Goal: Information Seeking & Learning: Check status

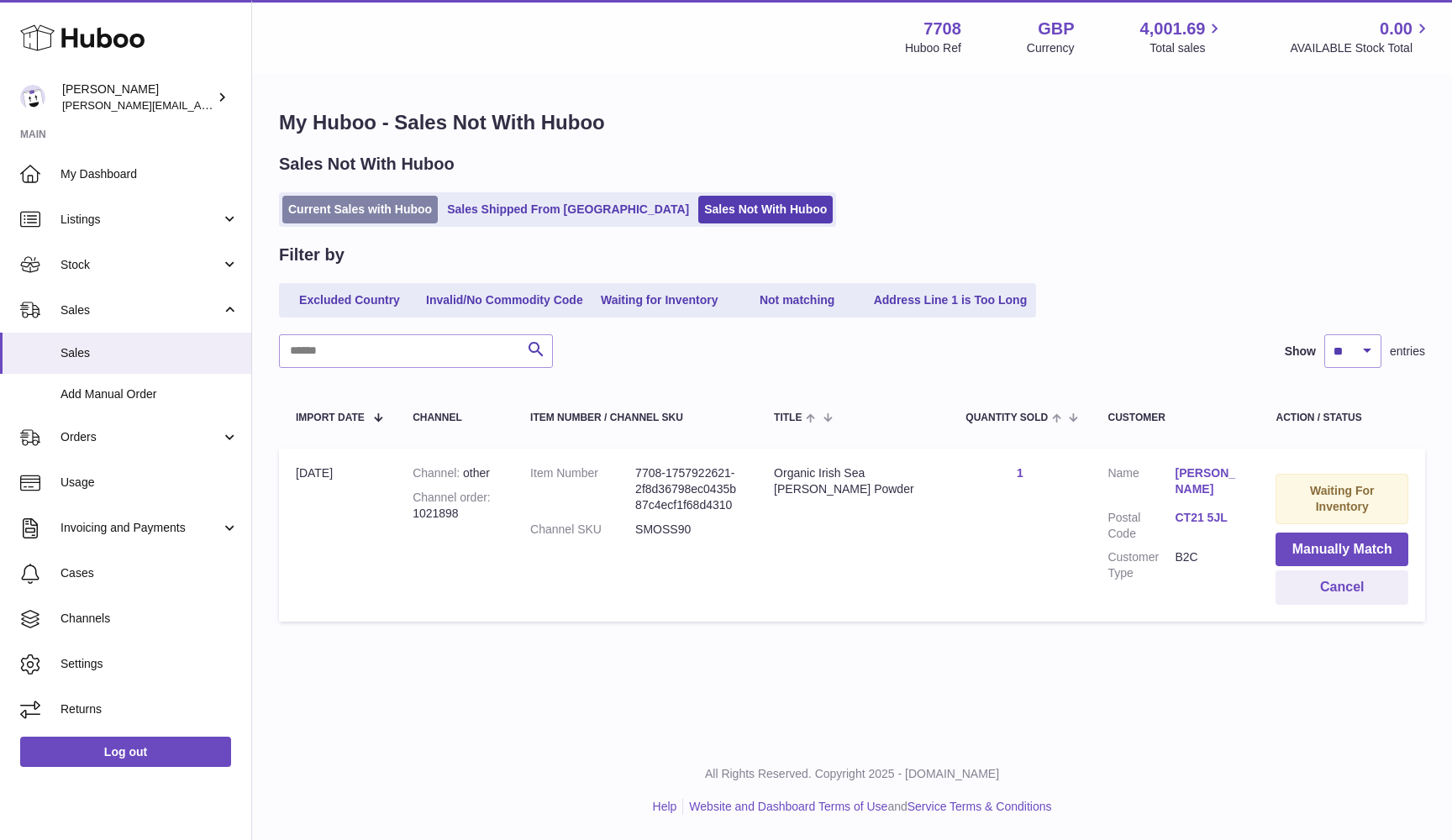
click at [292, 212] on link "Current Sales with Huboo" at bounding box center [360, 209] width 156 height 28
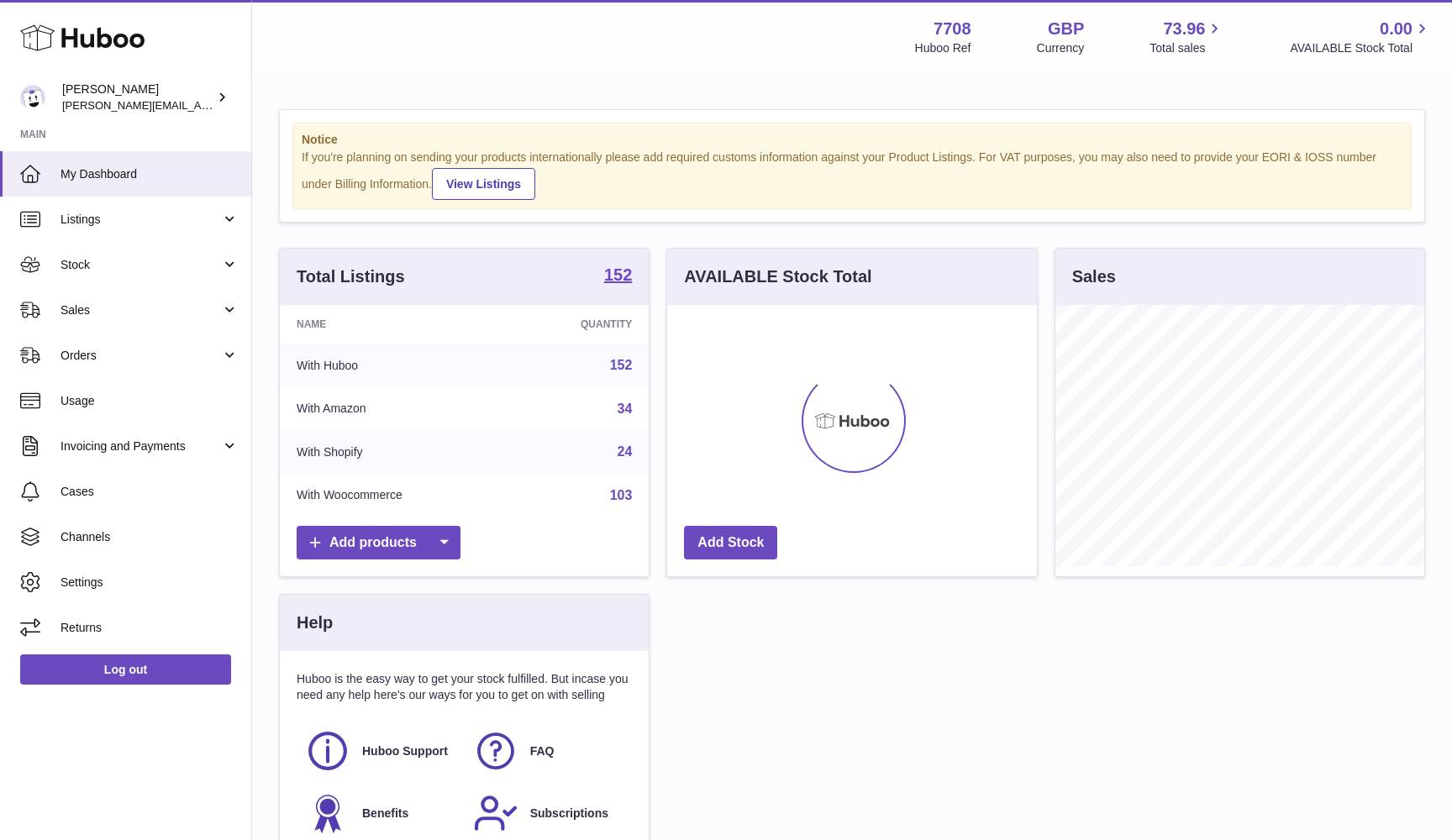
scroll to position [262, 370]
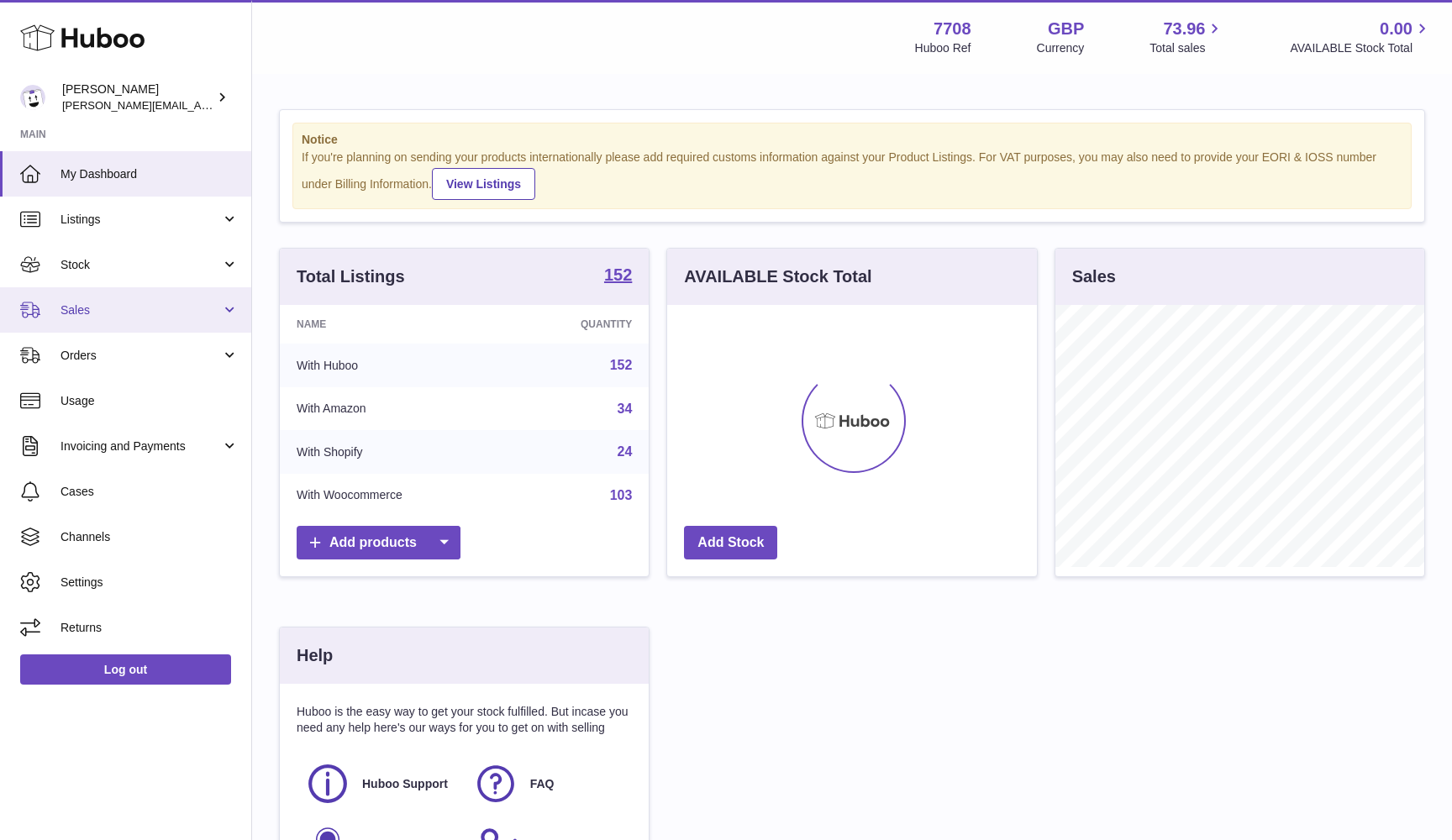
click at [129, 315] on span "Sales" at bounding box center [140, 311] width 161 height 16
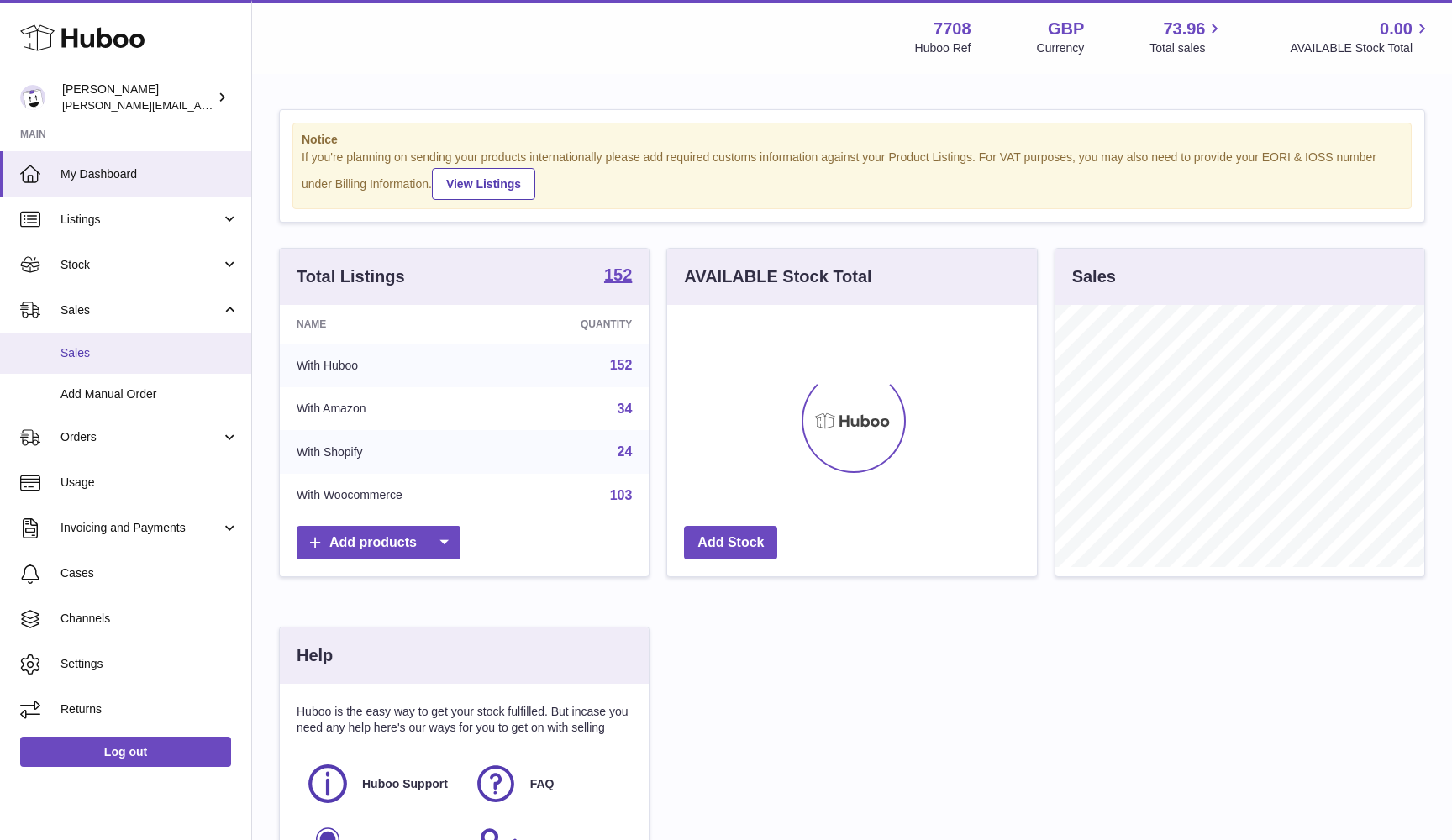
click at [109, 363] on link "Sales" at bounding box center [125, 353] width 252 height 41
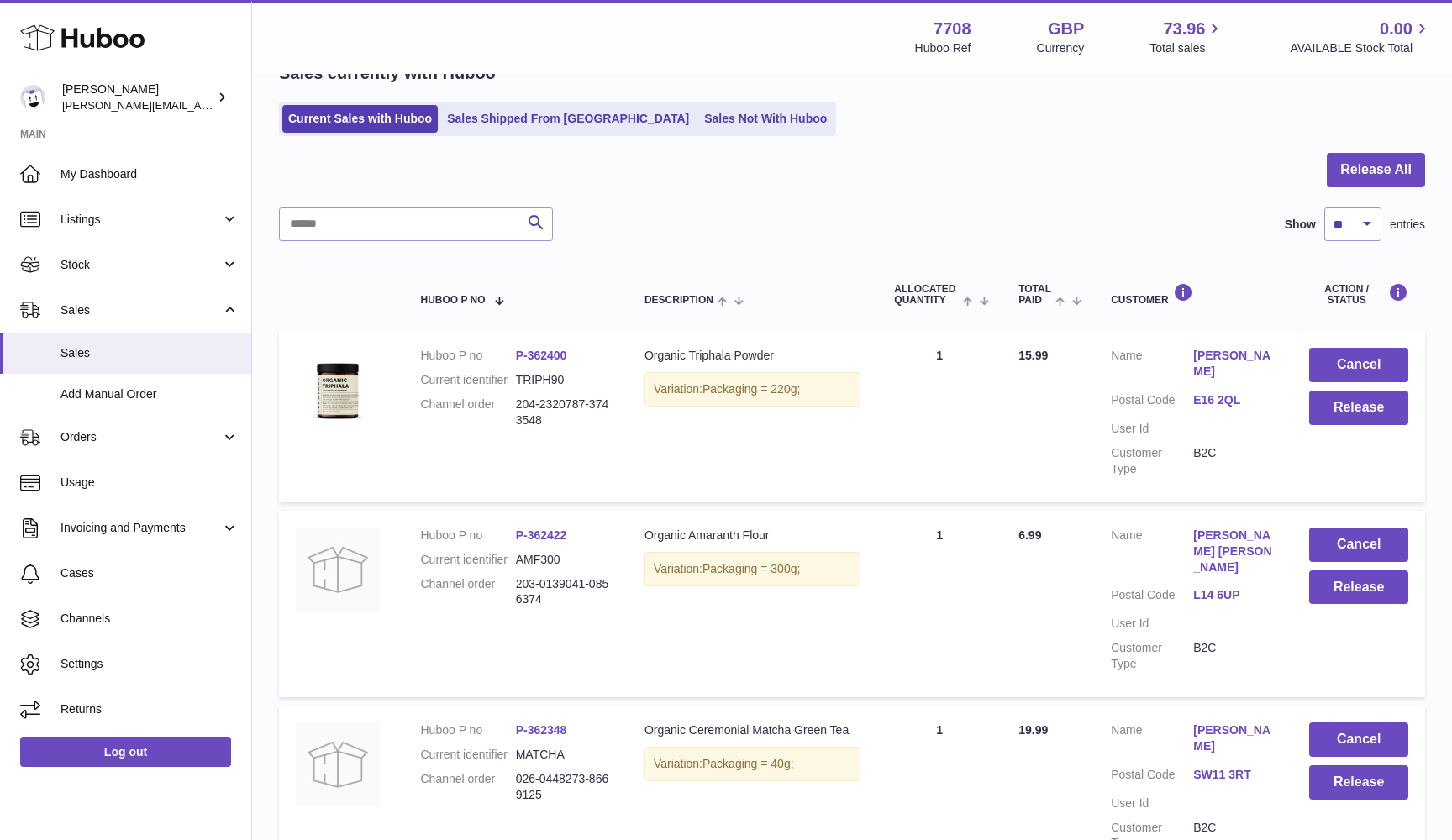
scroll to position [88, 0]
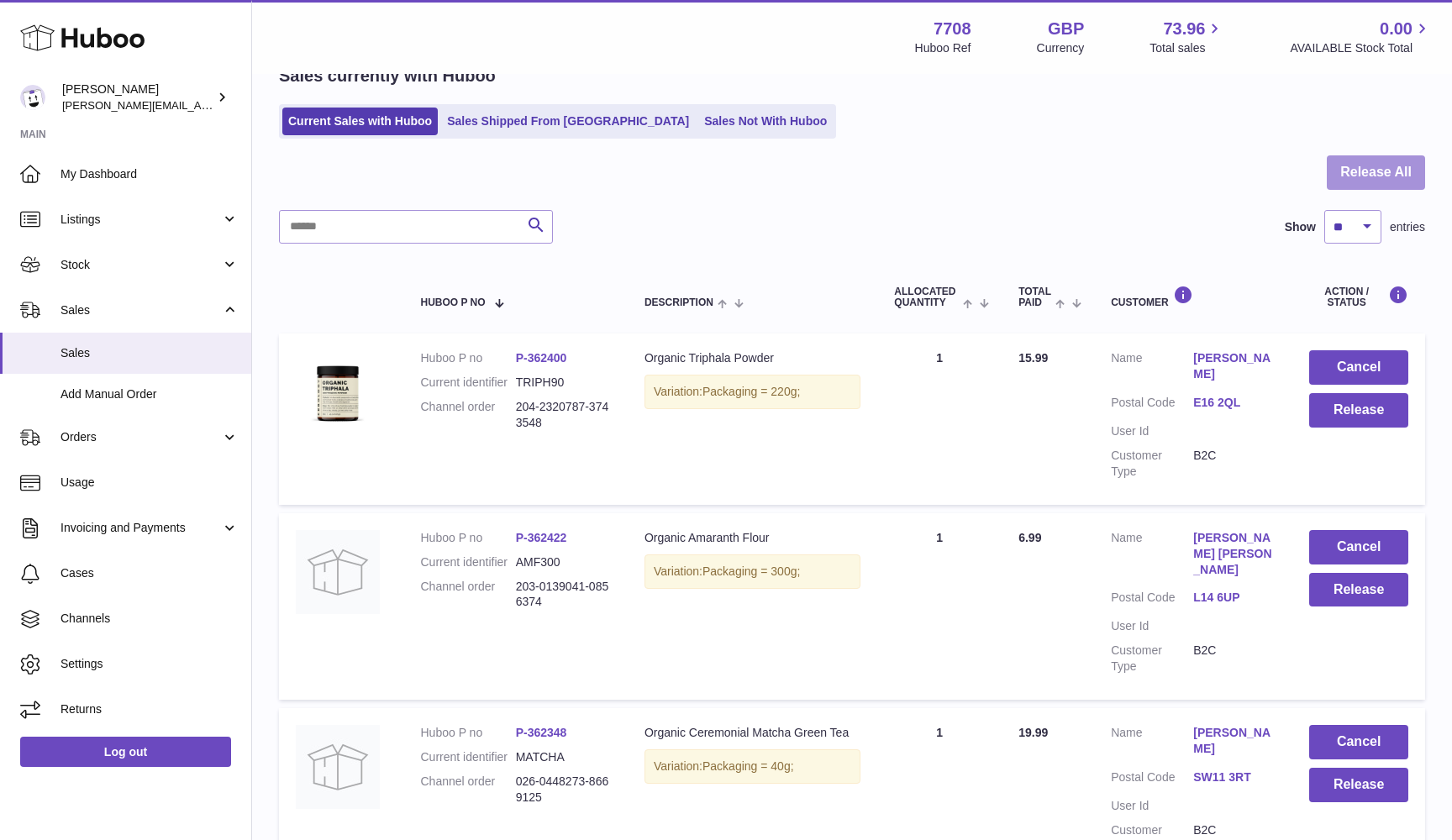
click at [1403, 175] on button "Release All" at bounding box center [1376, 173] width 99 height 35
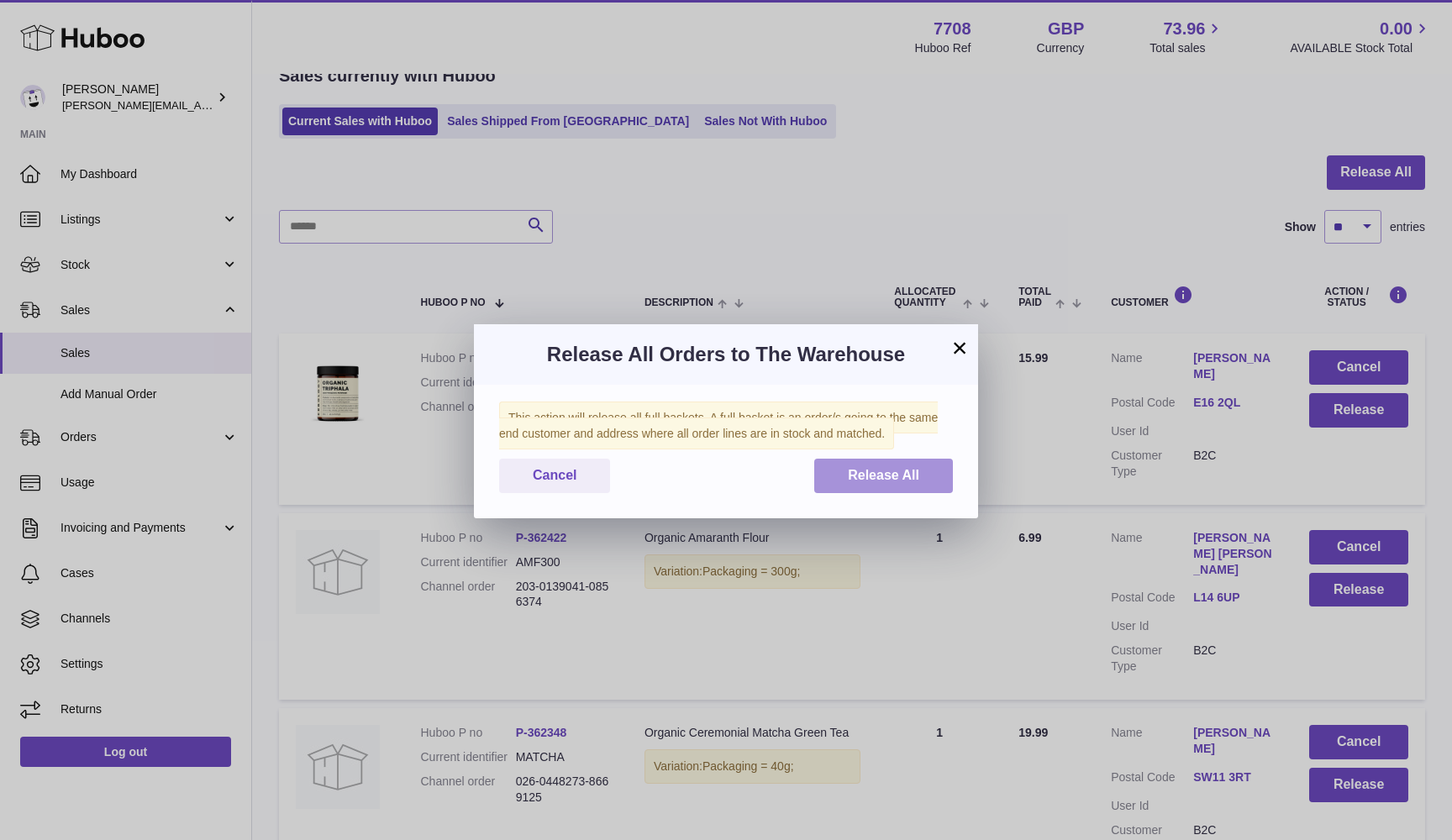
click at [866, 467] on span "Release All" at bounding box center [883, 474] width 71 height 14
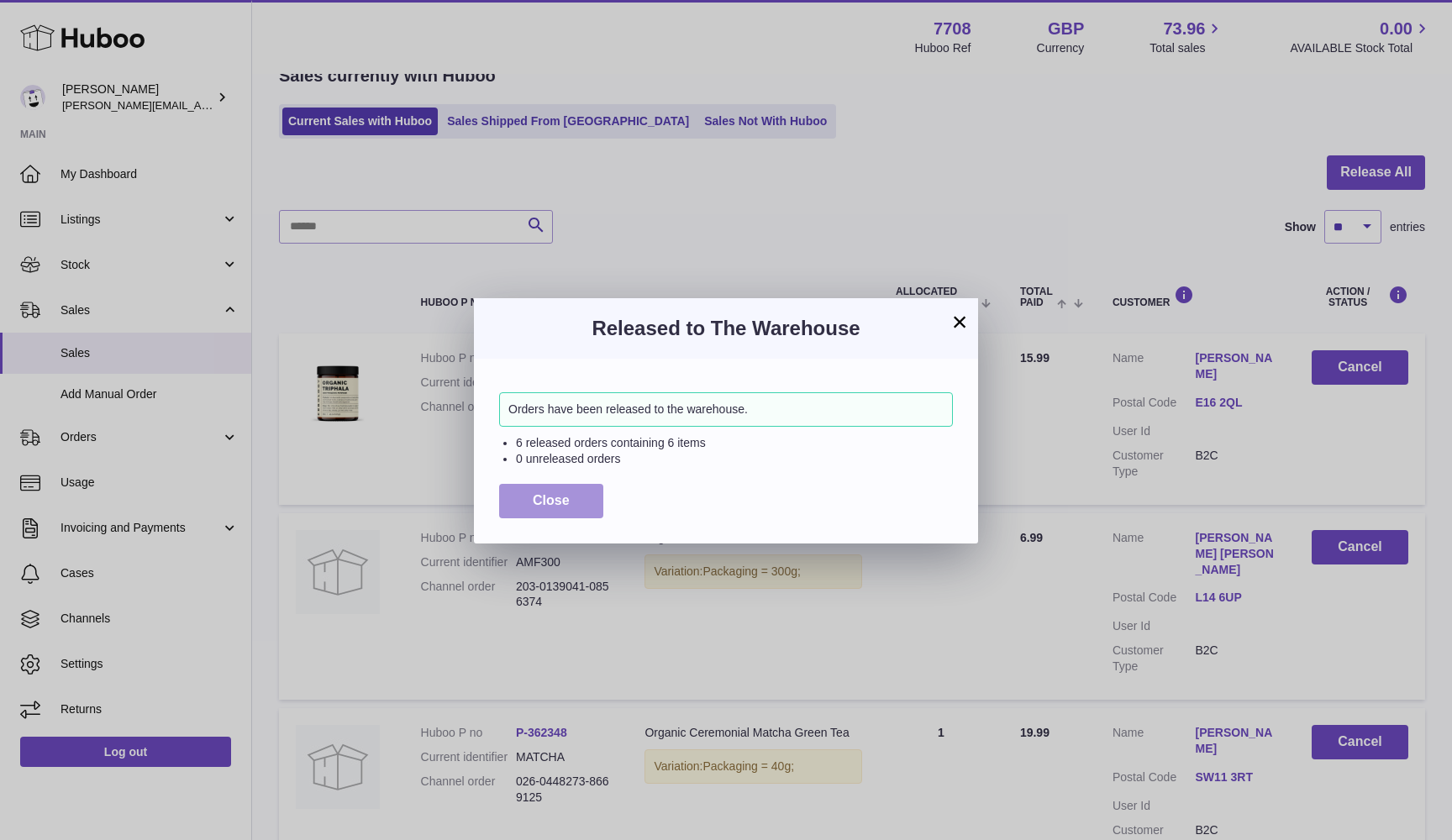
click at [523, 504] on button "Close" at bounding box center [551, 501] width 105 height 35
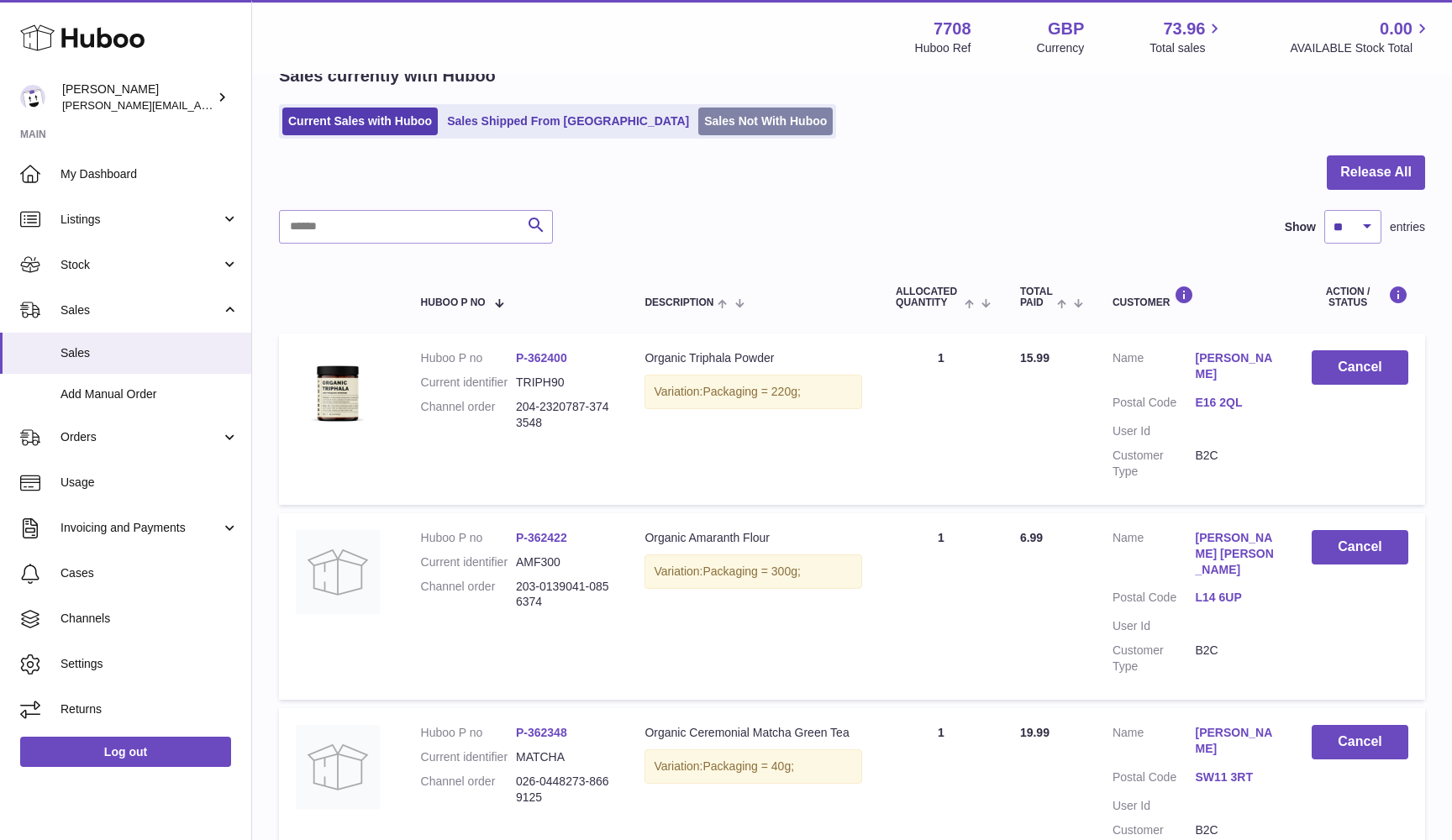
click at [698, 114] on link "Sales Not With Huboo" at bounding box center [765, 121] width 134 height 28
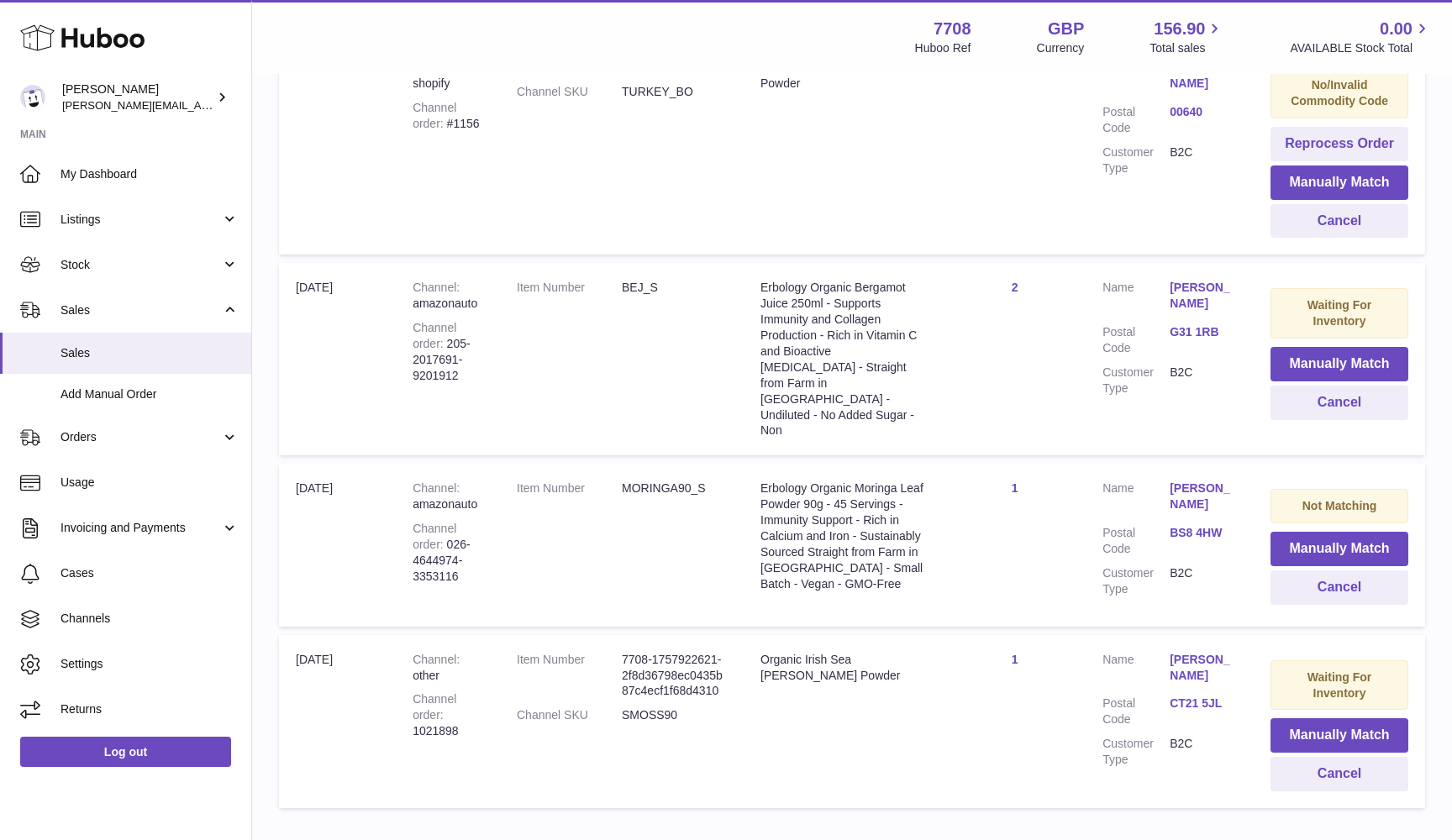
scroll to position [566, 0]
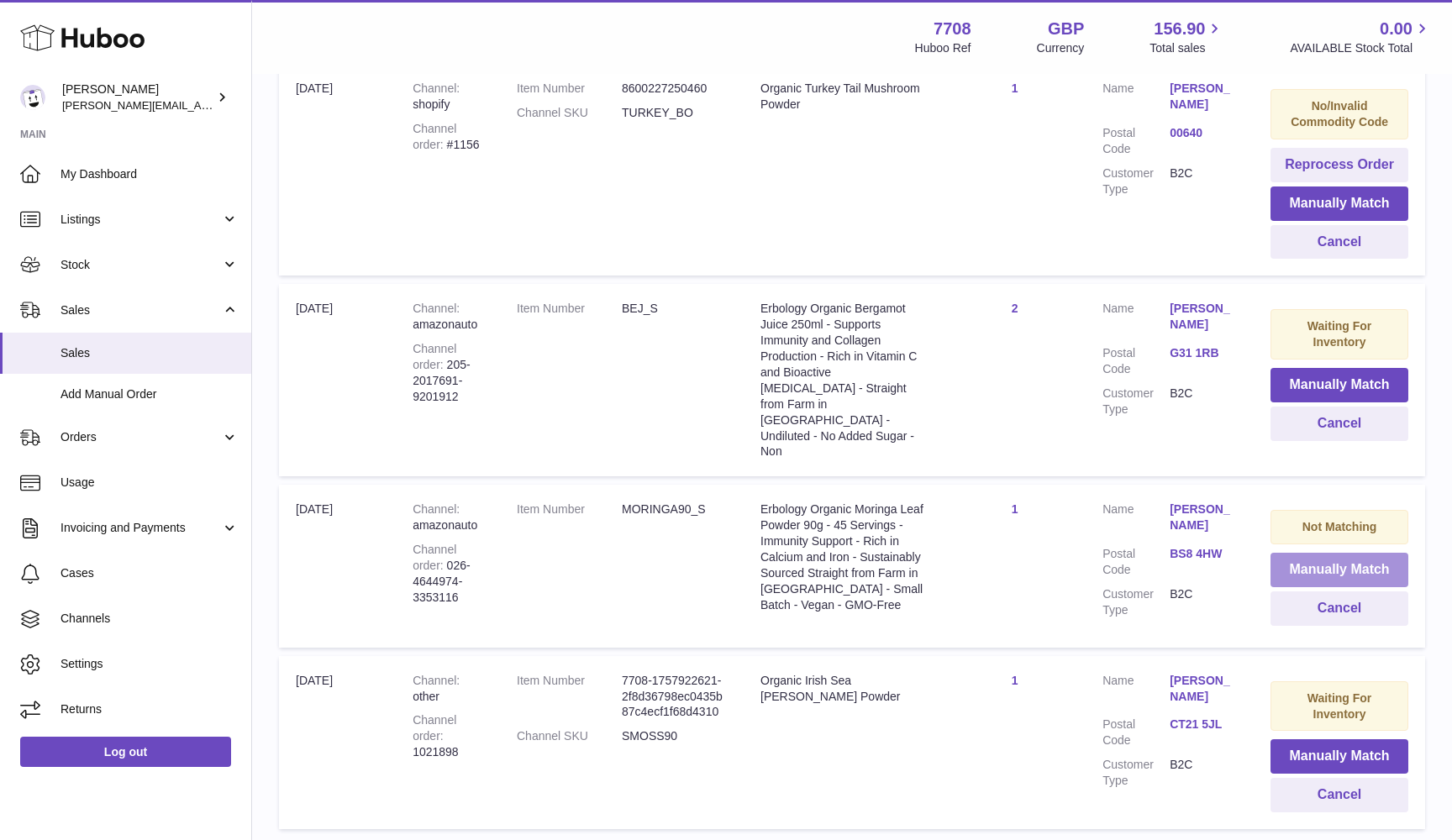
click at [1342, 552] on button "Manually Match" at bounding box center [1340, 569] width 138 height 35
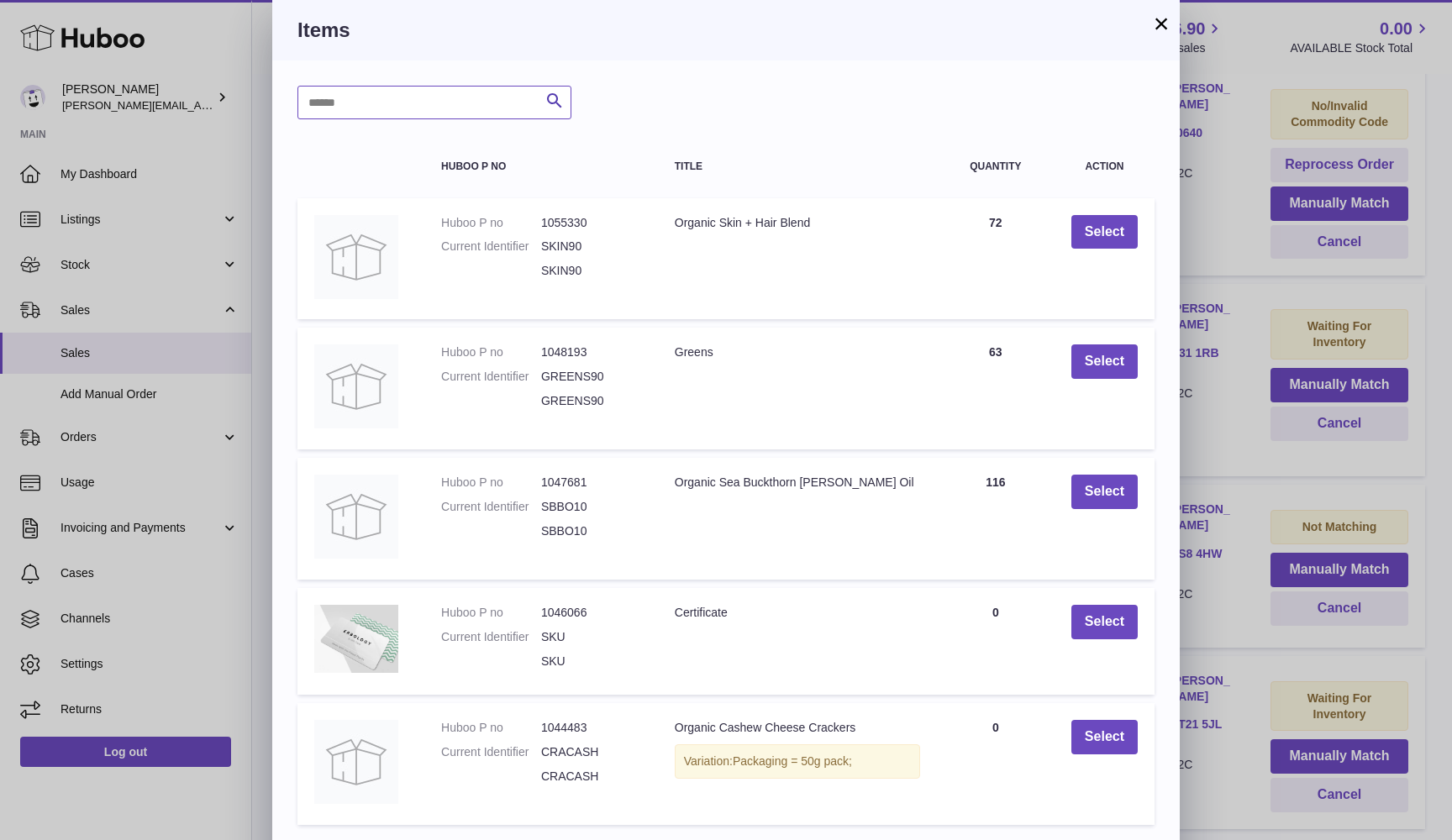
click at [506, 94] on input "text" at bounding box center [434, 103] width 274 height 34
type input "*******"
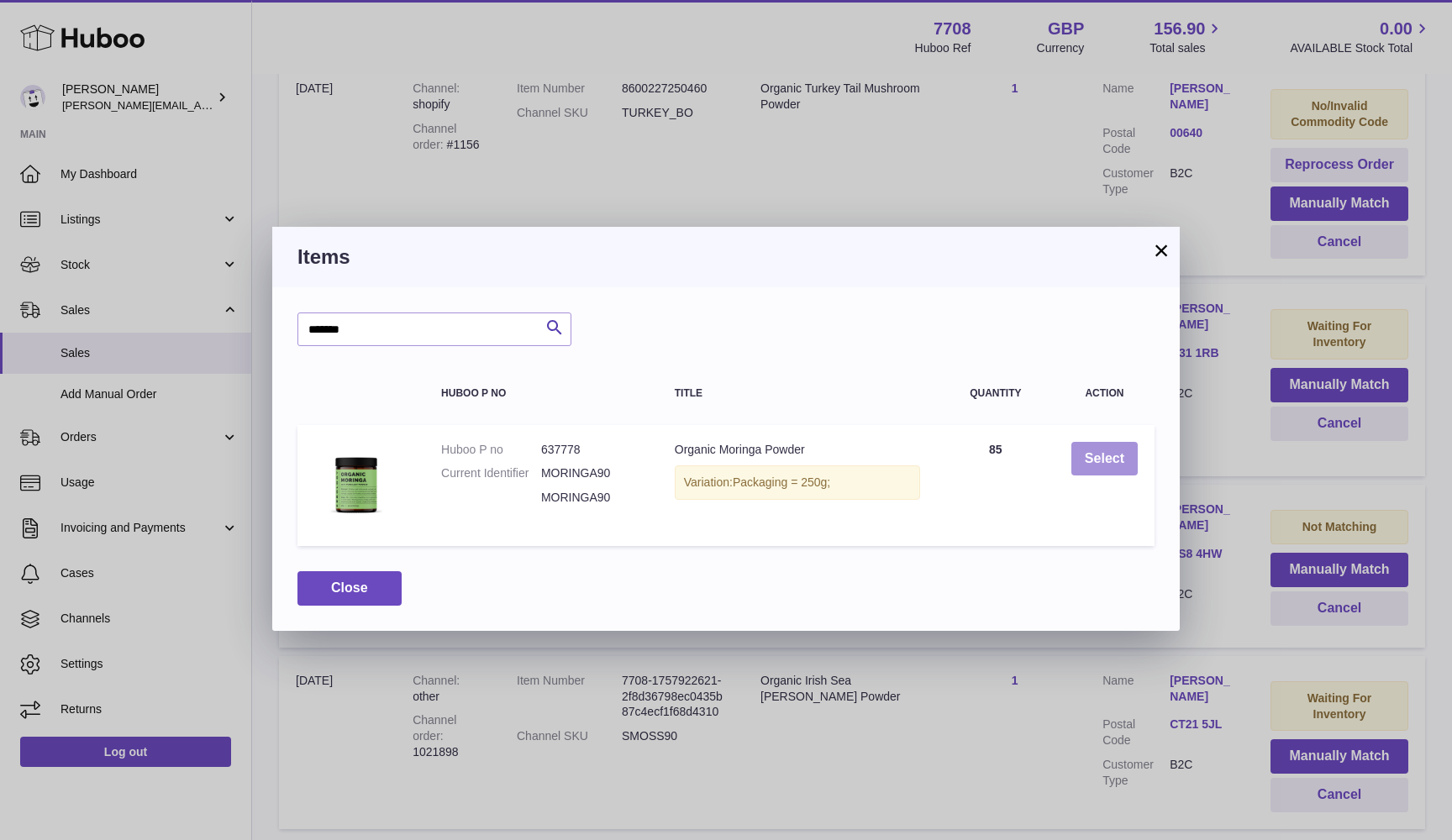
click at [1100, 456] on button "Select" at bounding box center [1104, 458] width 66 height 35
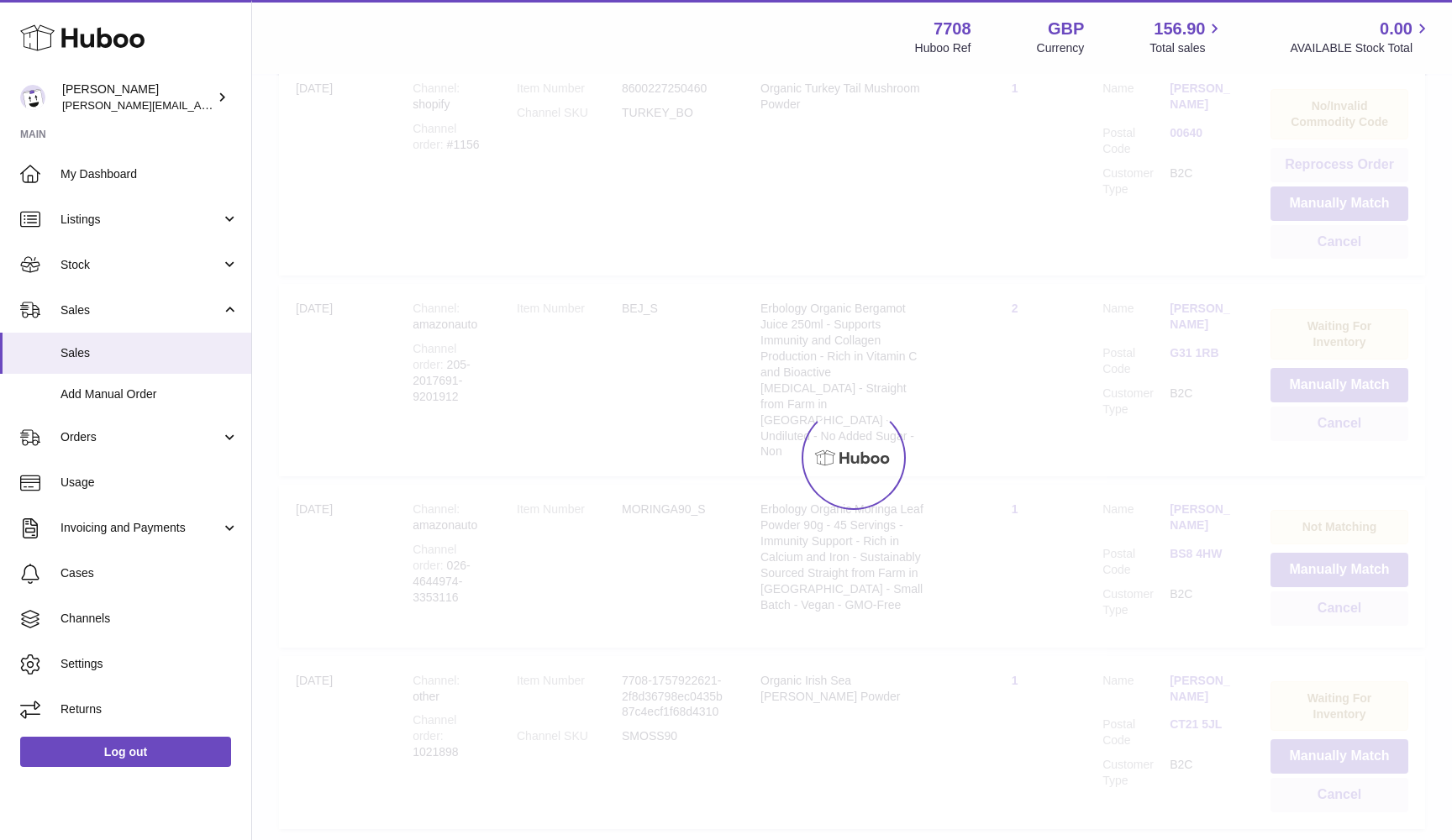
scroll to position [490, 0]
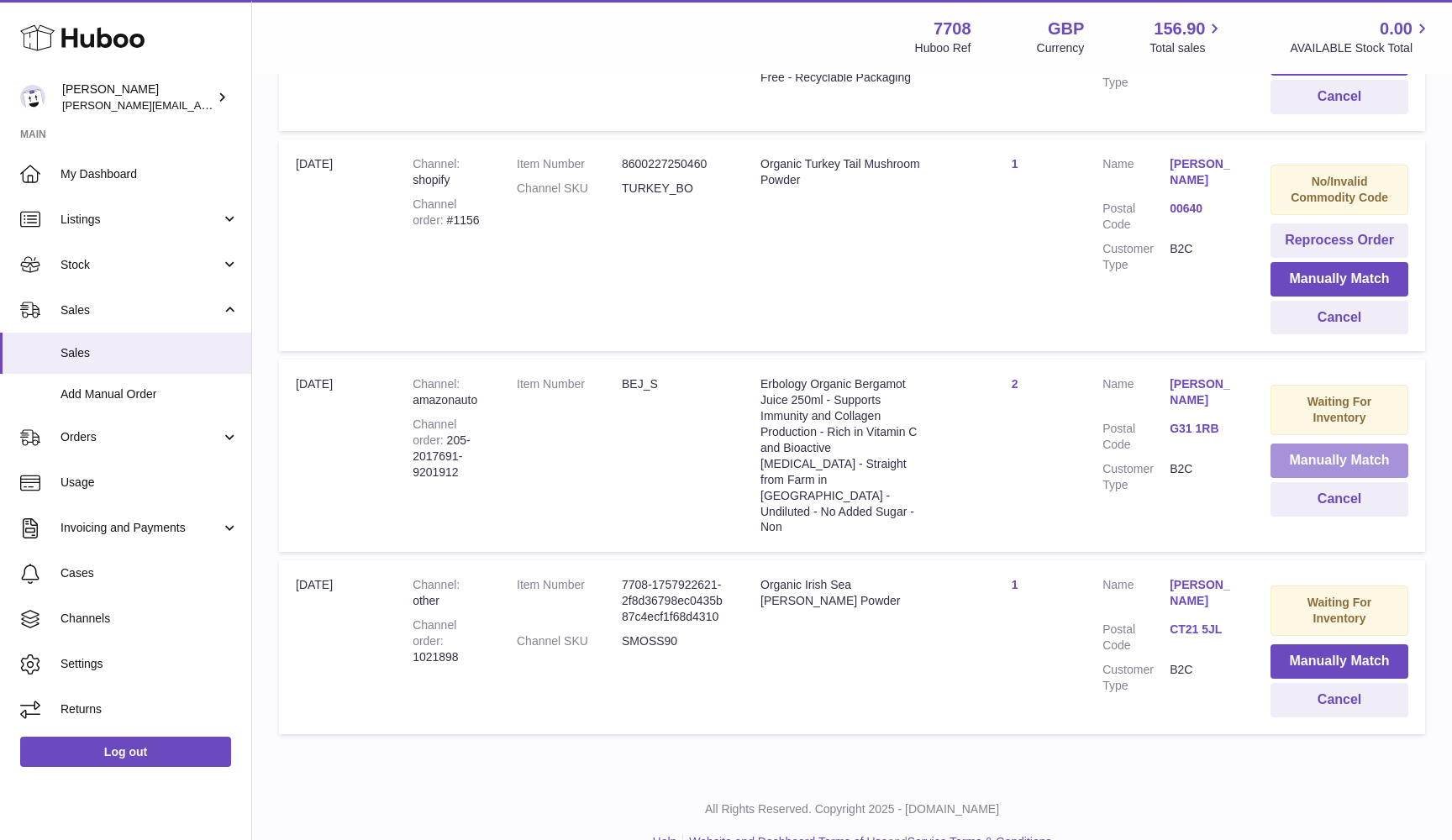
click at [1311, 449] on button "Manually Match" at bounding box center [1340, 460] width 138 height 35
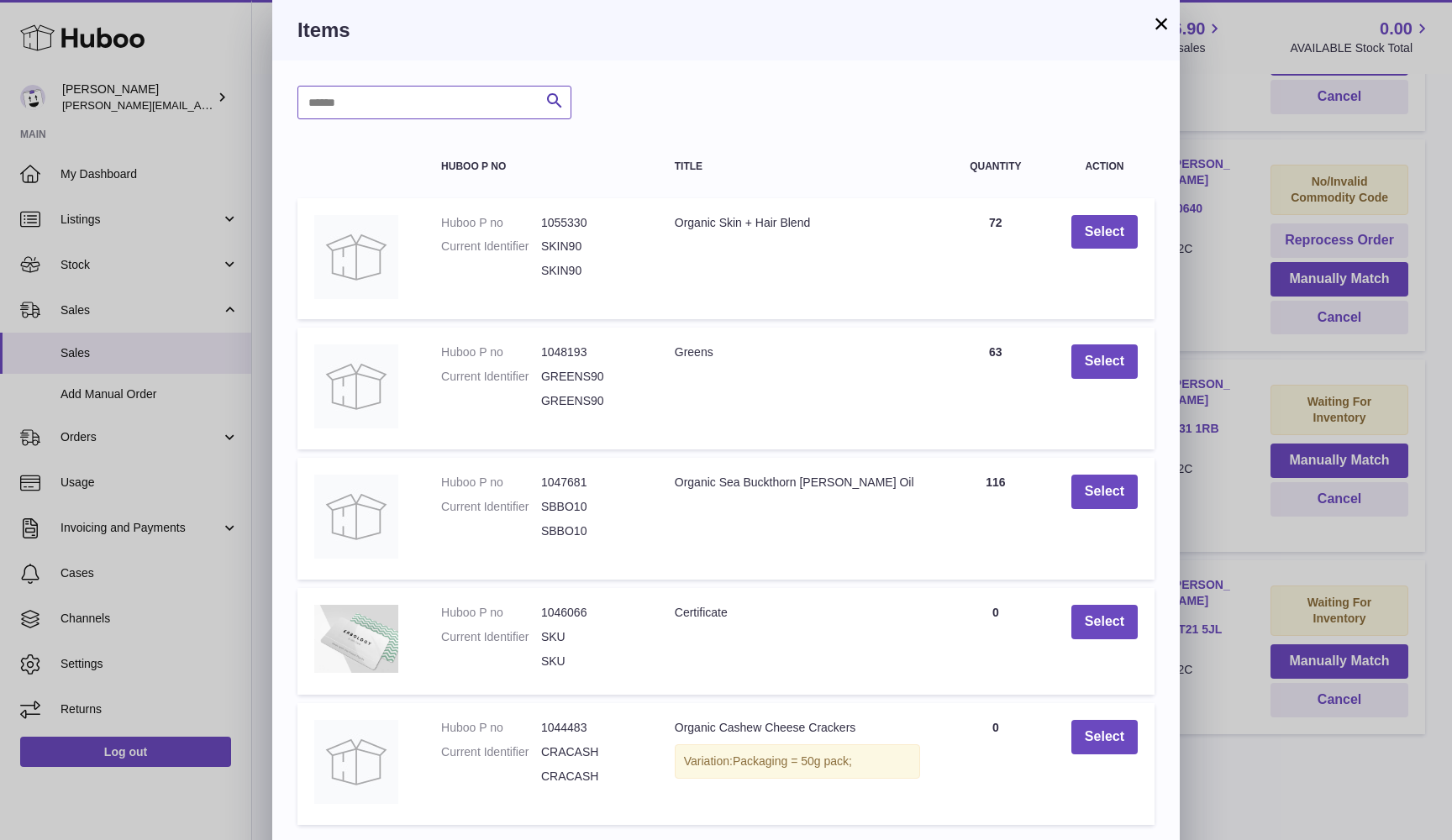
click at [321, 104] on input "text" at bounding box center [434, 103] width 274 height 34
type input "***"
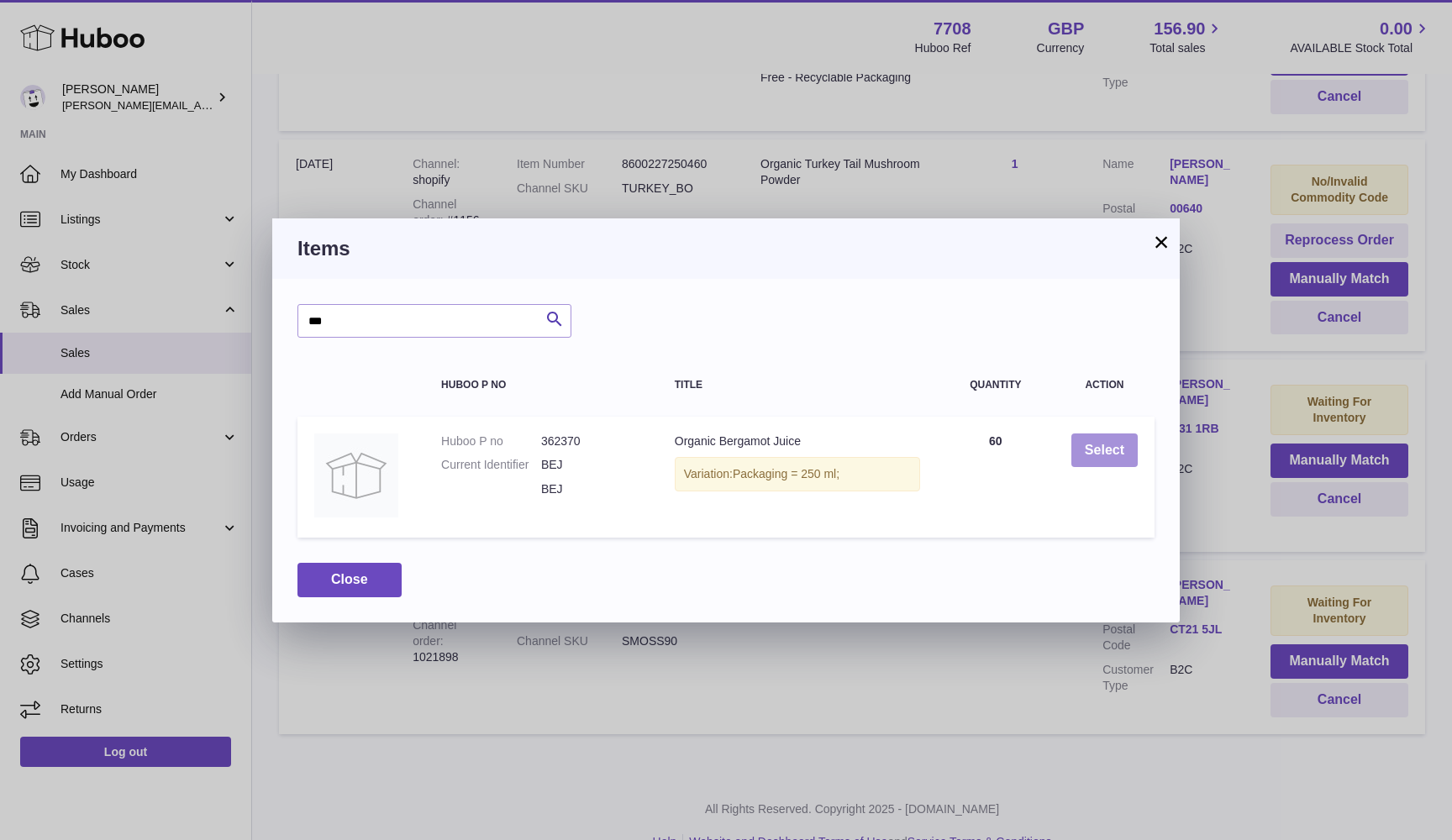
click at [1088, 445] on button "Select" at bounding box center [1104, 450] width 66 height 35
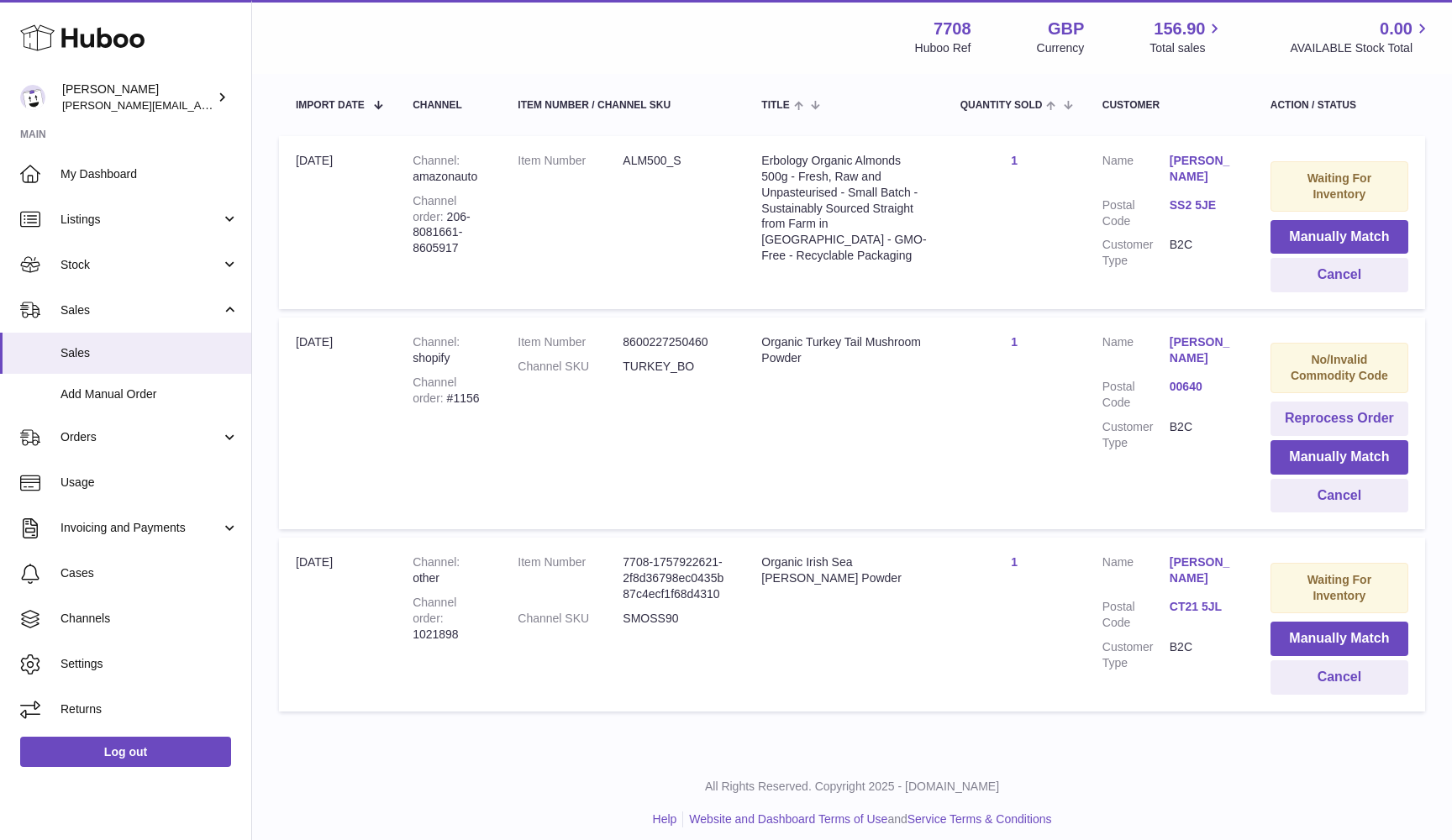
scroll to position [312, 0]
drag, startPoint x: 446, startPoint y: 212, endPoint x: 488, endPoint y: 239, distance: 49.9
click at [488, 239] on td "Channel amazonauto Channel order 206-8081661-8605917" at bounding box center [448, 223] width 105 height 173
copy div "206-8081661-8605917"
click at [1327, 269] on button "Cancel" at bounding box center [1340, 275] width 138 height 35
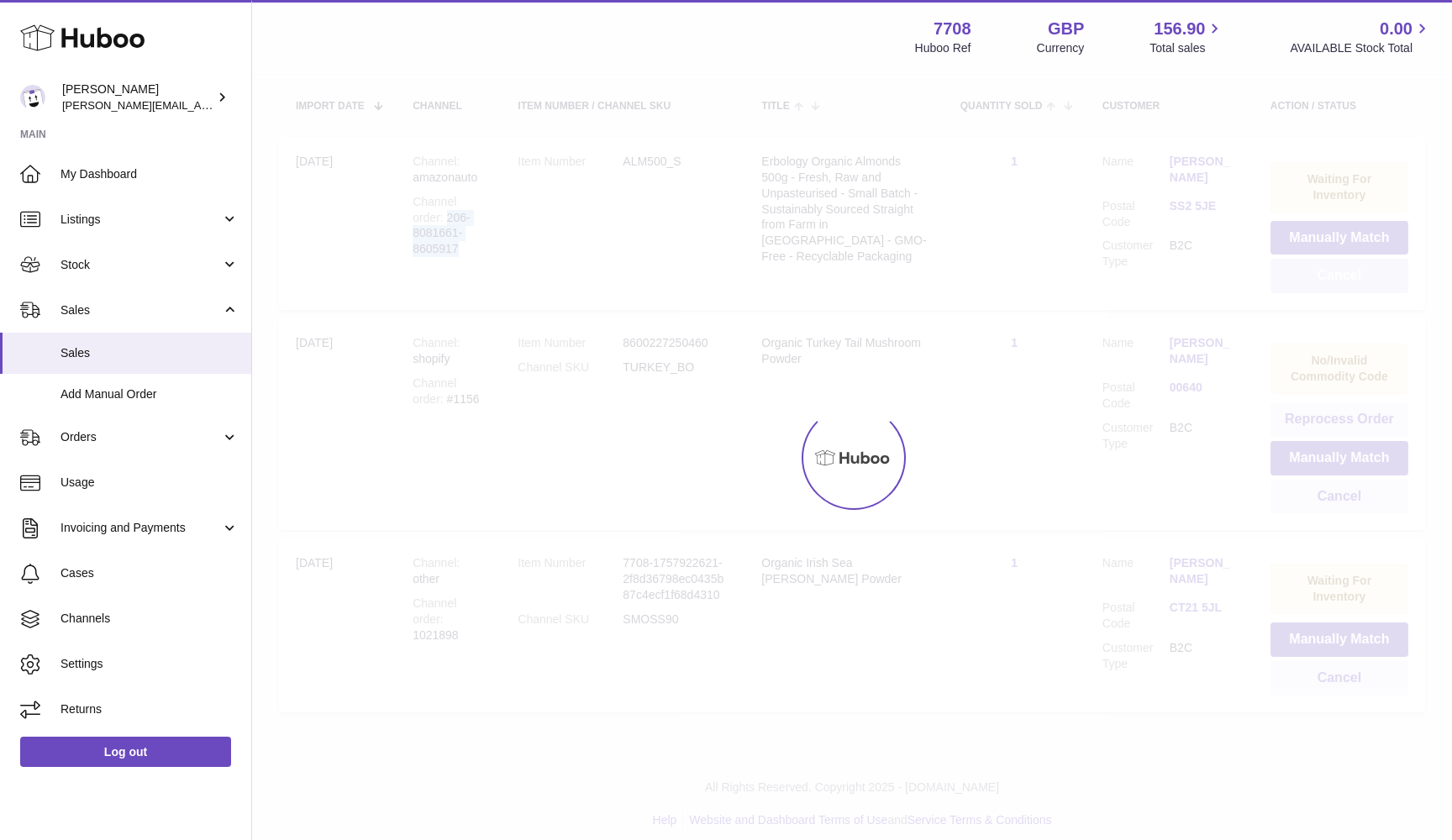
scroll to position [133, 0]
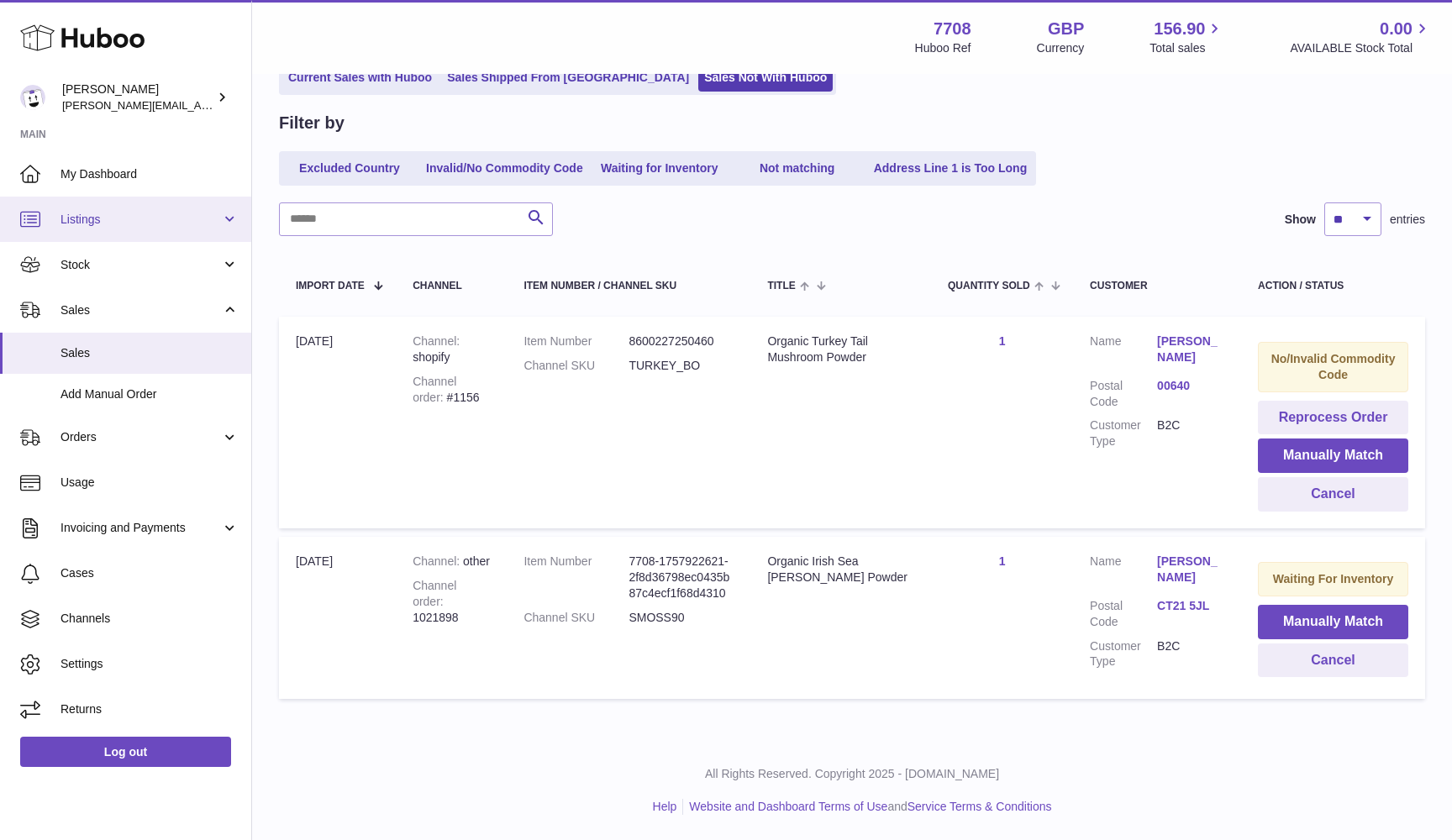
click at [129, 212] on span "Listings" at bounding box center [140, 220] width 161 height 16
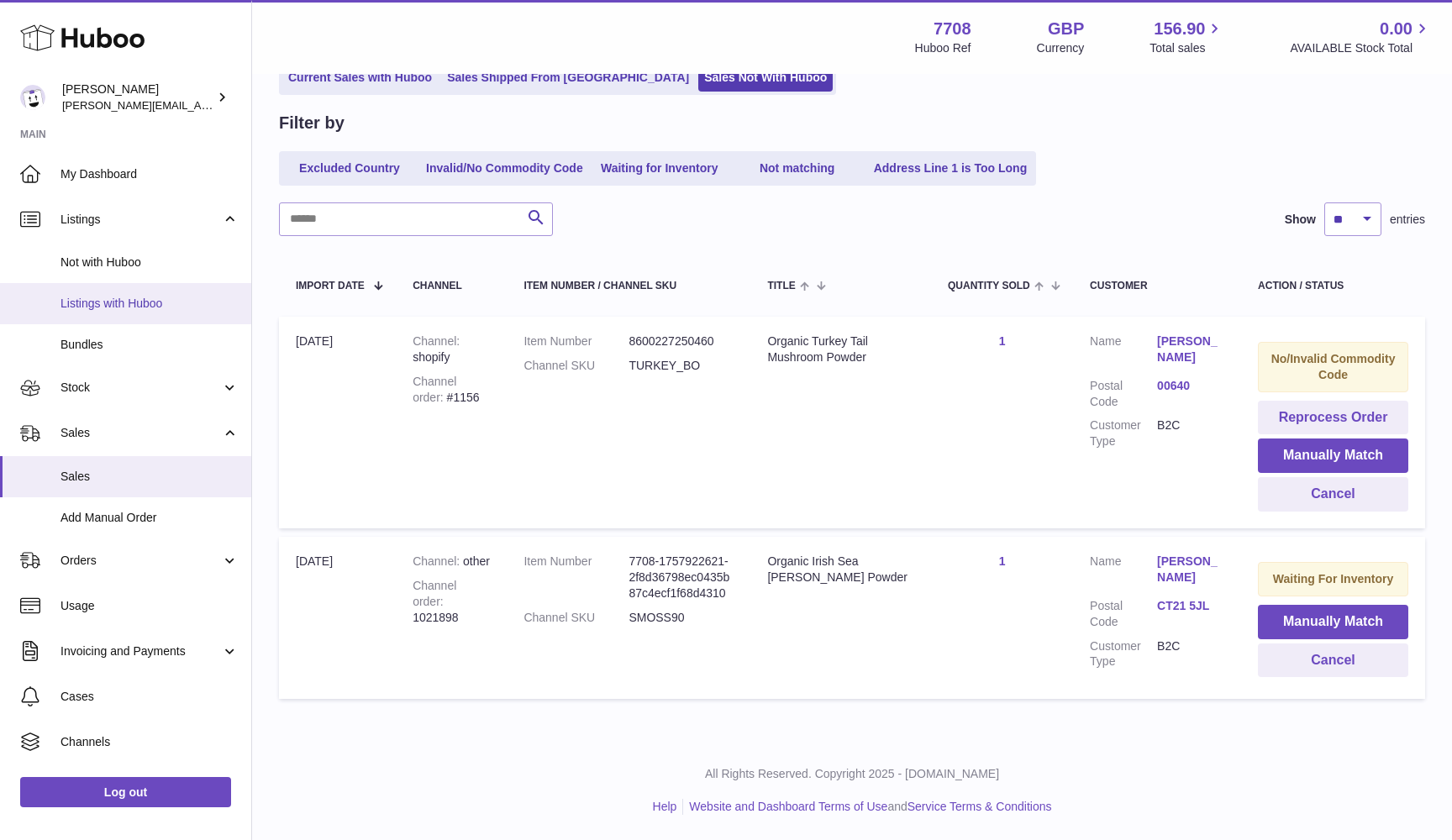
click at [144, 297] on span "Listings with Huboo" at bounding box center [149, 304] width 179 height 16
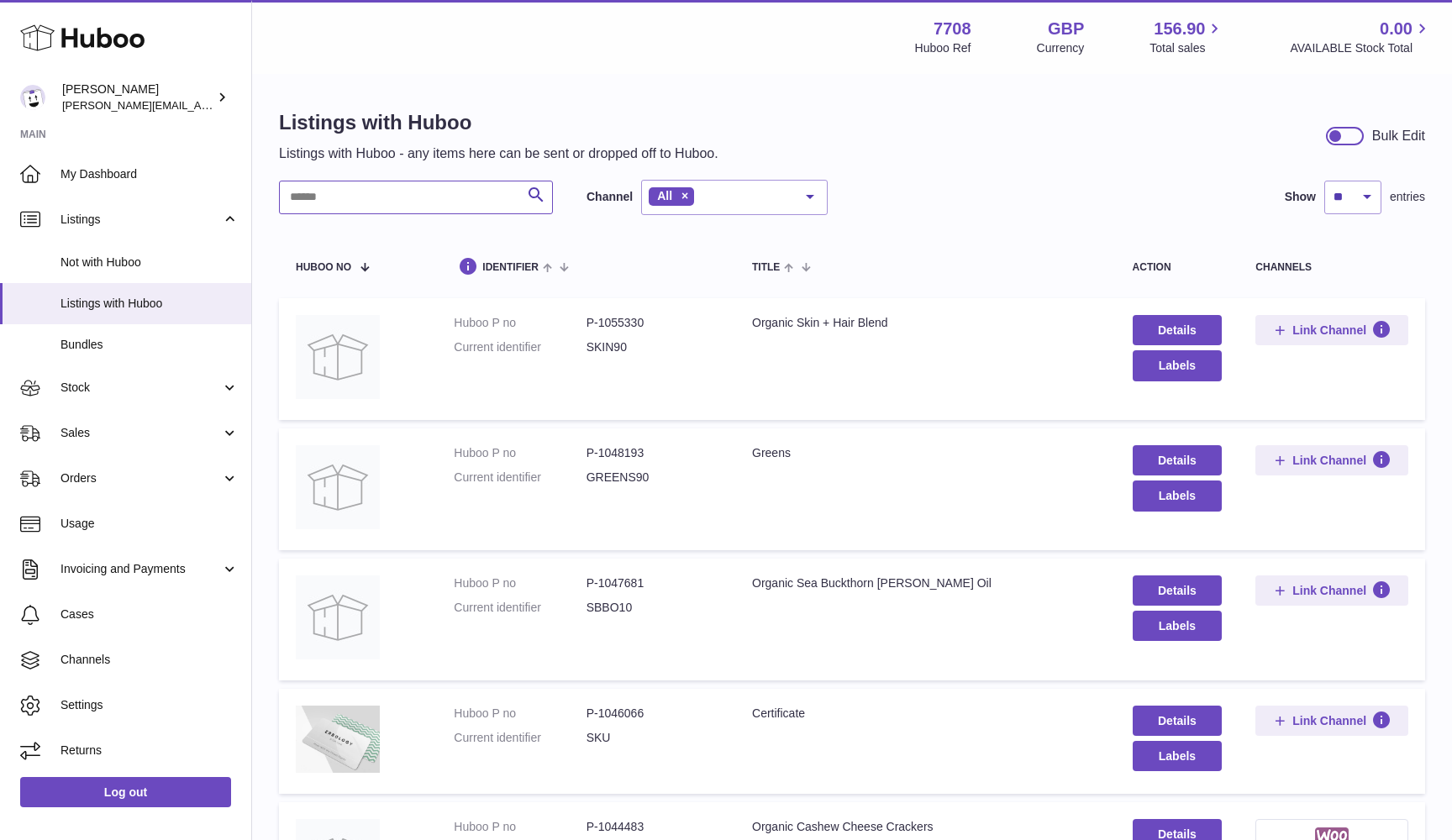
click at [326, 203] on input "text" at bounding box center [416, 197] width 274 height 34
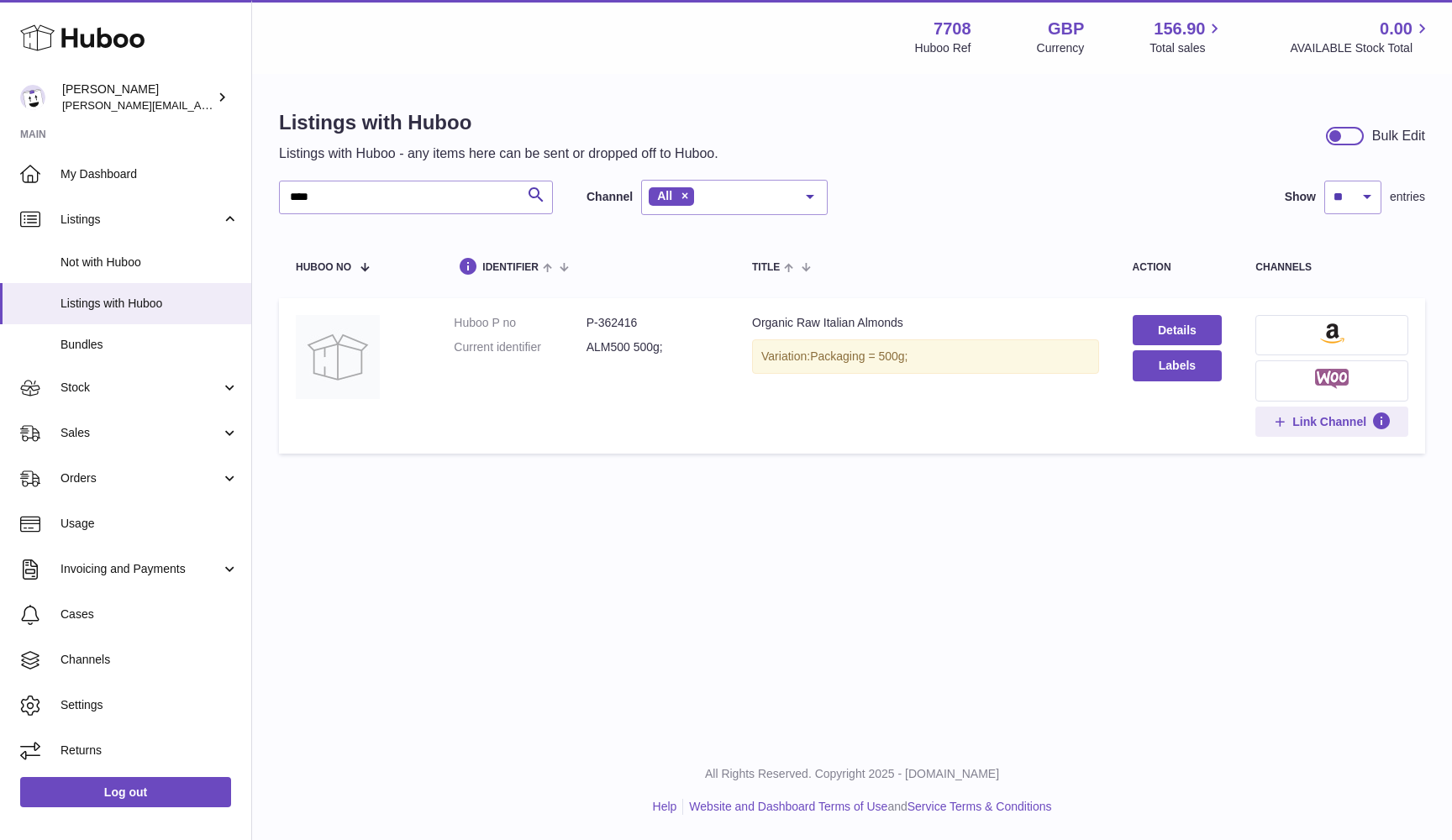
click at [1326, 332] on img at bounding box center [1332, 333] width 25 height 20
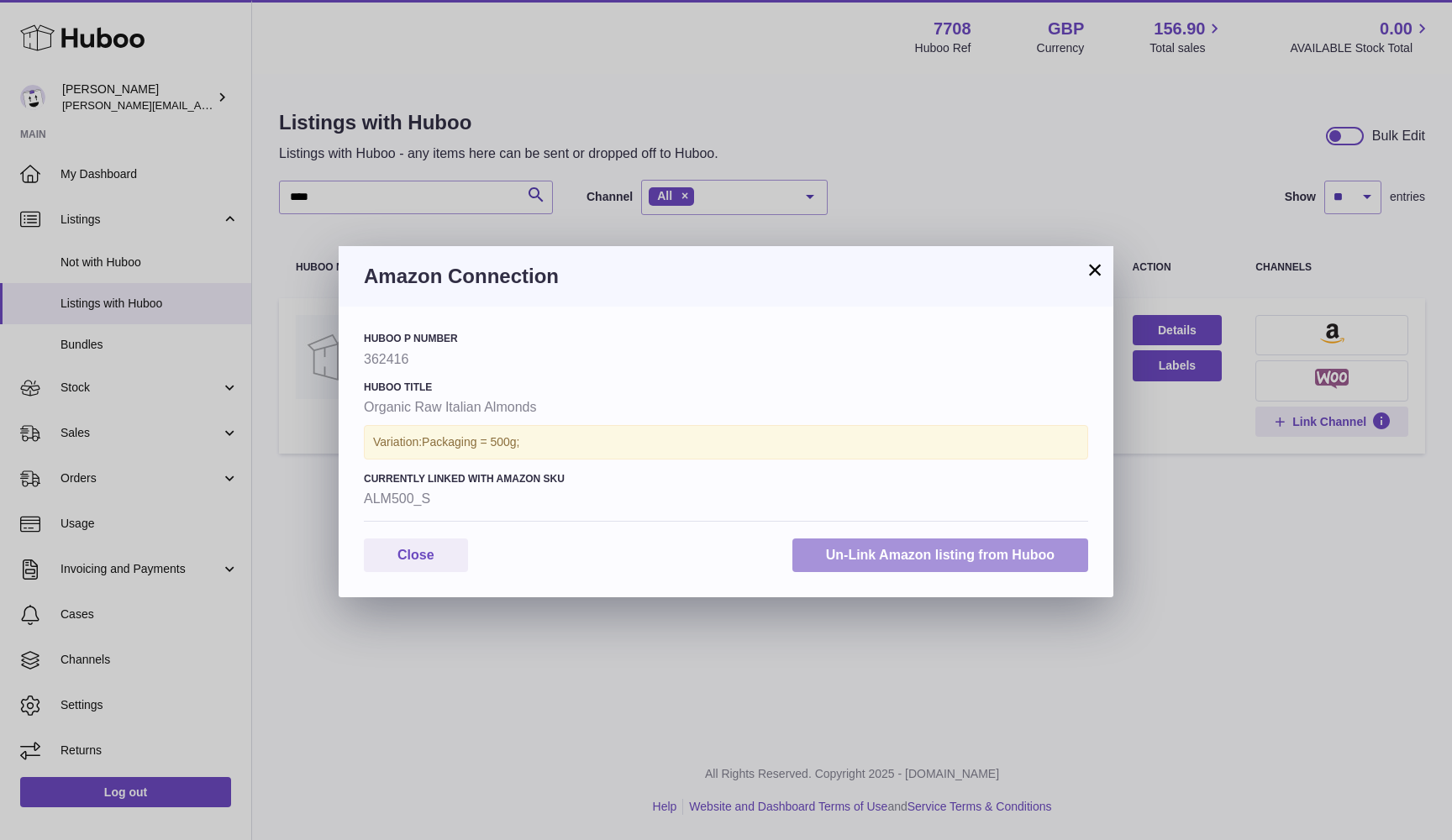
click at [824, 560] on button "Un-Link Amazon listing from Huboo" at bounding box center [940, 555] width 296 height 35
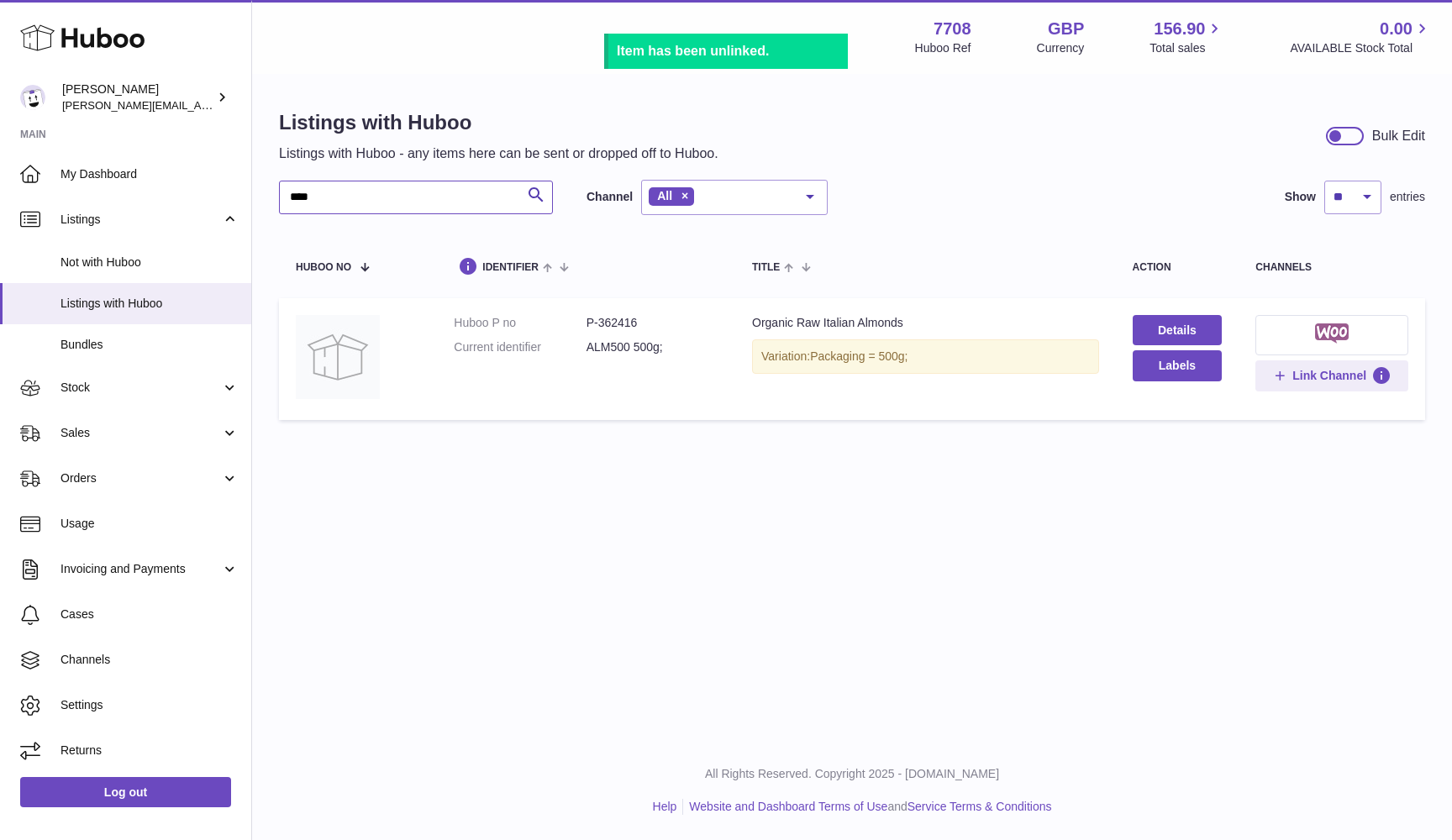
click at [364, 198] on input "****" at bounding box center [416, 197] width 274 height 34
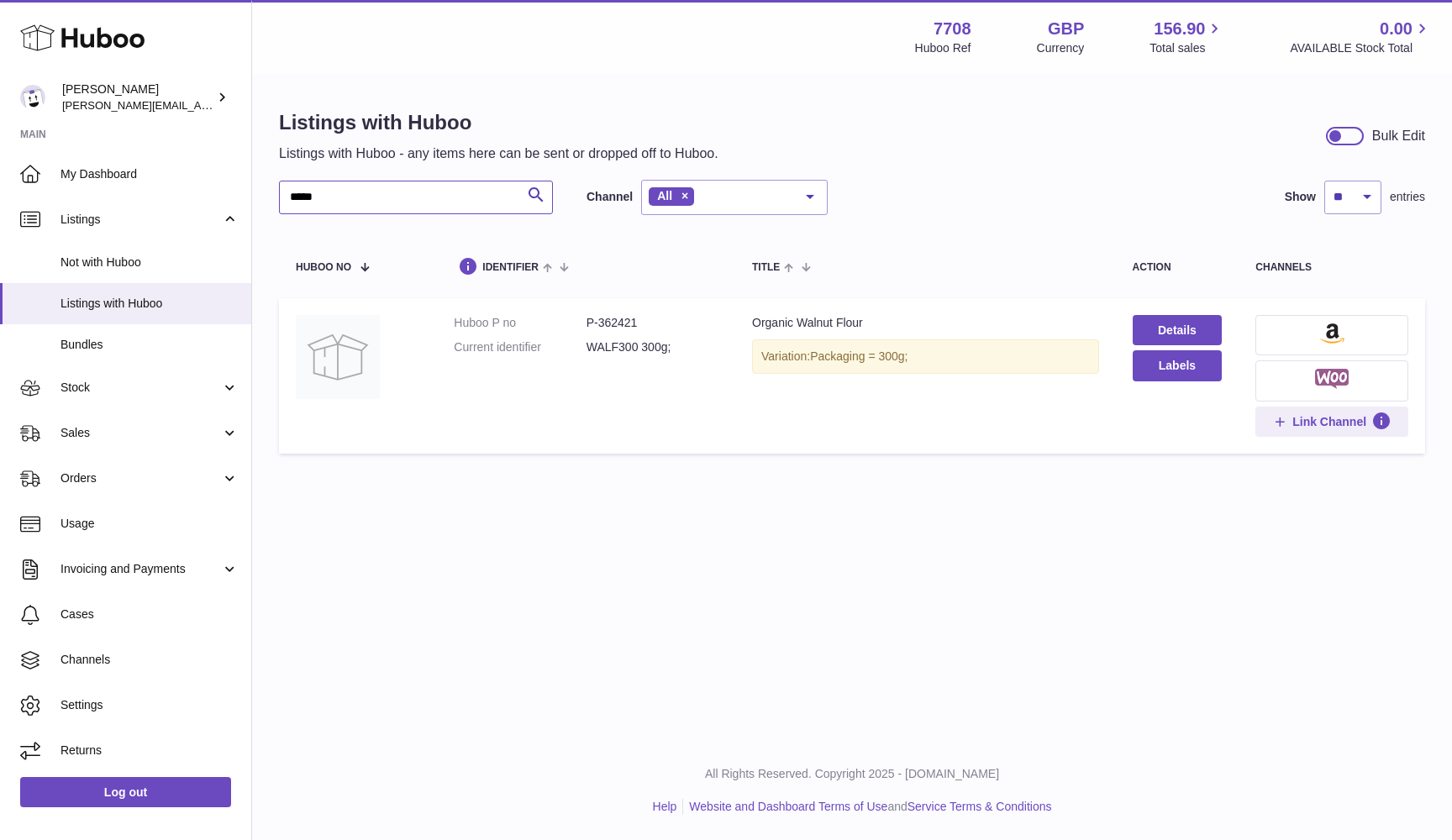
type input "*****"
click at [1336, 323] on img at bounding box center [1332, 333] width 25 height 20
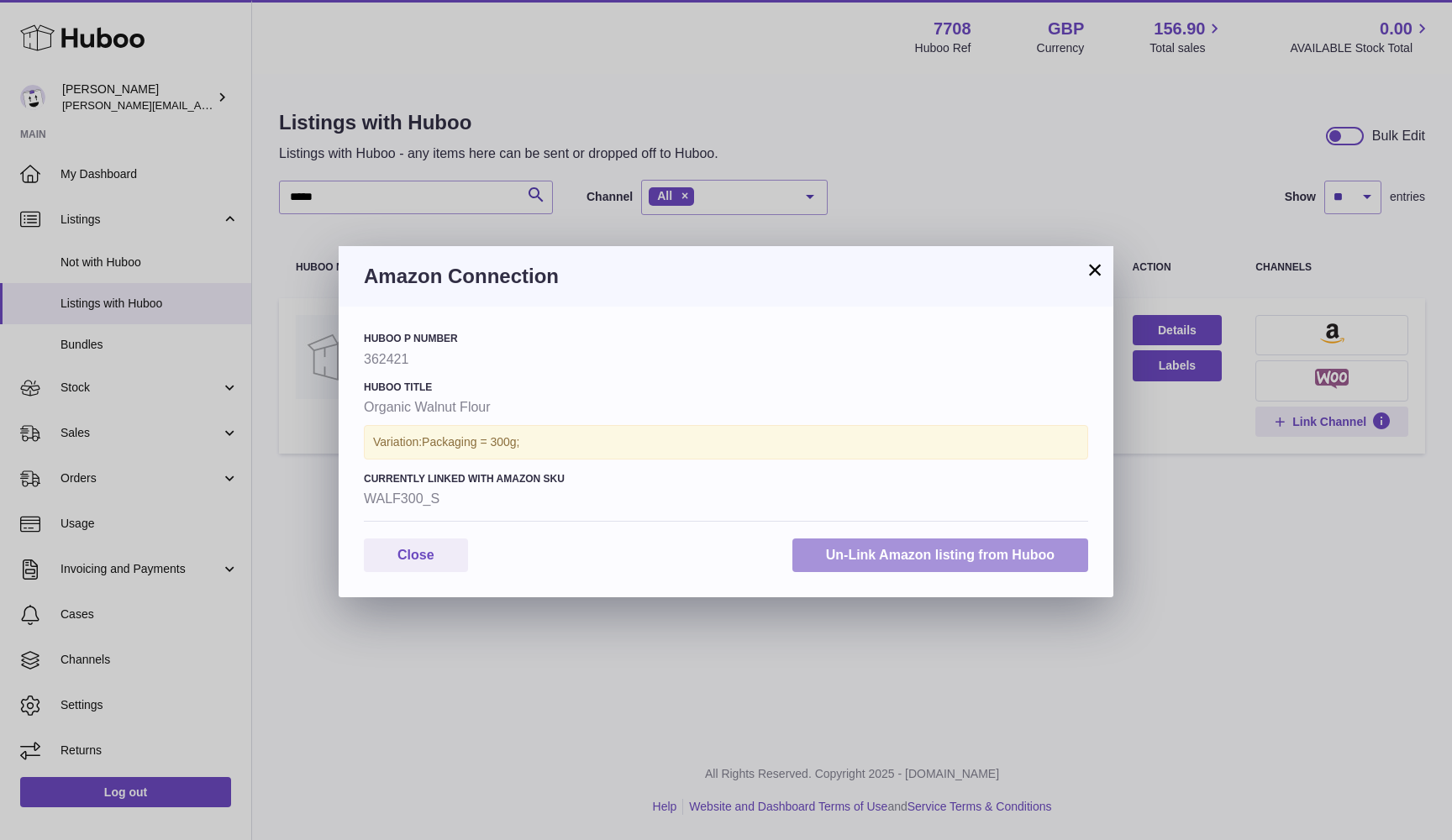
click at [871, 544] on button "Un-Link Amazon listing from Huboo" at bounding box center [940, 555] width 296 height 35
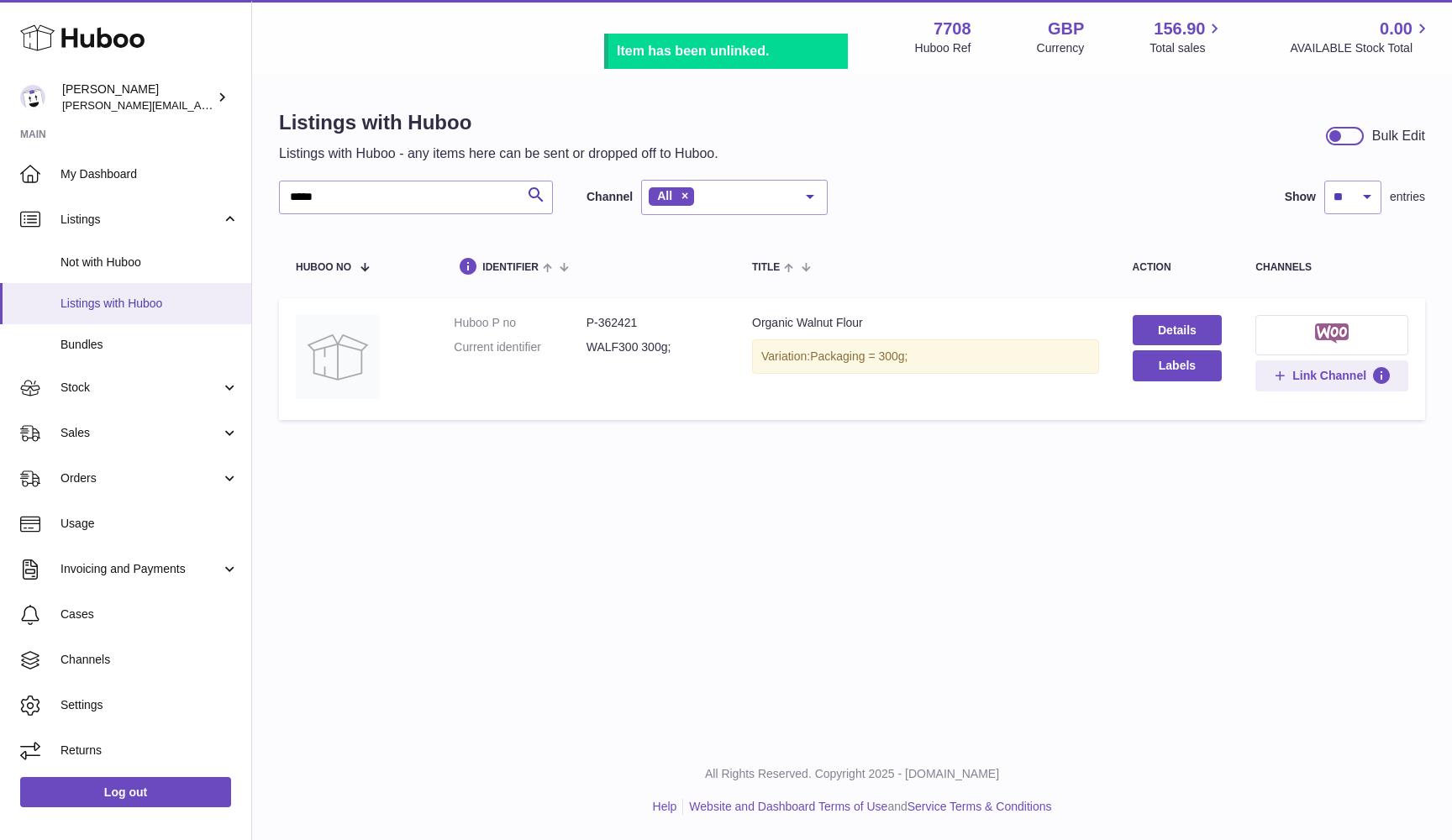
click at [80, 309] on link "Listings with Huboo" at bounding box center [125, 304] width 252 height 41
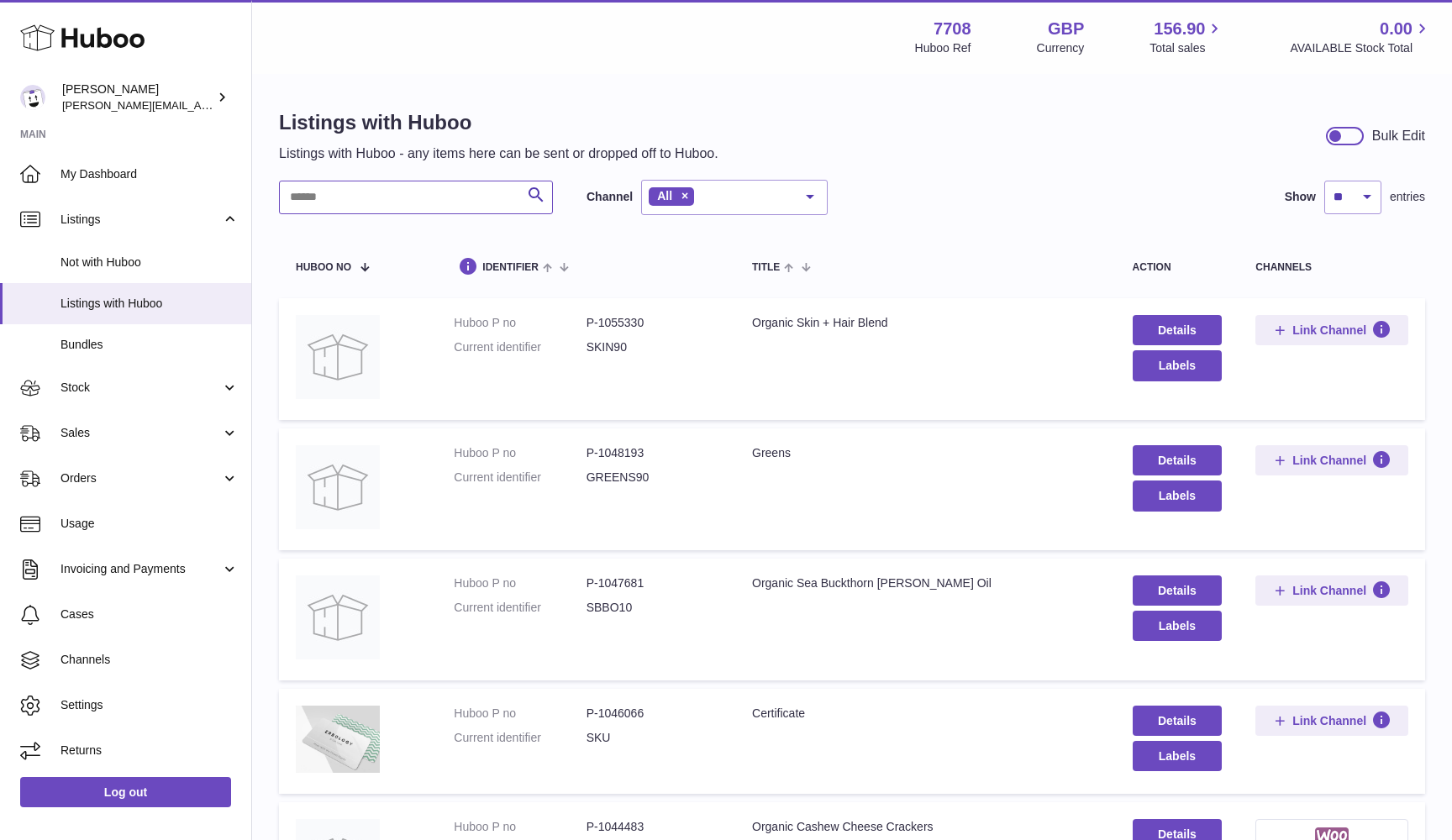
click at [341, 200] on input "text" at bounding box center [416, 197] width 274 height 34
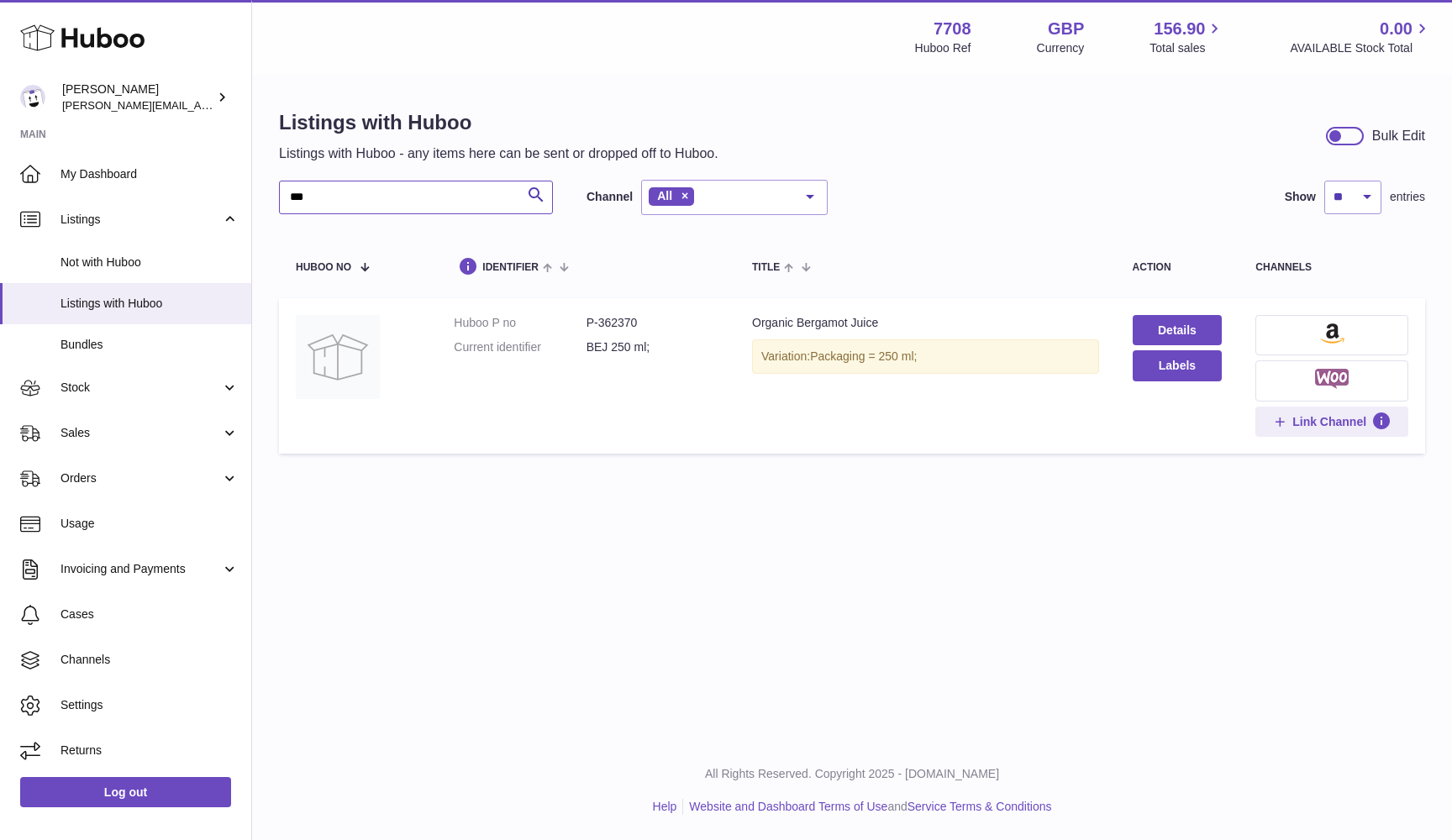
type input "***"
click at [1322, 337] on img at bounding box center [1332, 333] width 25 height 20
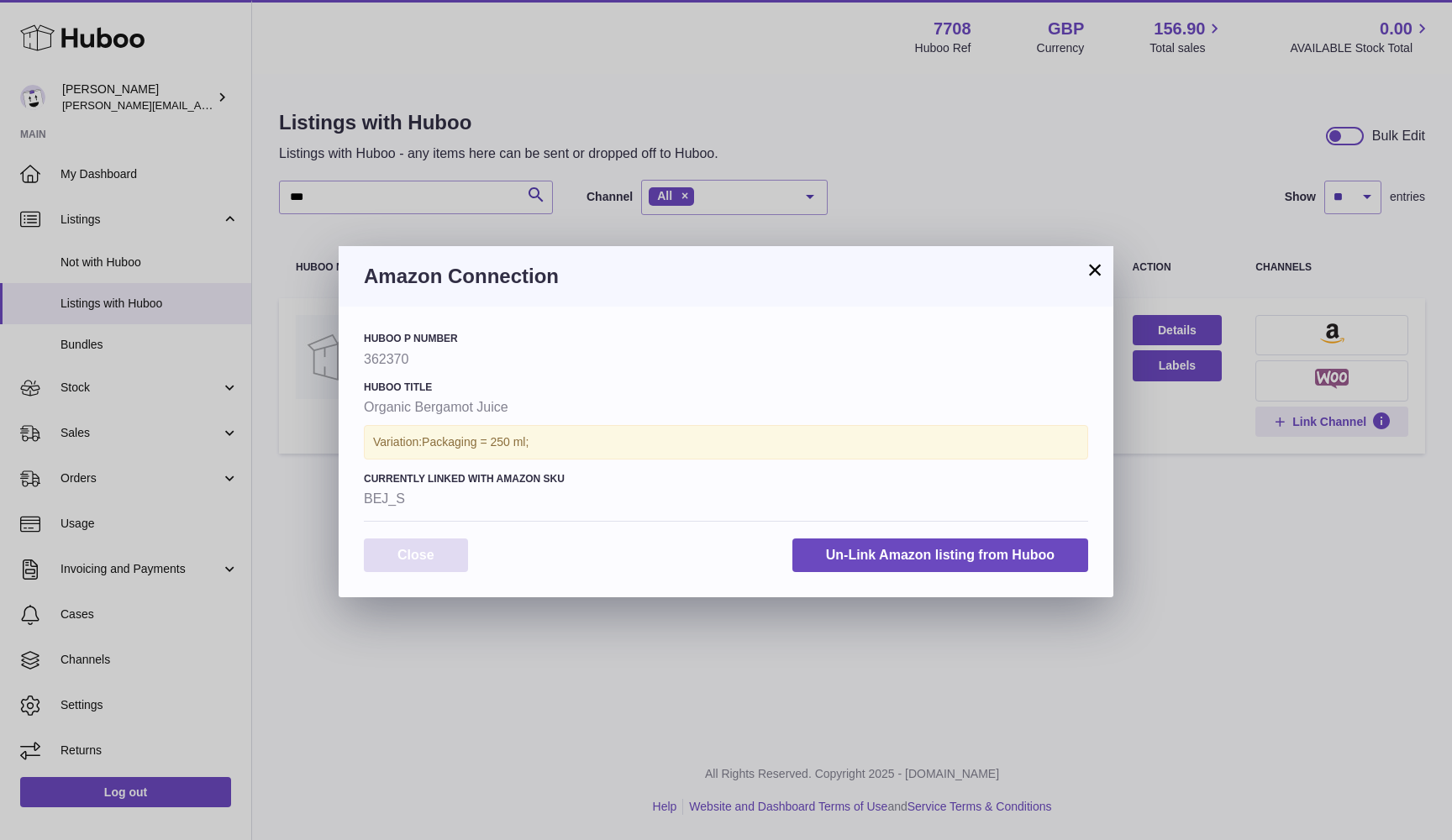
click at [403, 550] on button "Close" at bounding box center [416, 555] width 105 height 35
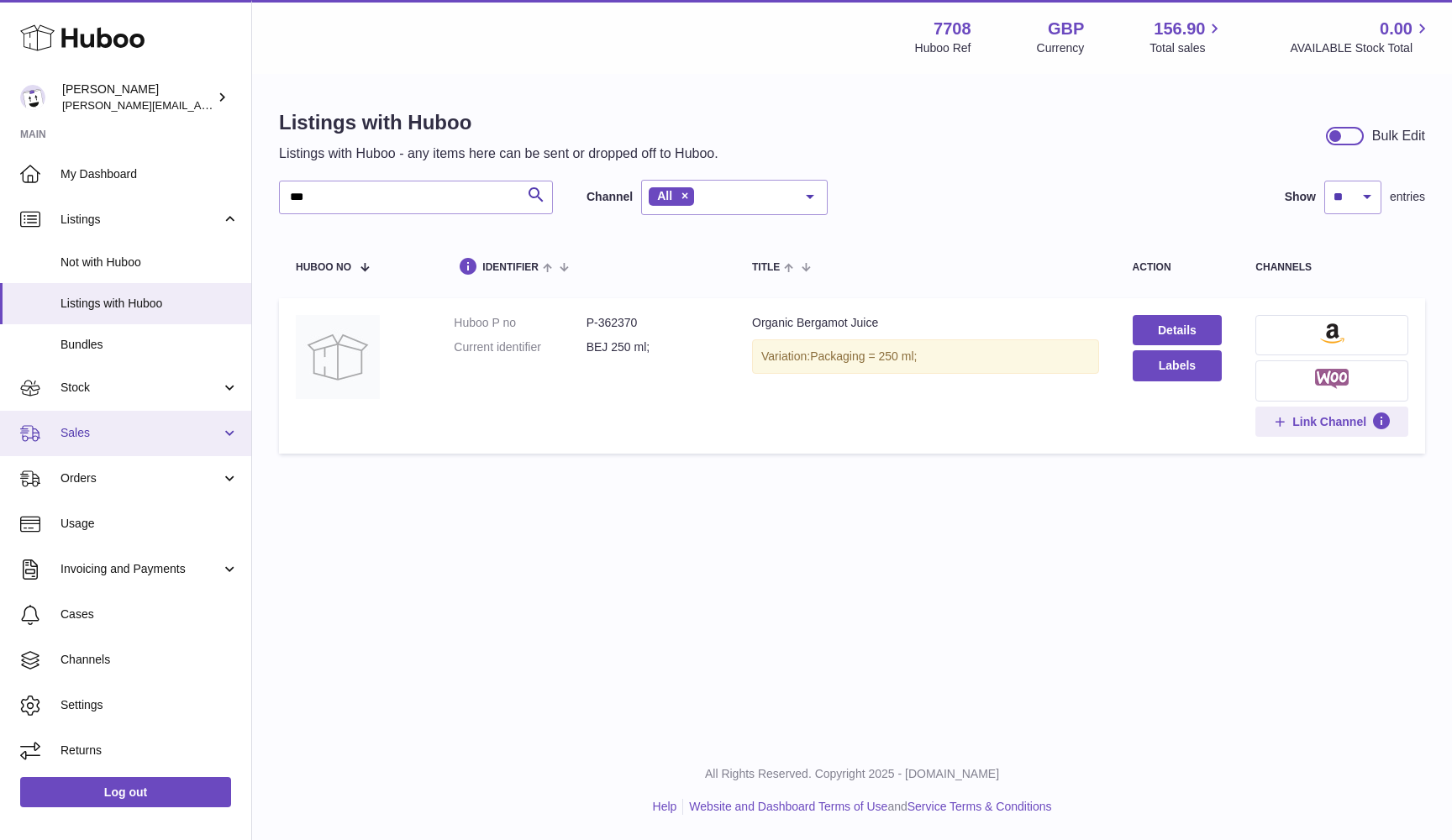
click at [87, 433] on span "Sales" at bounding box center [140, 433] width 161 height 16
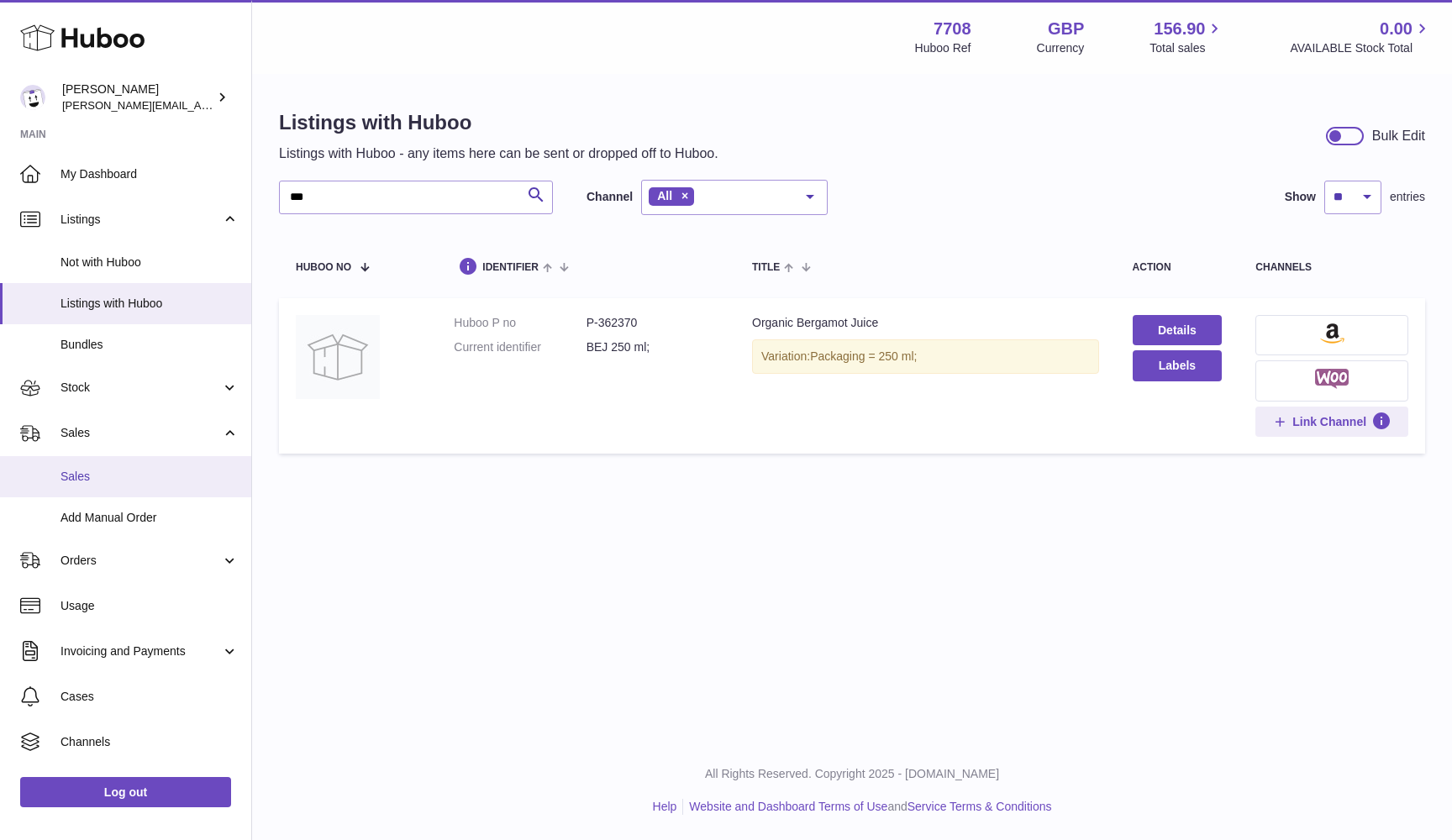
click at [79, 461] on link "Sales" at bounding box center [125, 476] width 252 height 41
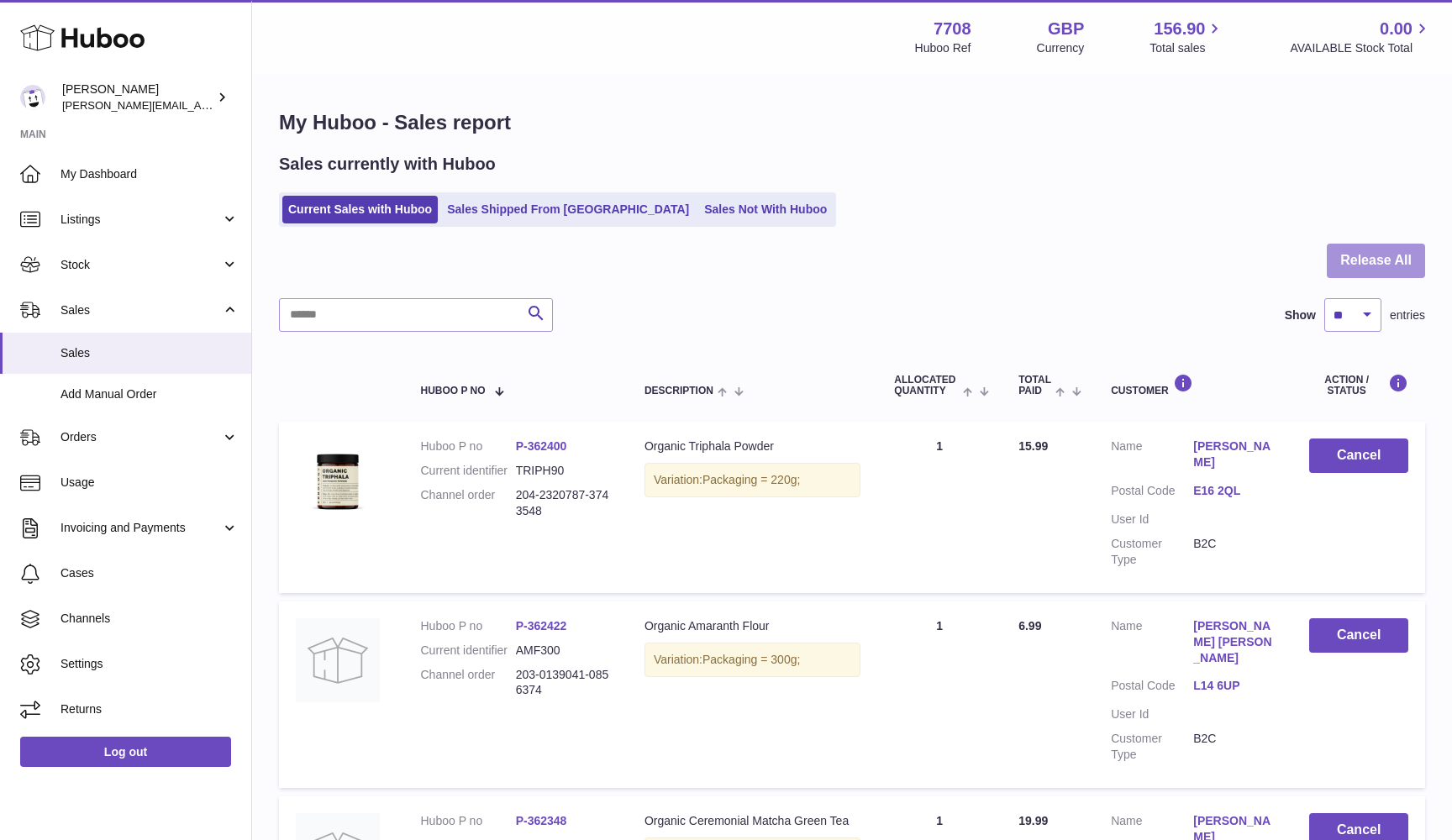
click at [1369, 256] on button "Release All" at bounding box center [1376, 260] width 99 height 35
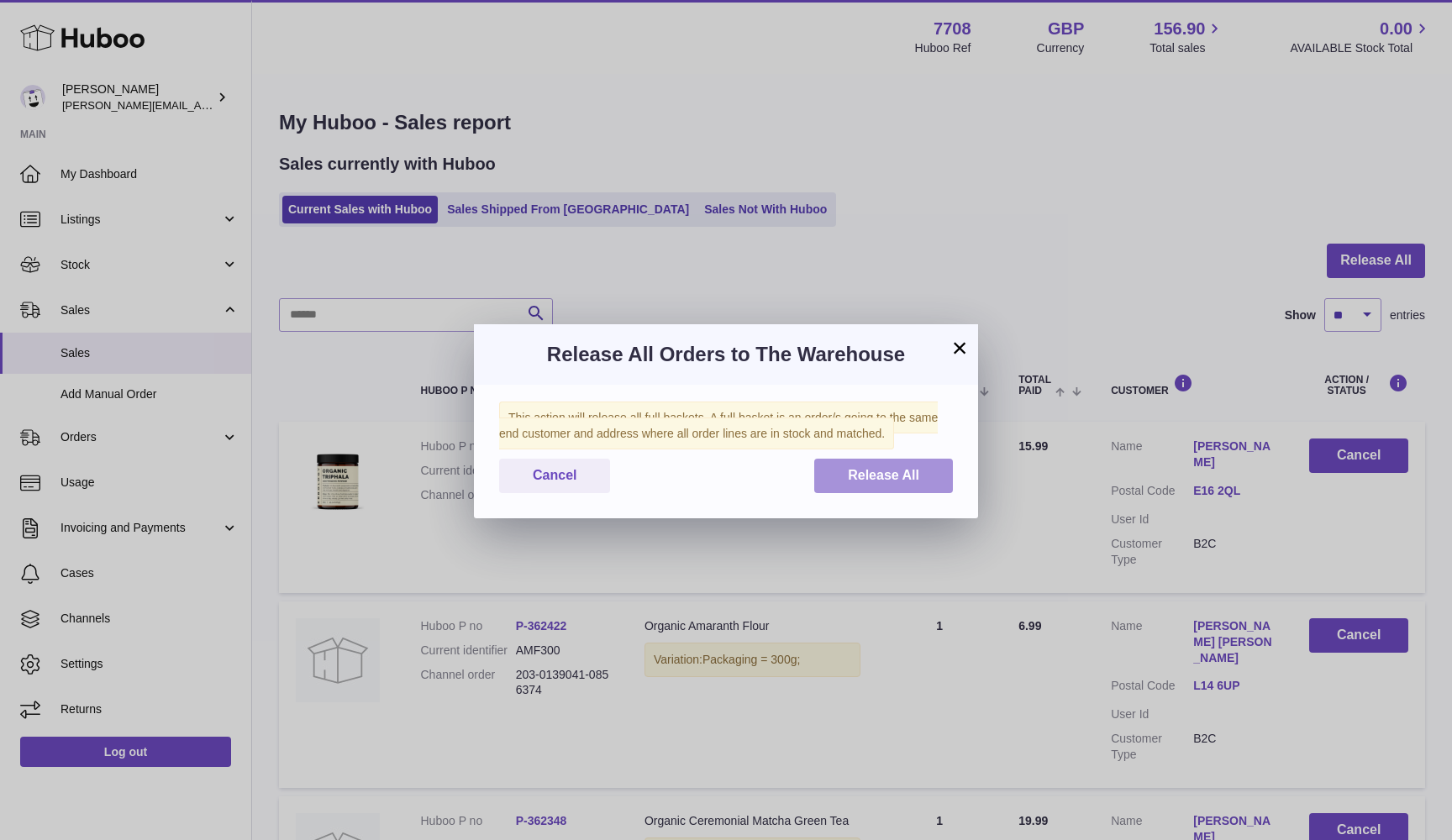
click at [870, 472] on span "Release All" at bounding box center [883, 474] width 71 height 14
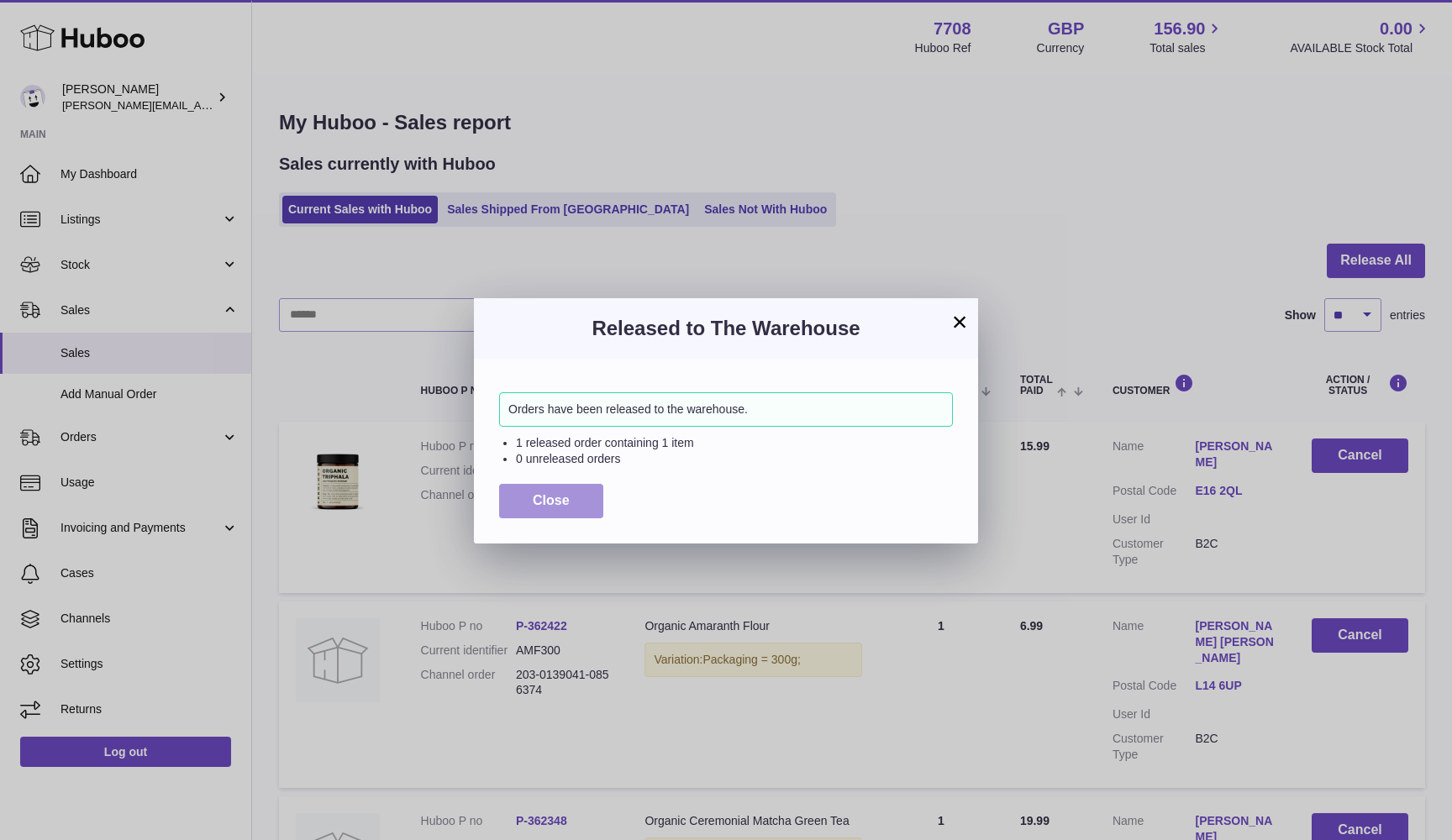
click at [551, 493] on span "Close" at bounding box center [550, 500] width 36 height 14
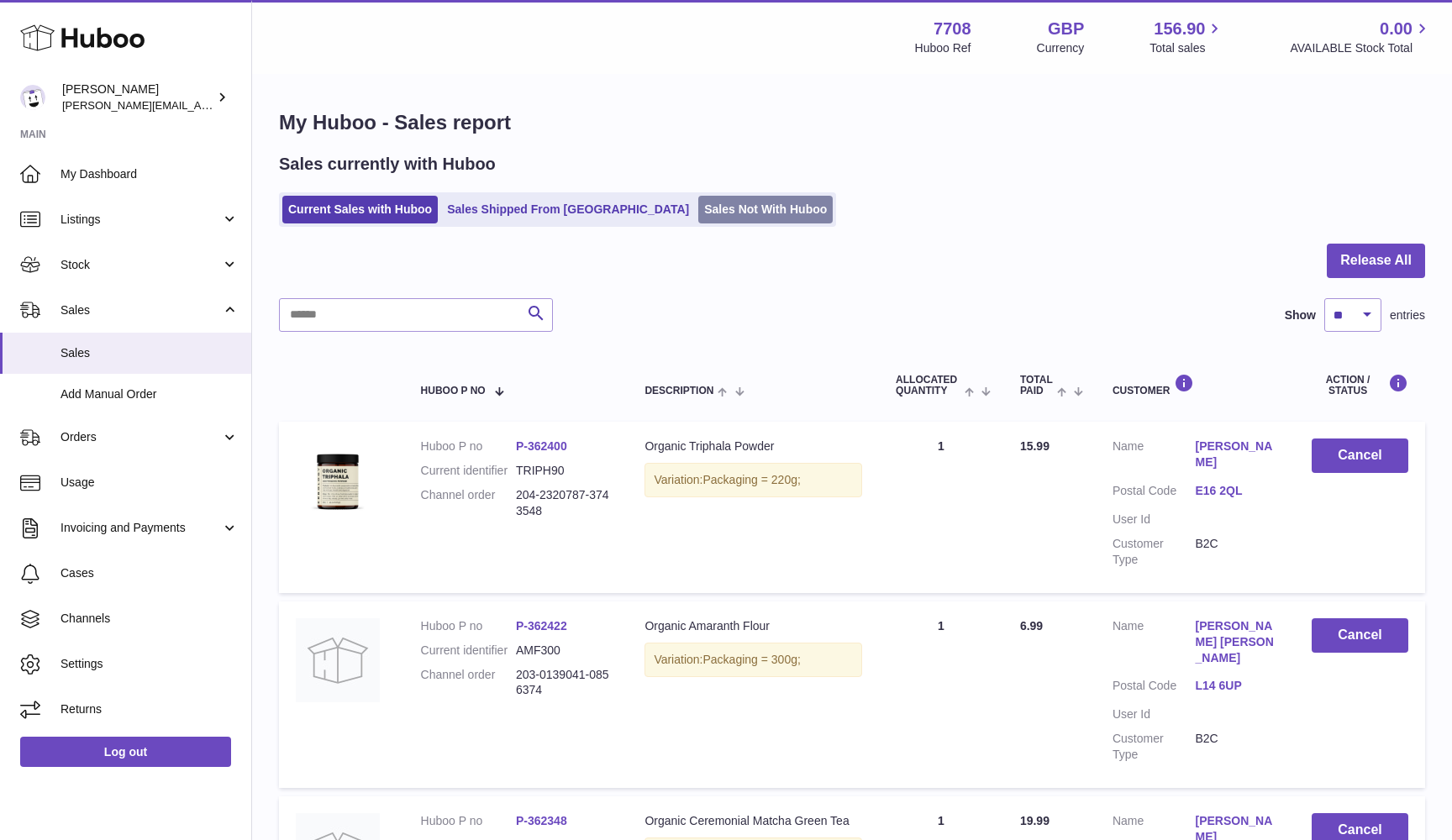
click at [698, 209] on link "Sales Not With Huboo" at bounding box center [765, 209] width 134 height 28
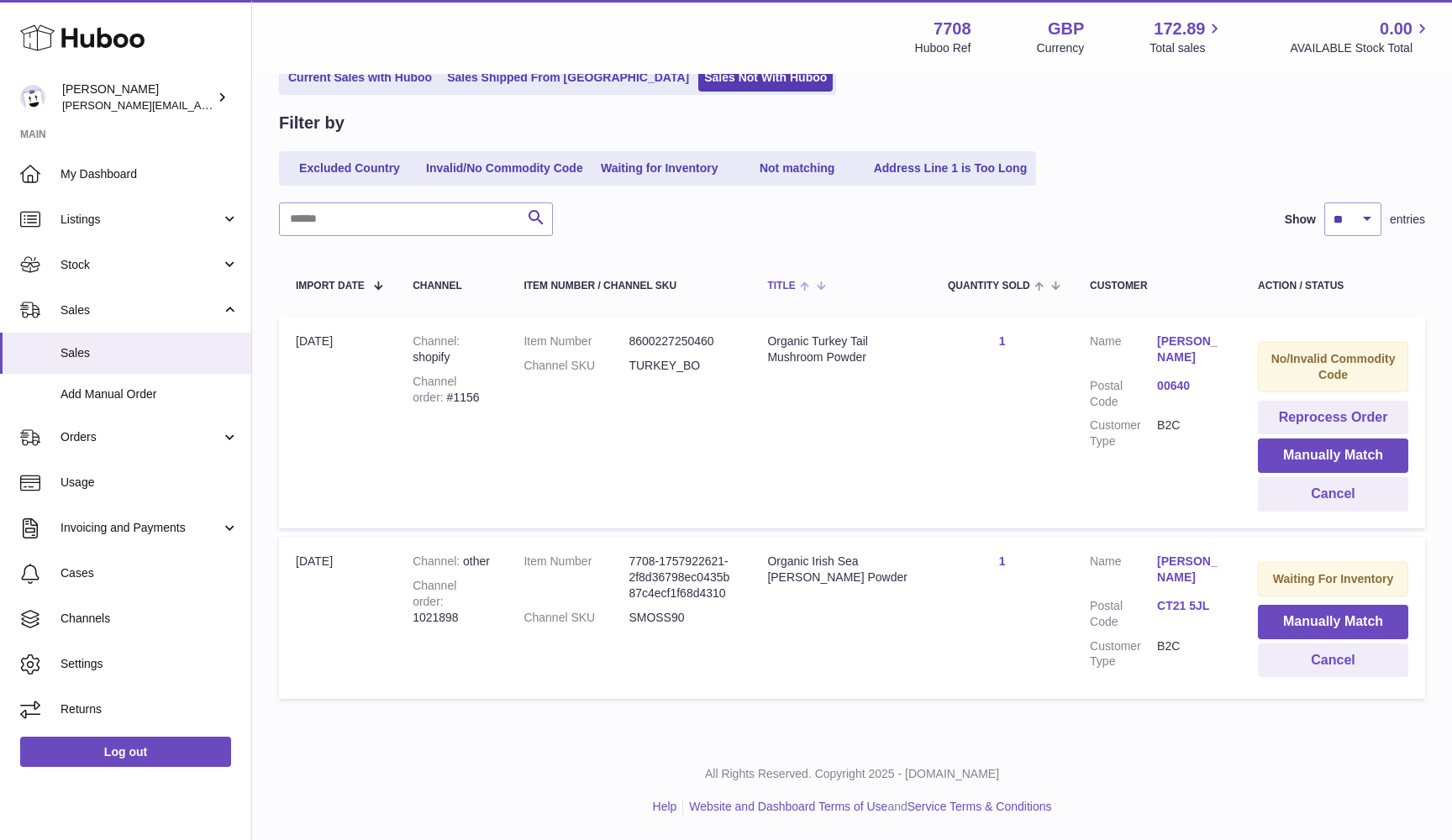
scroll to position [133, 0]
drag, startPoint x: 413, startPoint y: 594, endPoint x: 509, endPoint y: 594, distance: 96.0
click at [507, 594] on td "Channel other Channel order 1021898" at bounding box center [451, 617] width 110 height 162
copy div "1021898"
click at [364, 212] on input "text" at bounding box center [416, 219] width 274 height 34
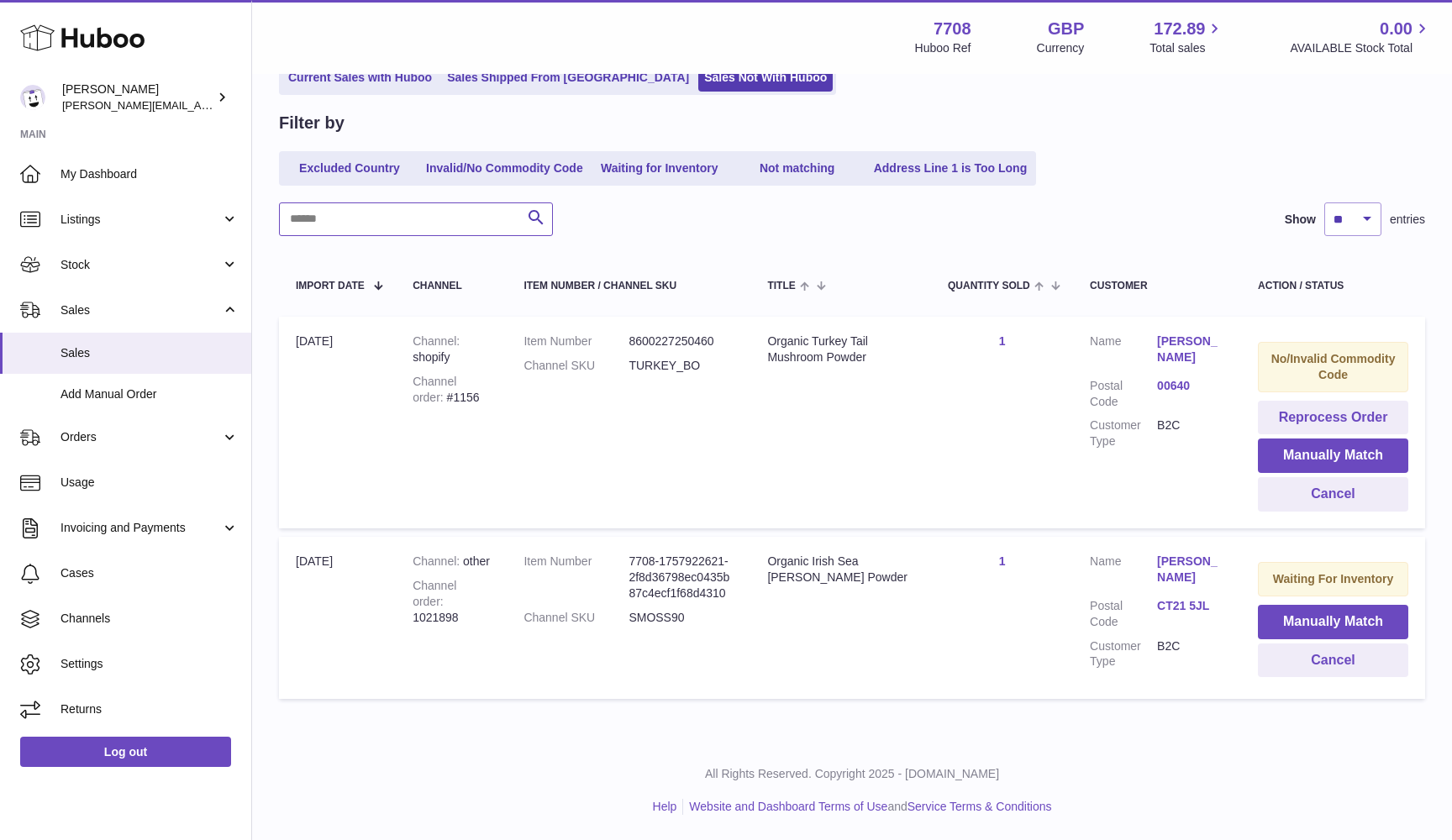
paste input "*******"
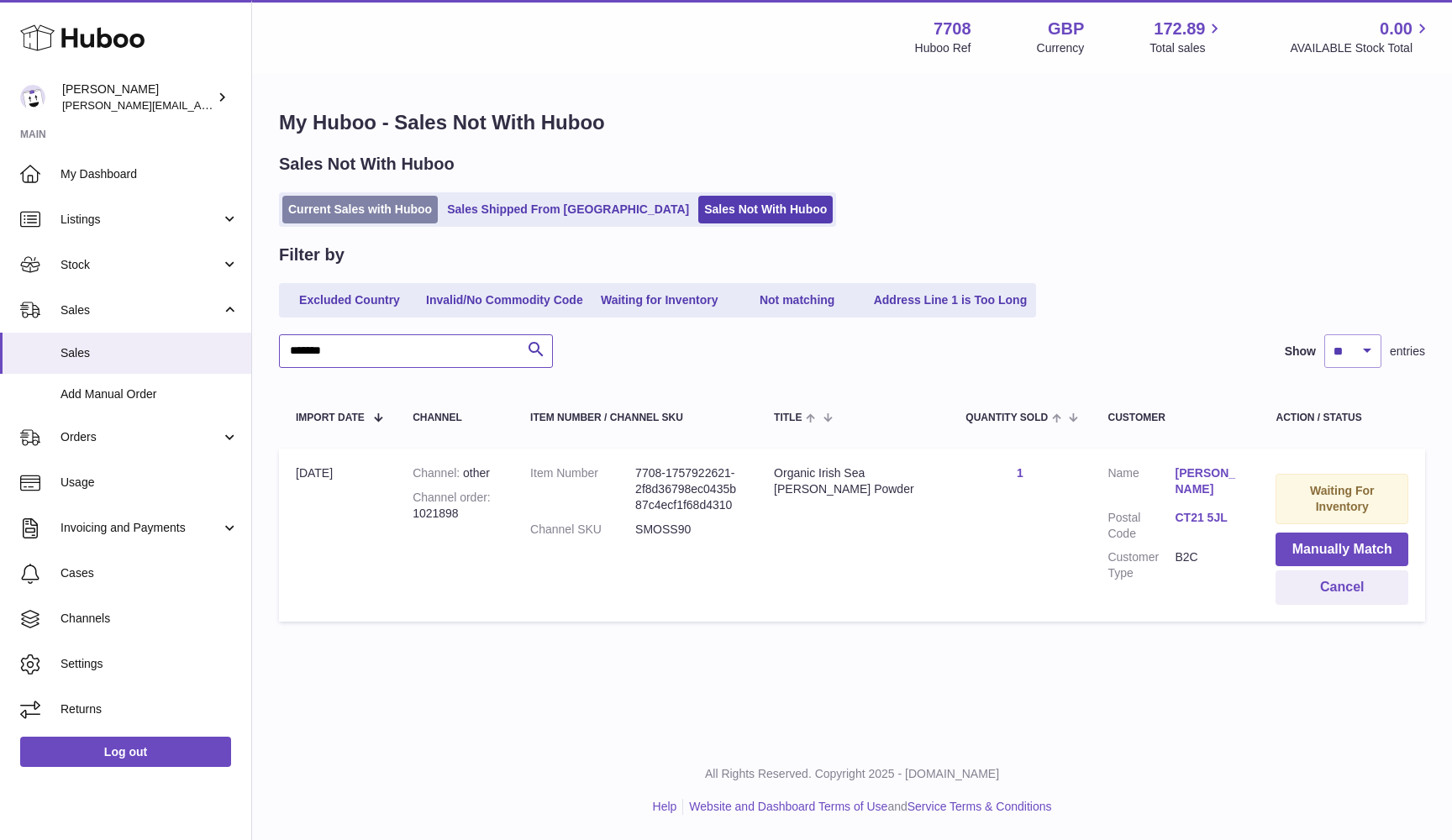
type input "*******"
click at [312, 208] on link "Current Sales with Huboo" at bounding box center [360, 209] width 156 height 28
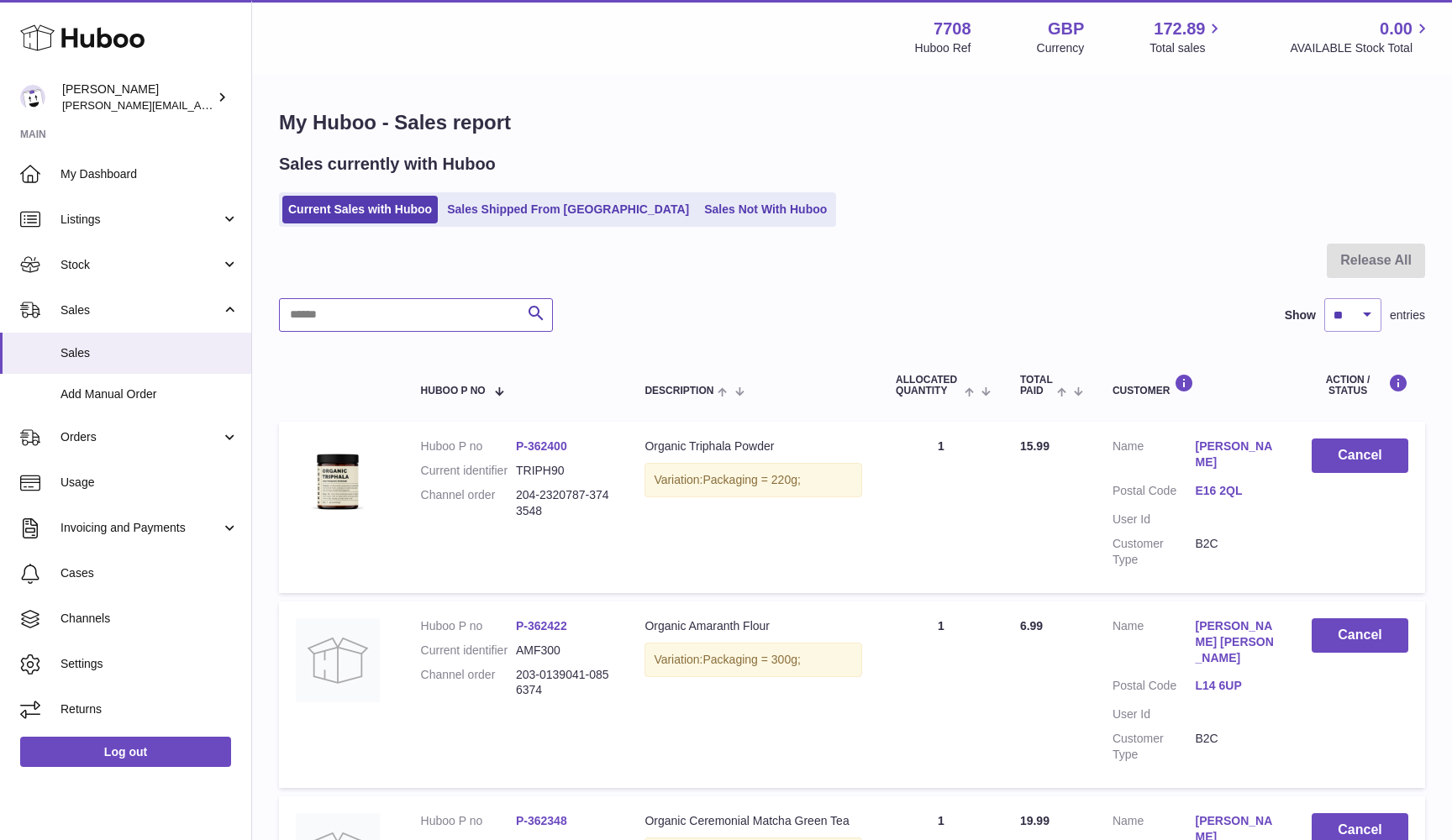
click at [309, 326] on input "text" at bounding box center [416, 315] width 274 height 34
paste input "*******"
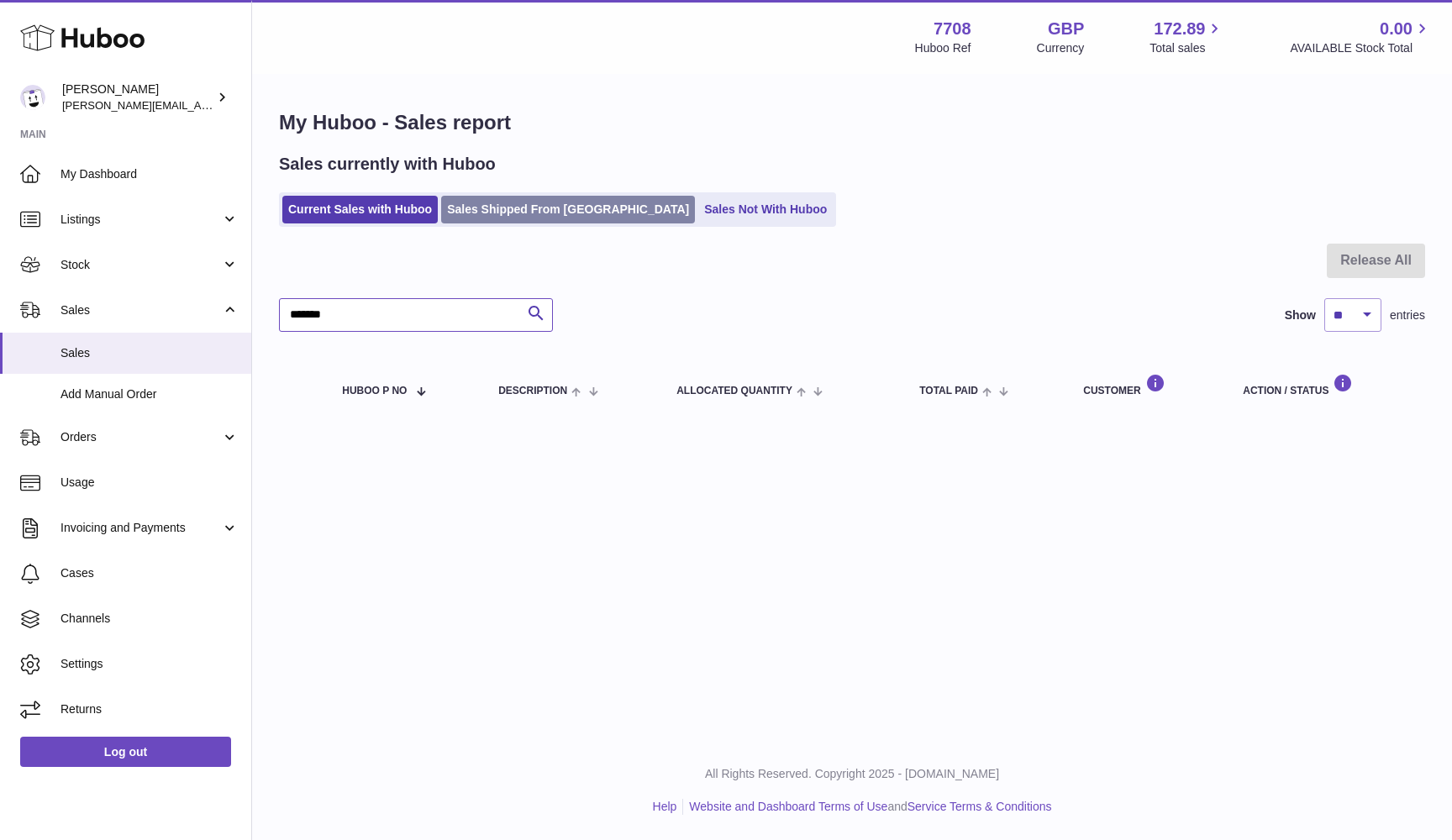
type input "*******"
click at [556, 211] on link "Sales Shipped From [GEOGRAPHIC_DATA]" at bounding box center [567, 209] width 254 height 28
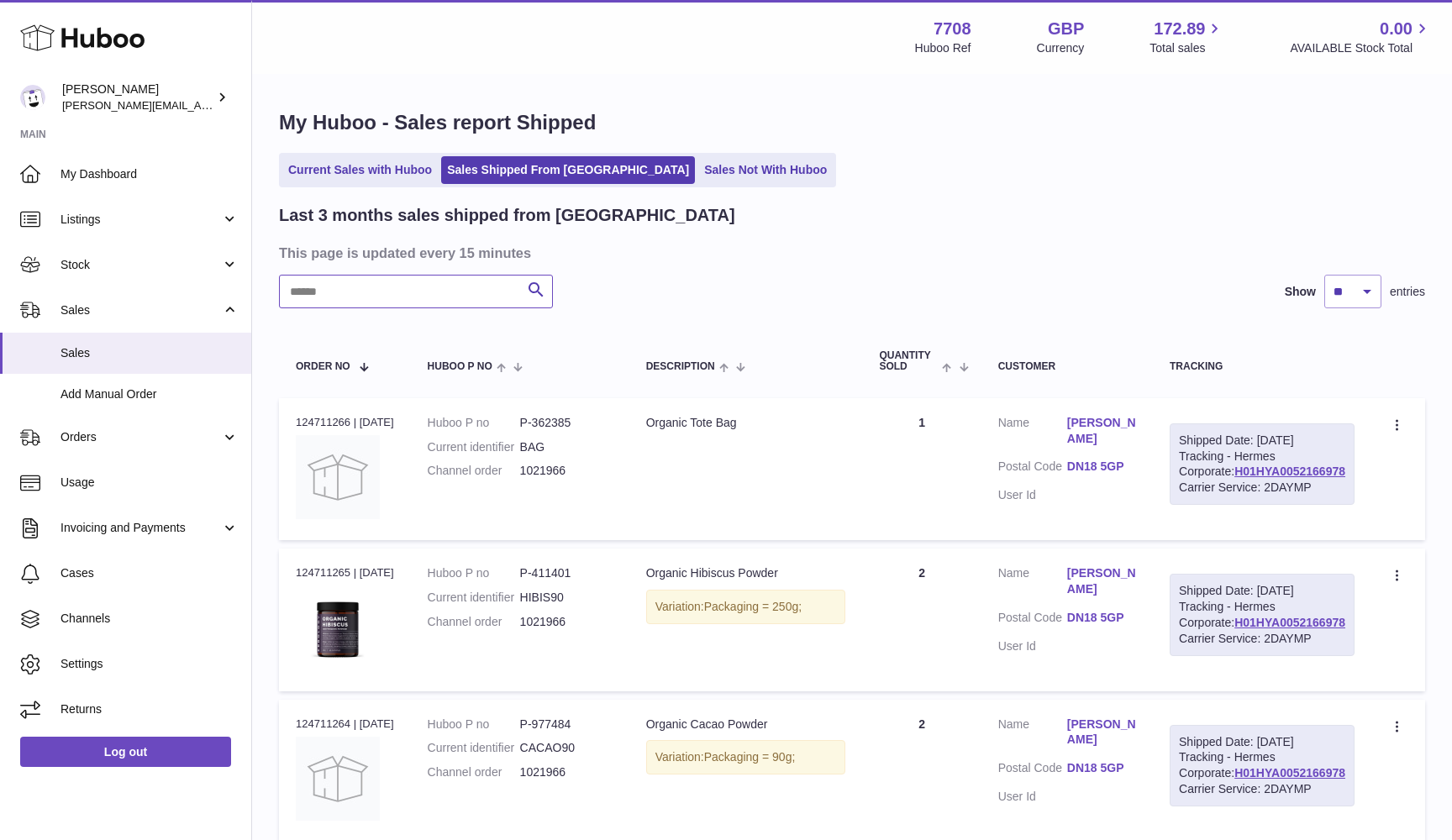
click at [353, 292] on input "text" at bounding box center [416, 291] width 274 height 34
paste input "*******"
type input "*******"
click at [1252, 478] on link "H01HYA0052161625" at bounding box center [1289, 471] width 110 height 14
click at [698, 177] on link "Sales Not With Huboo" at bounding box center [765, 170] width 134 height 28
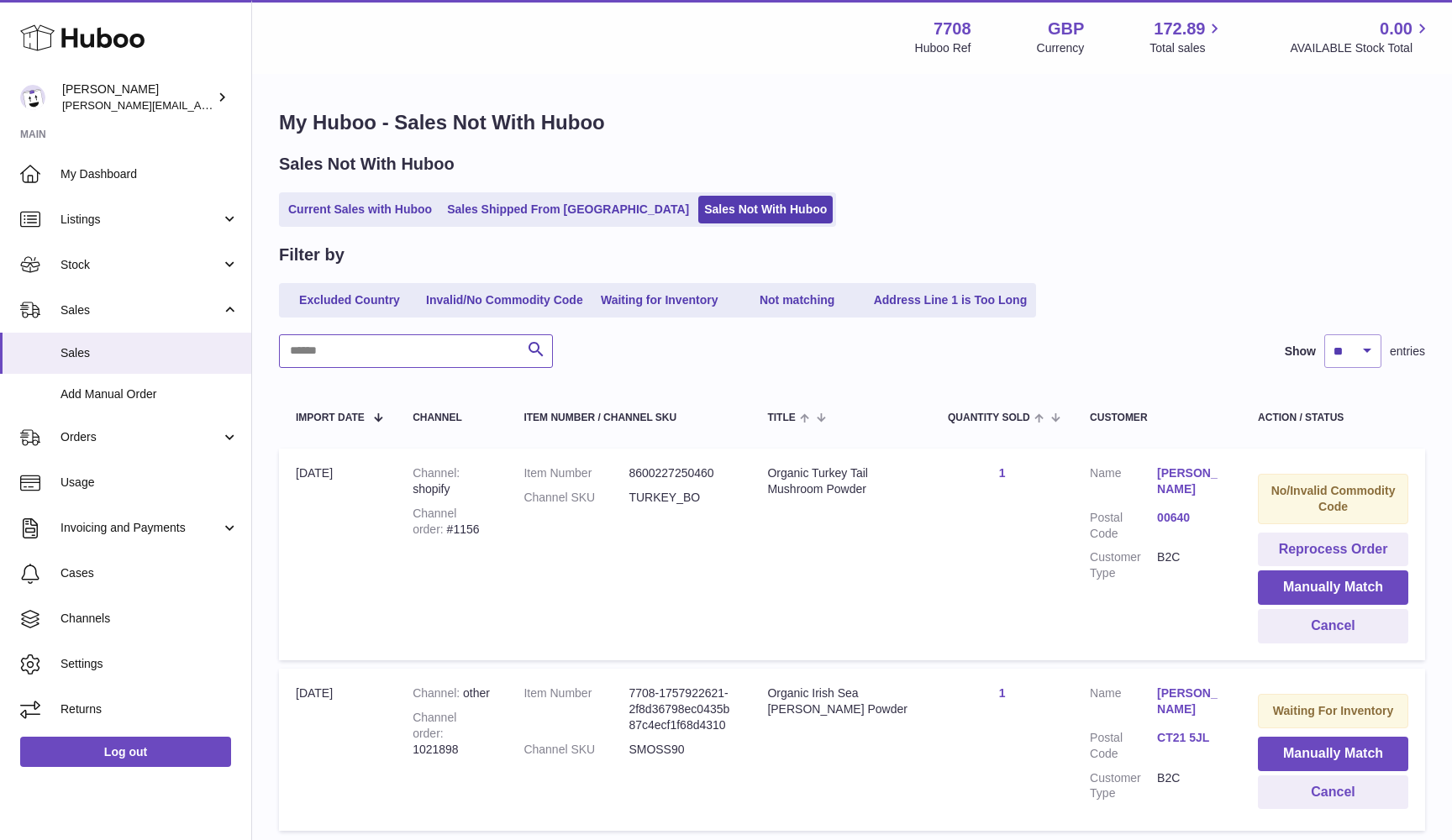
click at [310, 347] on input "text" at bounding box center [416, 351] width 274 height 34
paste input "*******"
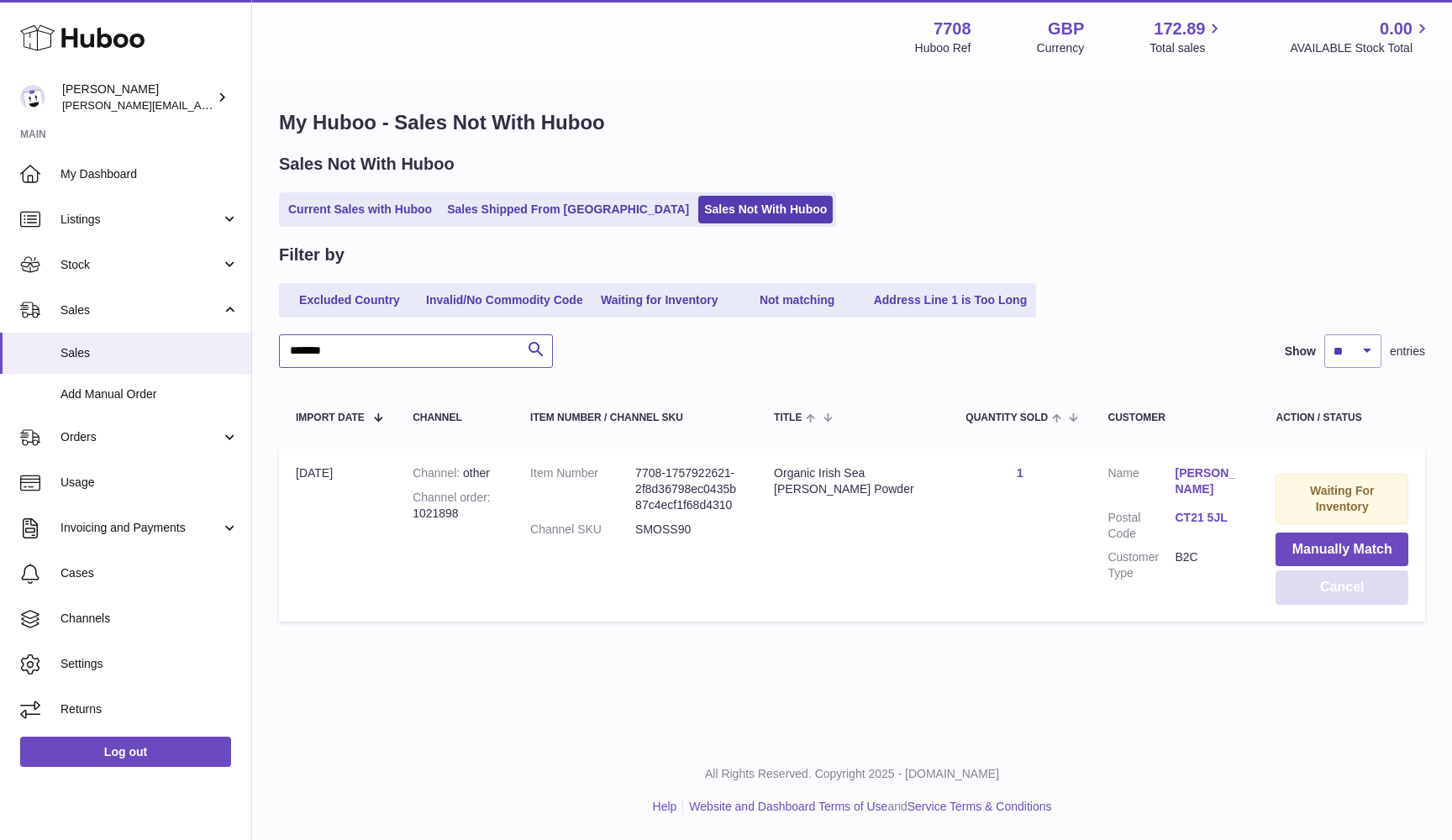
type input "*******"
click at [1321, 587] on button "Cancel" at bounding box center [1342, 587] width 133 height 35
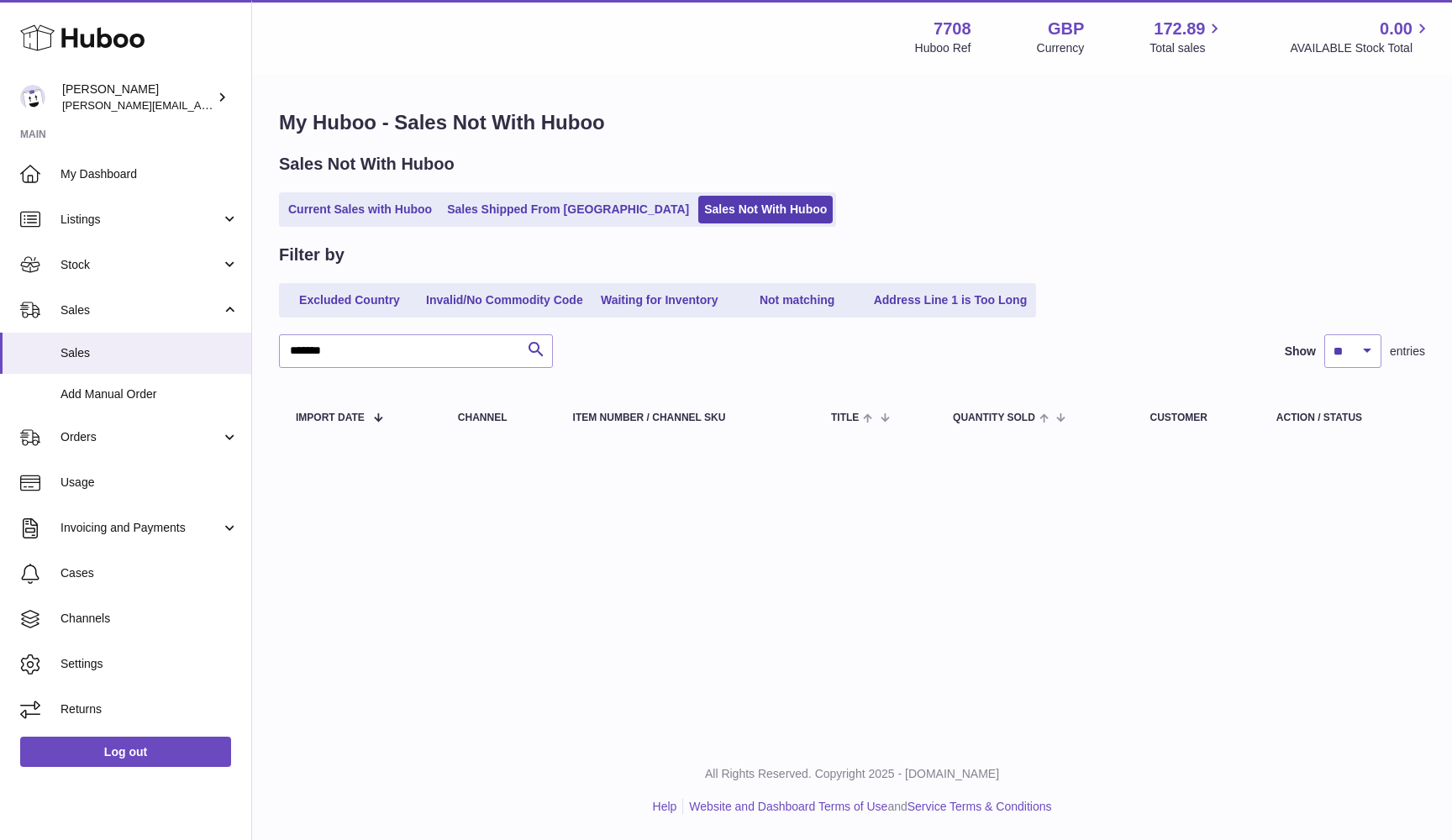
click at [744, 230] on div "My Huboo - Sales Not With Huboo Sales Not With Huboo Current Sales with Huboo S…" at bounding box center [851, 279] width 1199 height 406
click at [724, 211] on link "Sales Not With Huboo" at bounding box center [765, 209] width 134 height 28
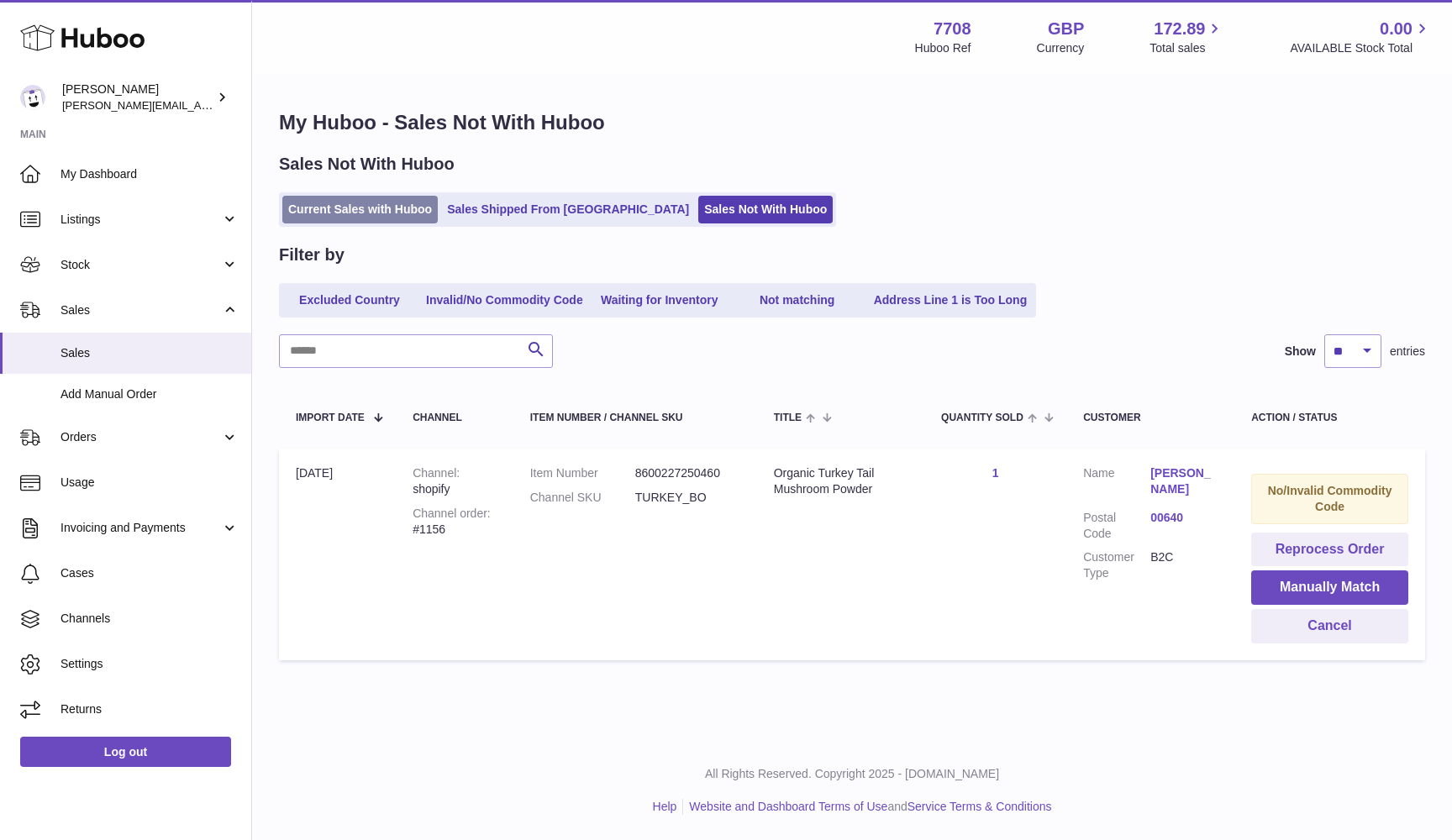
click at [346, 221] on link "Current Sales with Huboo" at bounding box center [360, 209] width 156 height 28
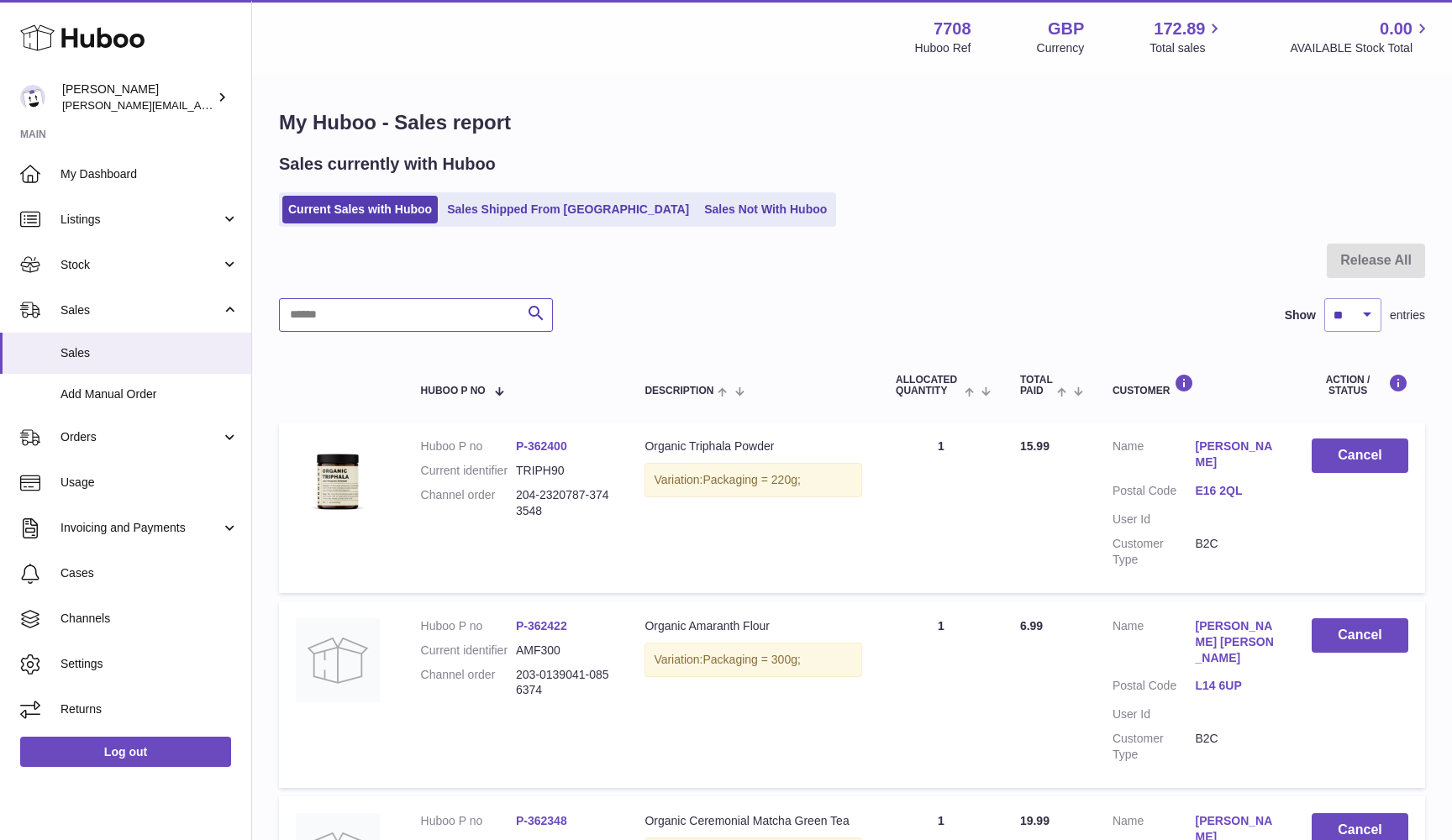
click at [368, 309] on input "text" at bounding box center [416, 315] width 274 height 34
paste input "**********"
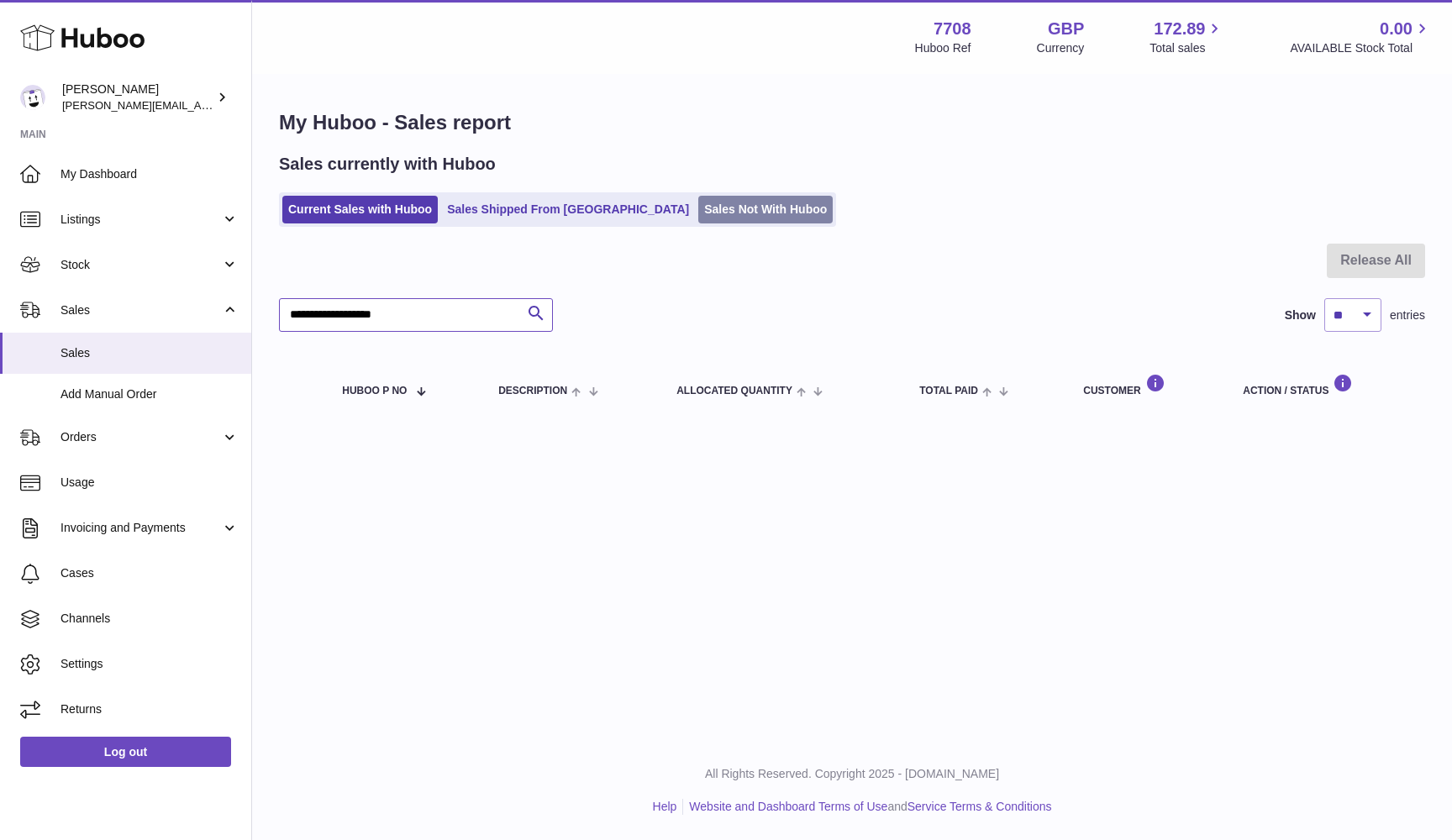
type input "**********"
click at [698, 215] on link "Sales Not With Huboo" at bounding box center [765, 209] width 134 height 28
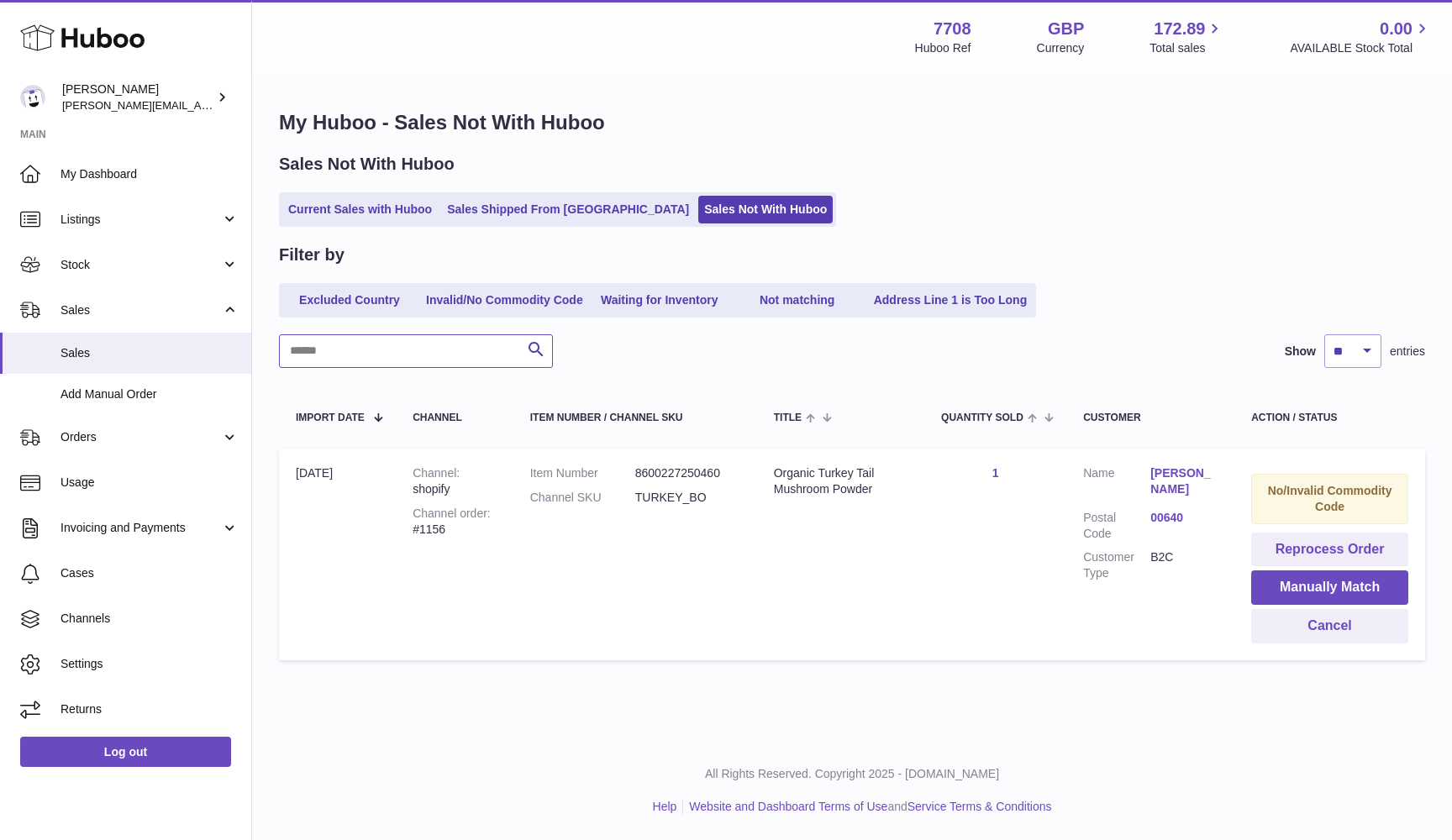
click at [363, 342] on input "text" at bounding box center [416, 351] width 274 height 34
paste input "**********"
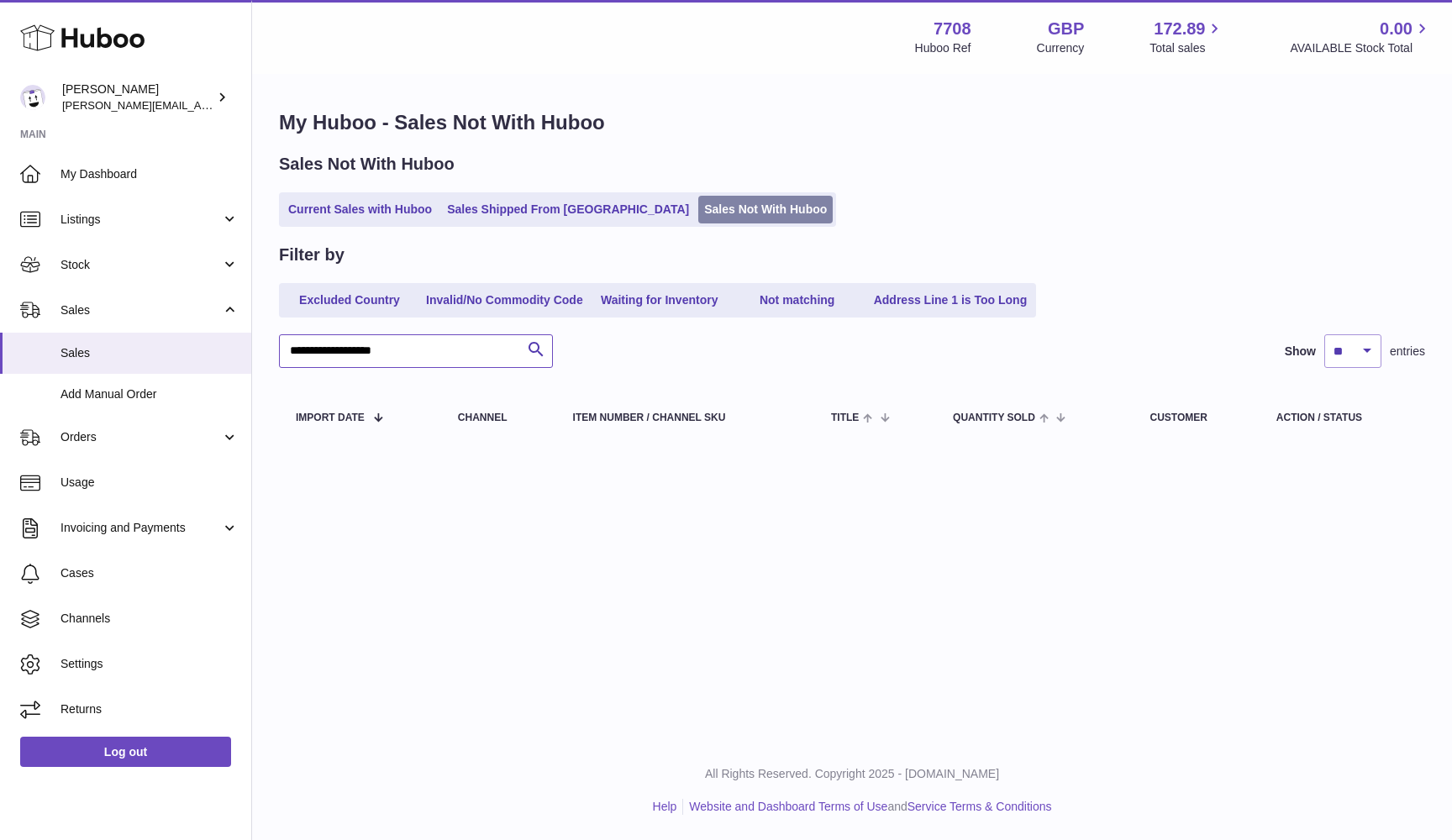
type input "**********"
click at [698, 215] on link "Sales Not With Huboo" at bounding box center [765, 209] width 134 height 28
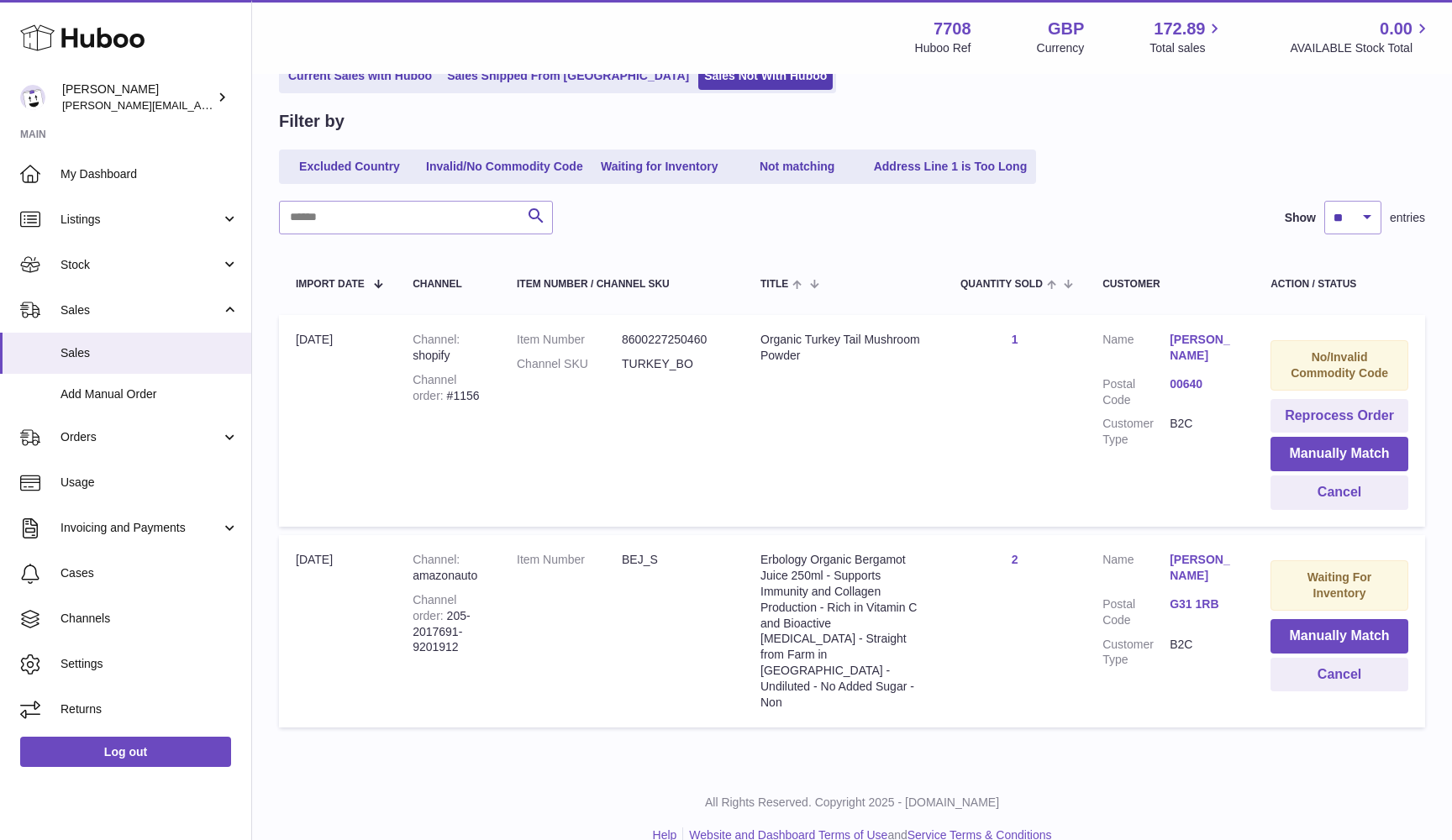
scroll to position [133, 0]
click at [1178, 599] on link "G31 1RB" at bounding box center [1202, 605] width 67 height 16
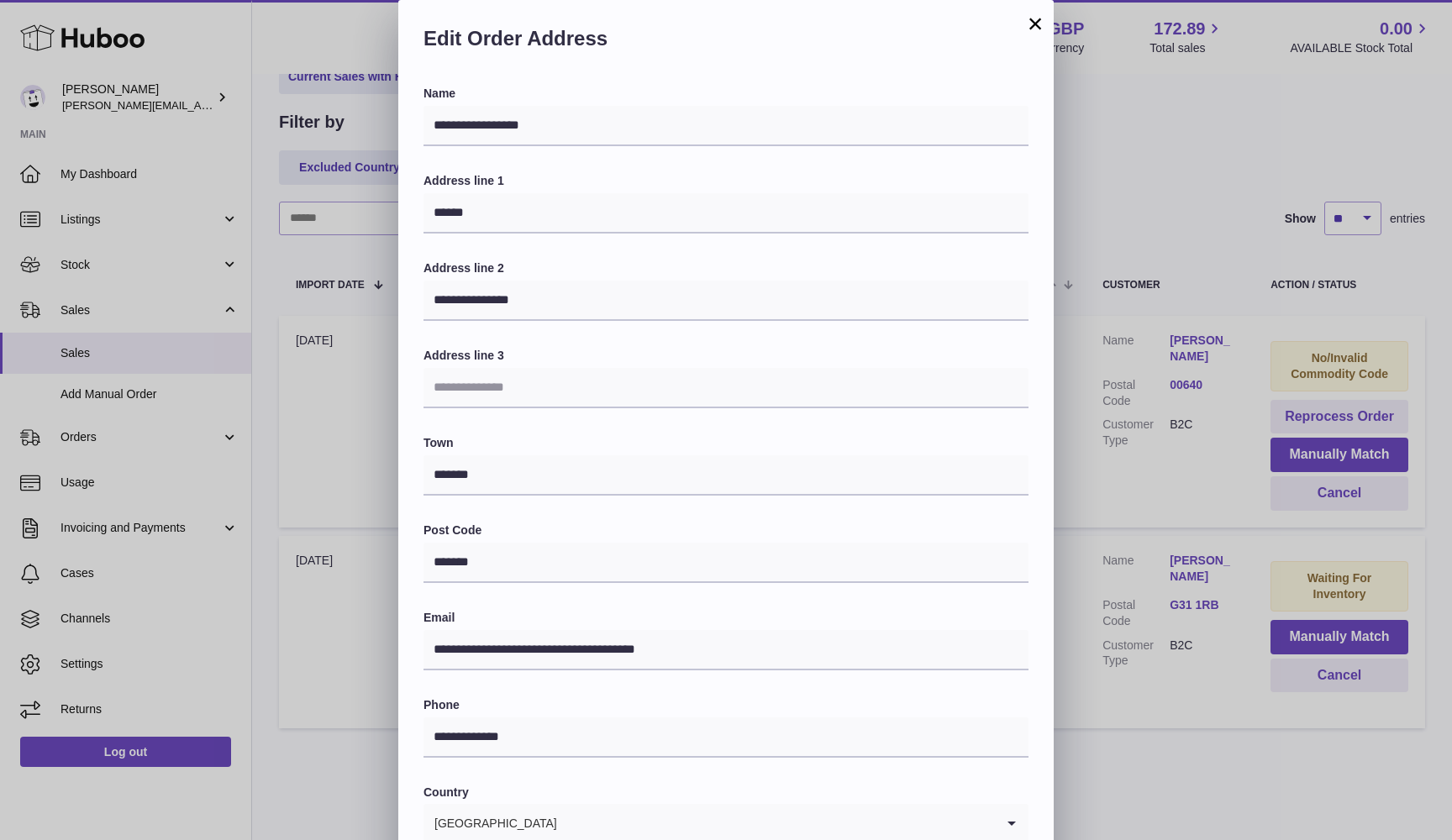
scroll to position [0, 0]
click at [1104, 705] on div "**********" at bounding box center [726, 504] width 1452 height 1008
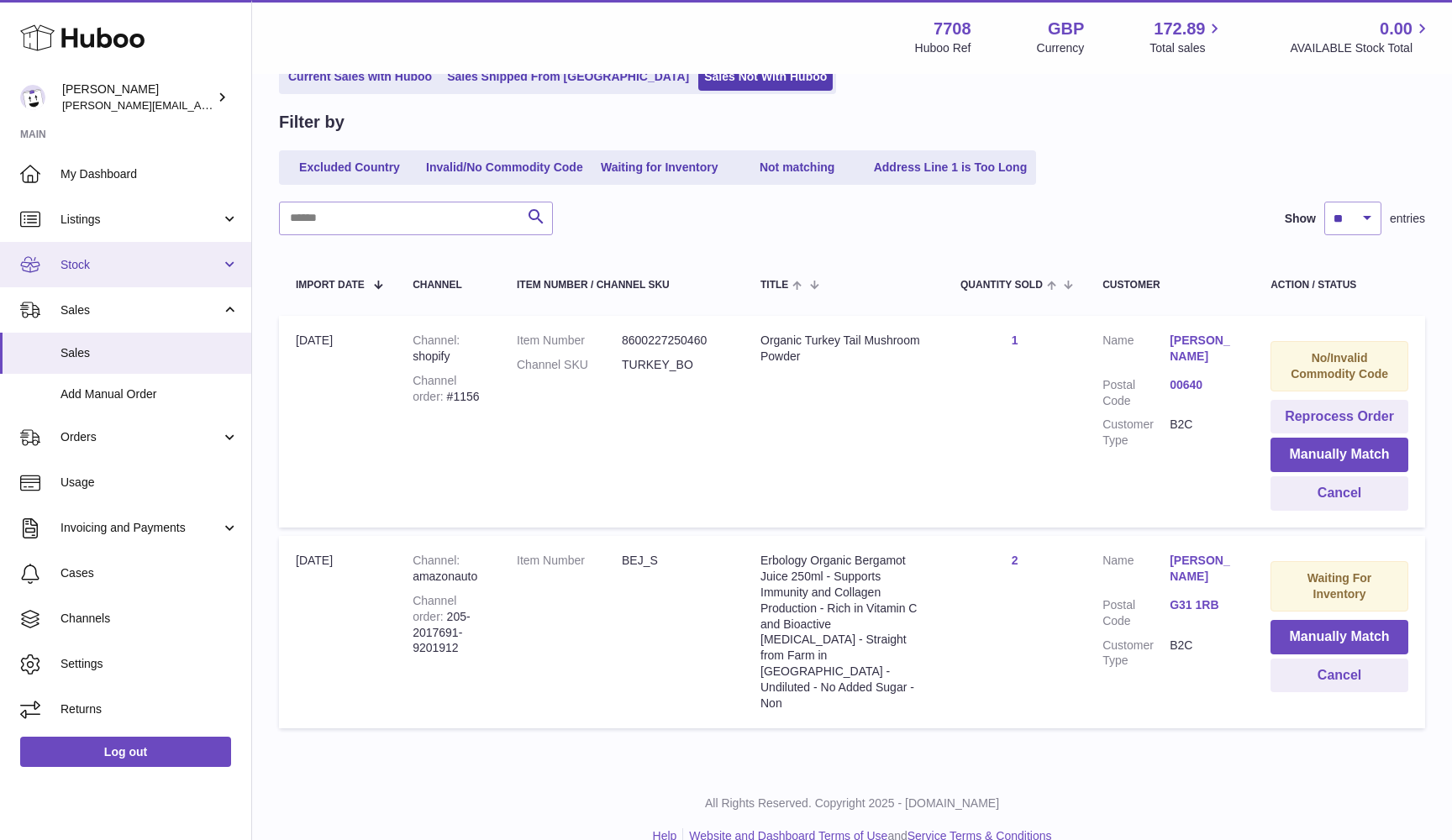
click at [214, 266] on span "Stock" at bounding box center [140, 265] width 161 height 16
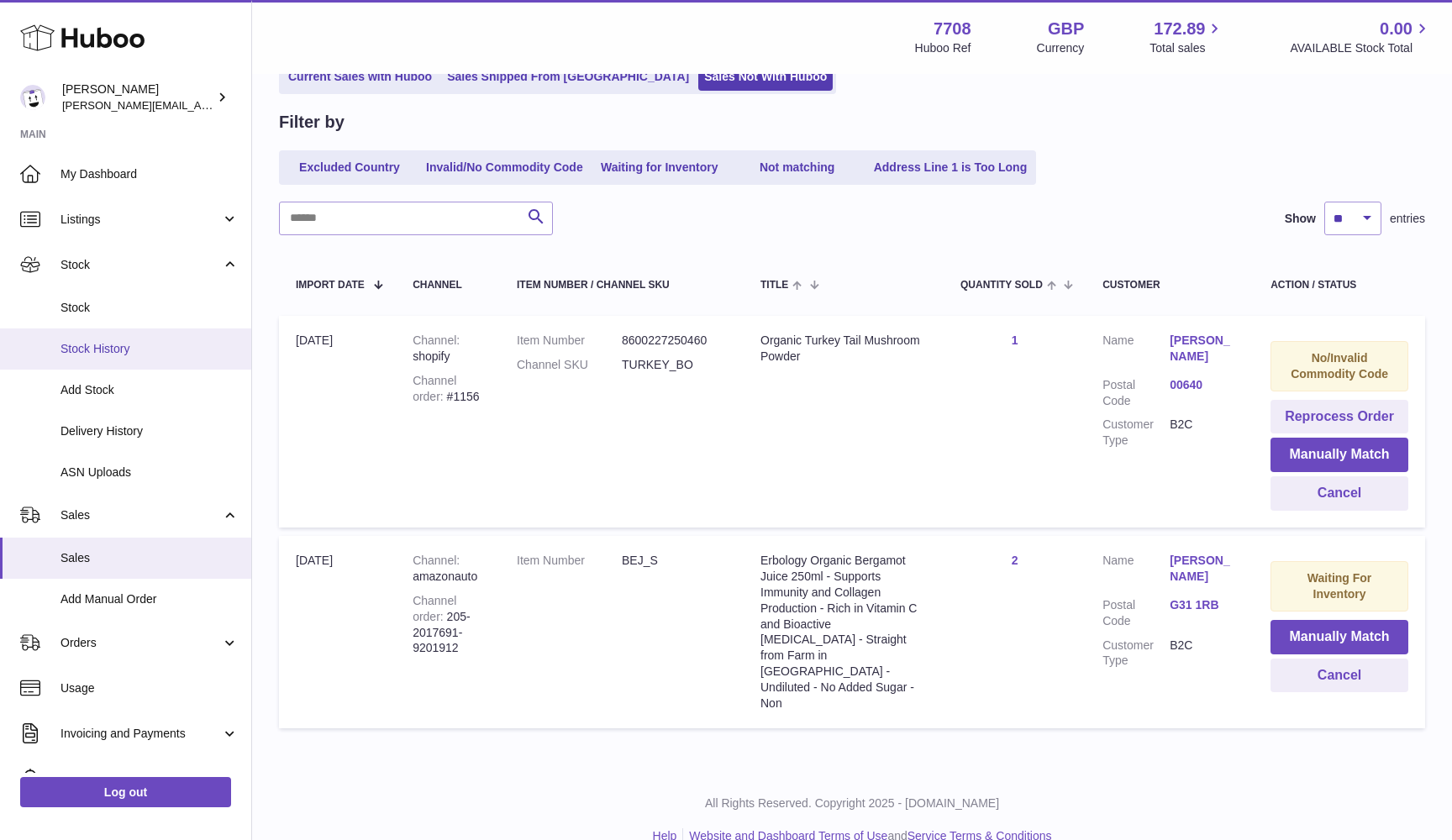
click at [183, 337] on link "Stock History" at bounding box center [125, 349] width 252 height 41
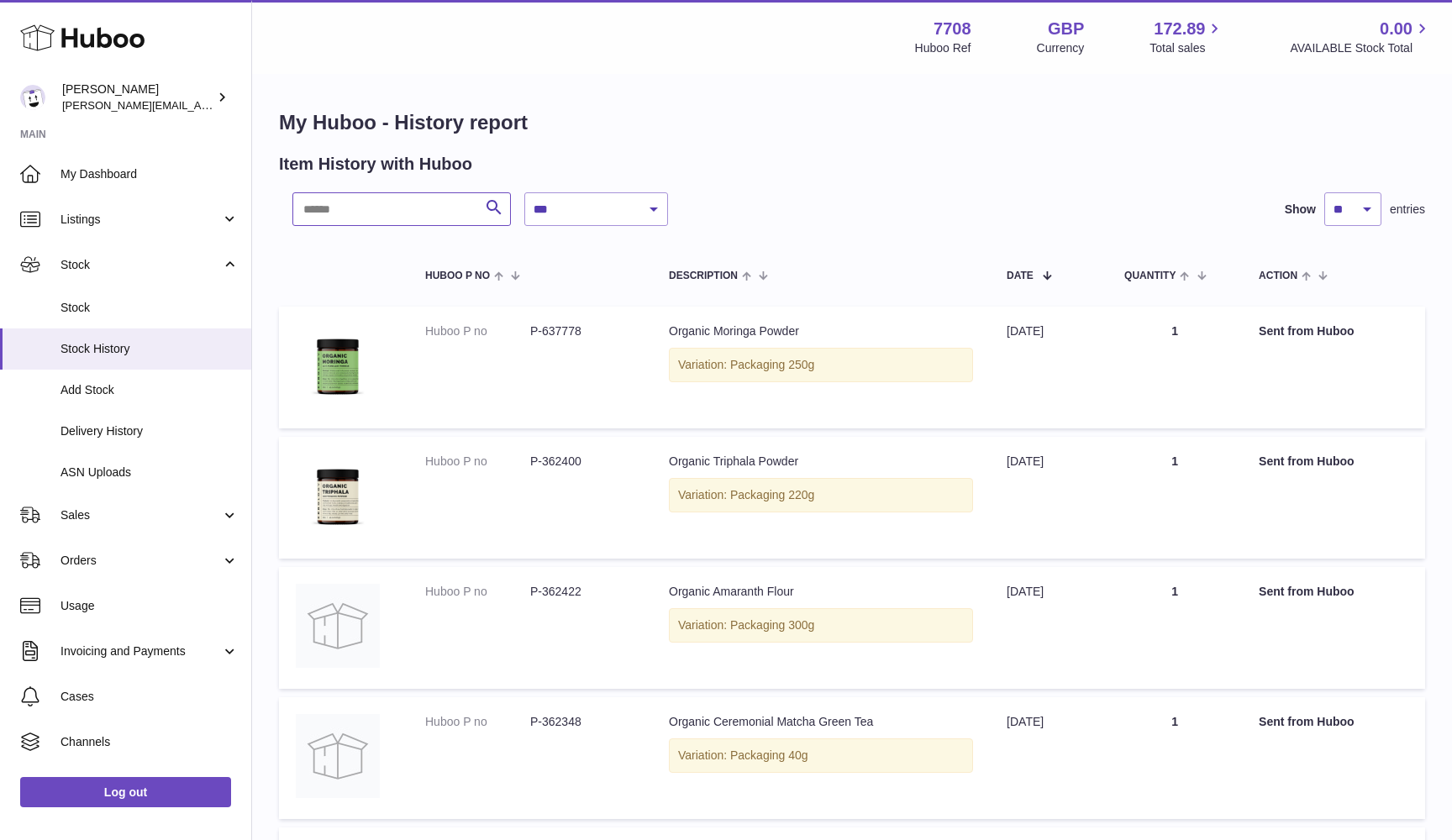
click at [310, 216] on input "text" at bounding box center [400, 209] width 218 height 34
click at [123, 318] on link "Stock" at bounding box center [125, 308] width 252 height 41
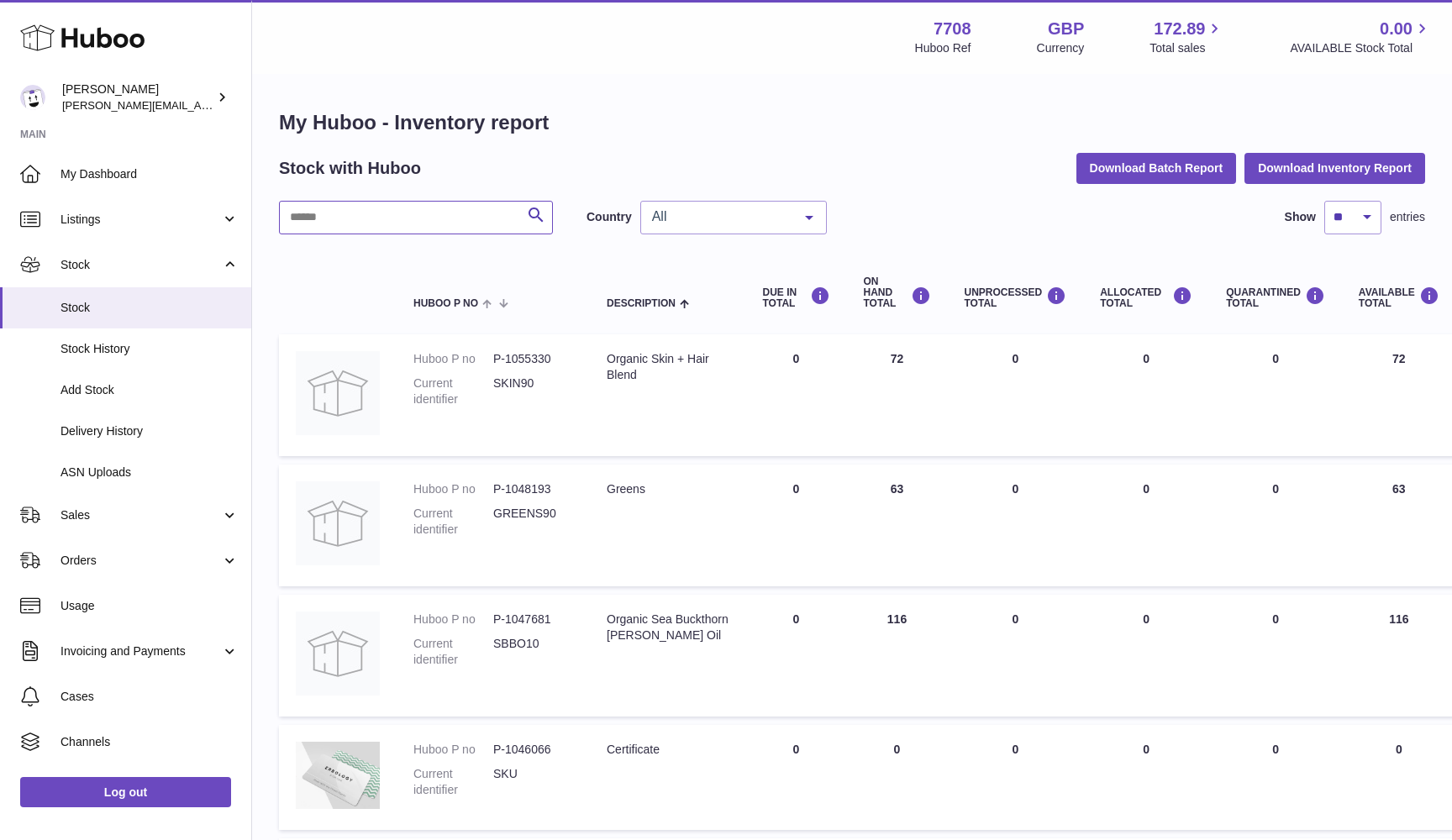
click at [450, 206] on input "text" at bounding box center [416, 218] width 274 height 34
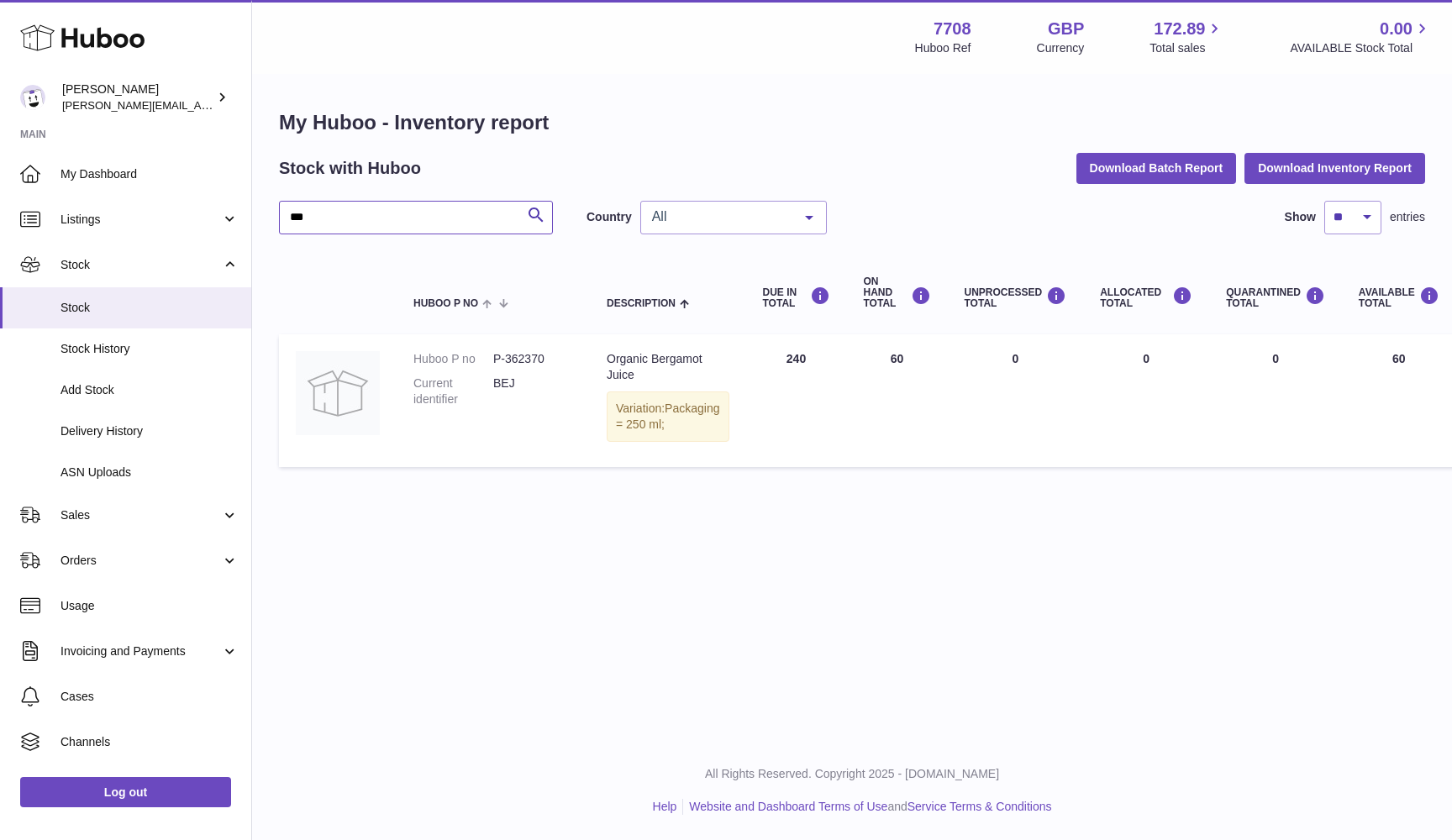
type input "***"
click at [757, 220] on span "All" at bounding box center [720, 216] width 144 height 17
click at [733, 274] on span "GB" at bounding box center [733, 285] width 184 height 34
click at [660, 224] on div "GB" at bounding box center [733, 218] width 186 height 34
click at [668, 315] on span "NL" at bounding box center [659, 317] width 17 height 14
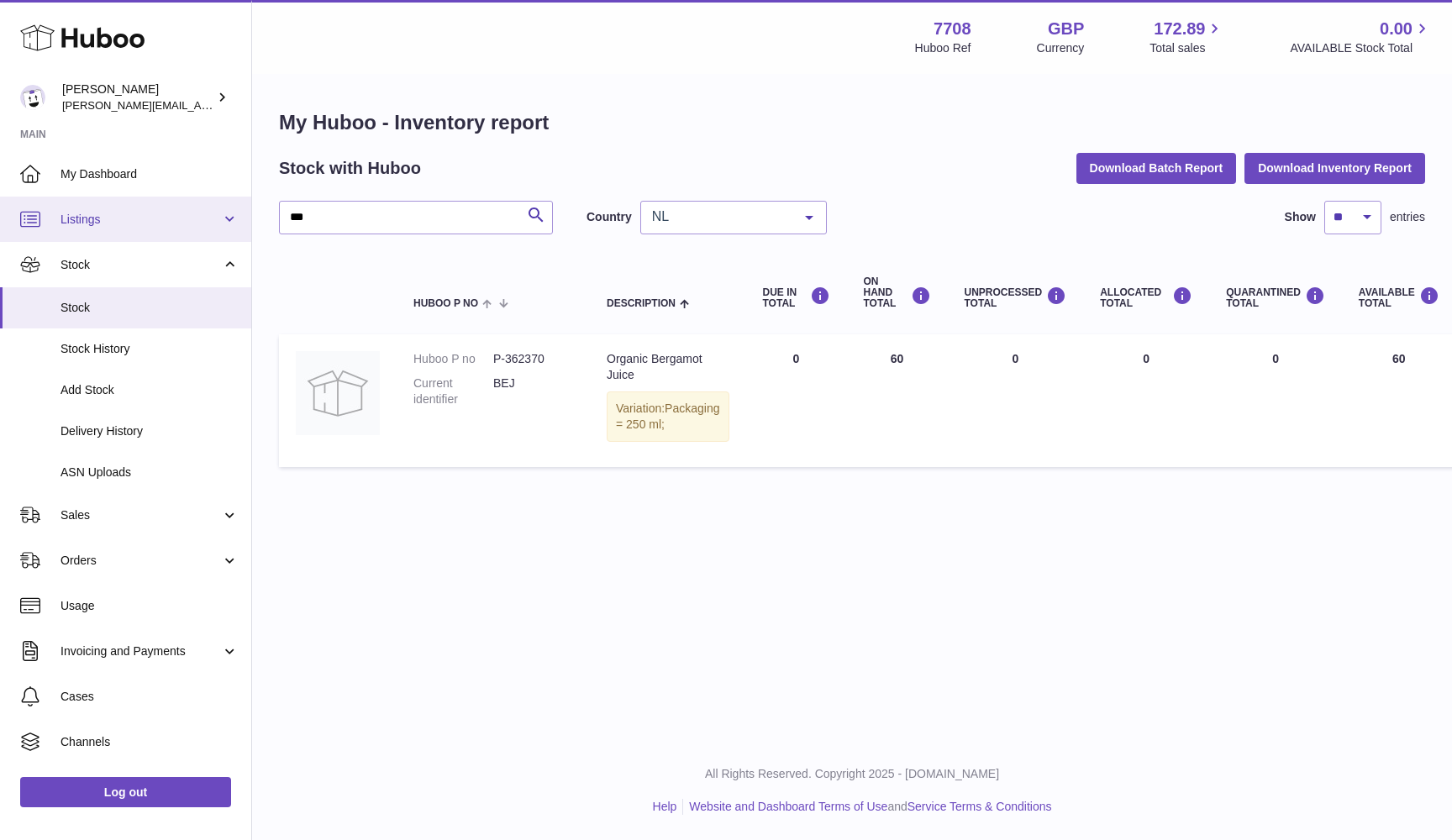
click at [175, 222] on span "Listings" at bounding box center [140, 220] width 161 height 16
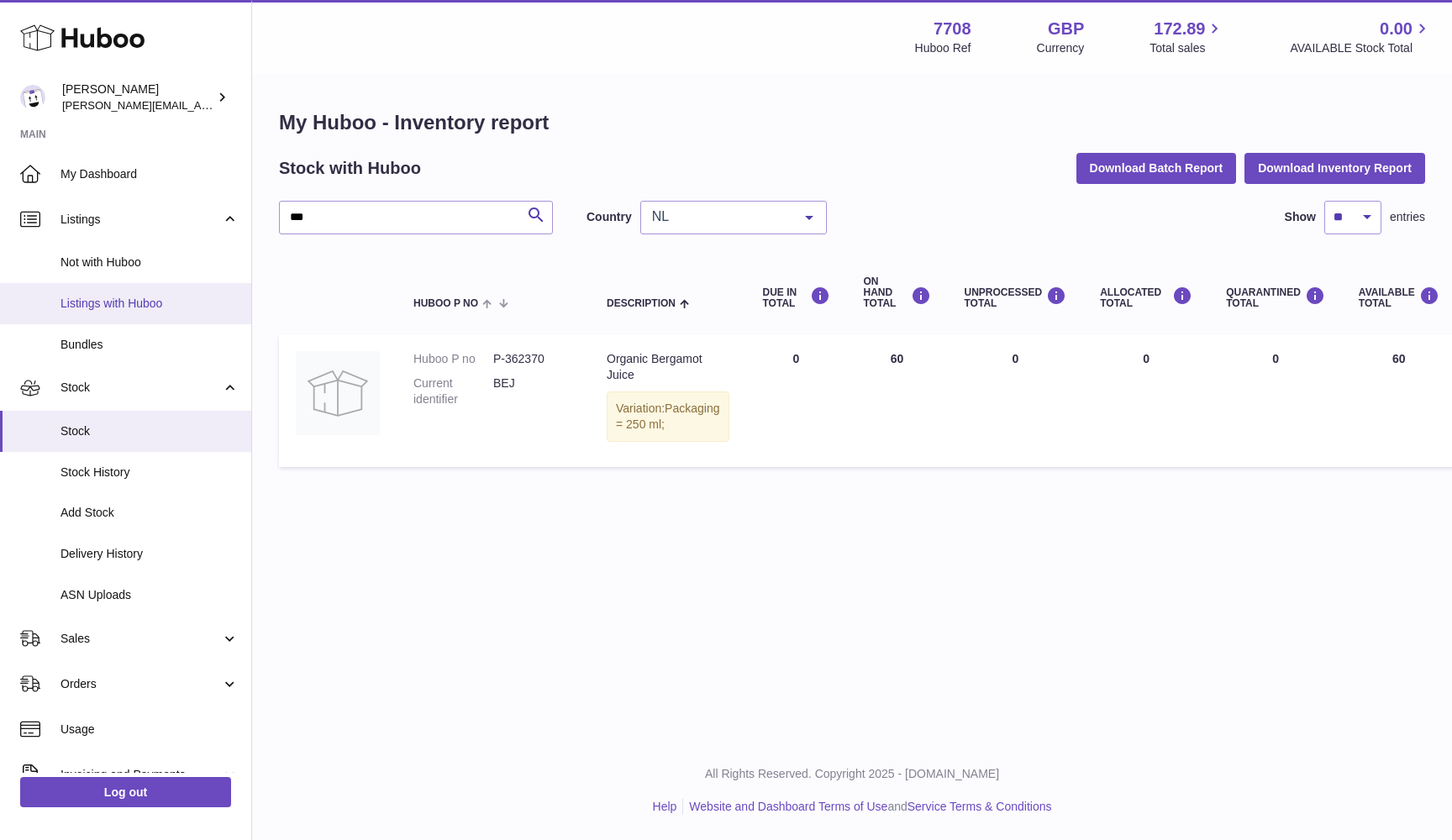
click at [155, 286] on link "Listings with Huboo" at bounding box center [125, 304] width 252 height 41
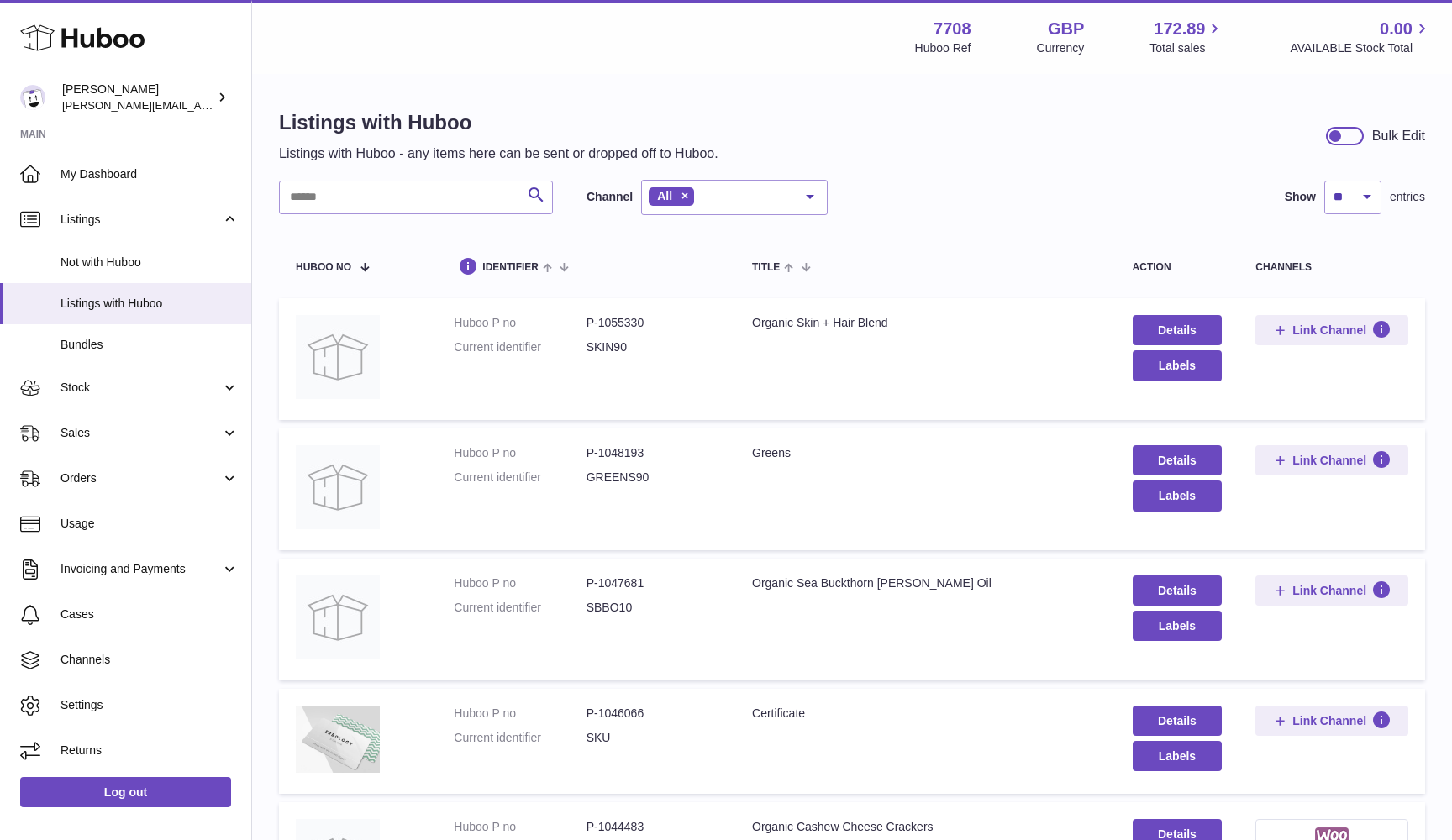
click at [350, 198] on input "text" at bounding box center [416, 197] width 274 height 34
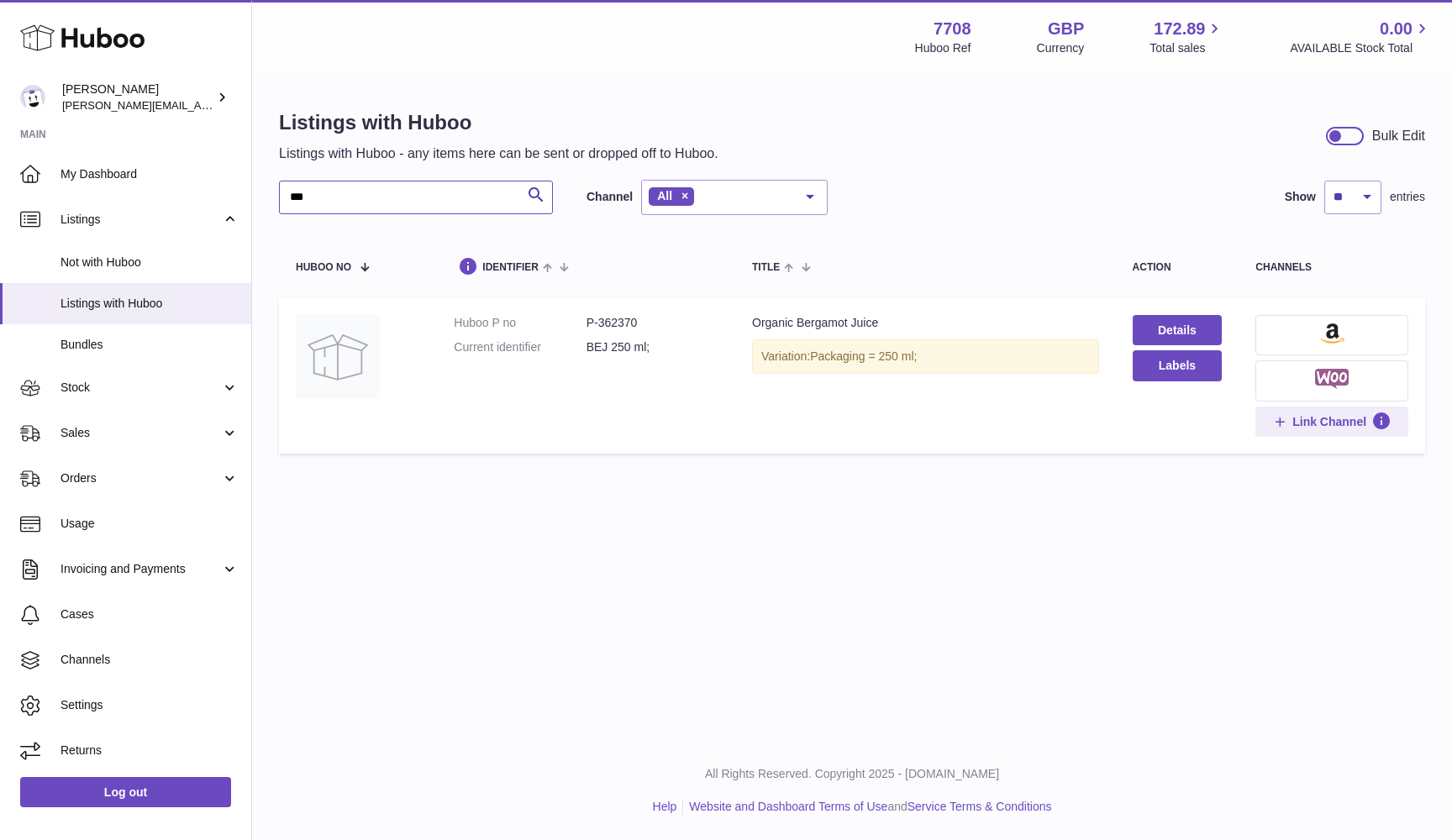
type input "***"
click at [1336, 342] on button at bounding box center [1331, 334] width 153 height 40
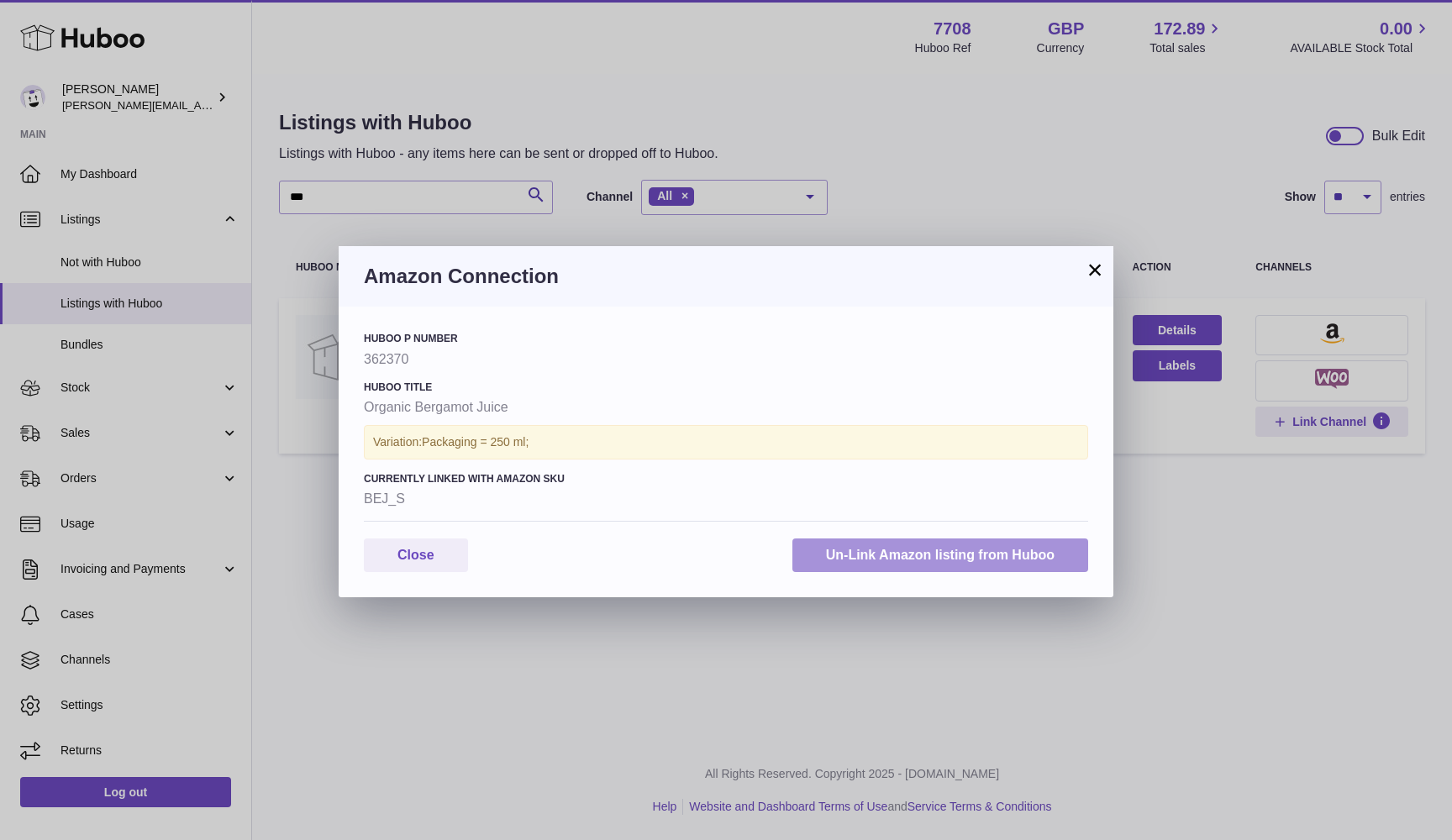
click at [919, 558] on button "Un-Link Amazon listing from Huboo" at bounding box center [940, 555] width 296 height 35
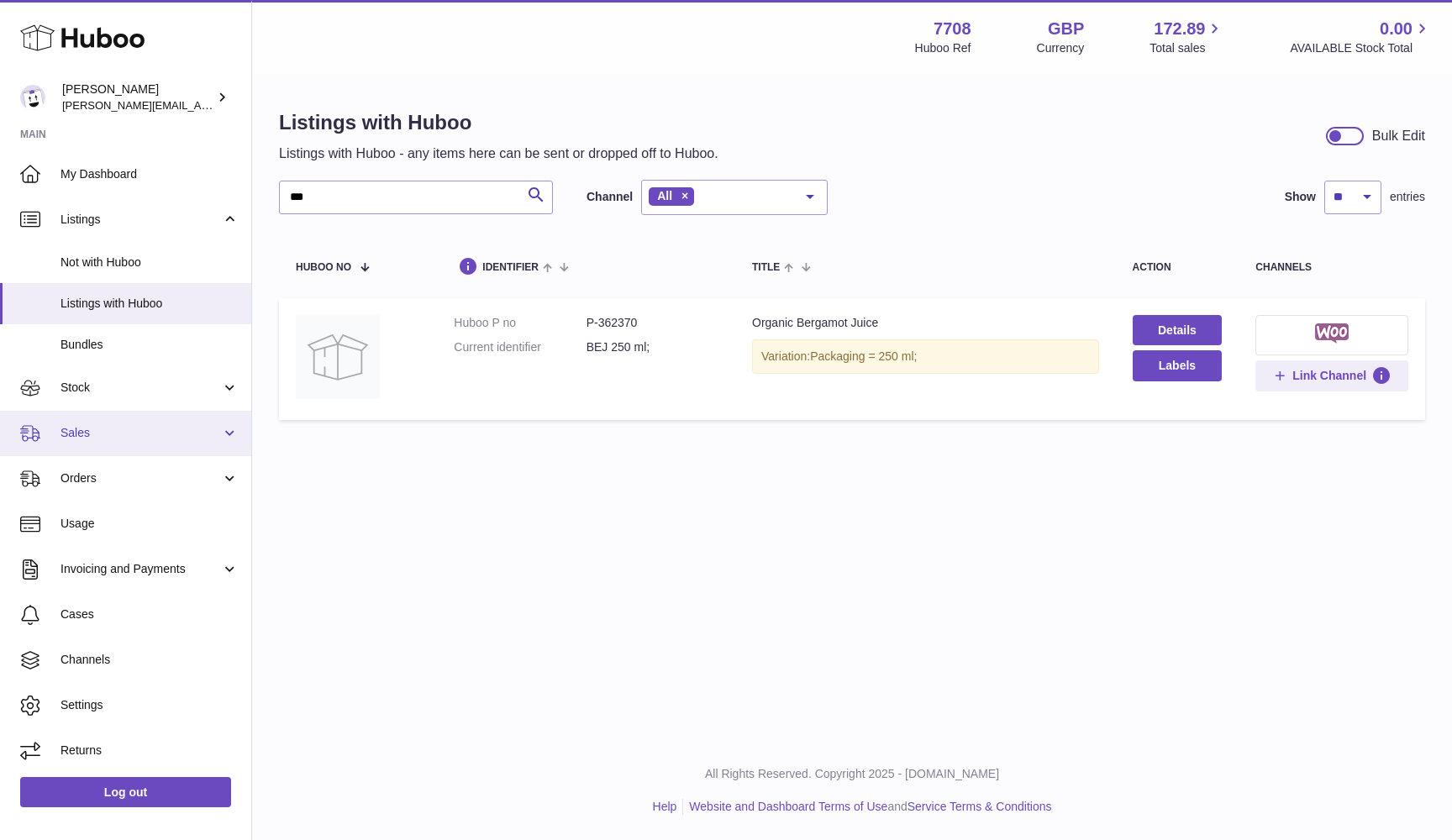
click at [102, 433] on span "Sales" at bounding box center [140, 433] width 161 height 16
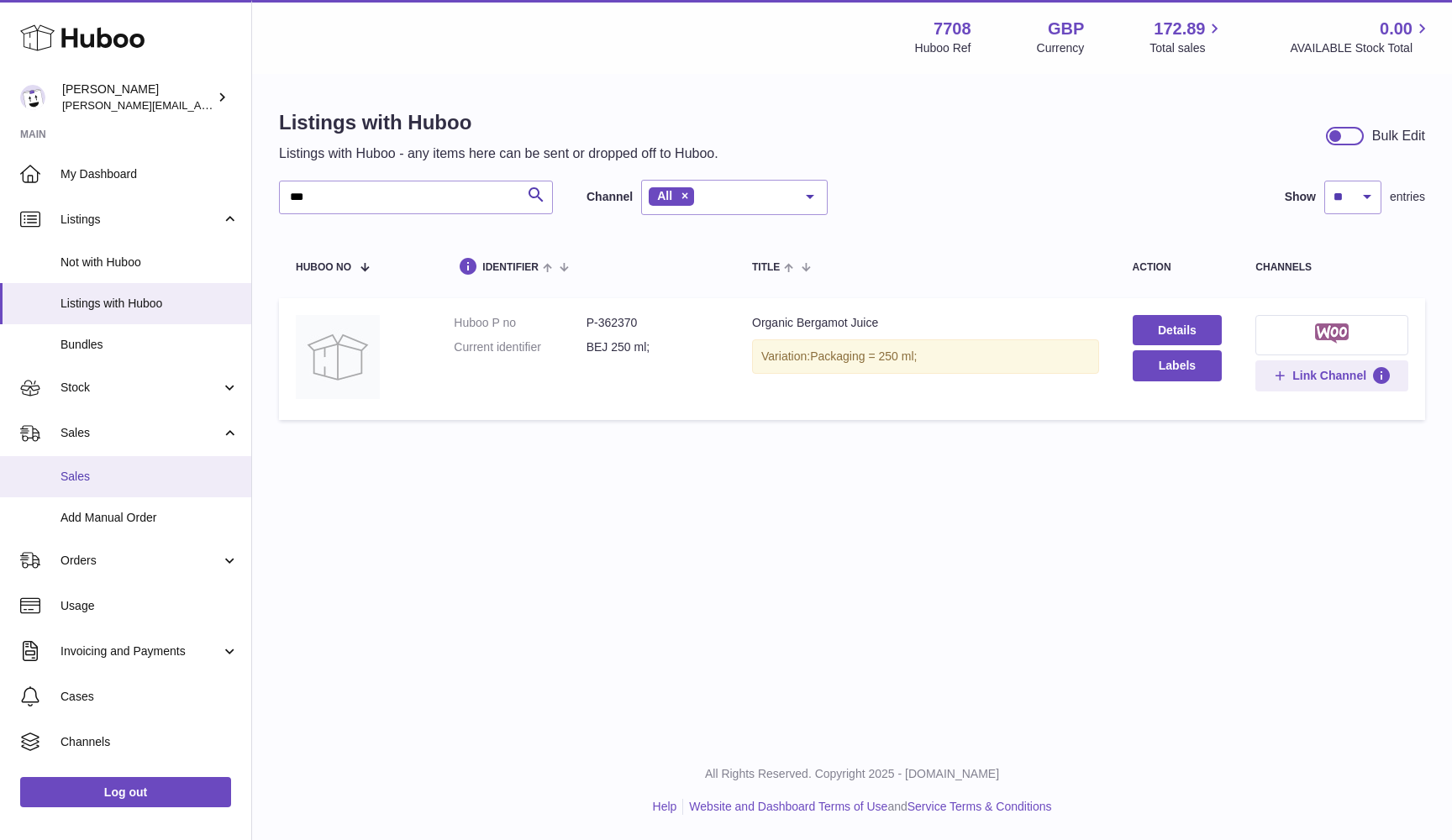
click at [85, 459] on link "Sales" at bounding box center [125, 476] width 252 height 41
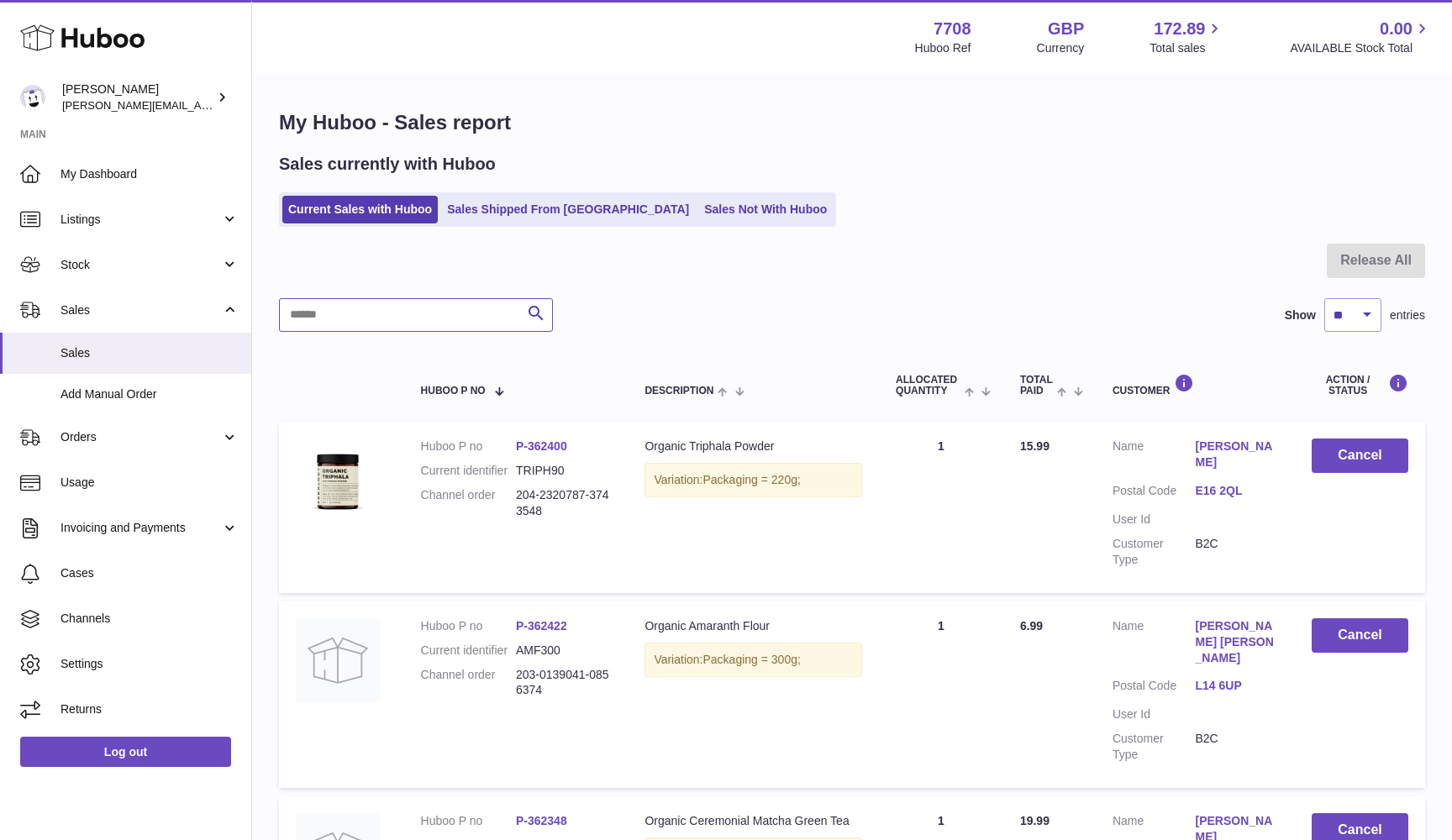
click at [381, 318] on input "text" at bounding box center [416, 315] width 274 height 34
paste input "**********"
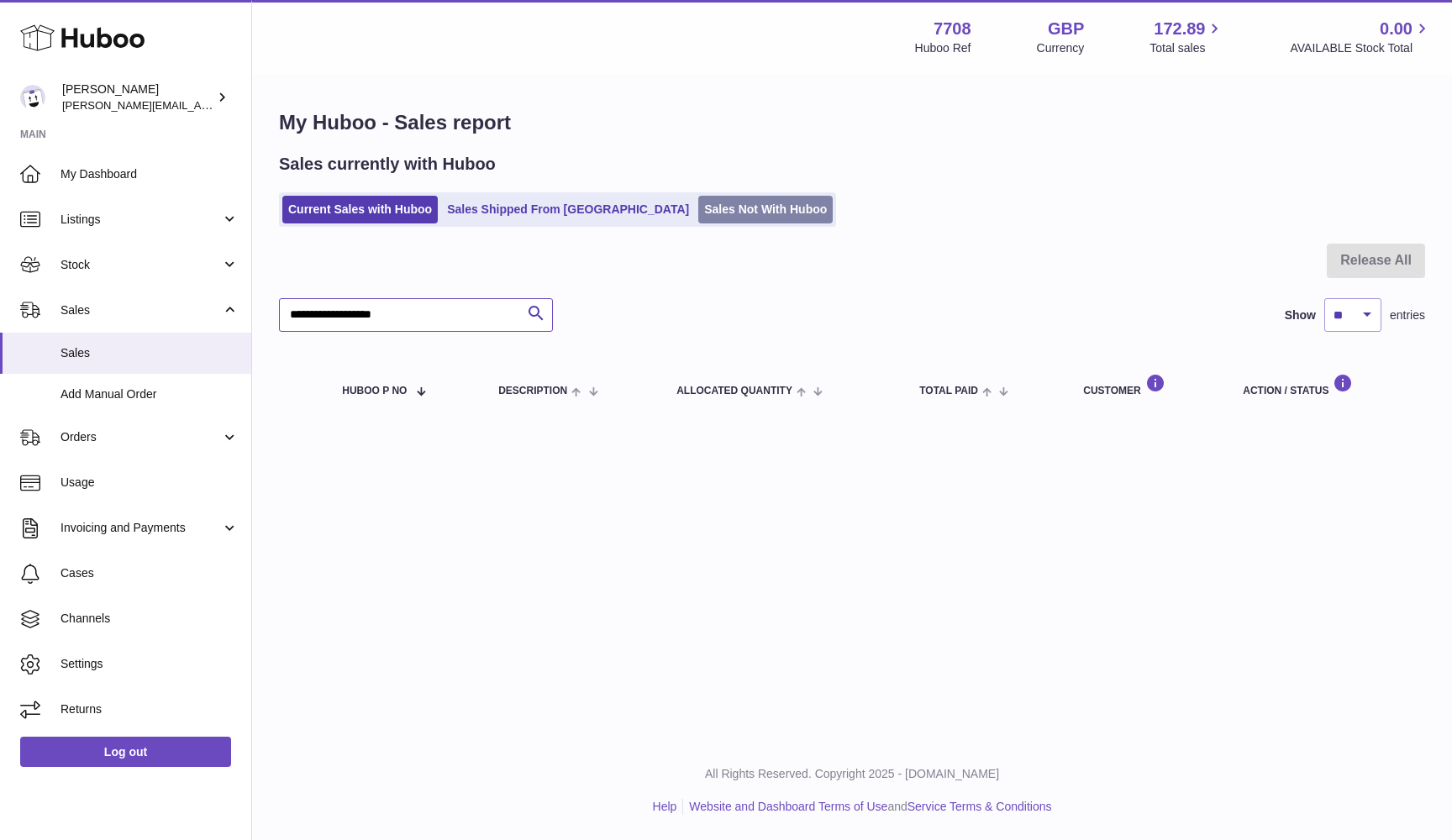
type input "**********"
click at [698, 218] on link "Sales Not With Huboo" at bounding box center [765, 209] width 134 height 28
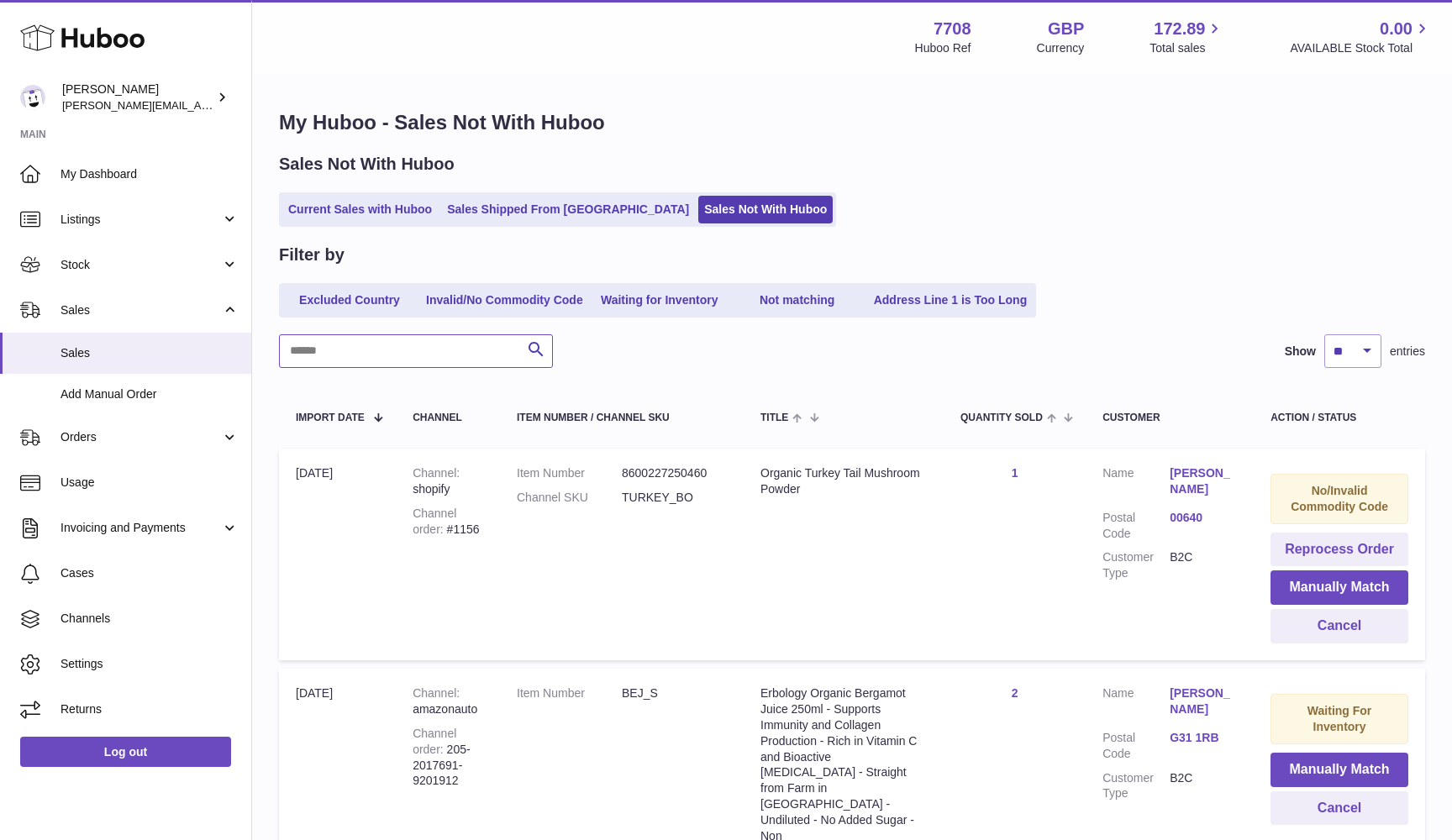
click at [349, 354] on input "text" at bounding box center [416, 351] width 274 height 34
paste input "**********"
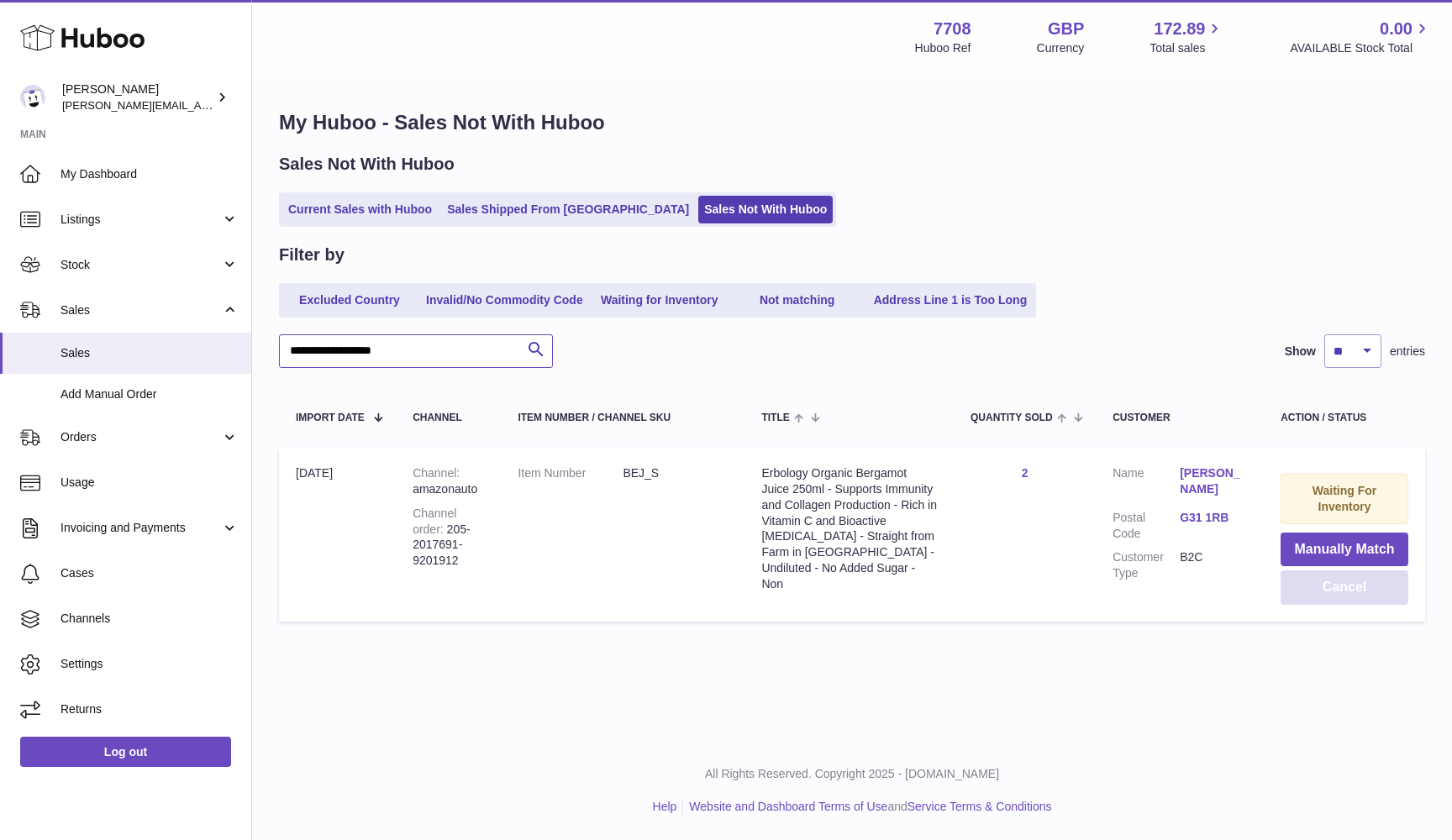
type input "**********"
click at [1317, 583] on button "Cancel" at bounding box center [1343, 587] width 127 height 35
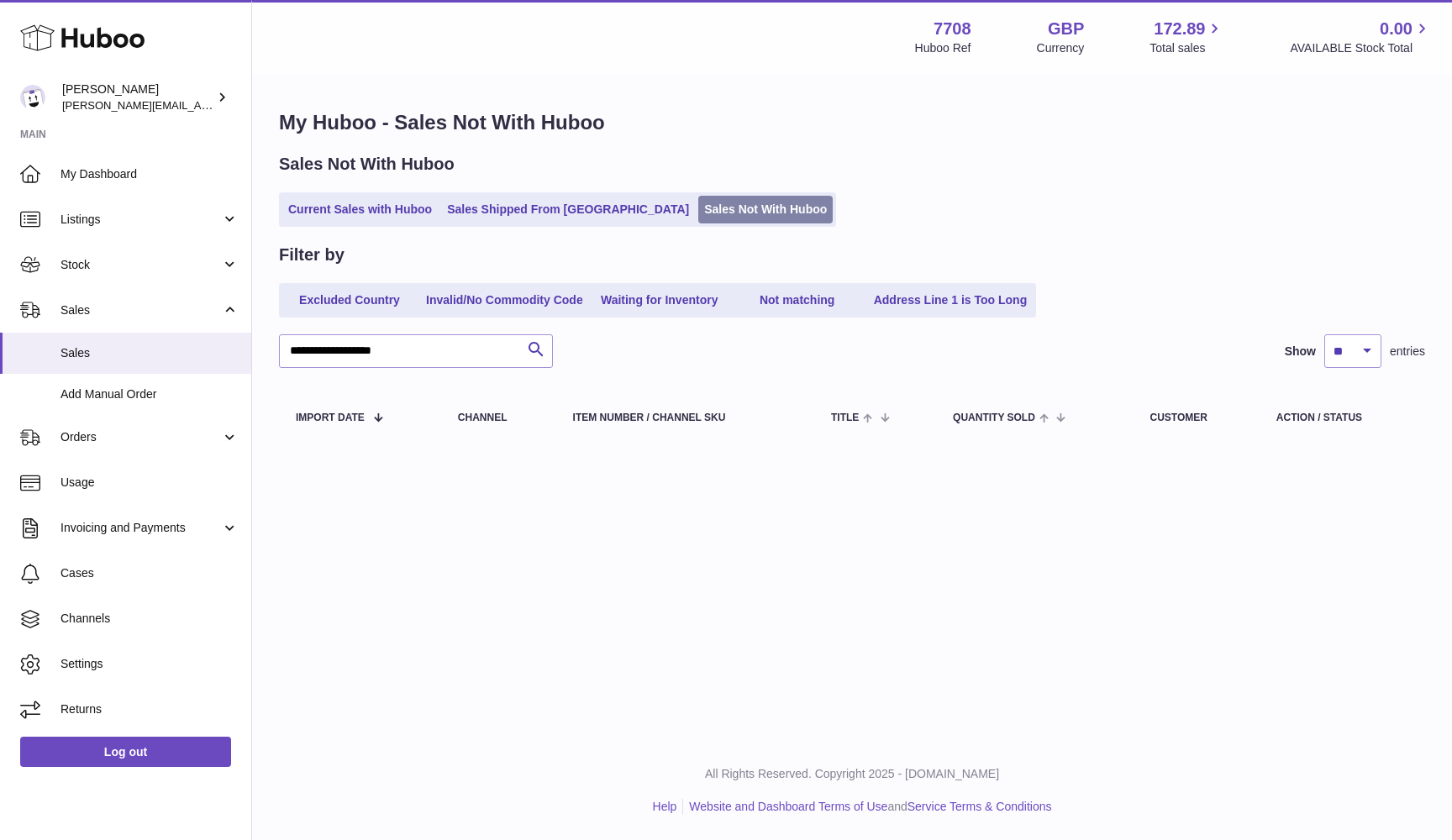
click at [735, 210] on link "Sales Not With Huboo" at bounding box center [765, 209] width 134 height 28
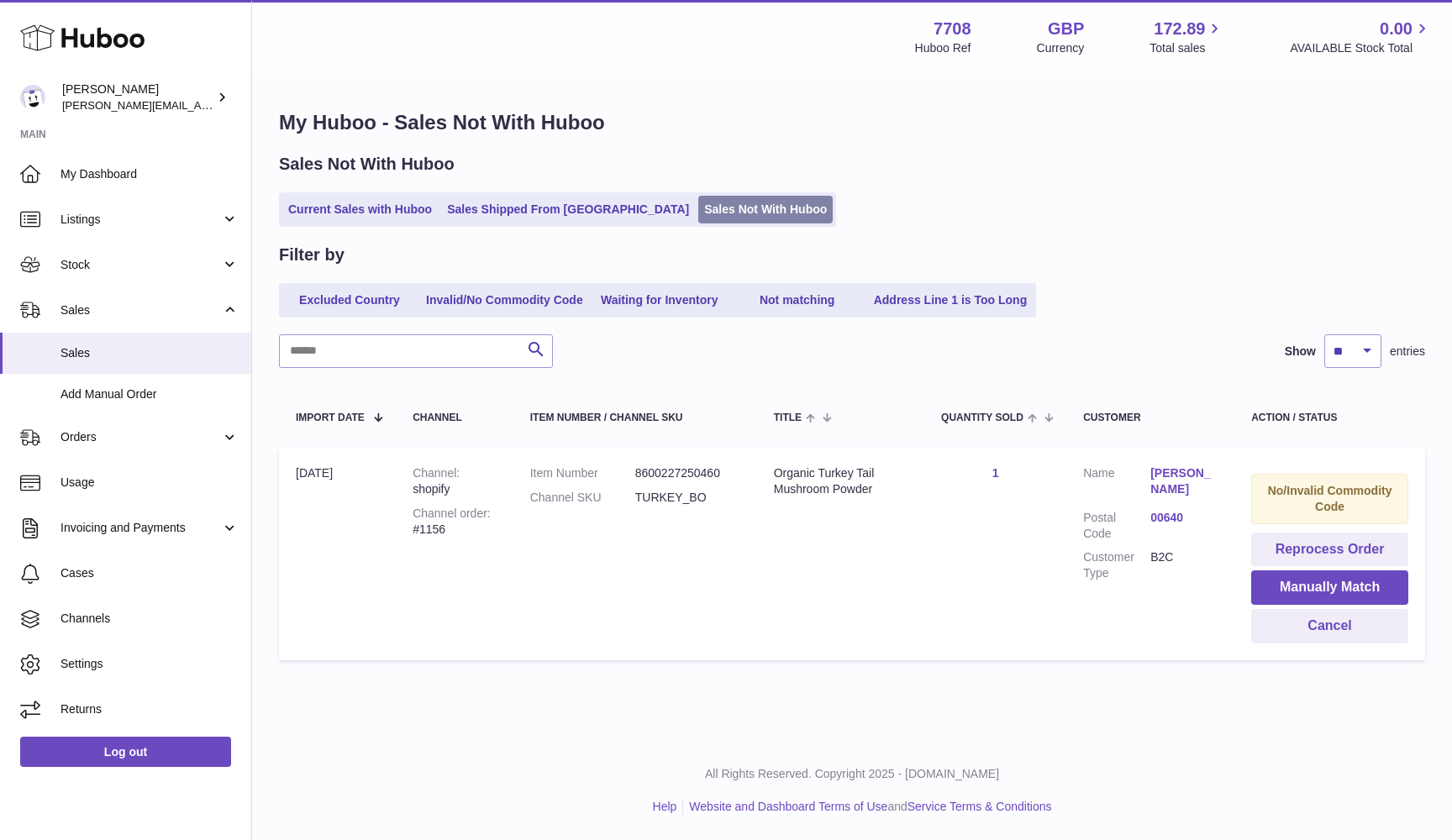
click at [698, 218] on link "Sales Not With Huboo" at bounding box center [765, 209] width 134 height 28
click at [429, 525] on div "Channel order #1156" at bounding box center [454, 522] width 84 height 32
click at [710, 216] on link "Sales Not With Huboo" at bounding box center [765, 209] width 134 height 28
click at [1317, 626] on button "Cancel" at bounding box center [1329, 625] width 157 height 35
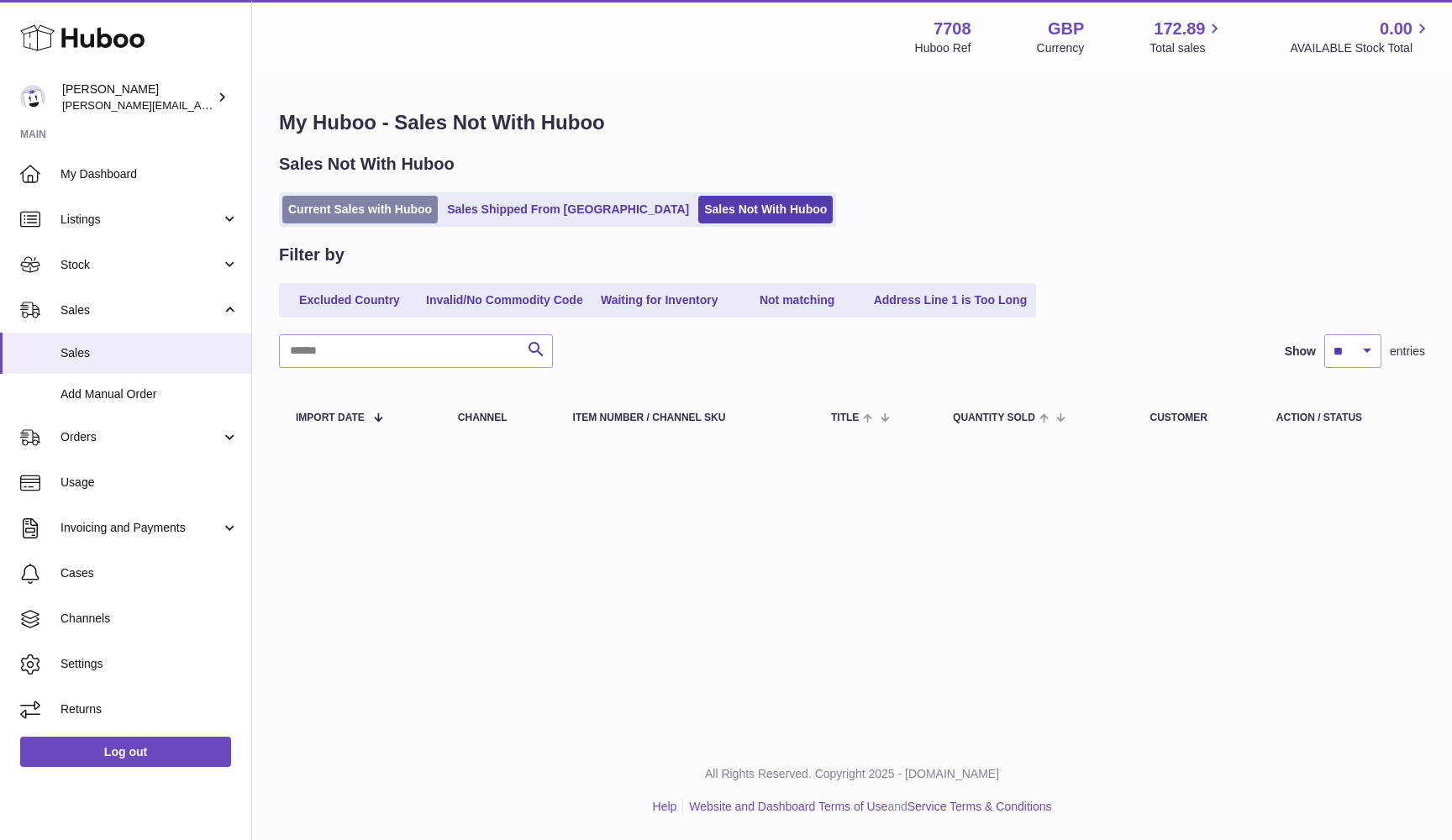
click at [334, 206] on link "Current Sales with Huboo" at bounding box center [360, 209] width 156 height 28
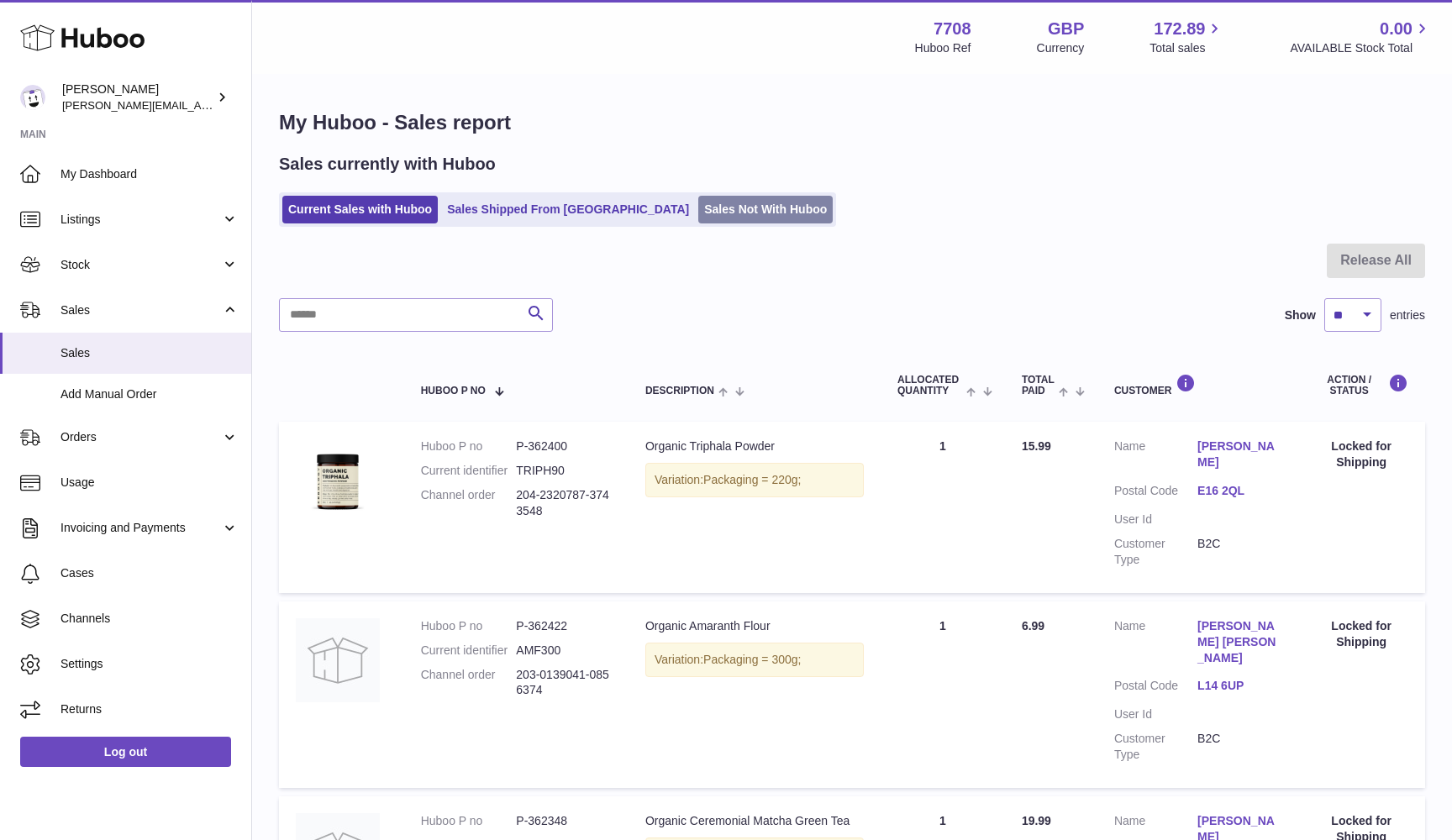
click at [698, 205] on link "Sales Not With Huboo" at bounding box center [765, 209] width 134 height 28
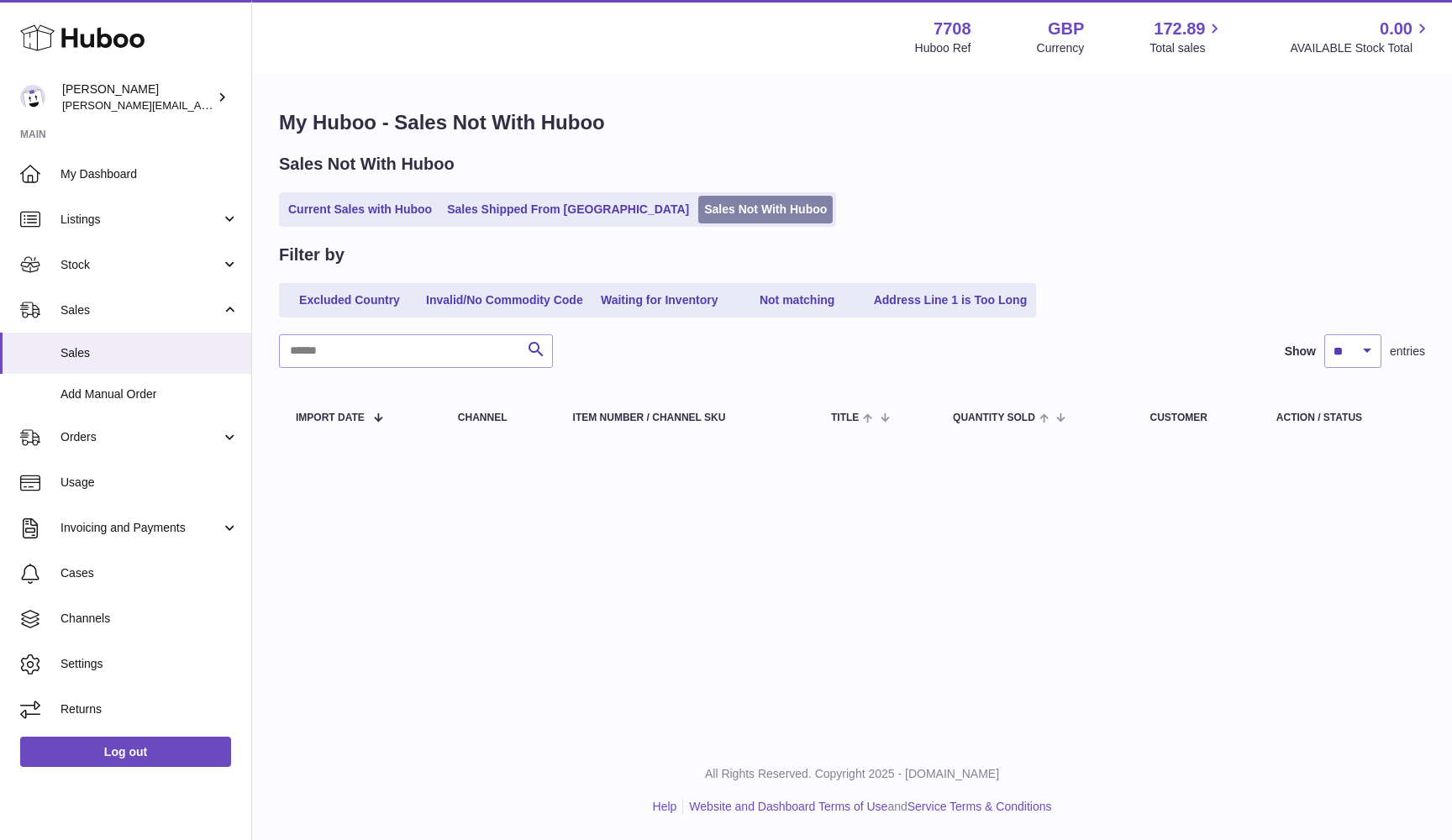
click at [698, 211] on link "Sales Not With Huboo" at bounding box center [765, 209] width 134 height 28
click at [102, 382] on link "Add Manual Order" at bounding box center [125, 394] width 252 height 41
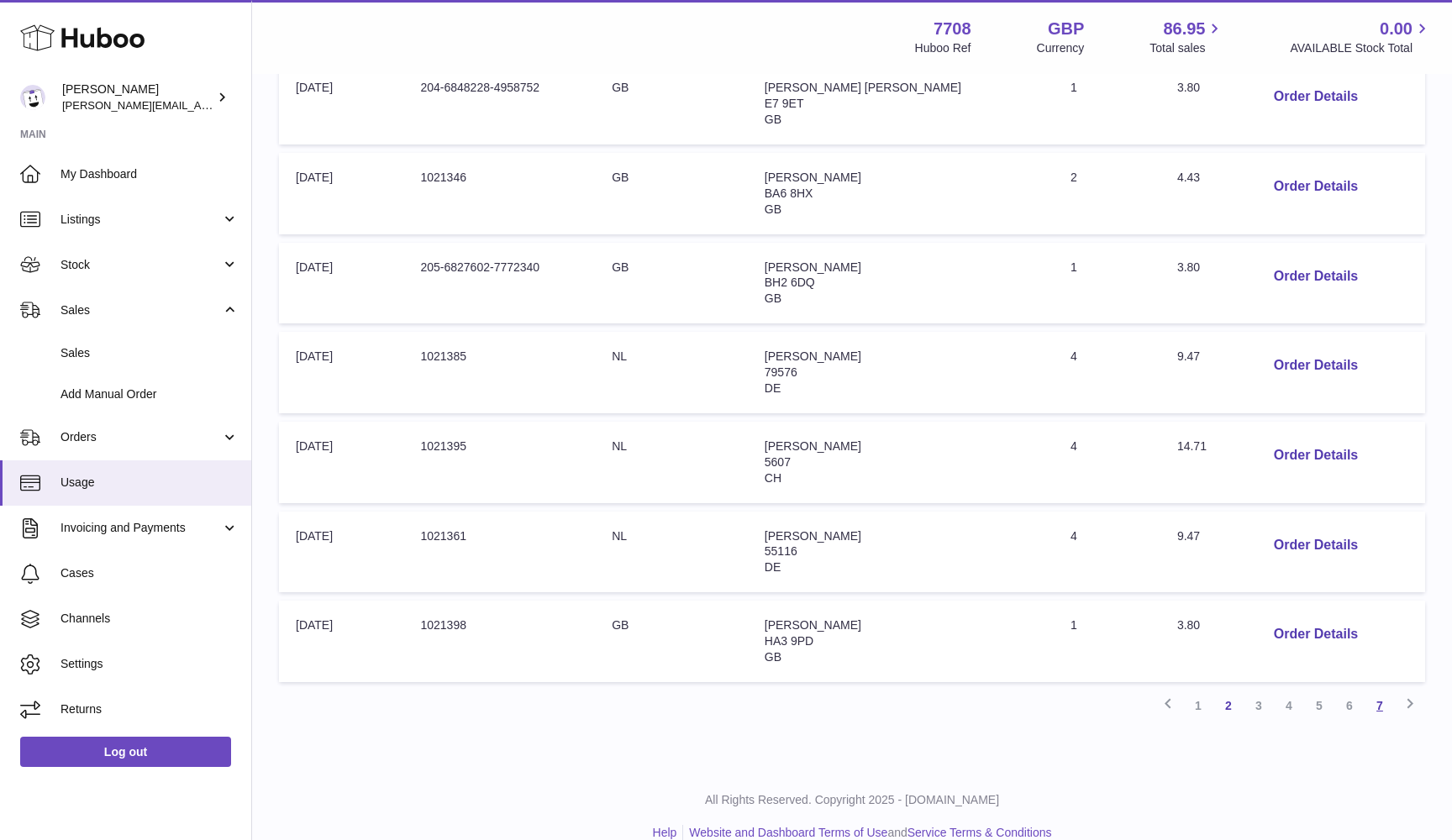
click at [1379, 690] on link "7" at bounding box center [1379, 705] width 31 height 31
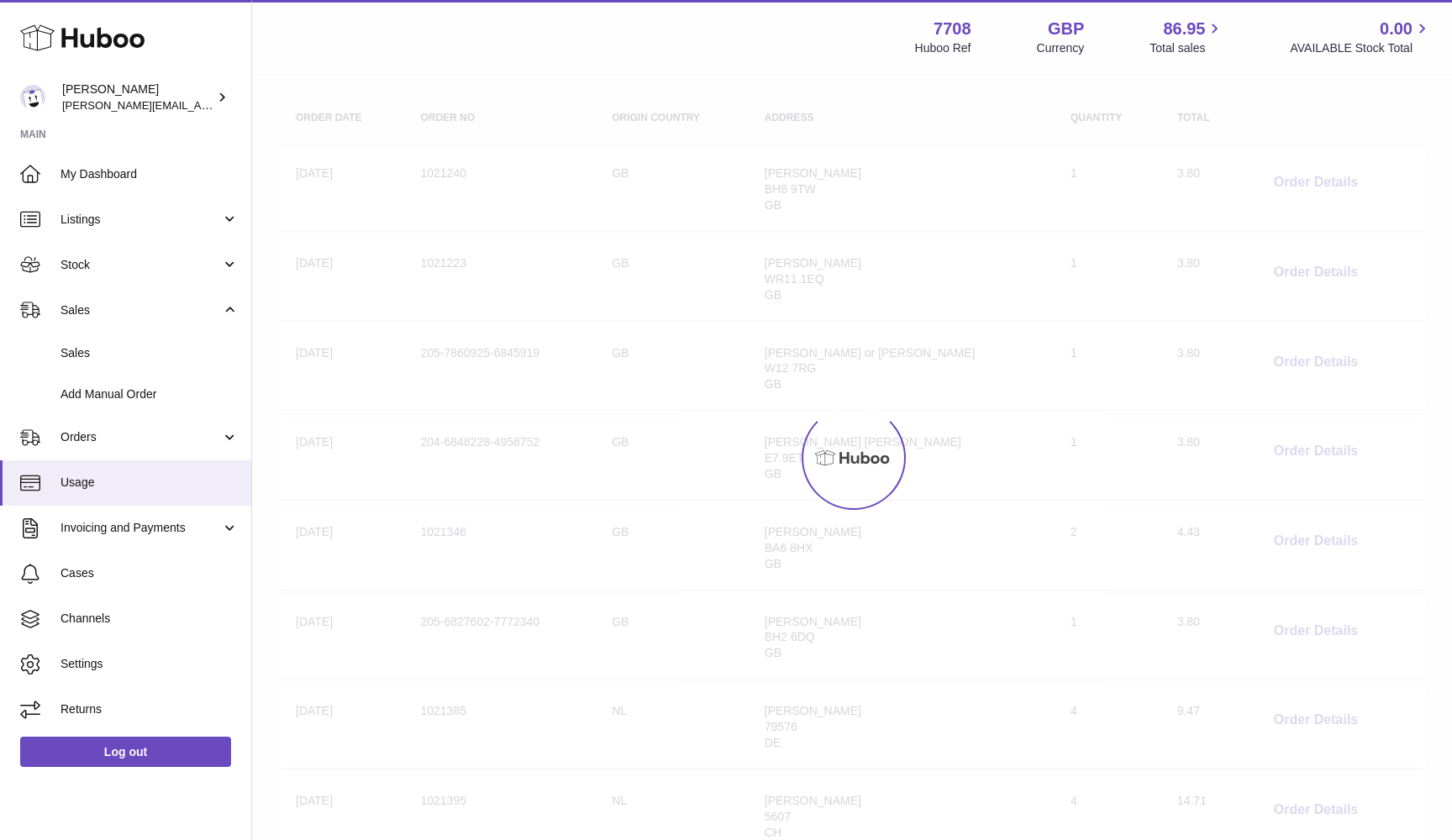
scroll to position [76, 0]
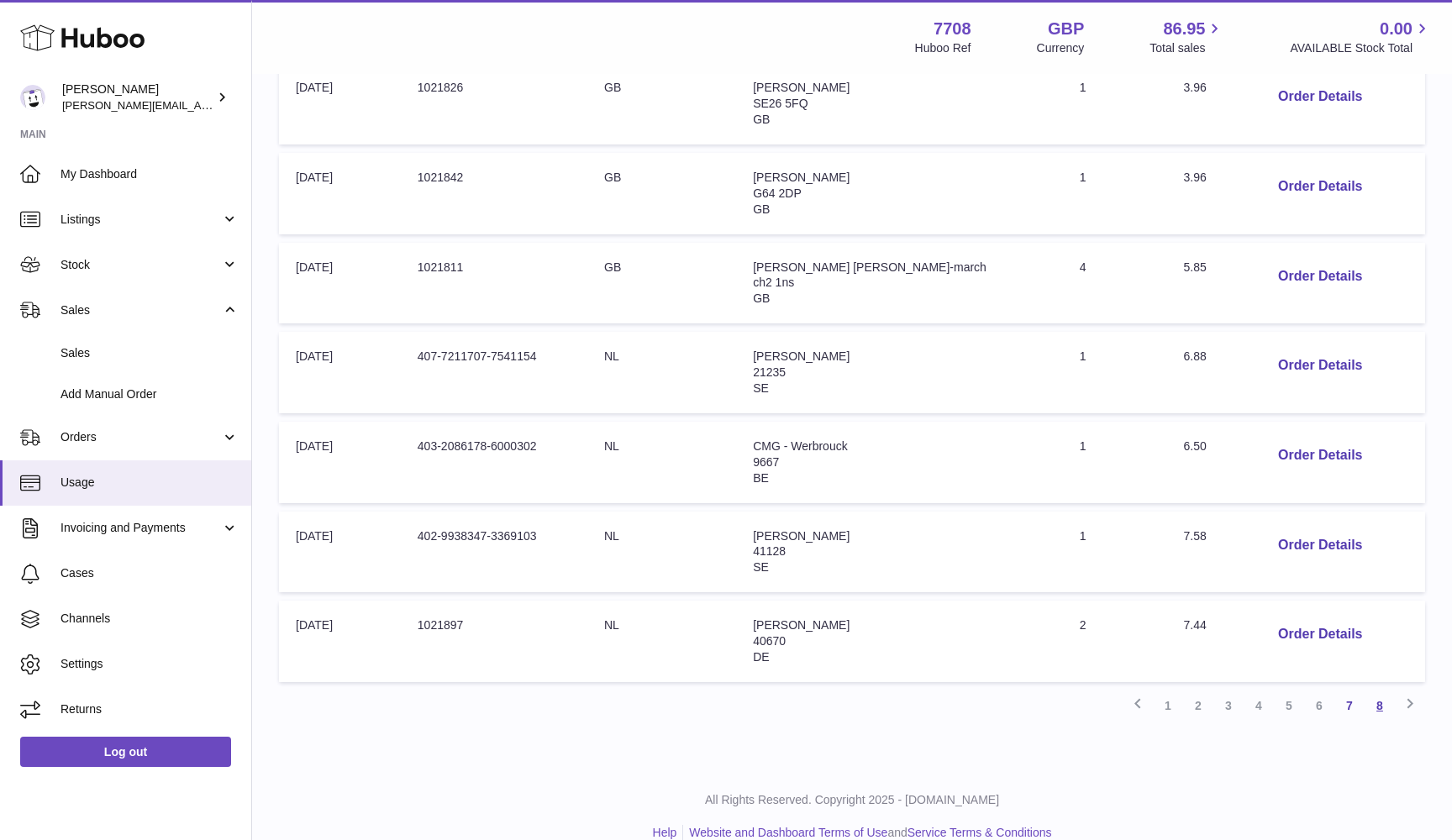
click at [1379, 690] on link "8" at bounding box center [1379, 705] width 31 height 31
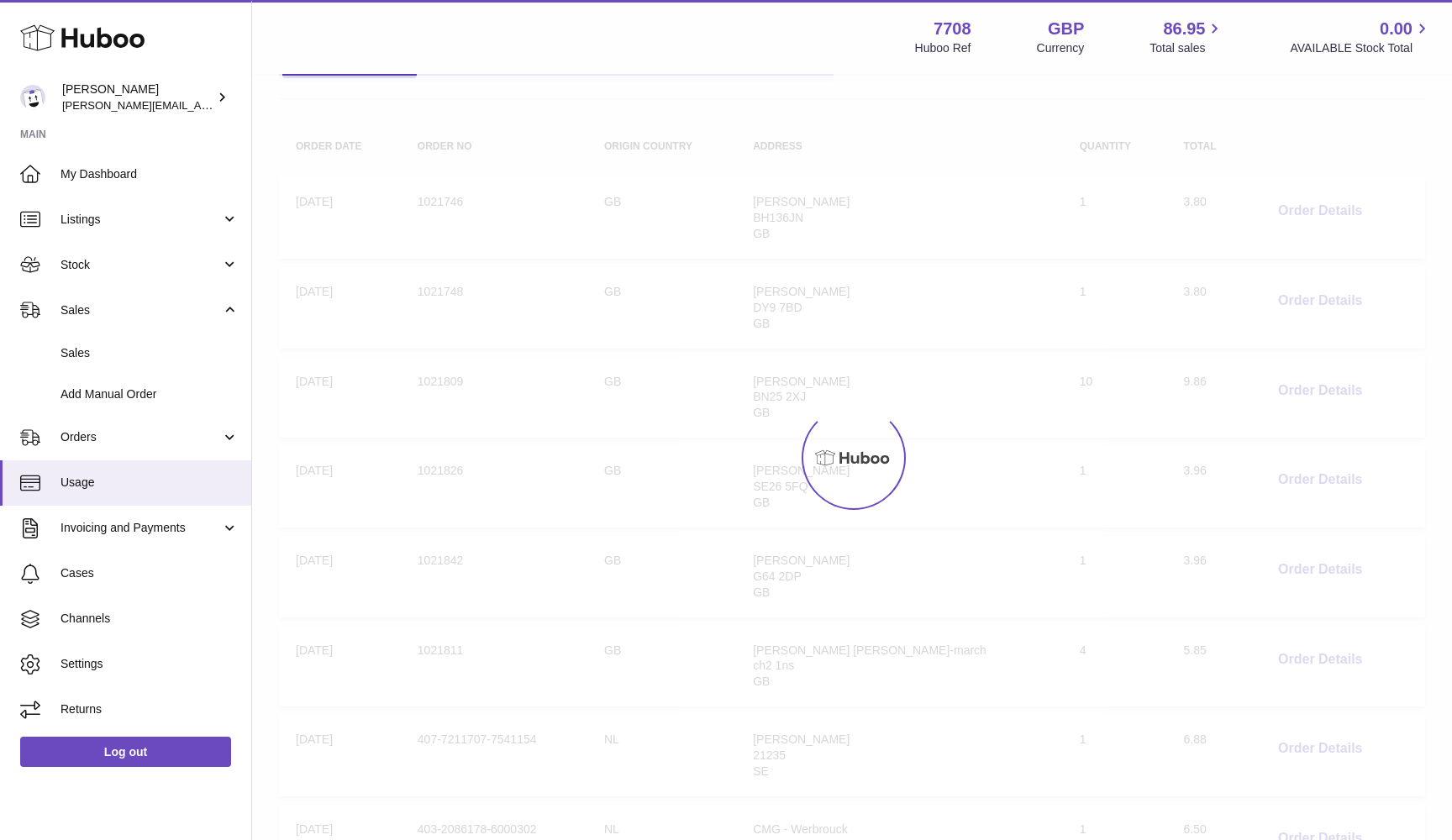
scroll to position [76, 0]
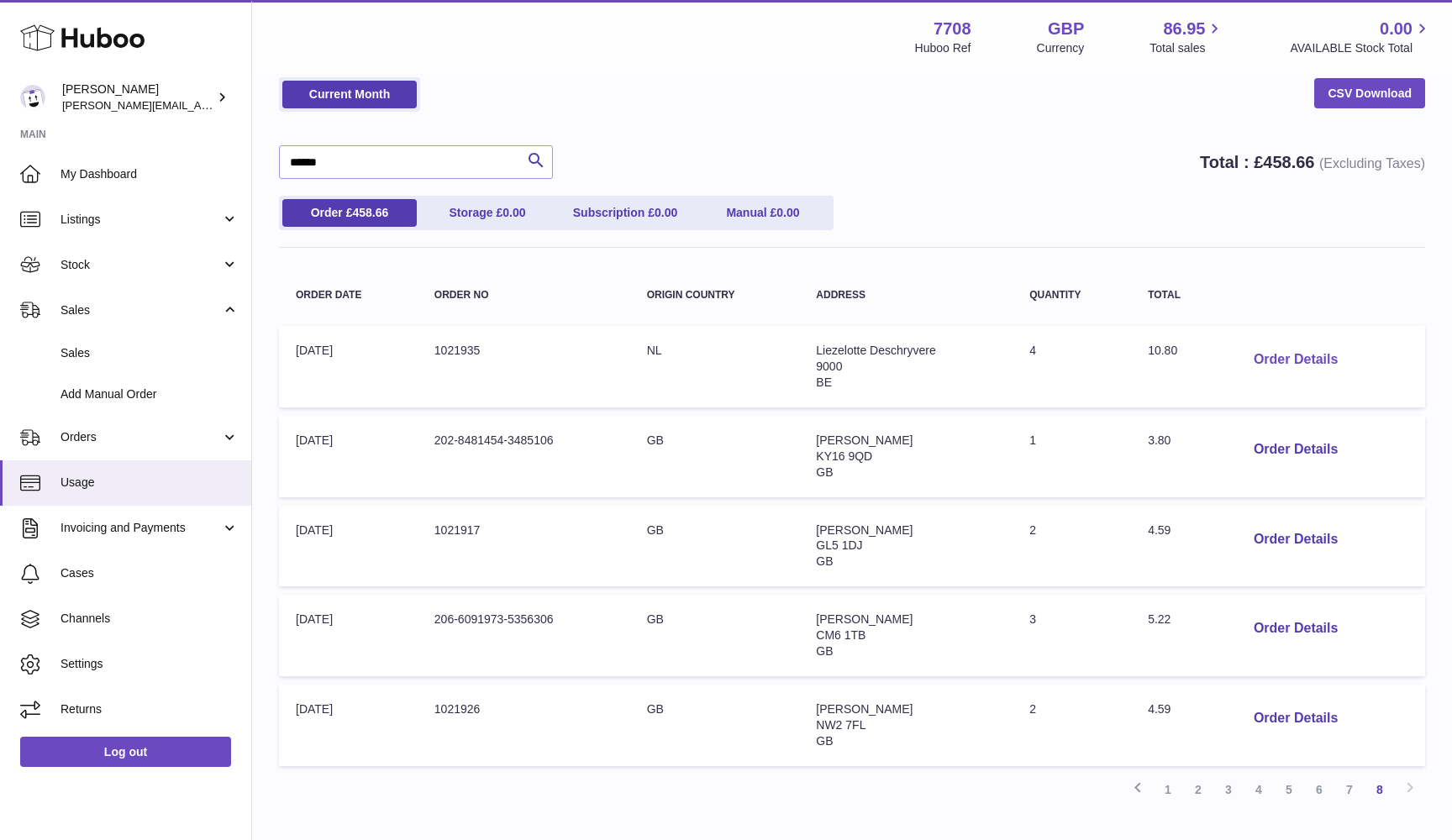
click at [1282, 363] on button "Order Details" at bounding box center [1295, 359] width 110 height 35
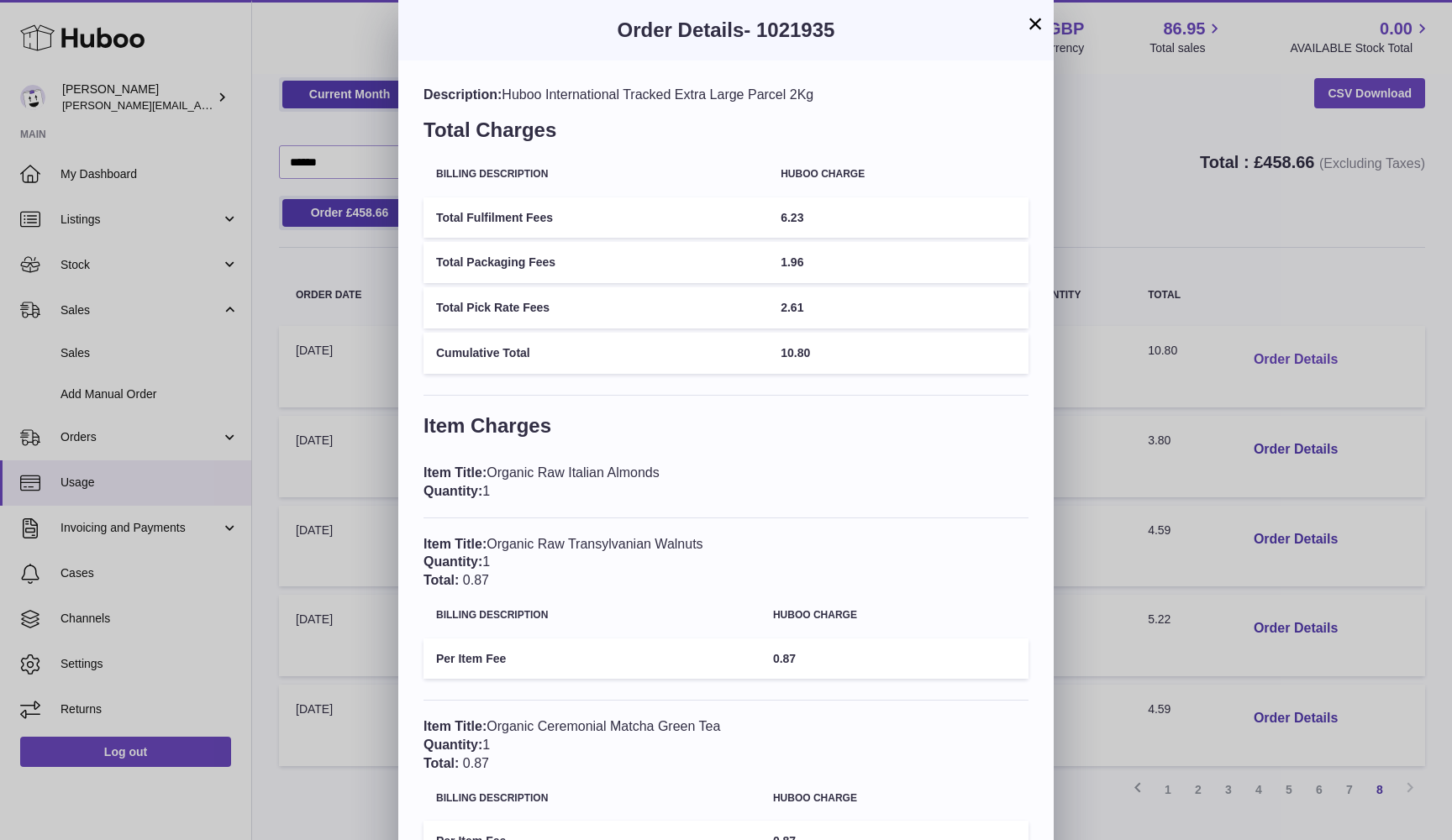
click at [1282, 363] on div "× Order Details - 1021935 Description: Huboo International Tracked Extra Large …" at bounding box center [726, 571] width 1452 height 1143
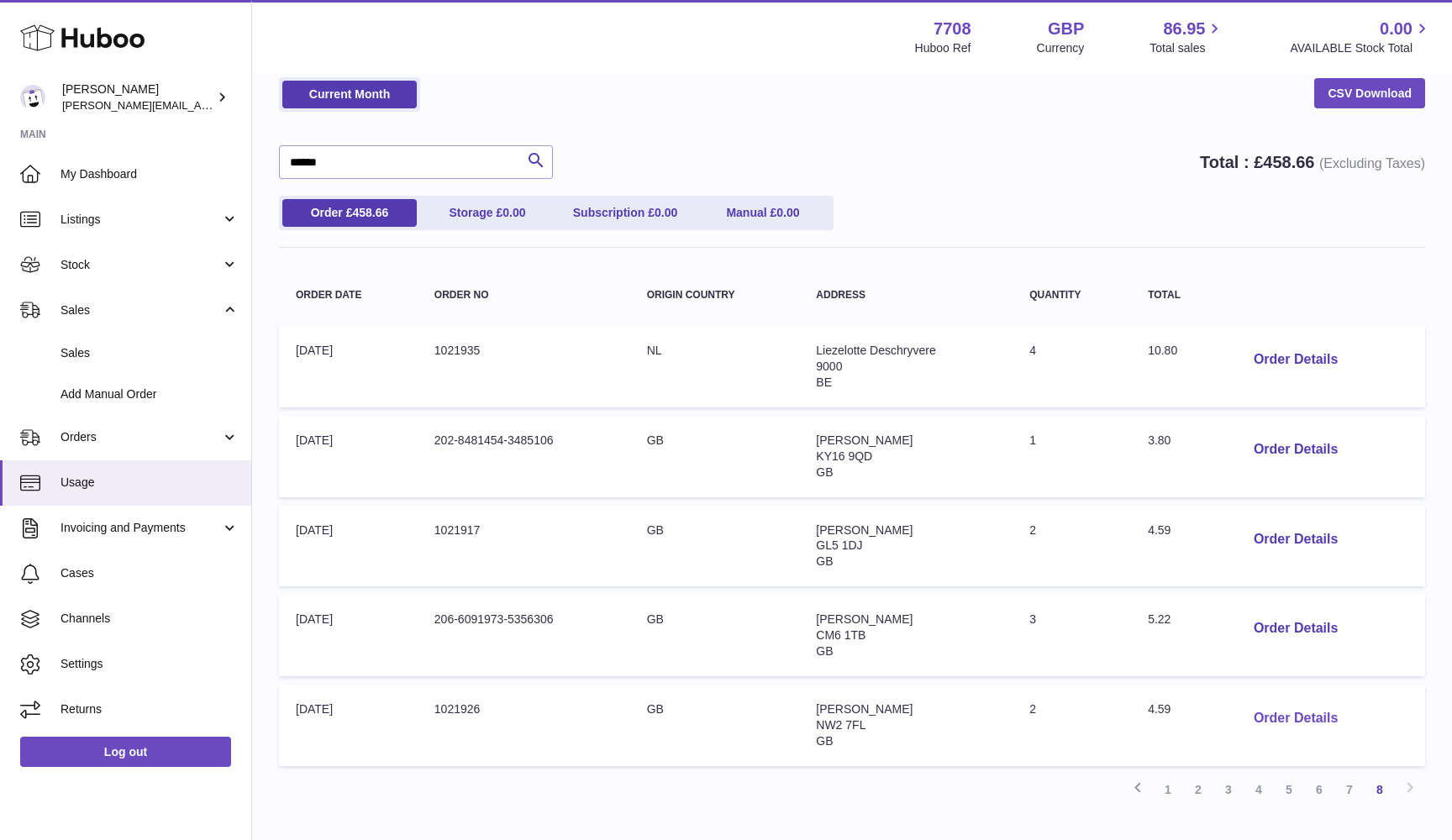
click at [1288, 701] on button "Order Details" at bounding box center [1295, 718] width 110 height 35
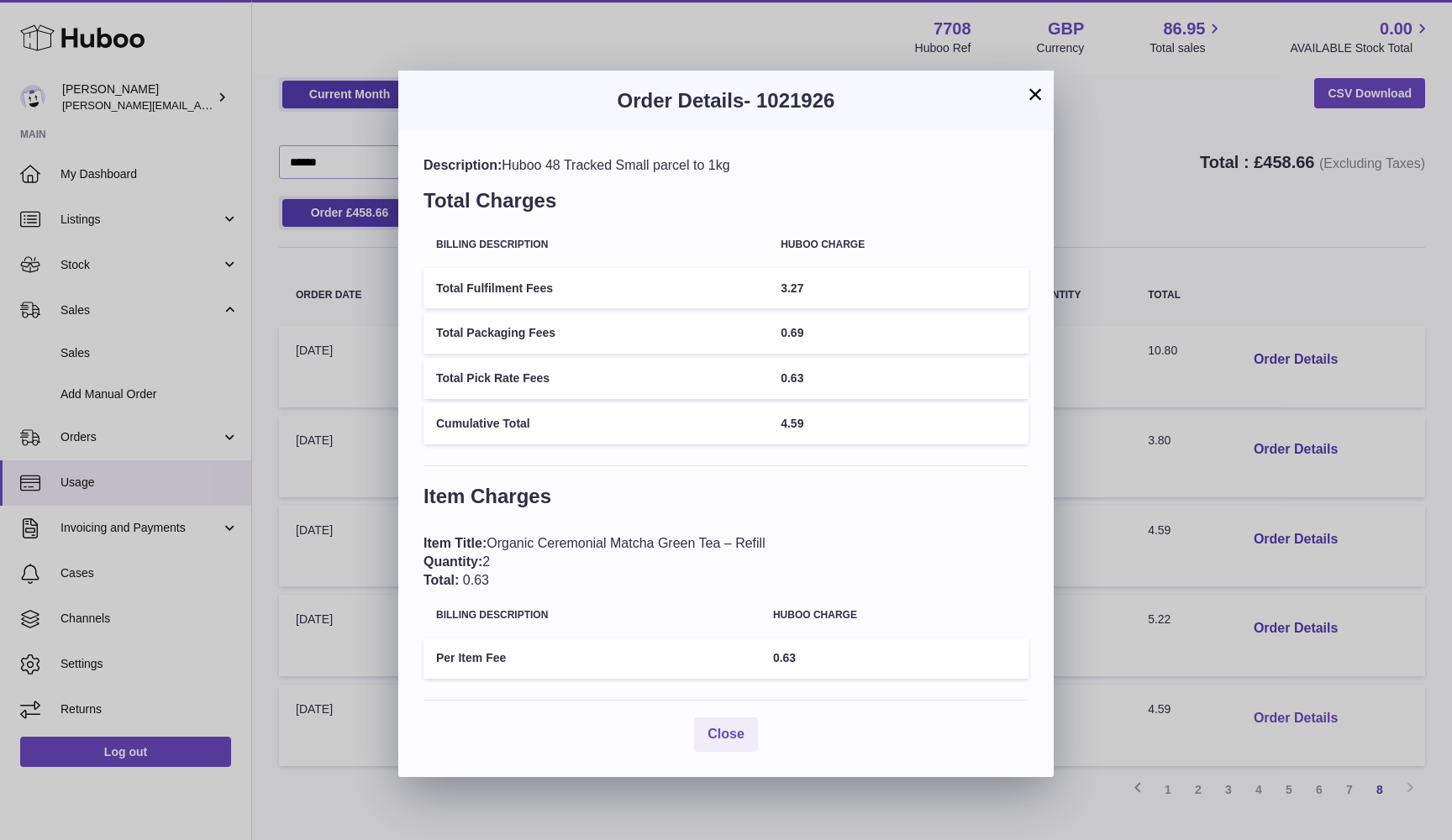
click at [1288, 696] on div "× Order Details - 1021926 Description: Huboo 48 Tracked Small parcel to 1kg Tot…" at bounding box center [726, 420] width 1452 height 840
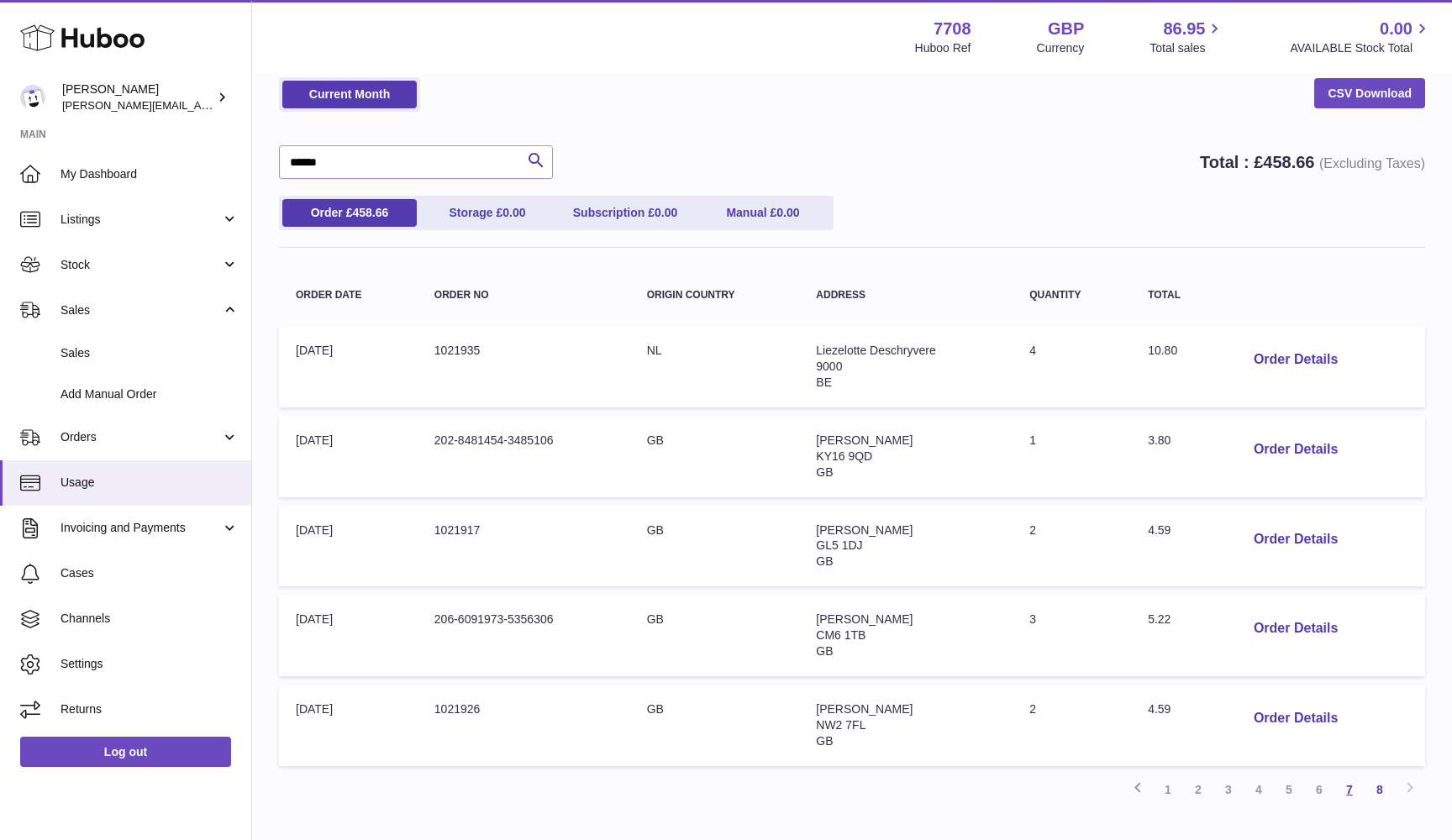
click at [1349, 774] on link "7" at bounding box center [1348, 789] width 31 height 31
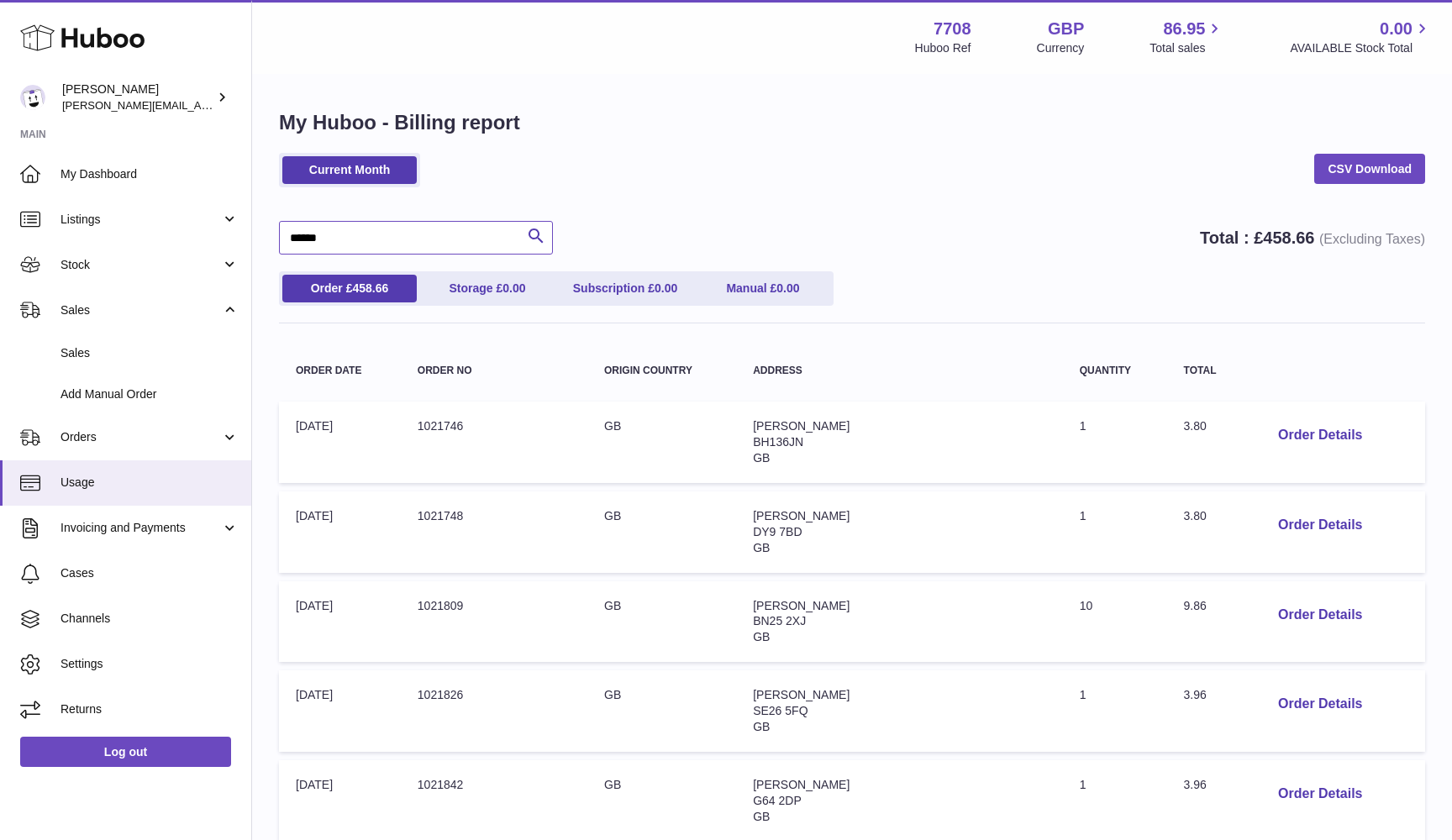
click at [410, 246] on input "******" at bounding box center [416, 238] width 274 height 34
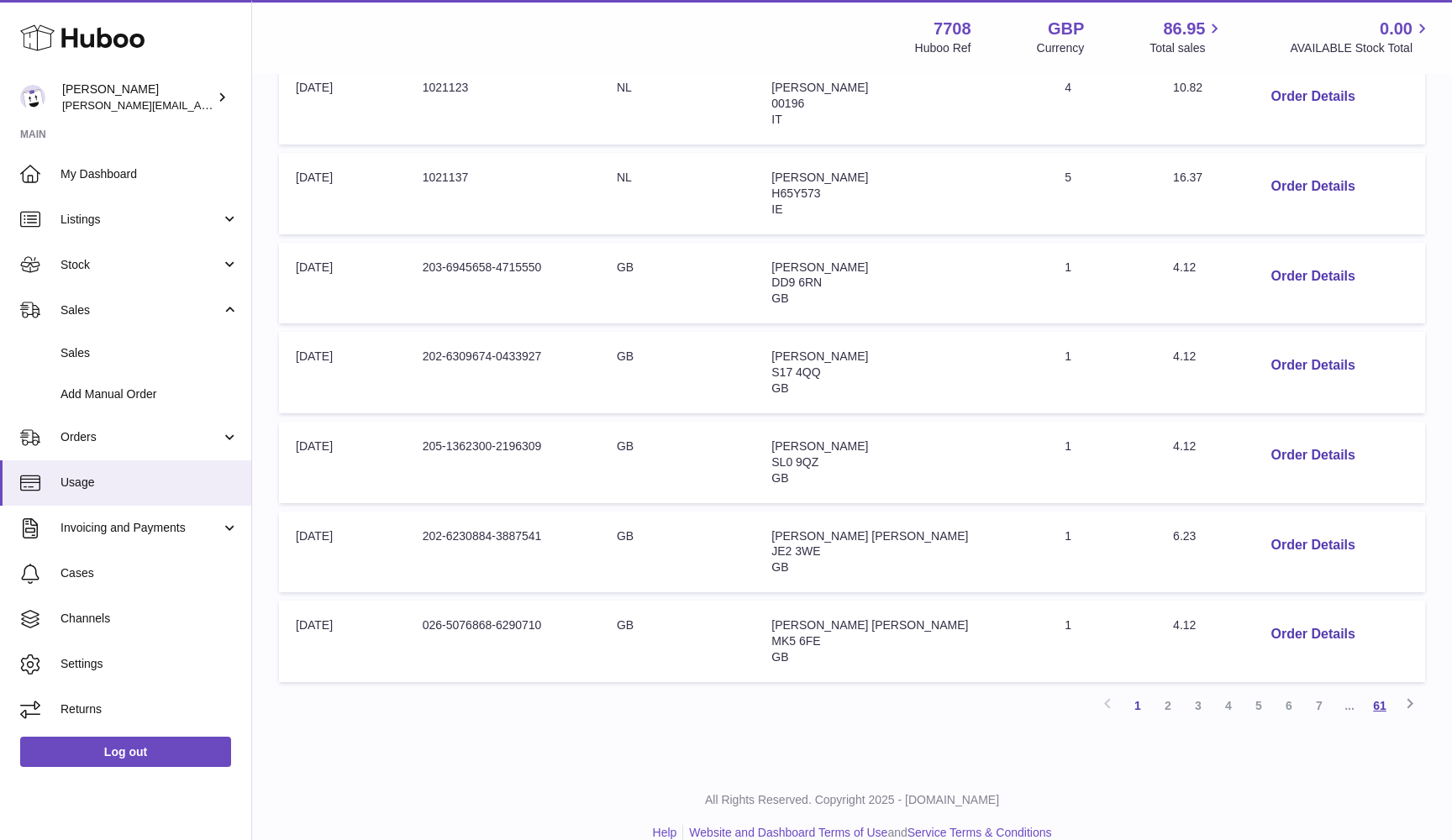
click at [1390, 690] on link "61" at bounding box center [1379, 705] width 31 height 31
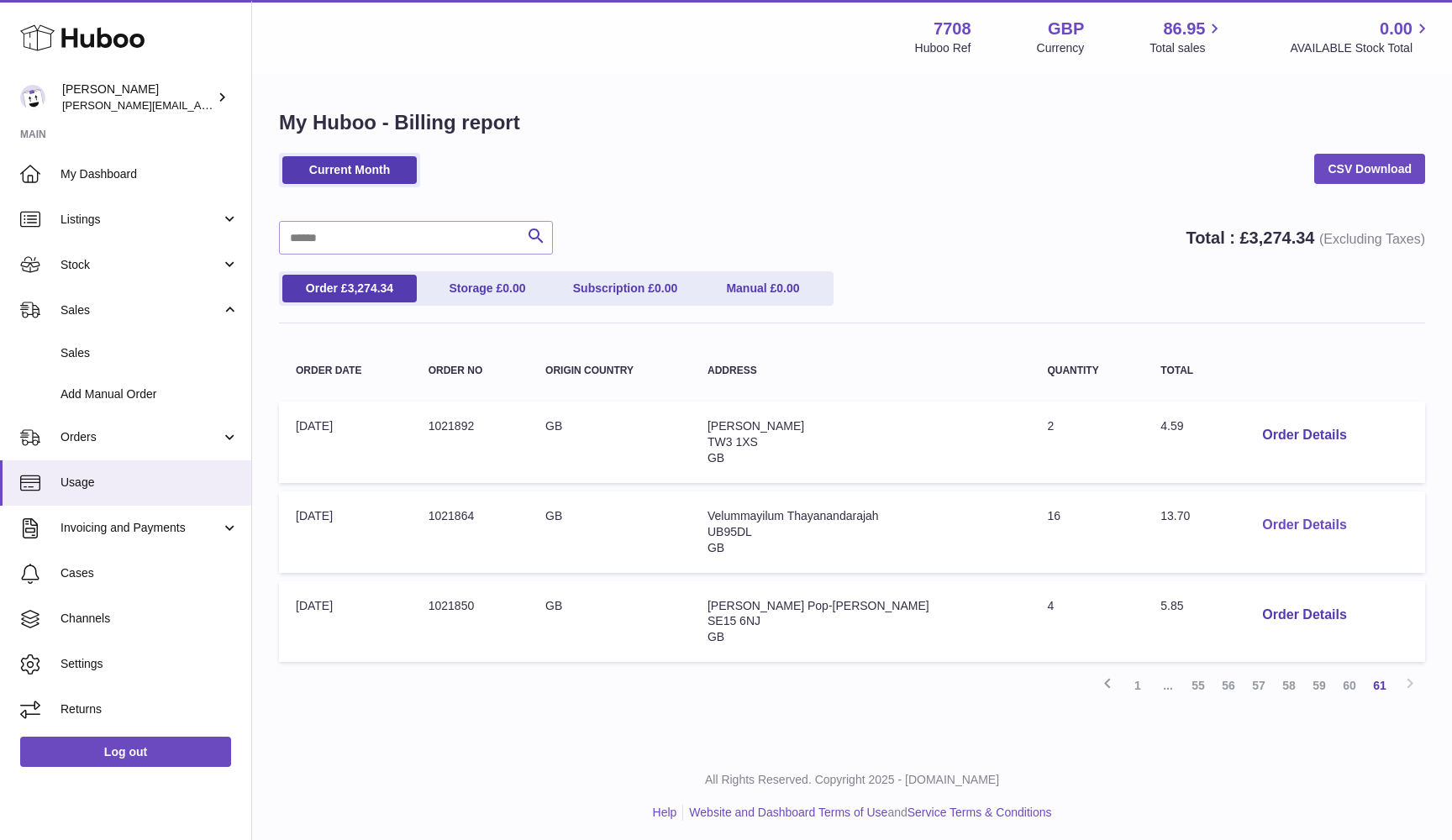
click at [1255, 513] on button "Order Details" at bounding box center [1304, 525] width 110 height 35
drag, startPoint x: 441, startPoint y: 511, endPoint x: 495, endPoint y: 513, distance: 54.0
click at [494, 513] on td "Order no: 1021864" at bounding box center [470, 531] width 116 height 82
copy td "1021864"
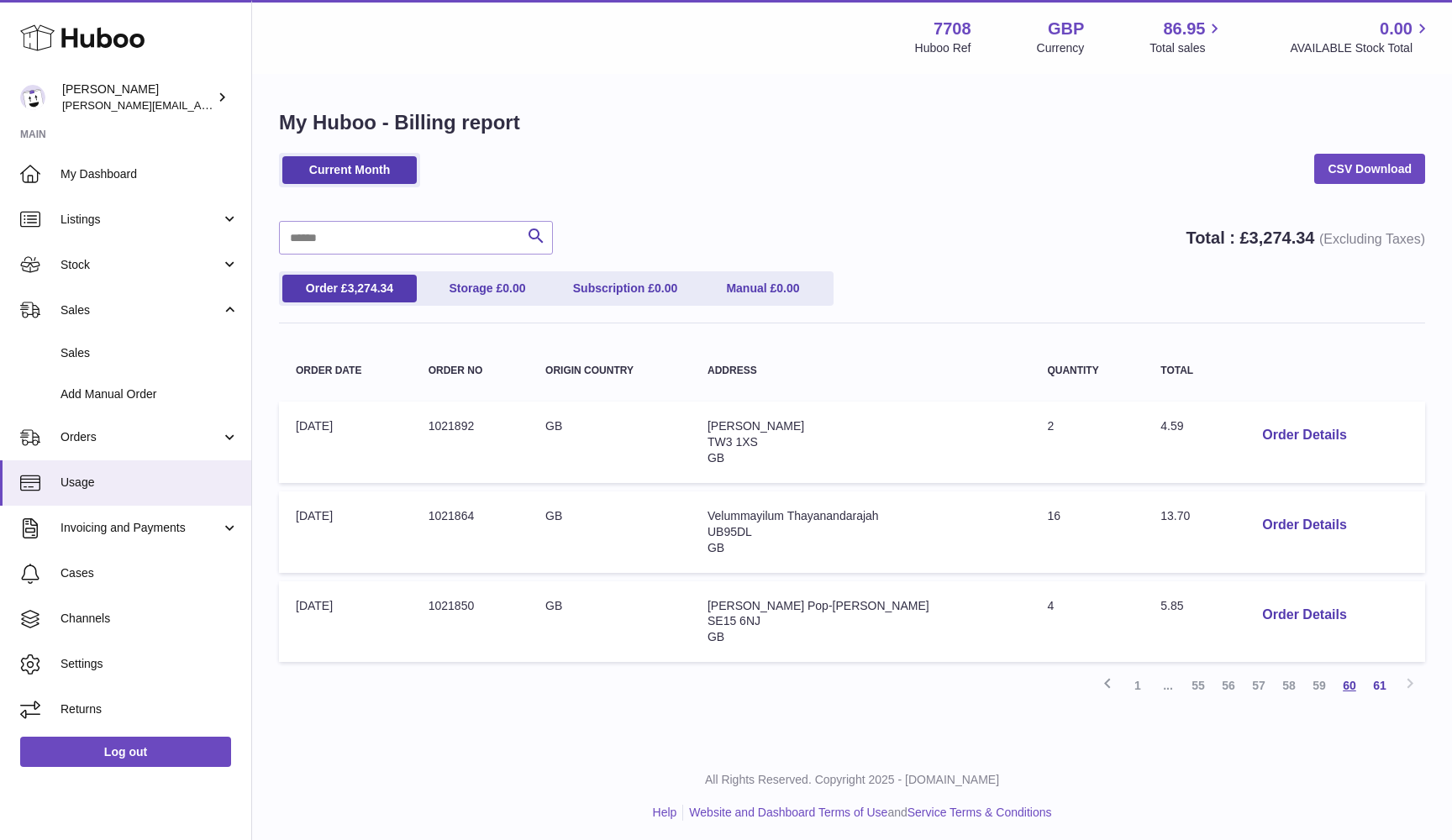
click at [1358, 677] on link "60" at bounding box center [1348, 685] width 31 height 31
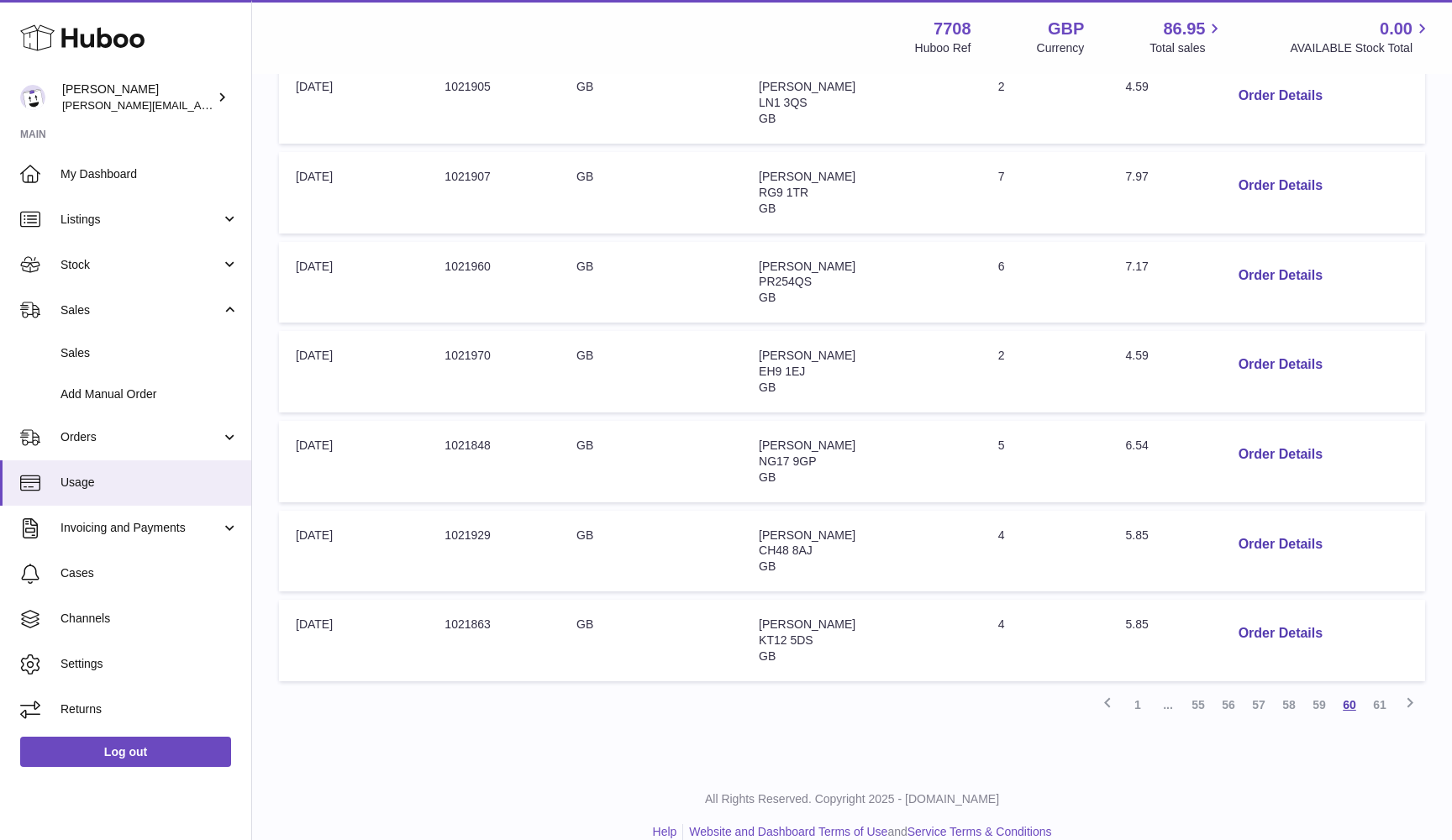
scroll to position [607, 0]
click at [1322, 690] on link "59" at bounding box center [1319, 705] width 31 height 31
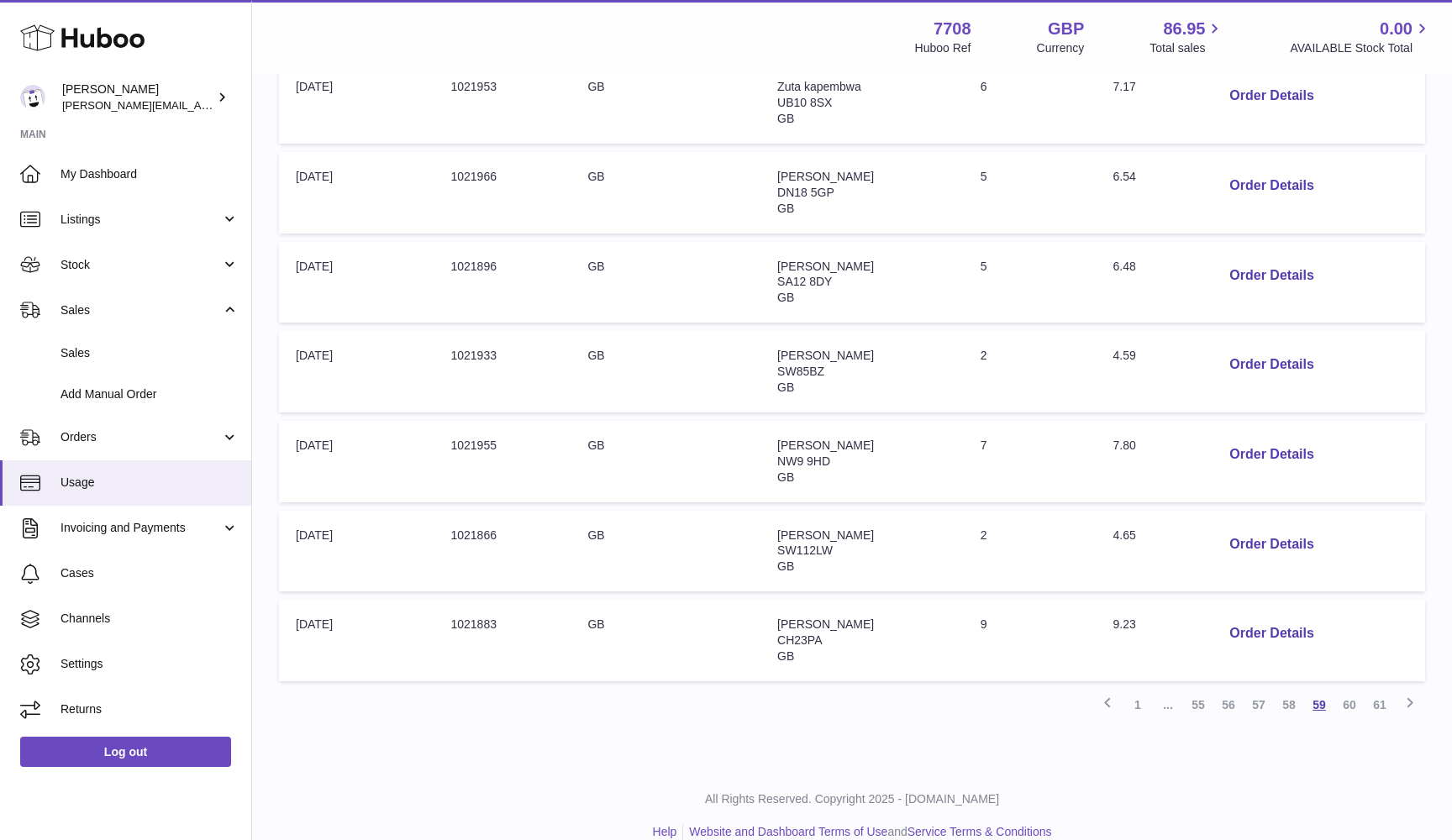
scroll to position [607, 0]
click at [1289, 690] on link "58" at bounding box center [1288, 705] width 31 height 31
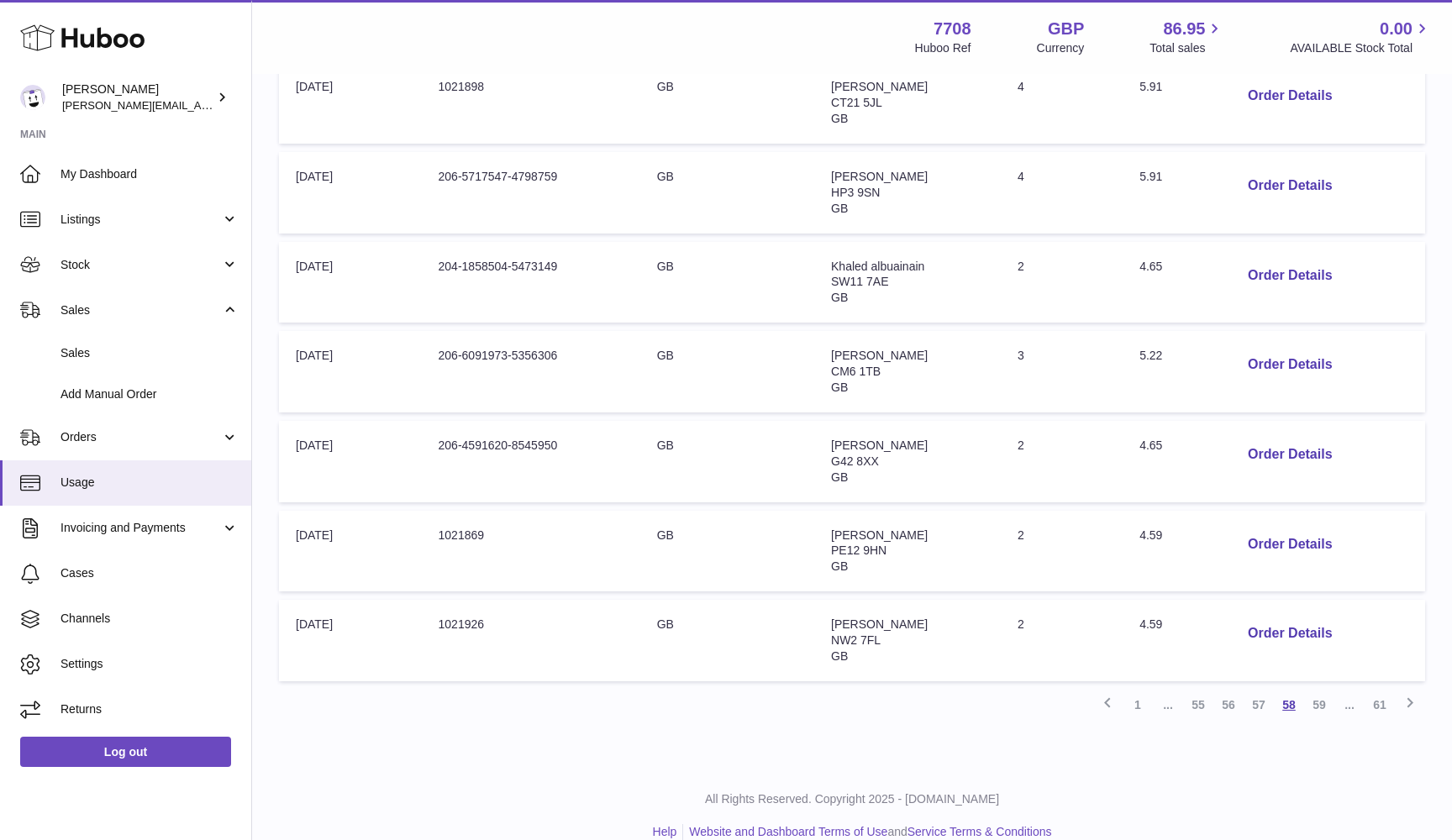
scroll to position [607, 0]
click at [1256, 690] on link "57" at bounding box center [1258, 705] width 31 height 31
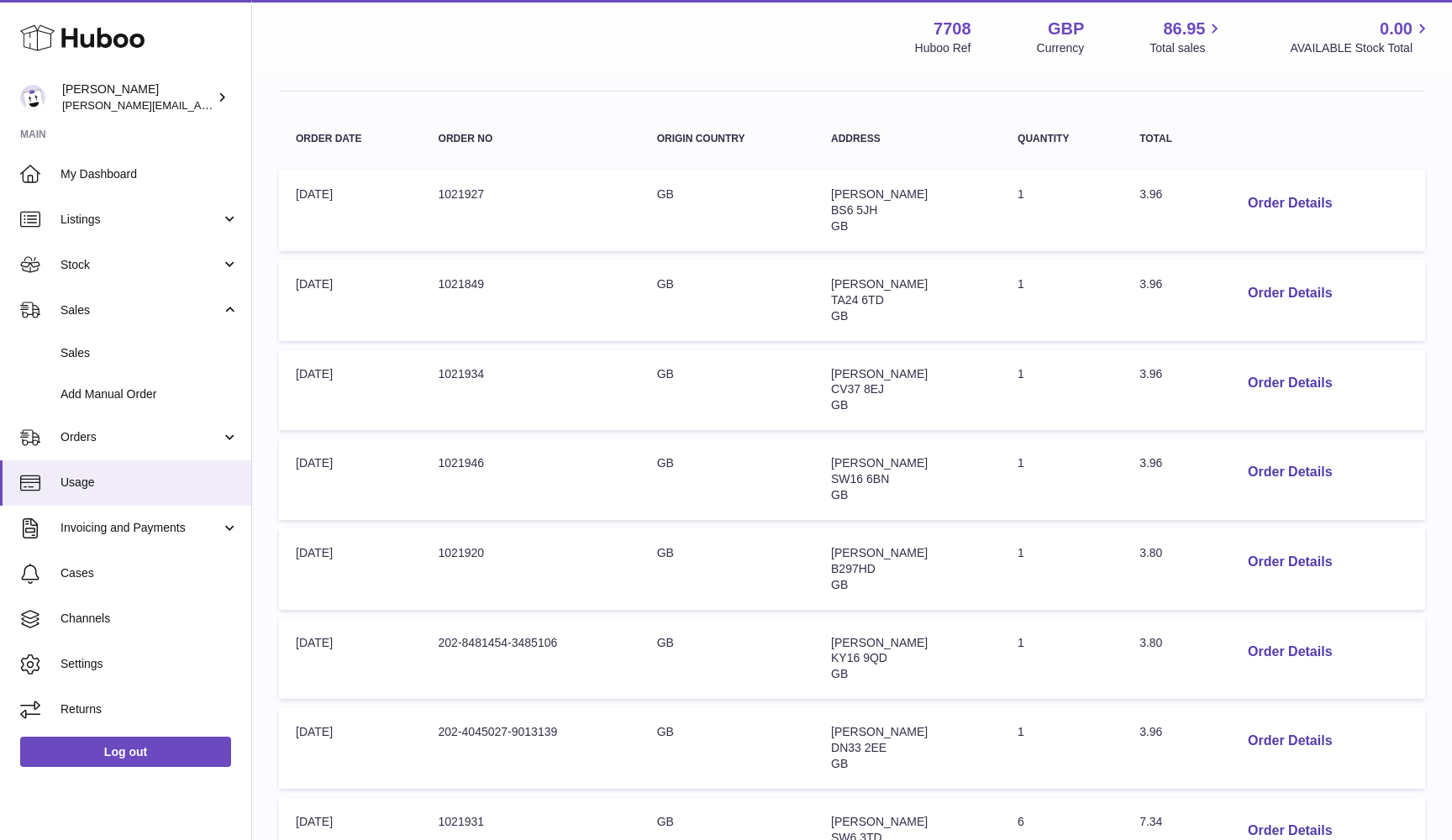
scroll to position [284, 0]
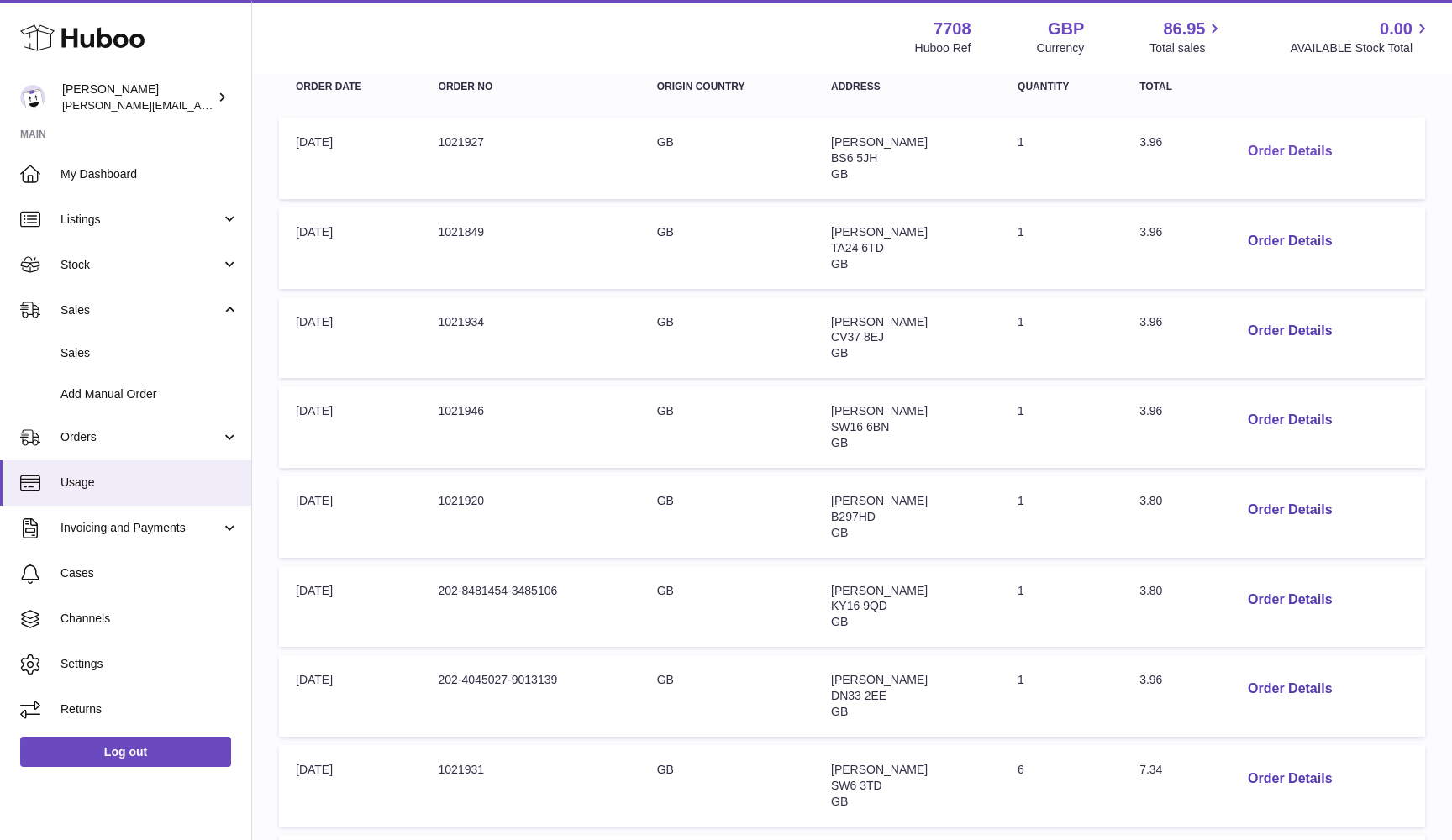
click at [1263, 150] on button "Order Details" at bounding box center [1289, 151] width 110 height 35
click at [1263, 150] on div at bounding box center [726, 420] width 1452 height 840
click at [1263, 150] on button "Order Details" at bounding box center [1289, 151] width 110 height 35
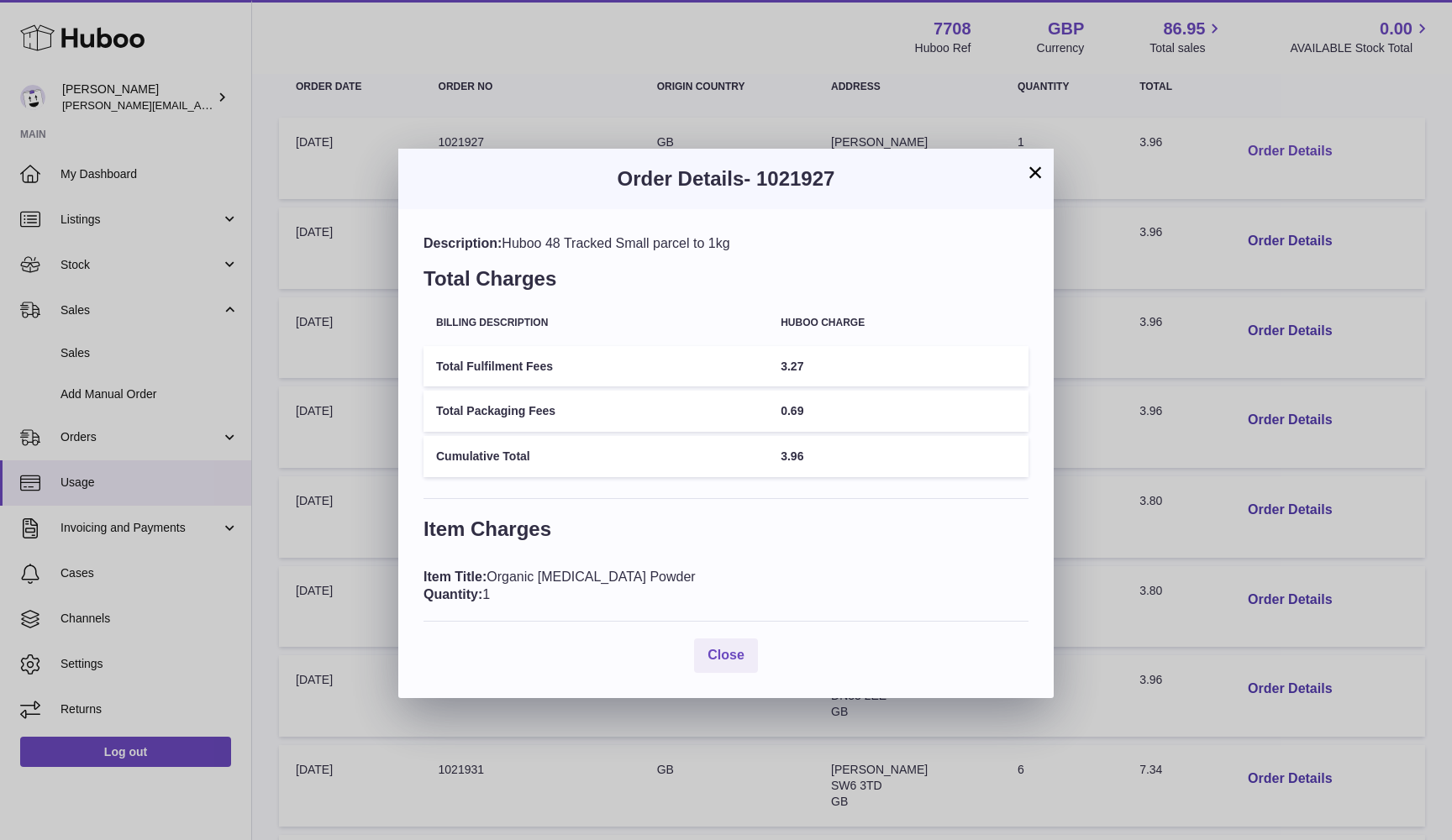
click at [1263, 150] on div "× Order Details - 1021927 Description: Huboo 48 Tracked Small parcel to 1kg Tot…" at bounding box center [726, 420] width 1452 height 840
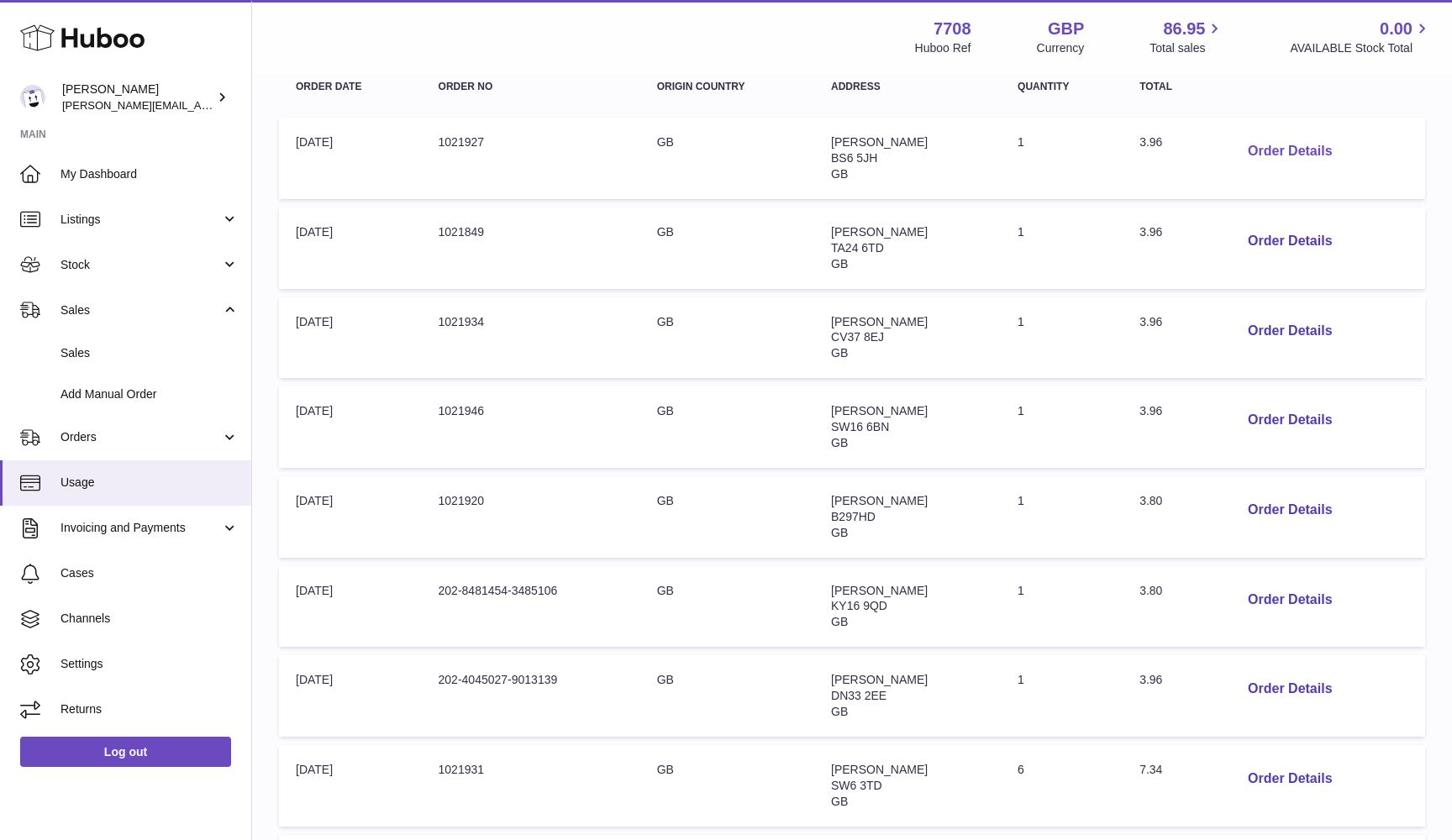
click at [1280, 156] on button "Order Details" at bounding box center [1289, 151] width 110 height 35
click at [1280, 156] on div at bounding box center [726, 420] width 1452 height 840
click at [1308, 232] on button "Order Details" at bounding box center [1289, 241] width 110 height 35
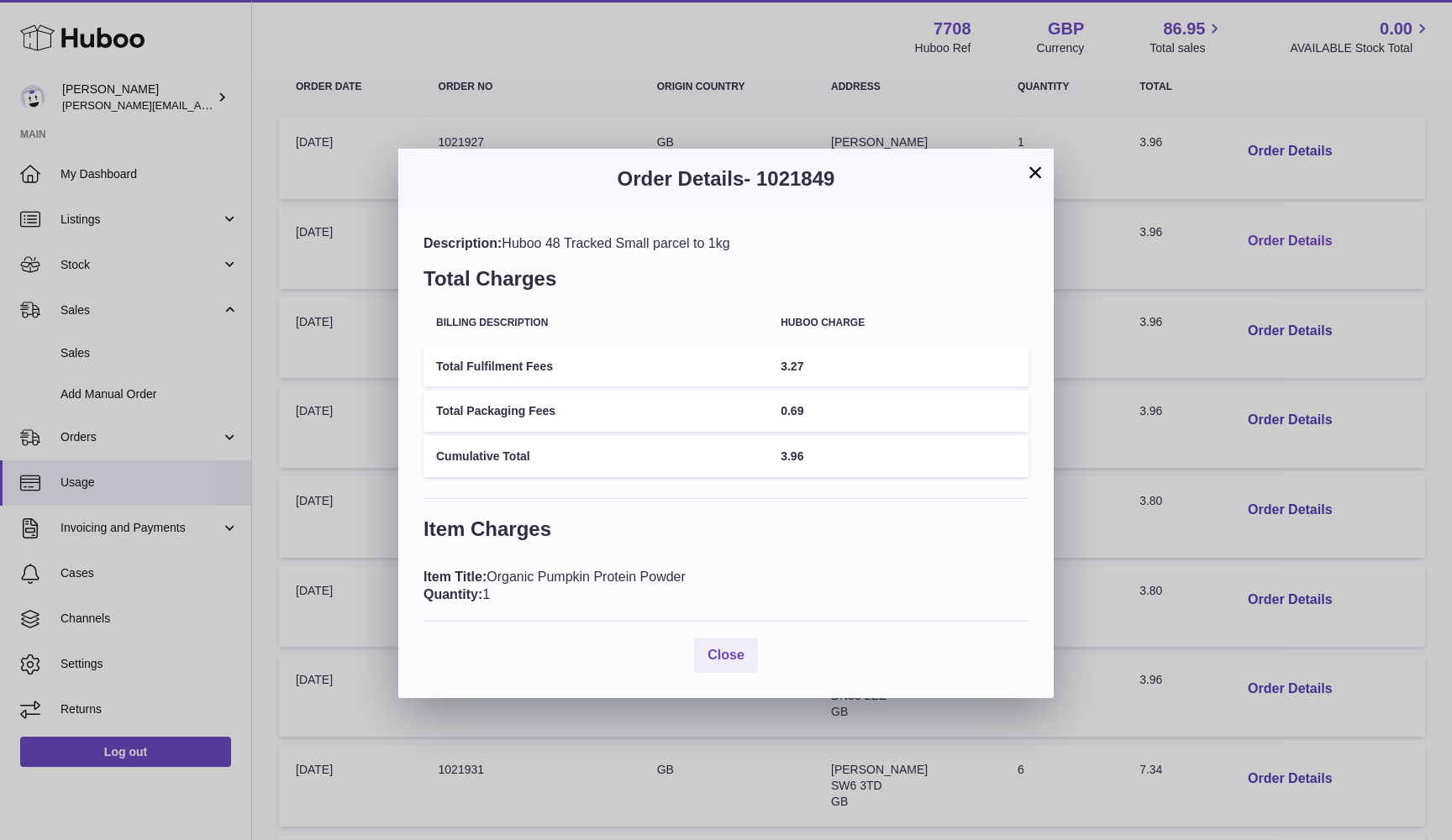
click at [1308, 232] on div "× Order Details - 1021849 Description: Huboo 48 Tracked Small parcel to 1kg Tot…" at bounding box center [726, 420] width 1452 height 840
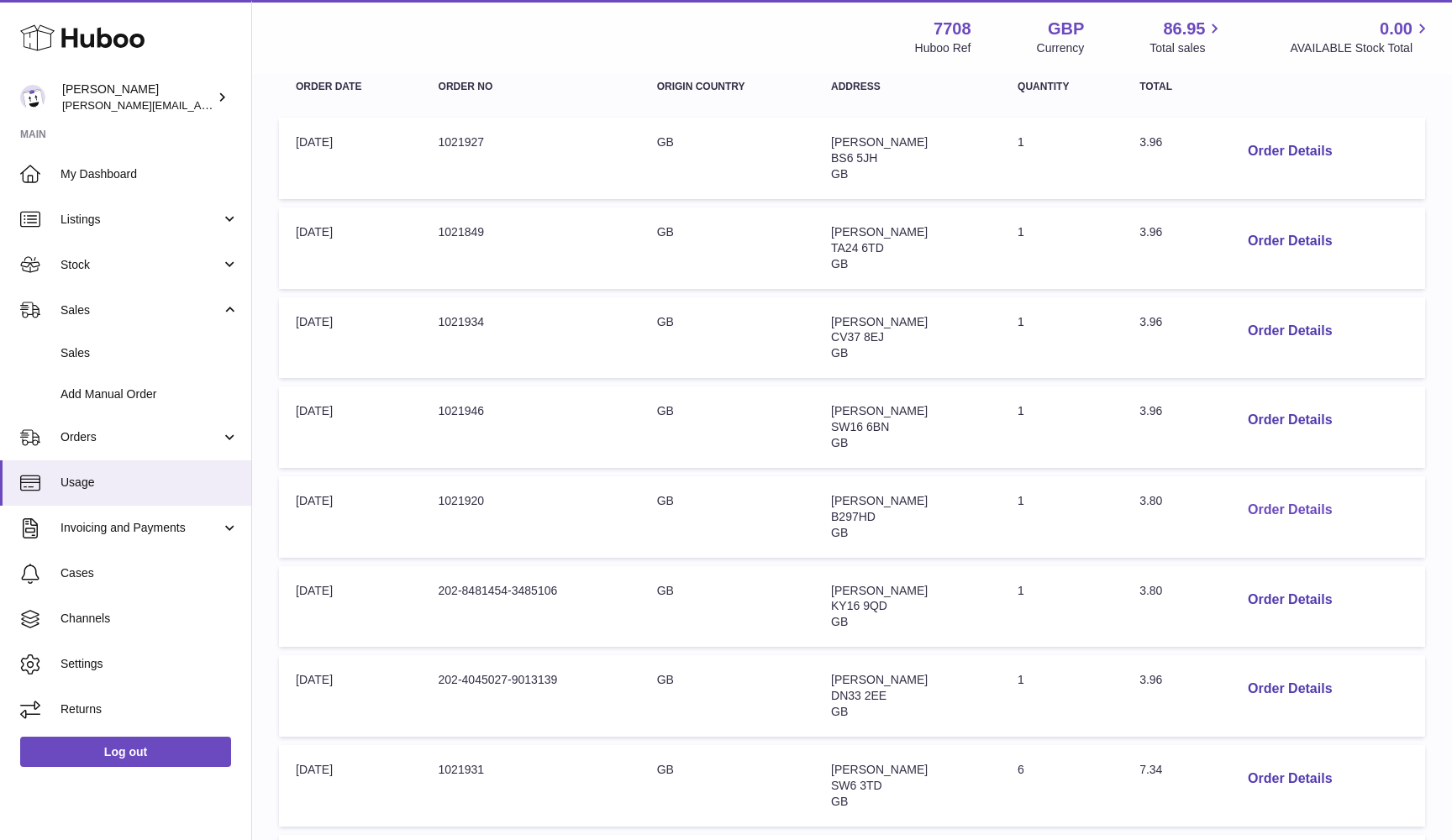
click at [1270, 495] on button "Order Details" at bounding box center [1289, 510] width 110 height 35
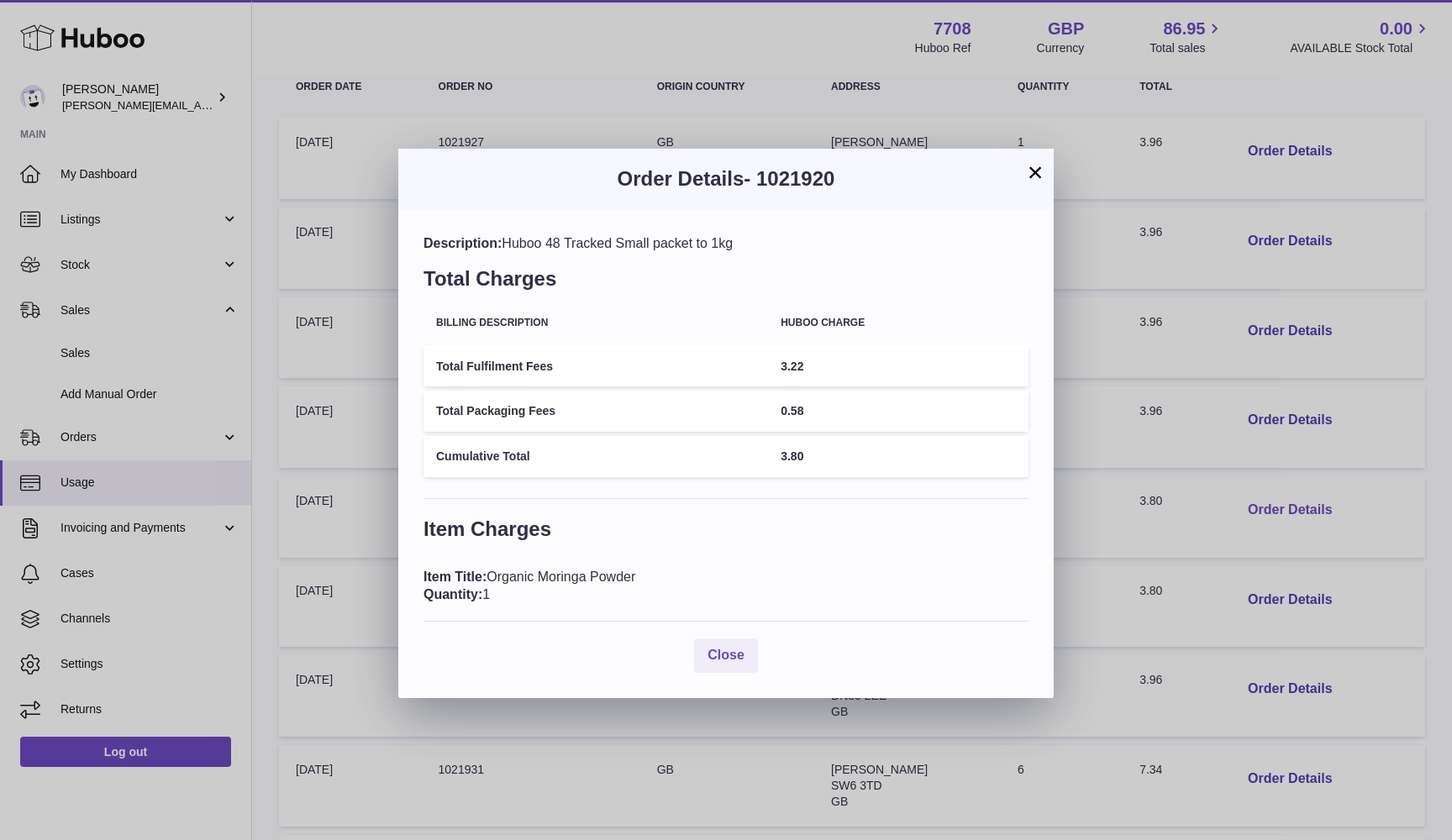
click at [1270, 495] on div "× Order Details - 1021920 Description: Huboo 48 Tracked Small packet to 1kg Tot…" at bounding box center [726, 420] width 1452 height 840
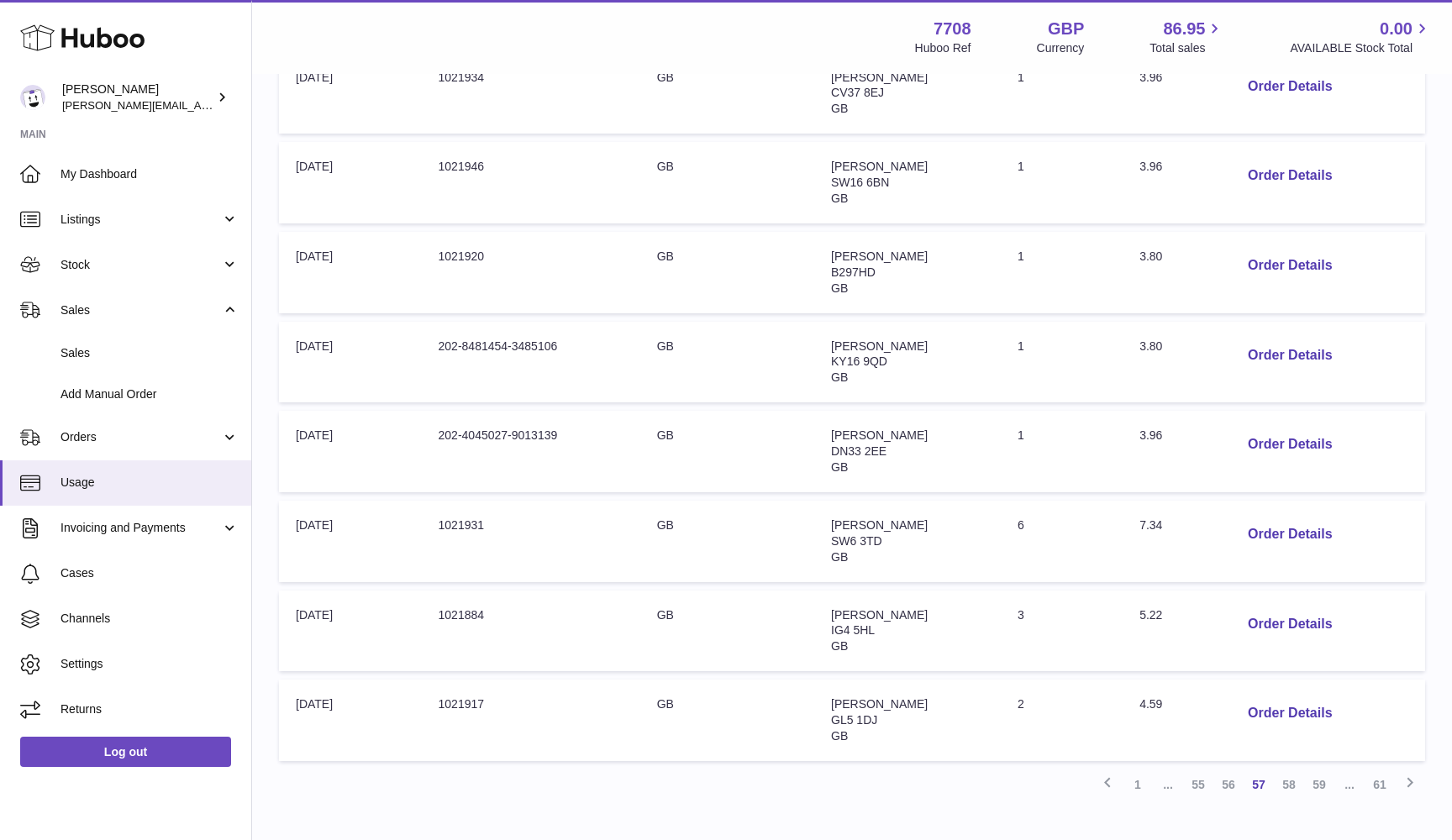
scroll to position [529, 0]
click at [1294, 337] on button "Order Details" at bounding box center [1289, 354] width 110 height 35
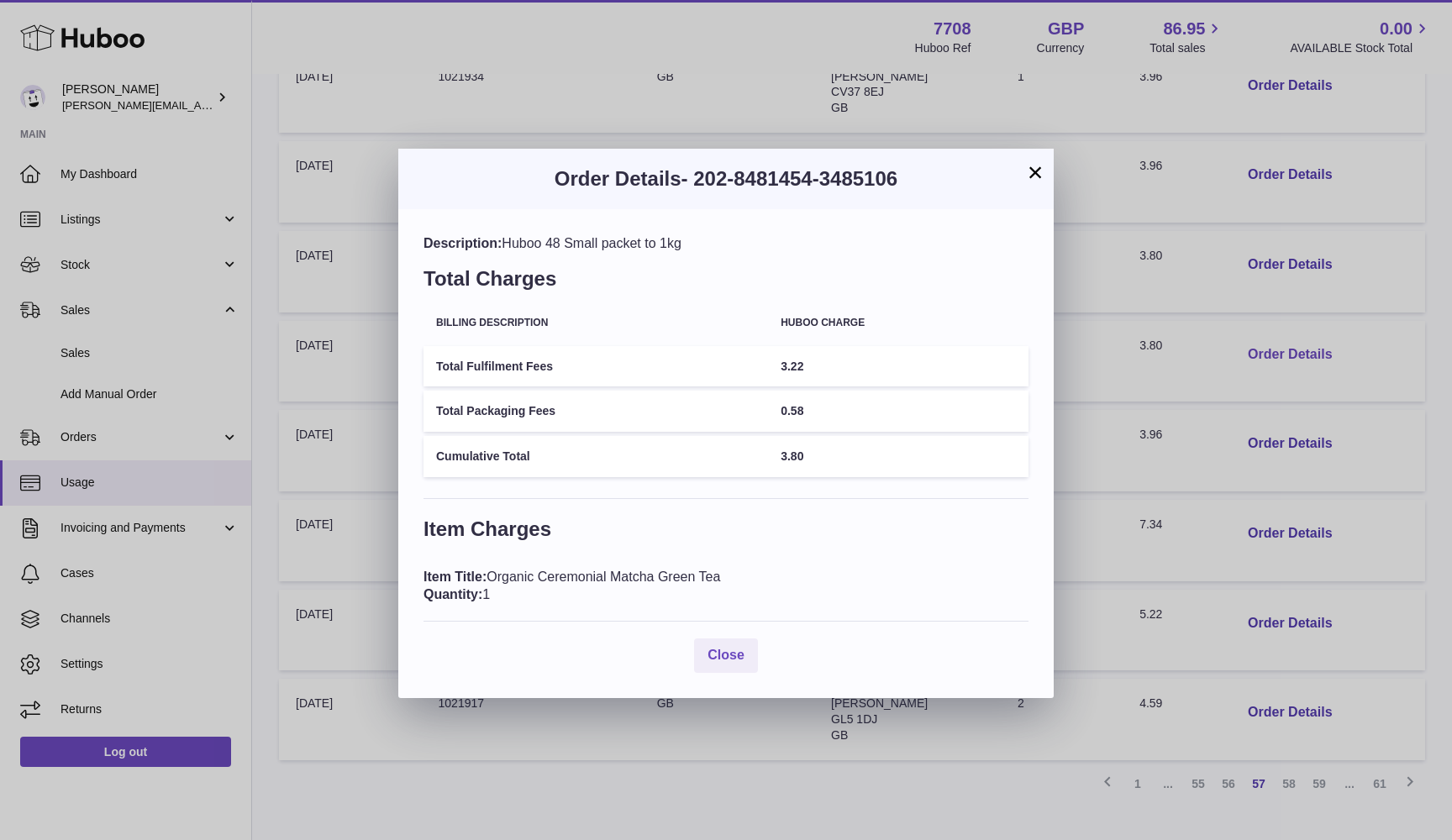
click at [1294, 336] on div "× Order Details - 202-8481454-3485106 Description: Huboo 48 Small packet to 1kg…" at bounding box center [726, 420] width 1452 height 840
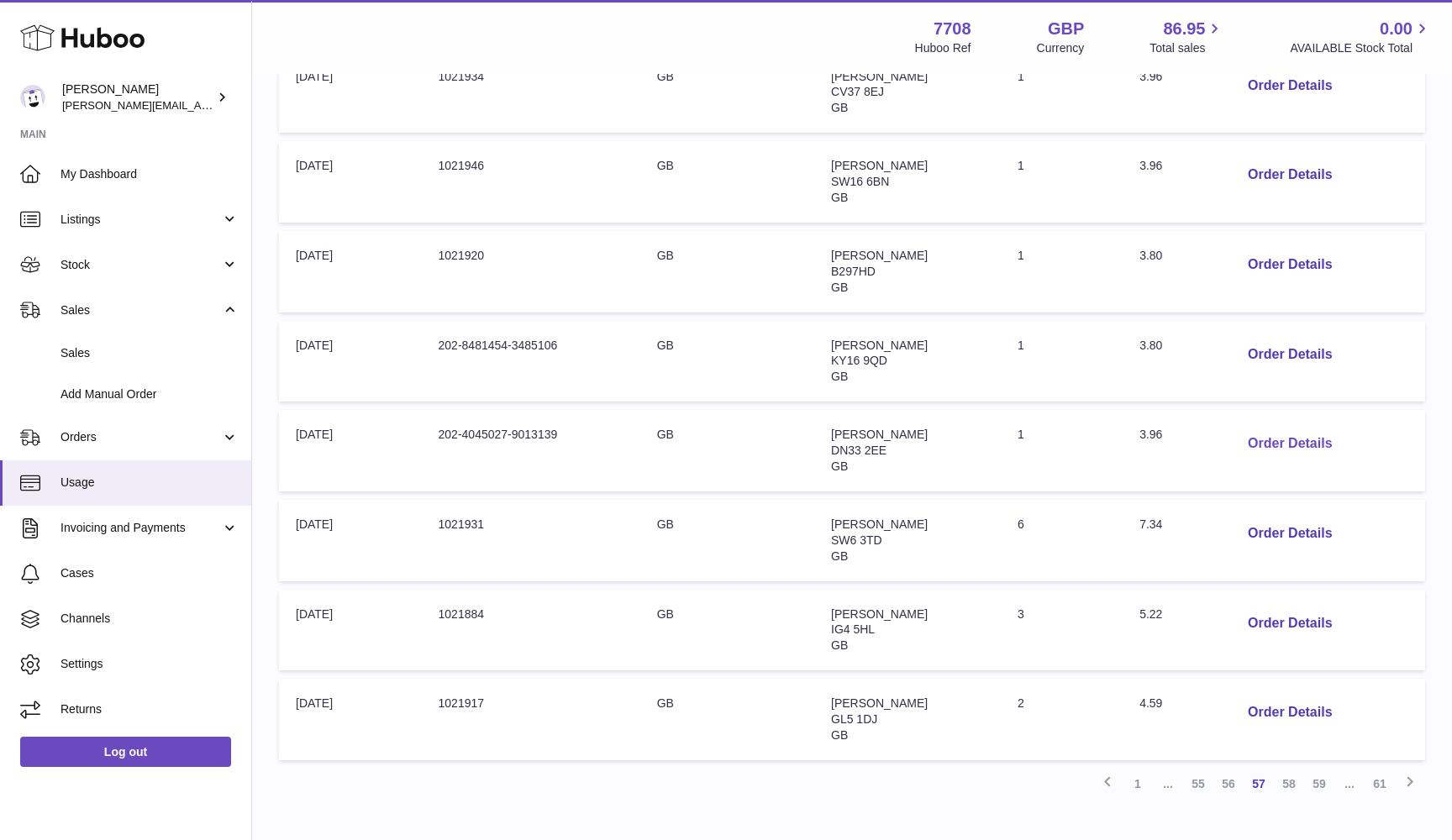
click at [1266, 433] on button "Order Details" at bounding box center [1289, 444] width 110 height 35
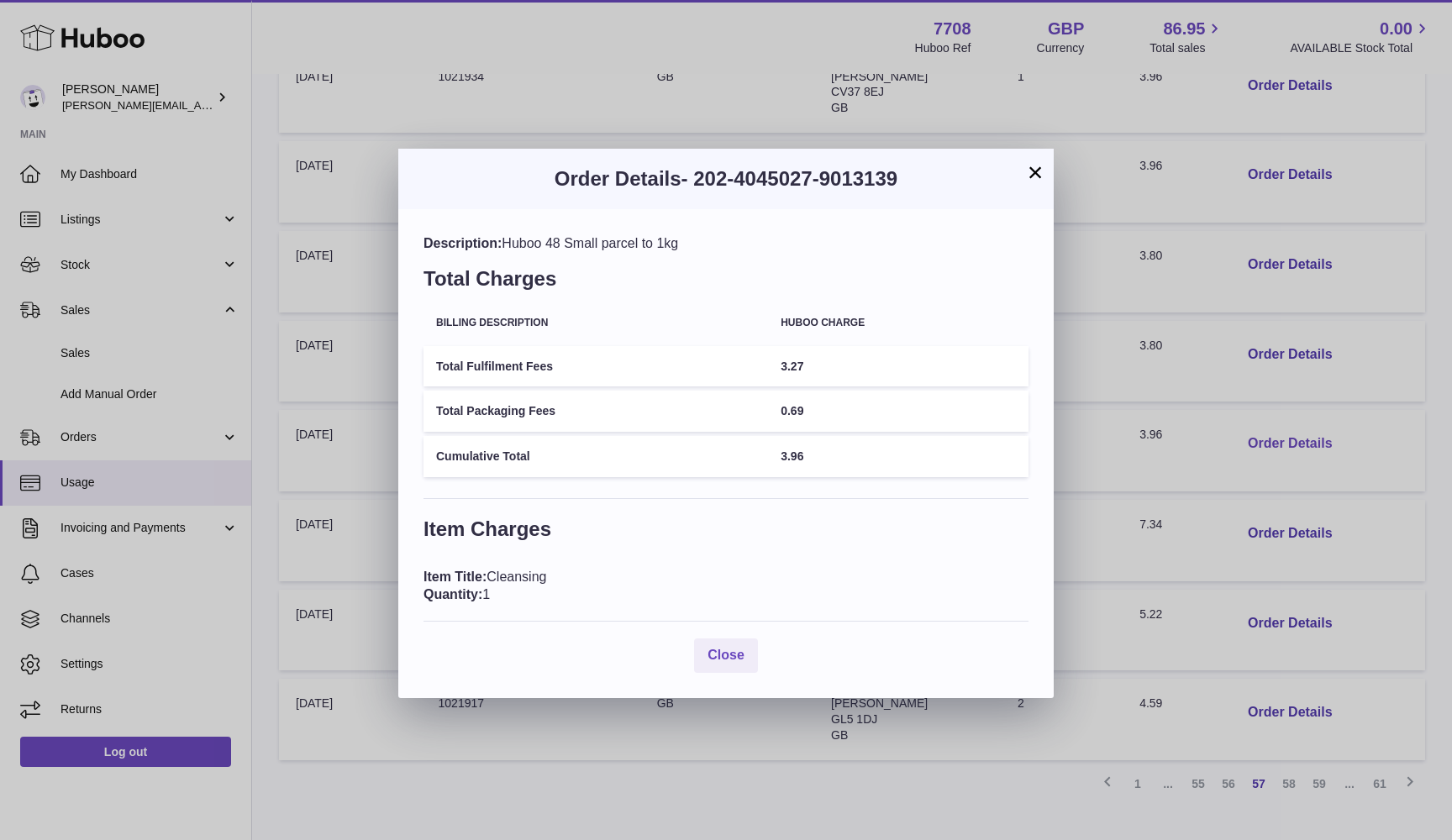
click at [1266, 433] on div "× Order Details - 202-4045027-9013139 Description: Huboo 48 Small parcel to 1kg…" at bounding box center [726, 420] width 1452 height 840
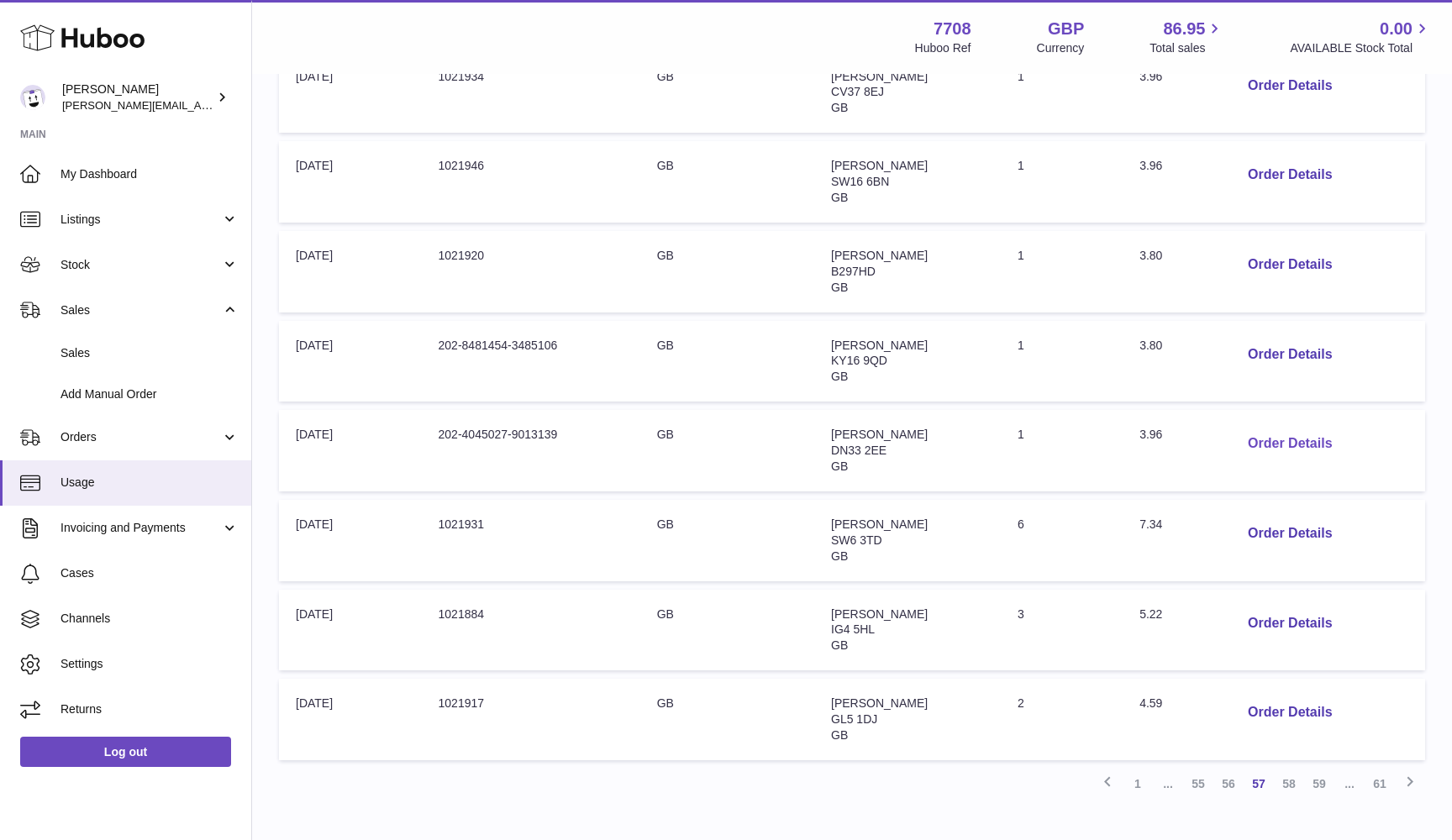
click at [1266, 433] on button "Order Details" at bounding box center [1289, 444] width 110 height 35
click at [1266, 433] on div at bounding box center [726, 420] width 1452 height 840
click at [1255, 345] on button "Order Details" at bounding box center [1289, 354] width 110 height 35
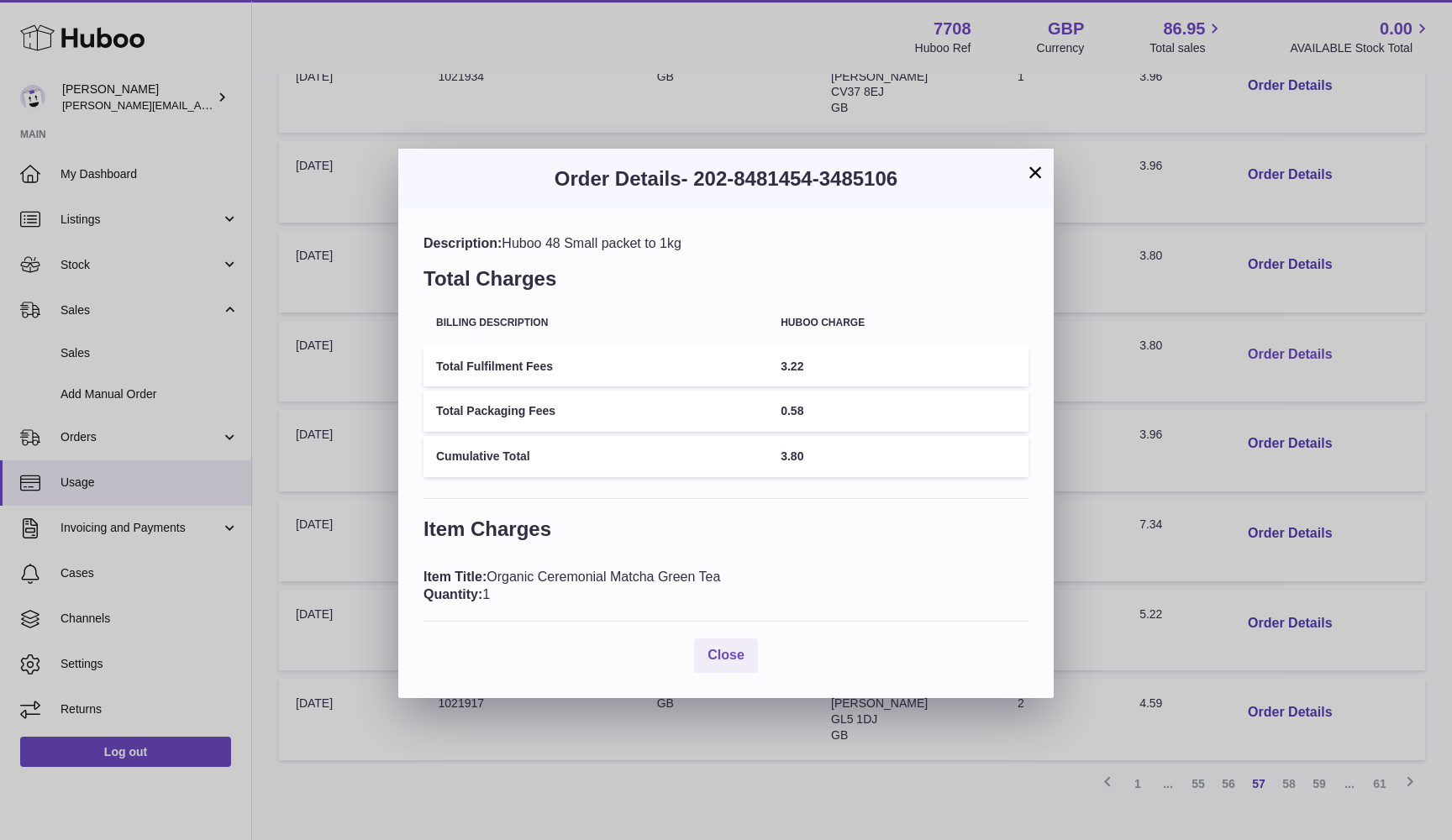
click at [1255, 345] on div "× Order Details - 202-8481454-3485106 Description: Huboo 48 Small packet to 1kg…" at bounding box center [726, 420] width 1452 height 840
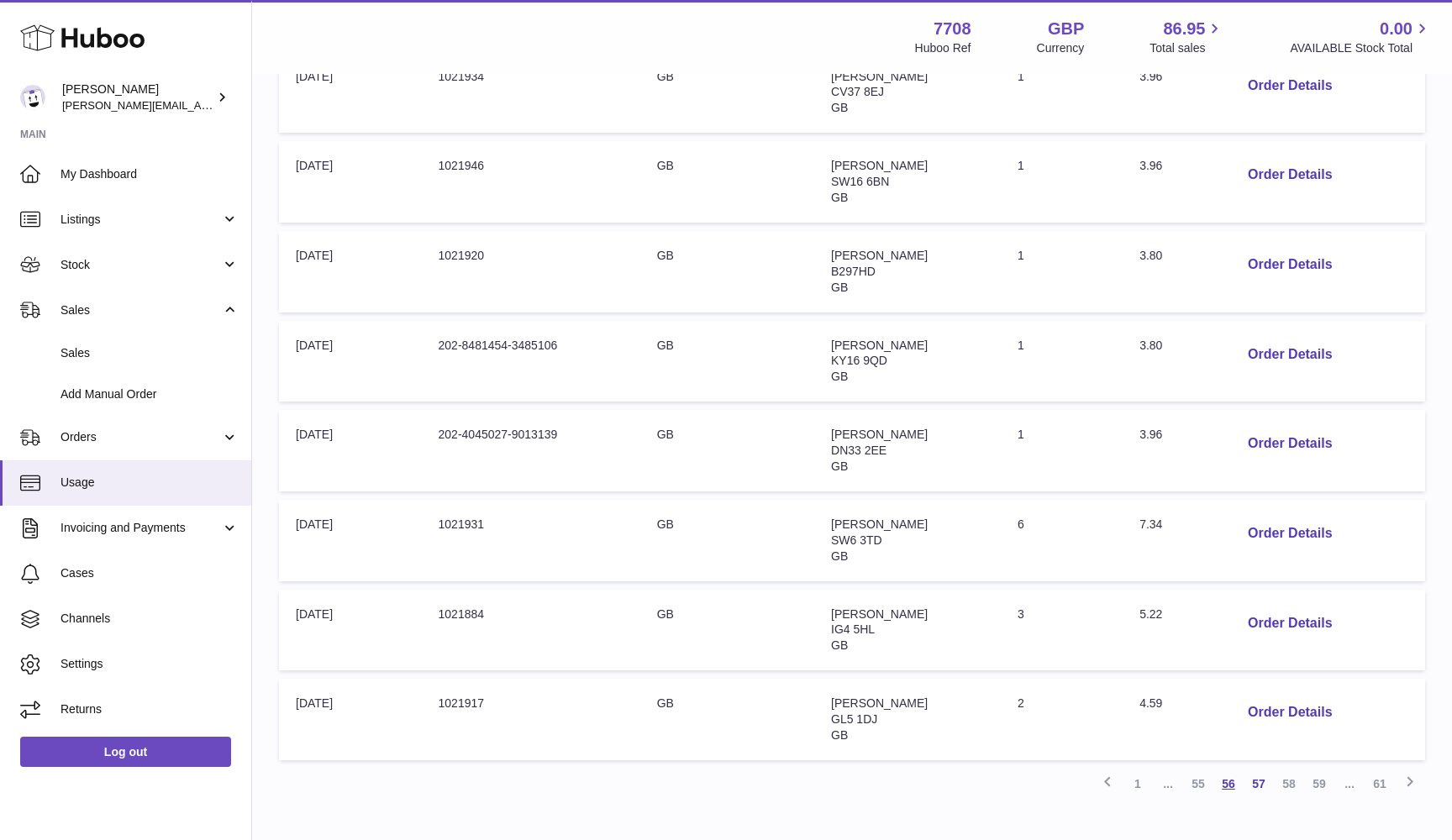
click at [1228, 768] on link "56" at bounding box center [1228, 783] width 31 height 31
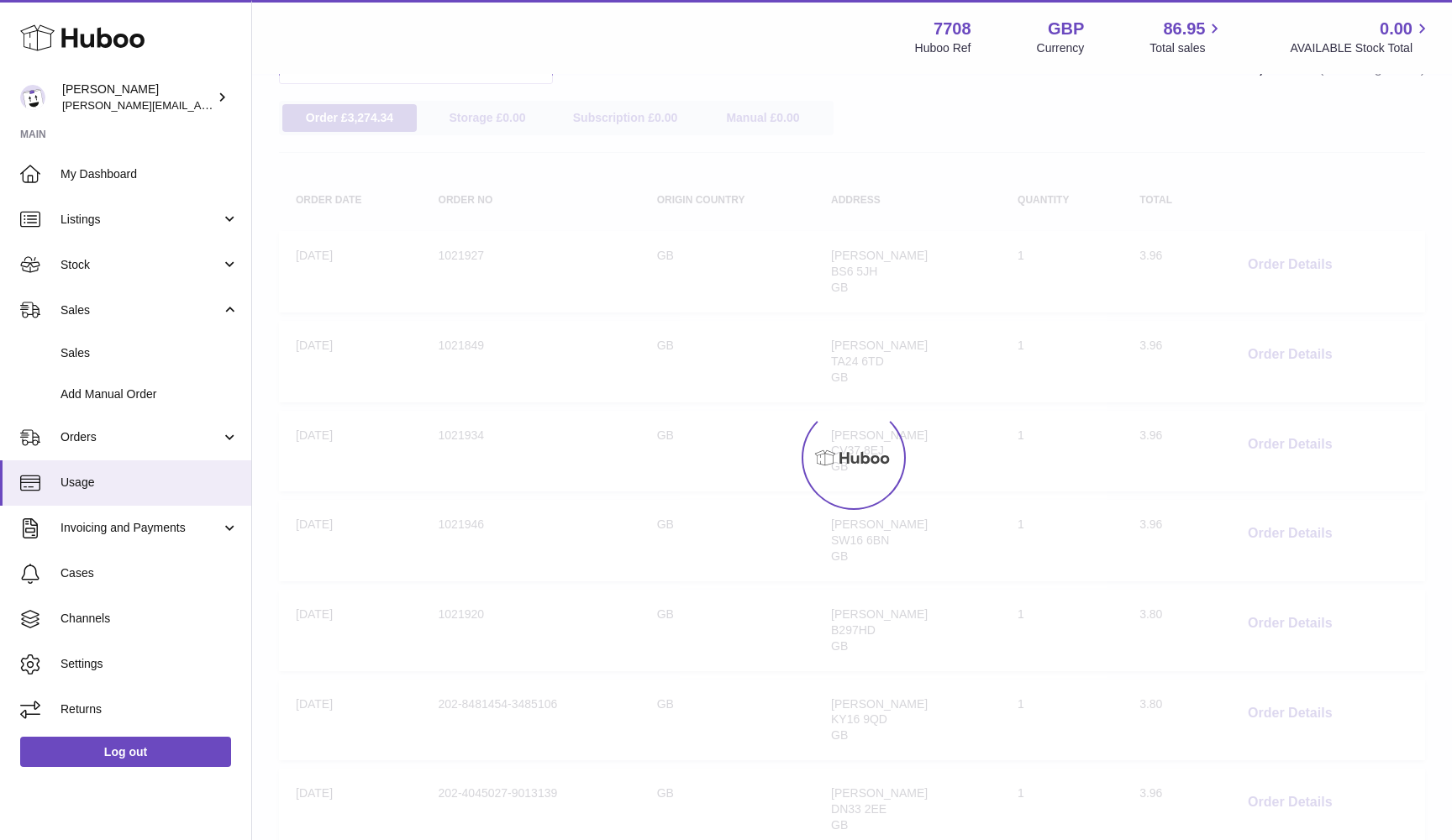
scroll to position [76, 0]
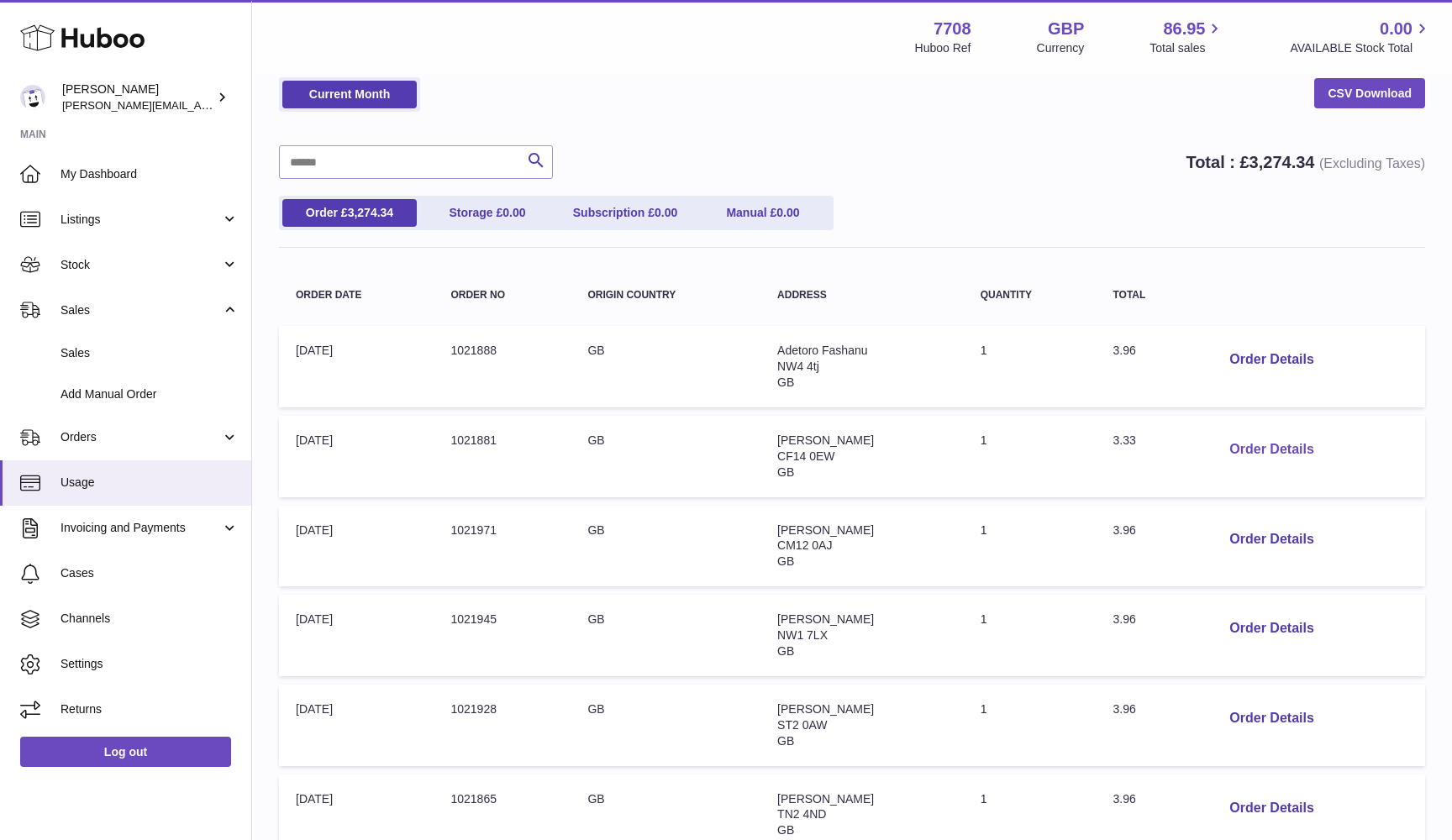
click at [1264, 450] on button "Order Details" at bounding box center [1270, 450] width 110 height 35
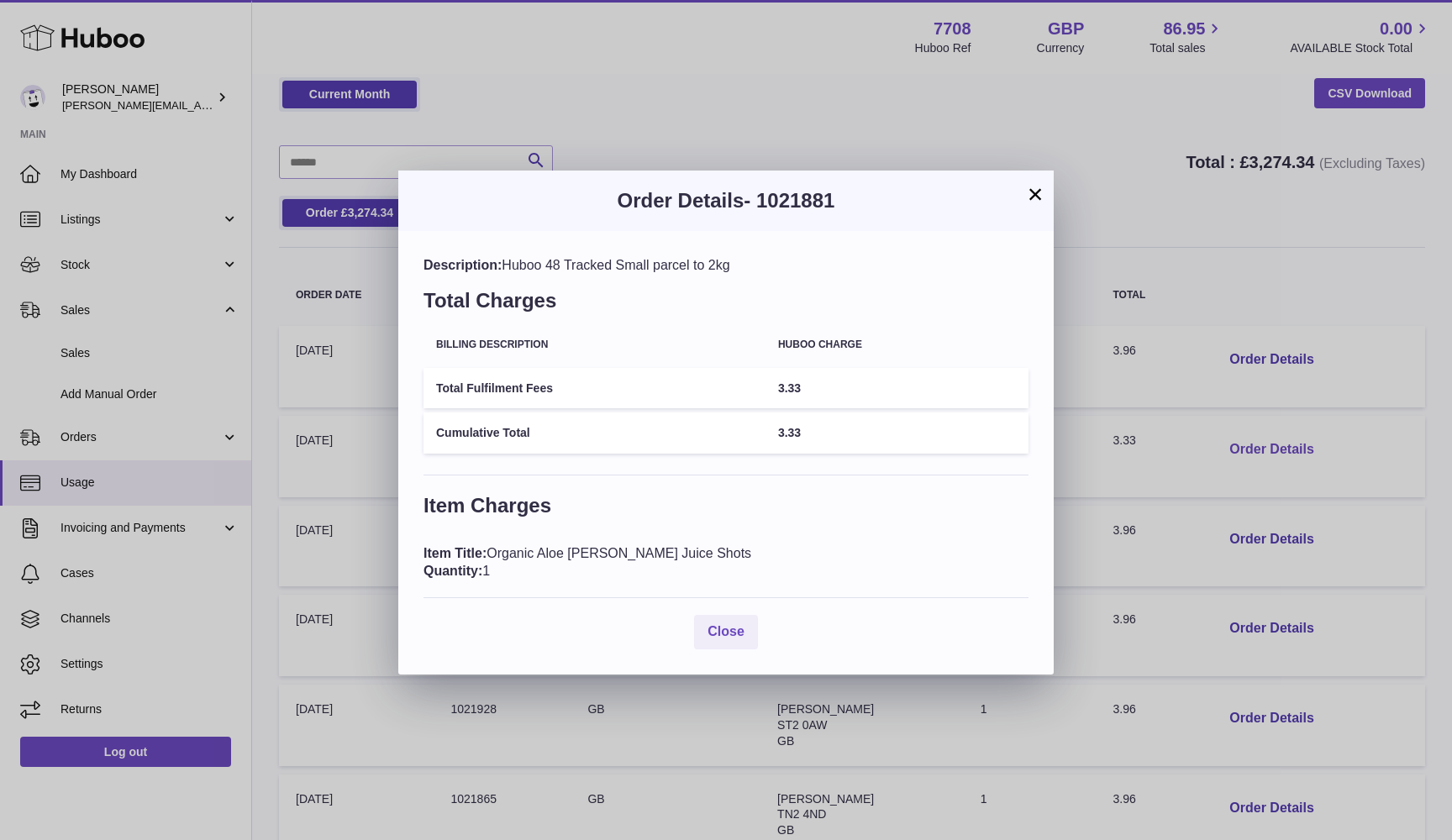
click at [1264, 450] on div "× Order Details - 1021881 Description: Huboo 48 Tracked Small parcel to 2kg Tot…" at bounding box center [726, 420] width 1452 height 840
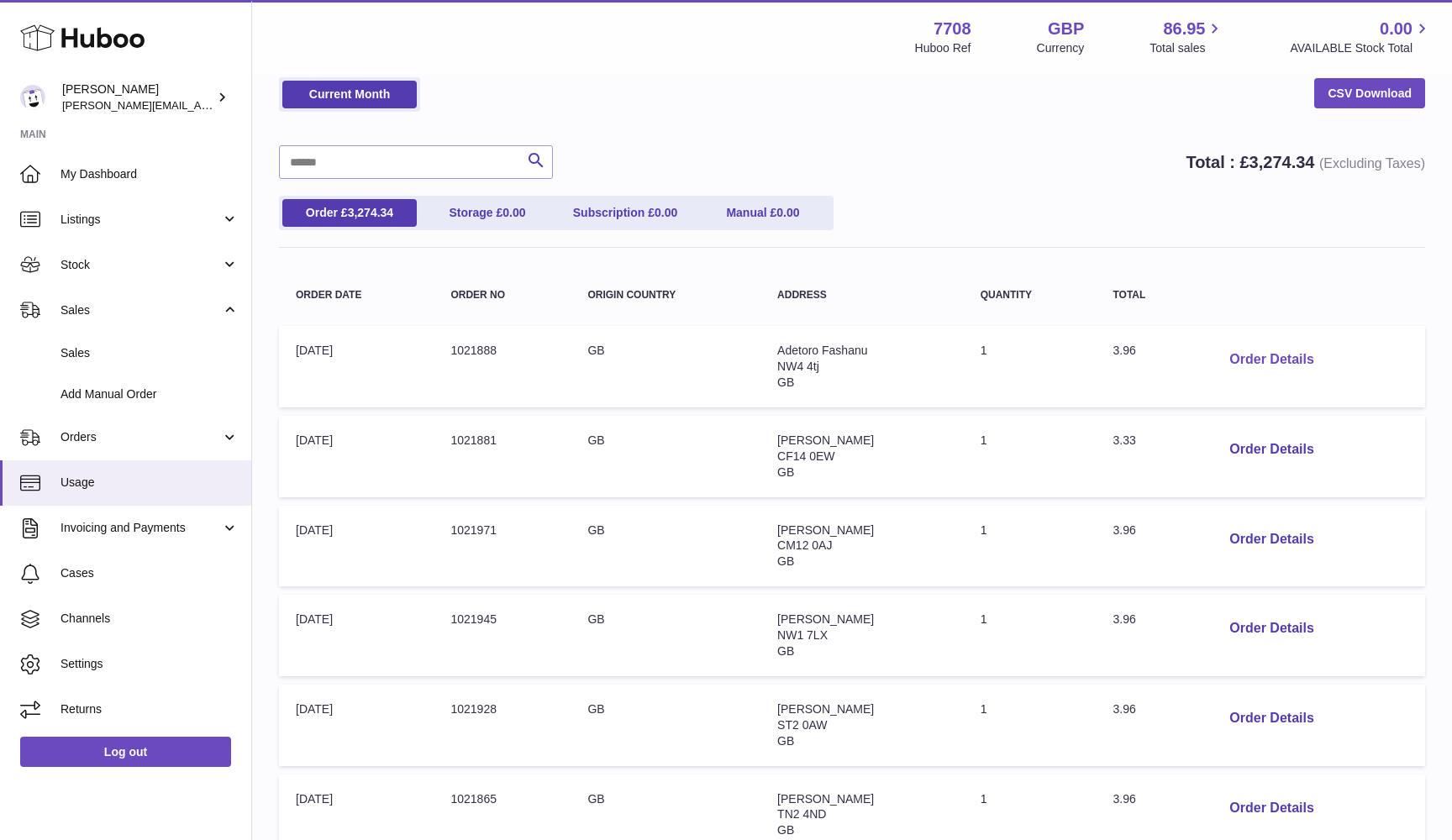
click at [1254, 360] on button "Order Details" at bounding box center [1270, 359] width 110 height 35
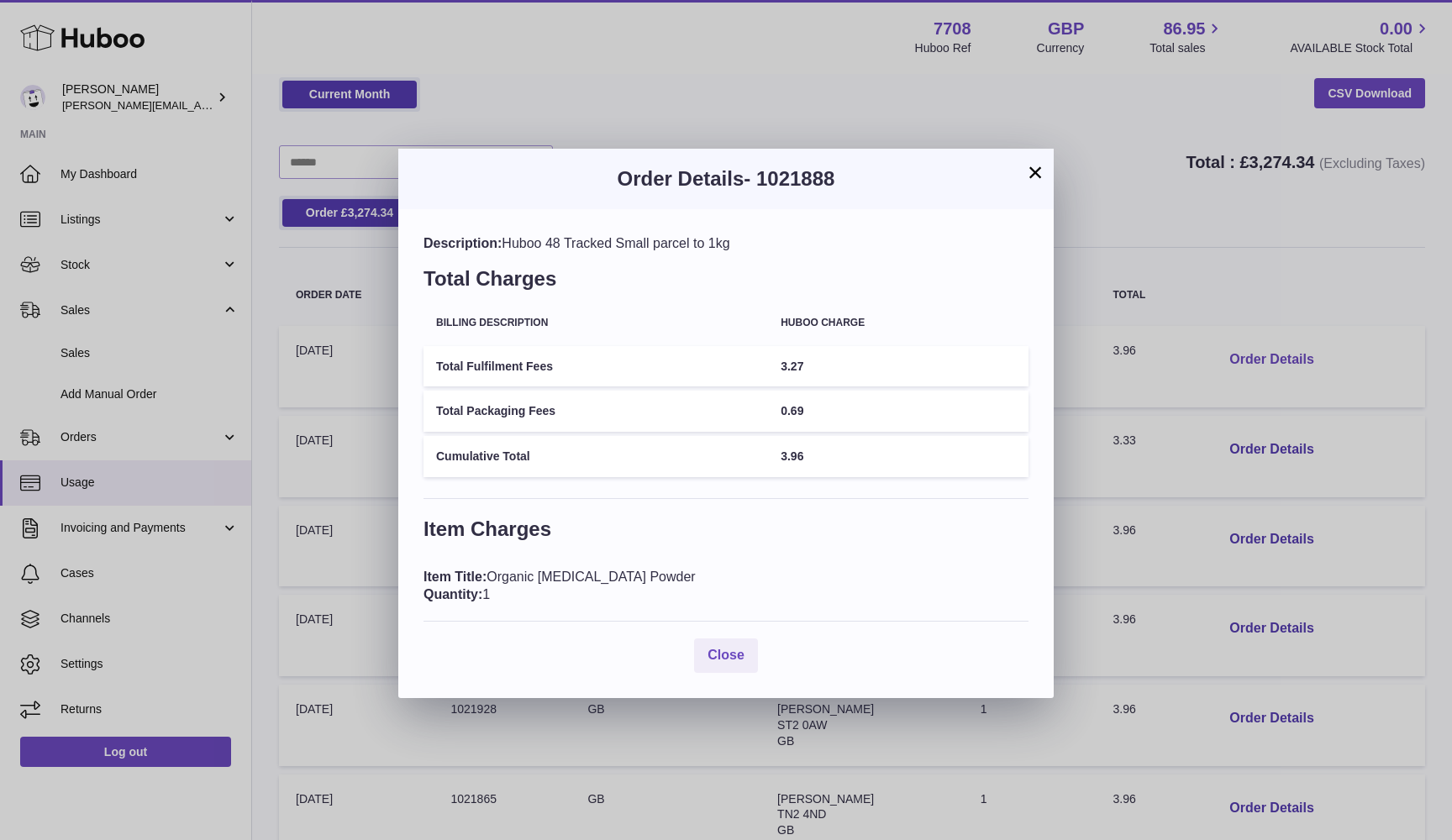
click at [1254, 360] on div "× Order Details - 1021888 Description: Huboo 48 Tracked Small parcel to 1kg Tot…" at bounding box center [726, 420] width 1452 height 840
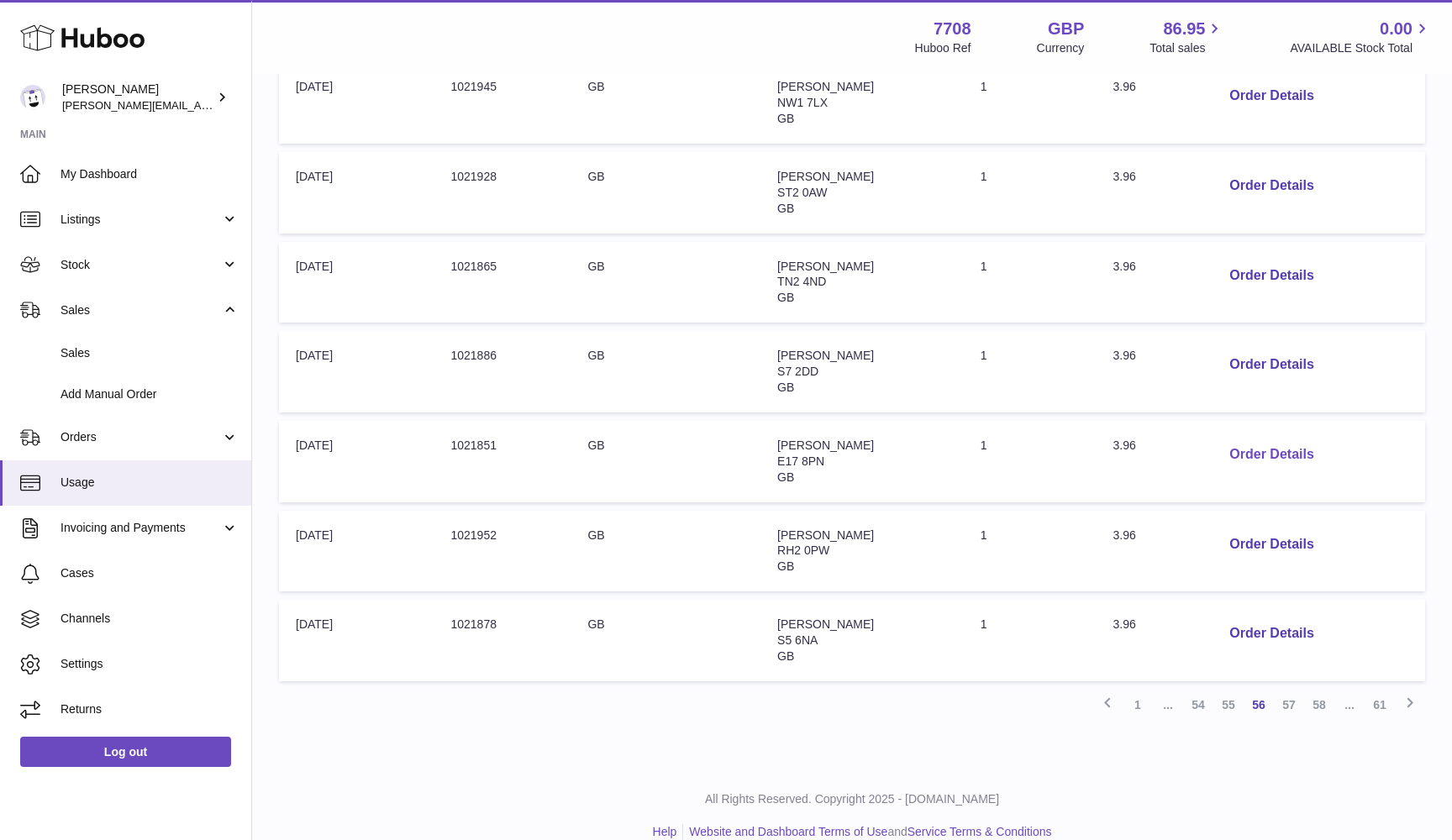
scroll to position [607, 0]
click at [1250, 617] on button "Order Details" at bounding box center [1270, 634] width 110 height 35
click at [1250, 608] on div at bounding box center [726, 420] width 1452 height 840
click at [1255, 528] on button "Order Details" at bounding box center [1270, 545] width 110 height 35
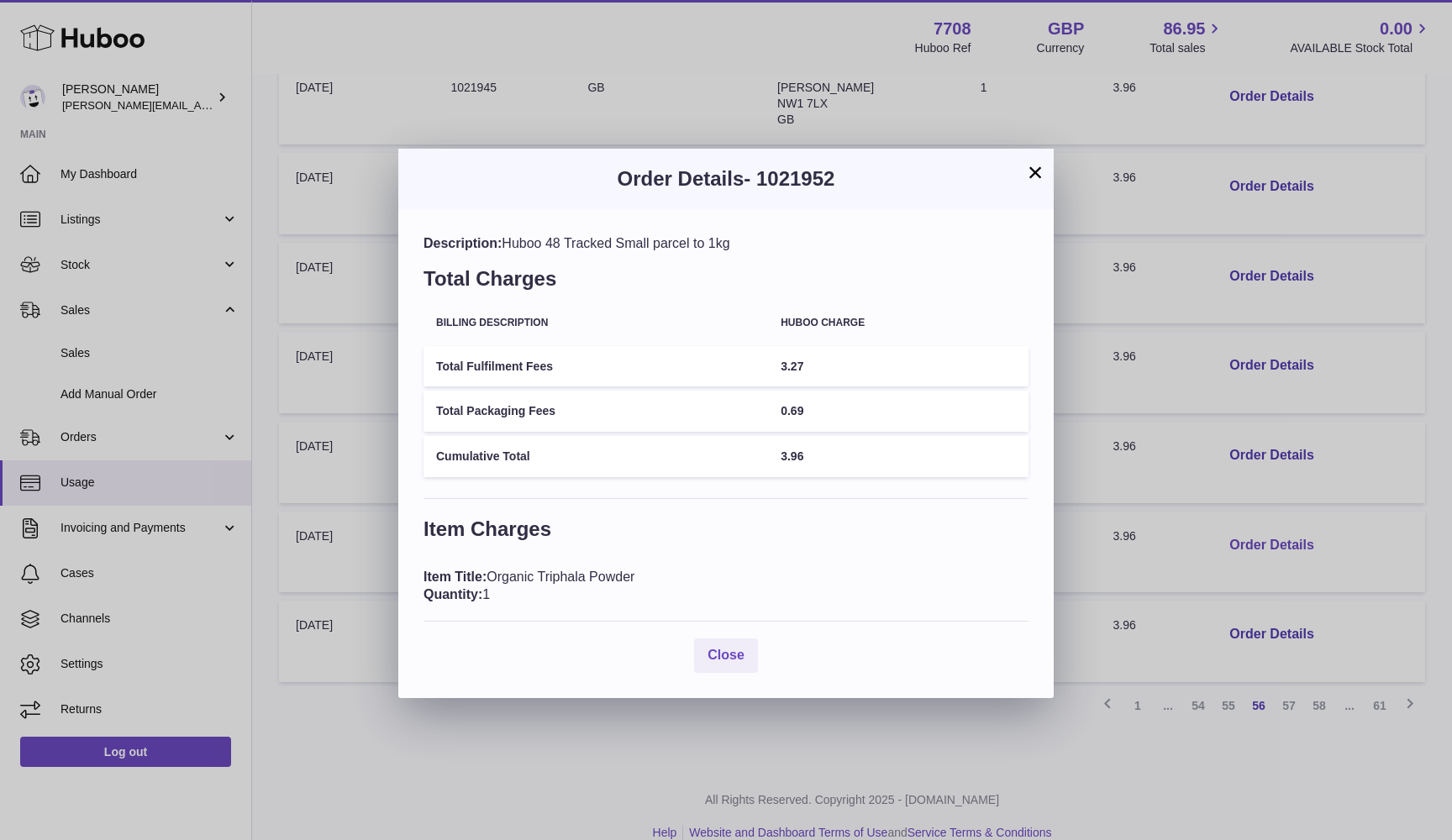
click at [1255, 525] on div "× Order Details - 1021952 Description: Huboo 48 Tracked Small parcel to 1kg Tot…" at bounding box center [726, 420] width 1452 height 840
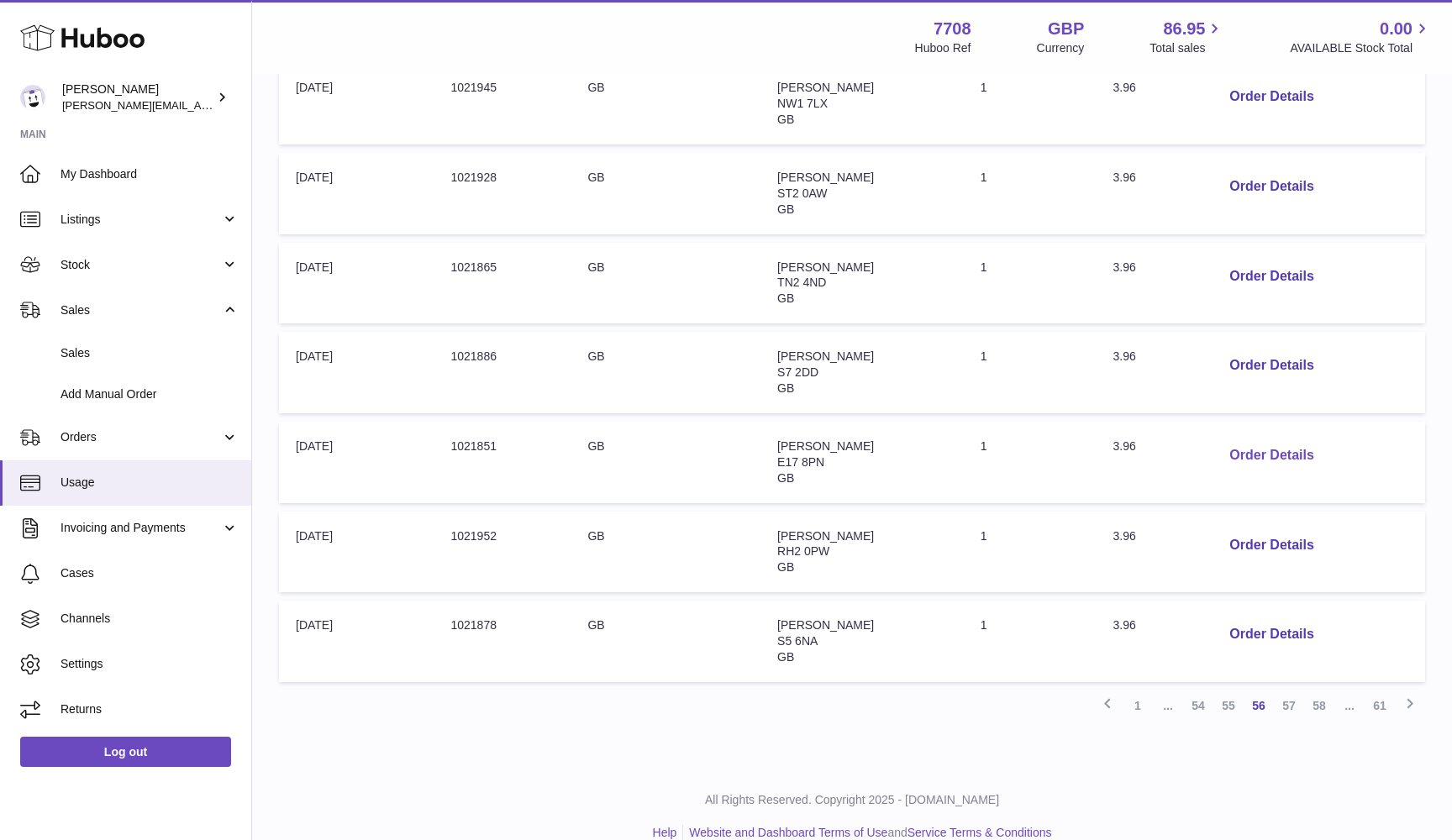
click at [1244, 439] on button "Order Details" at bounding box center [1270, 455] width 110 height 35
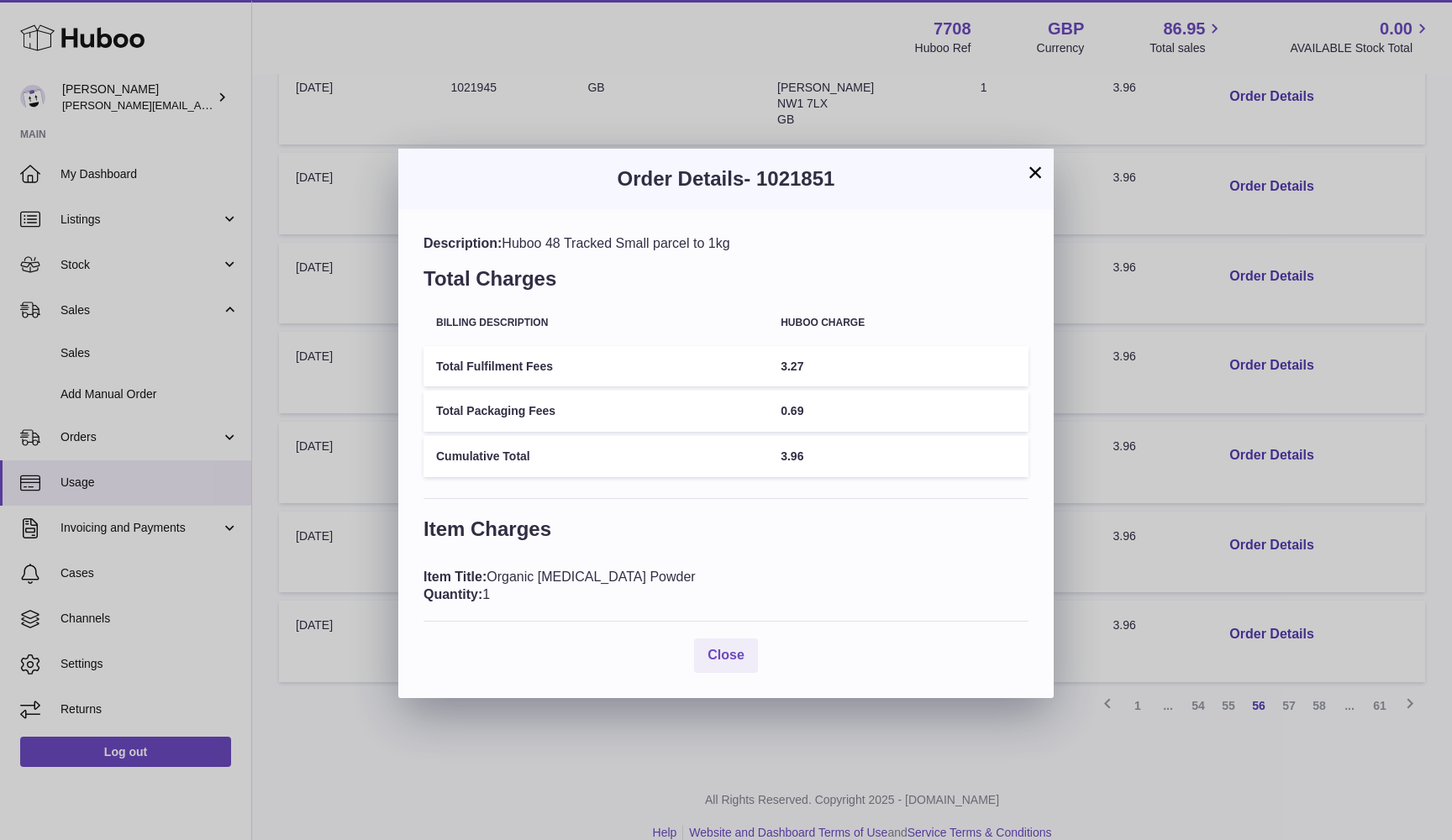
click at [1034, 174] on button "×" at bounding box center [1035, 172] width 20 height 20
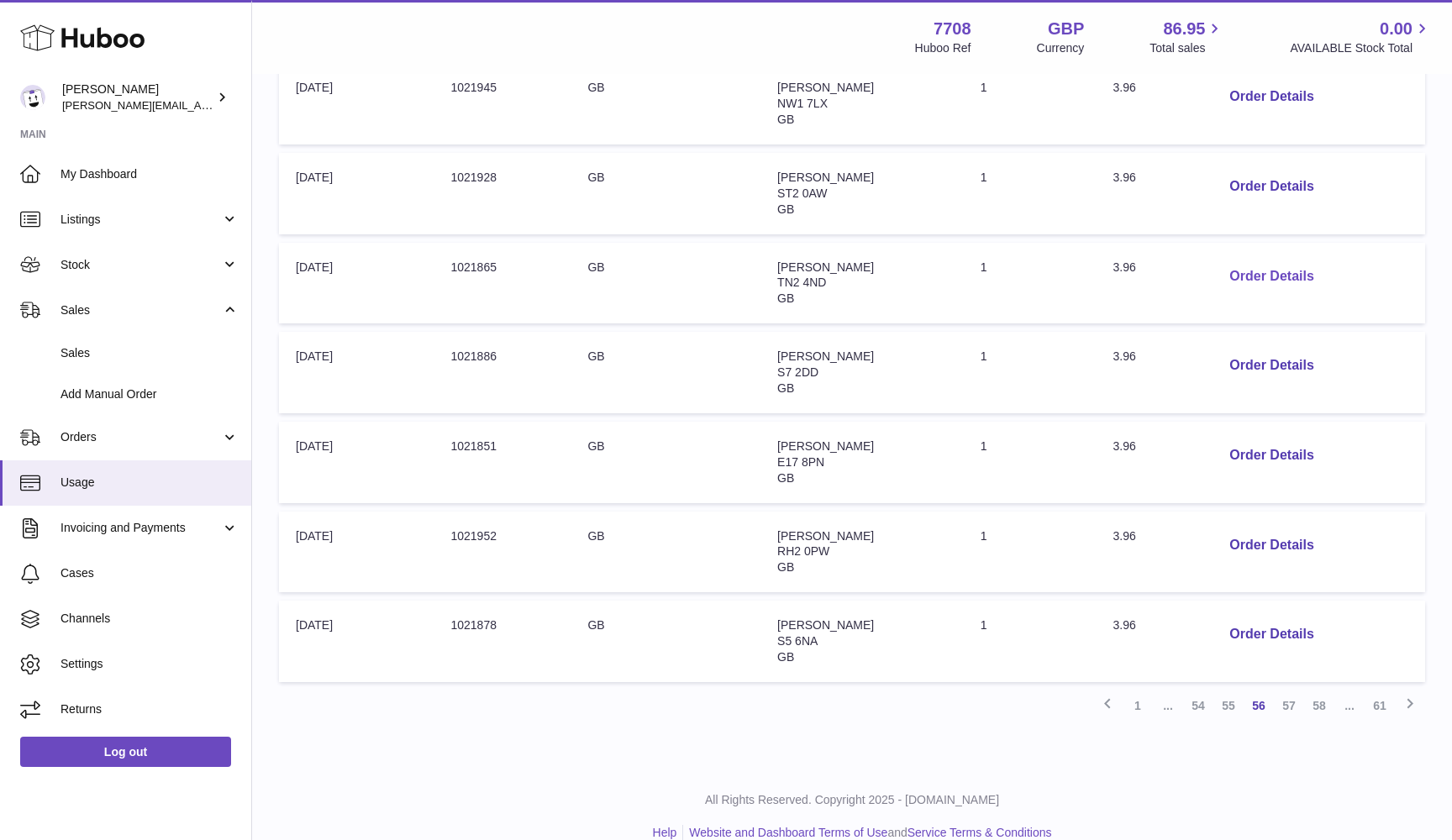
click at [1265, 259] on button "Order Details" at bounding box center [1270, 276] width 110 height 35
click at [1218, 344] on div "× Order Details - 1021865 Description: Huboo 48 Tracked Small parcel to 1kg Tot…" at bounding box center [726, 420] width 1452 height 840
click at [1226, 690] on link "55" at bounding box center [1228, 705] width 31 height 31
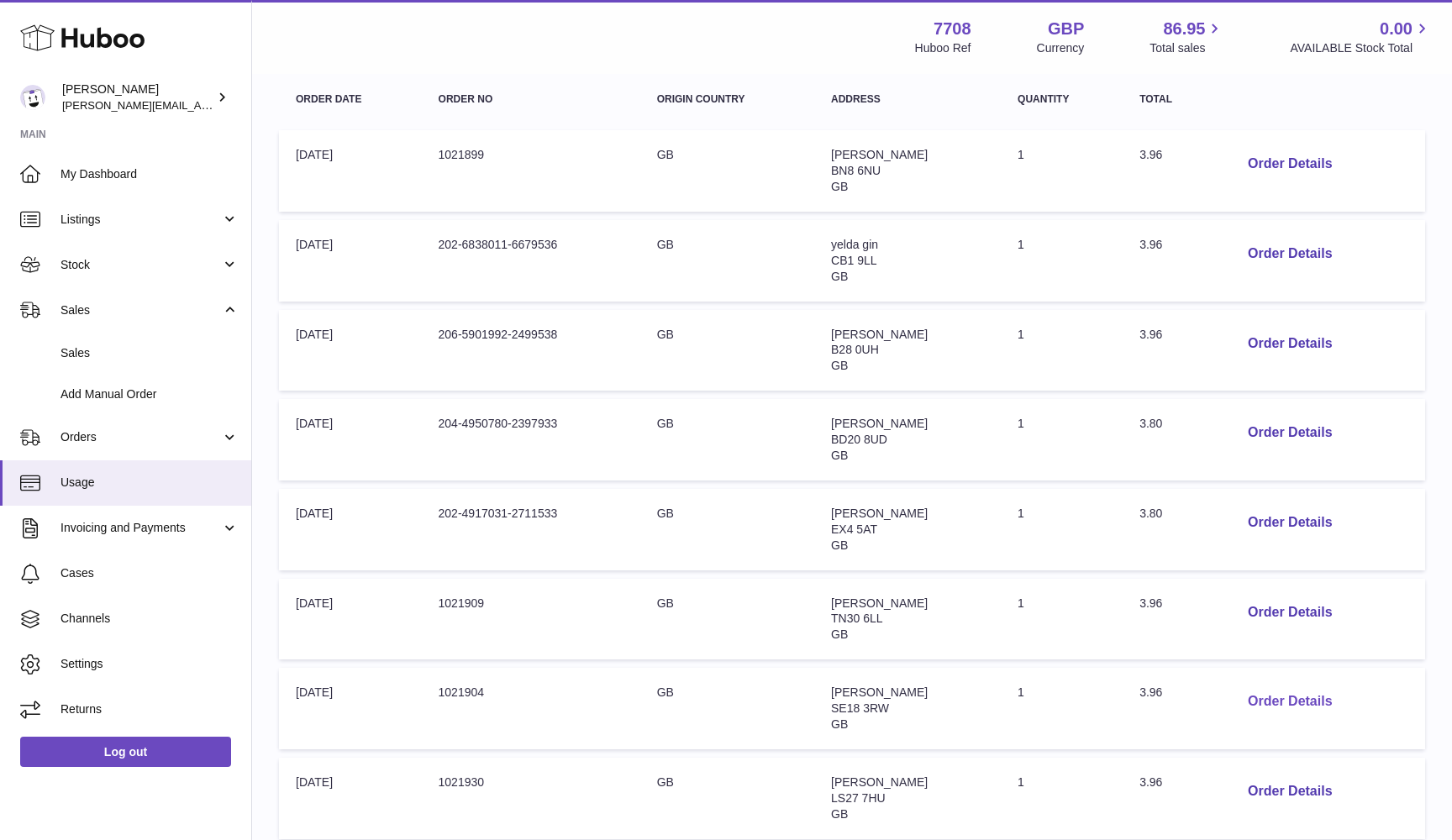
scroll to position [258, 0]
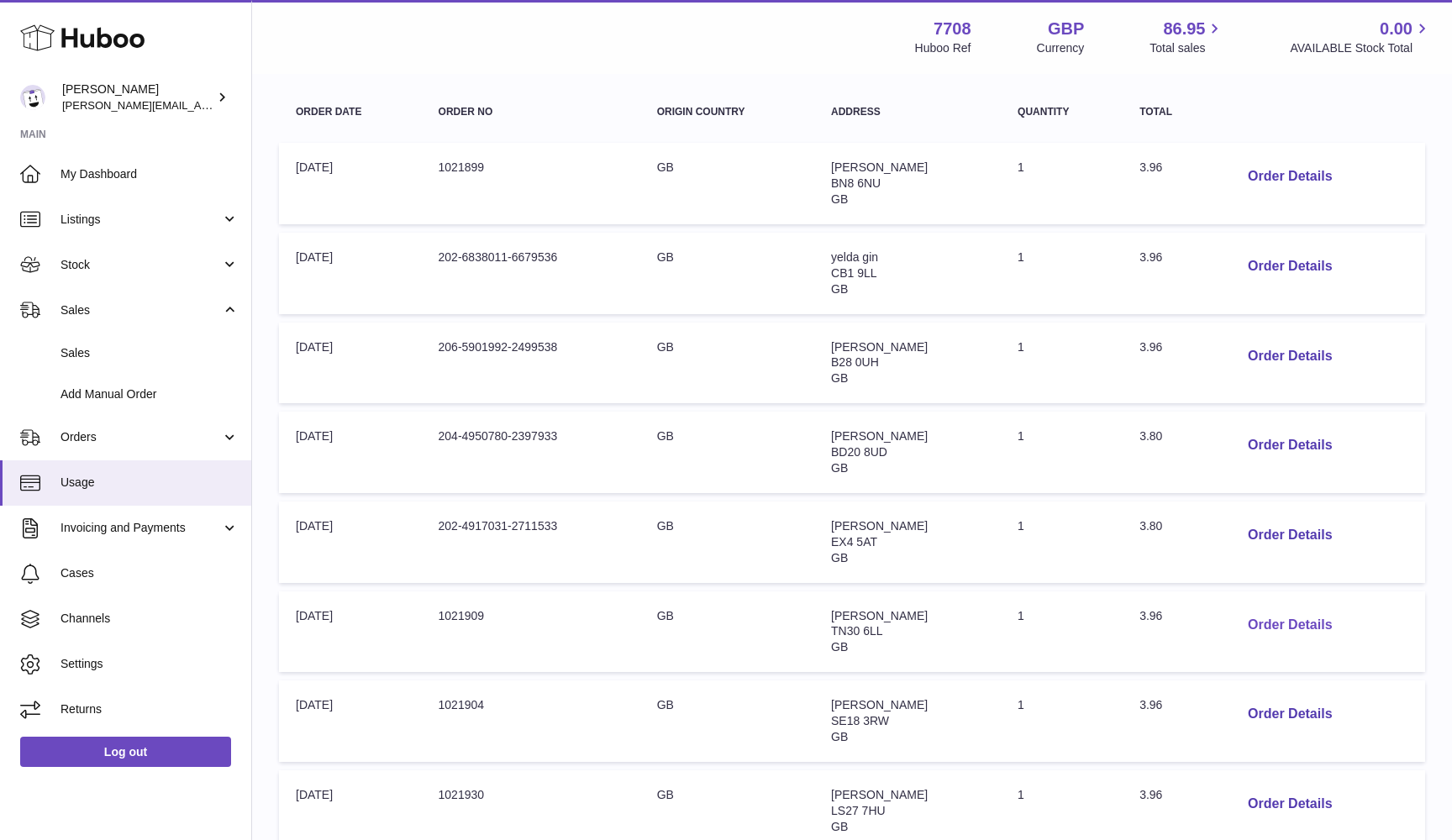
click at [1261, 613] on button "Order Details" at bounding box center [1289, 625] width 110 height 35
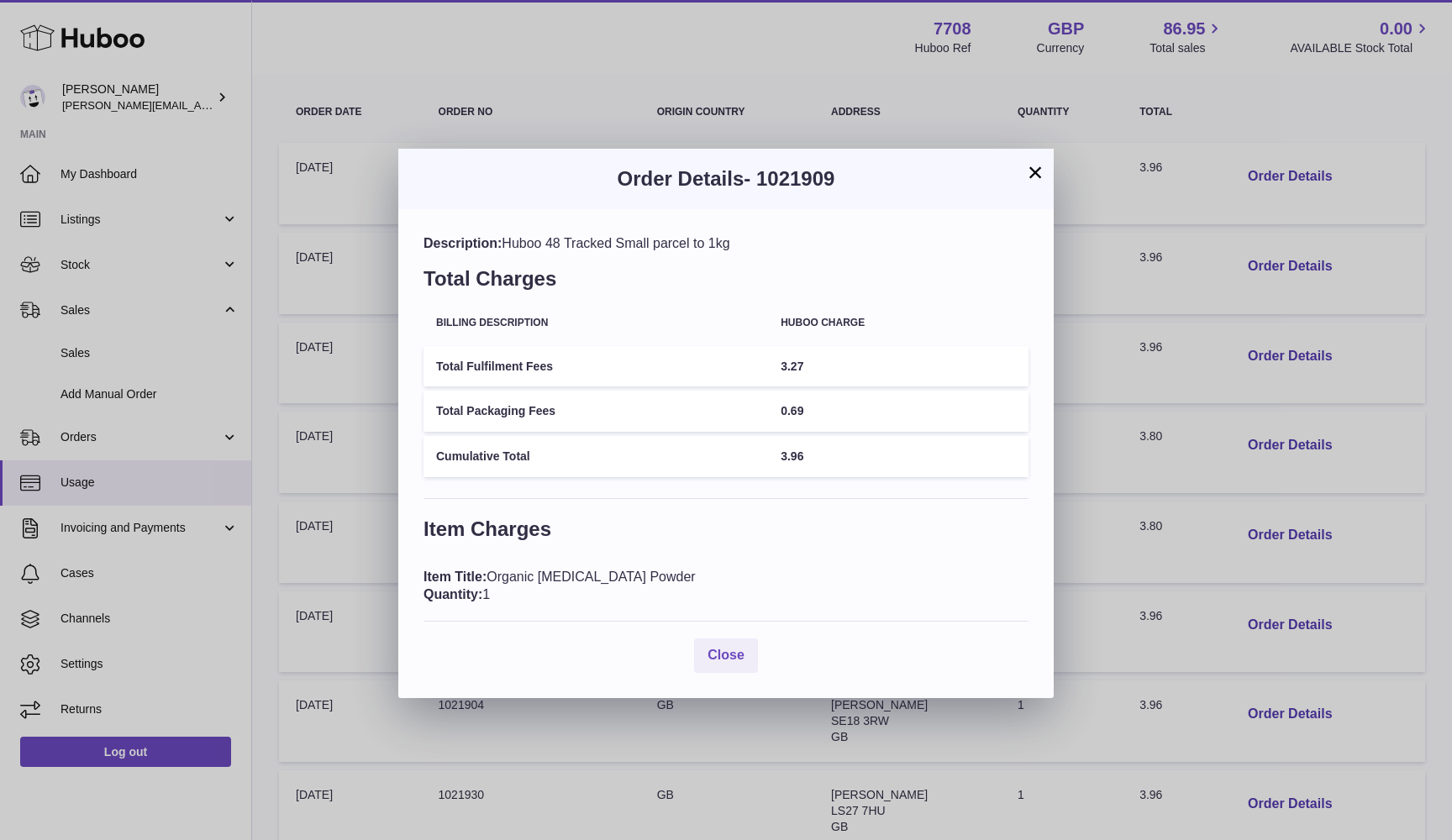
click at [1232, 475] on div "× Order Details - 1021909 Description: Huboo 48 Tracked Small parcel to 1kg Tot…" at bounding box center [726, 420] width 1452 height 840
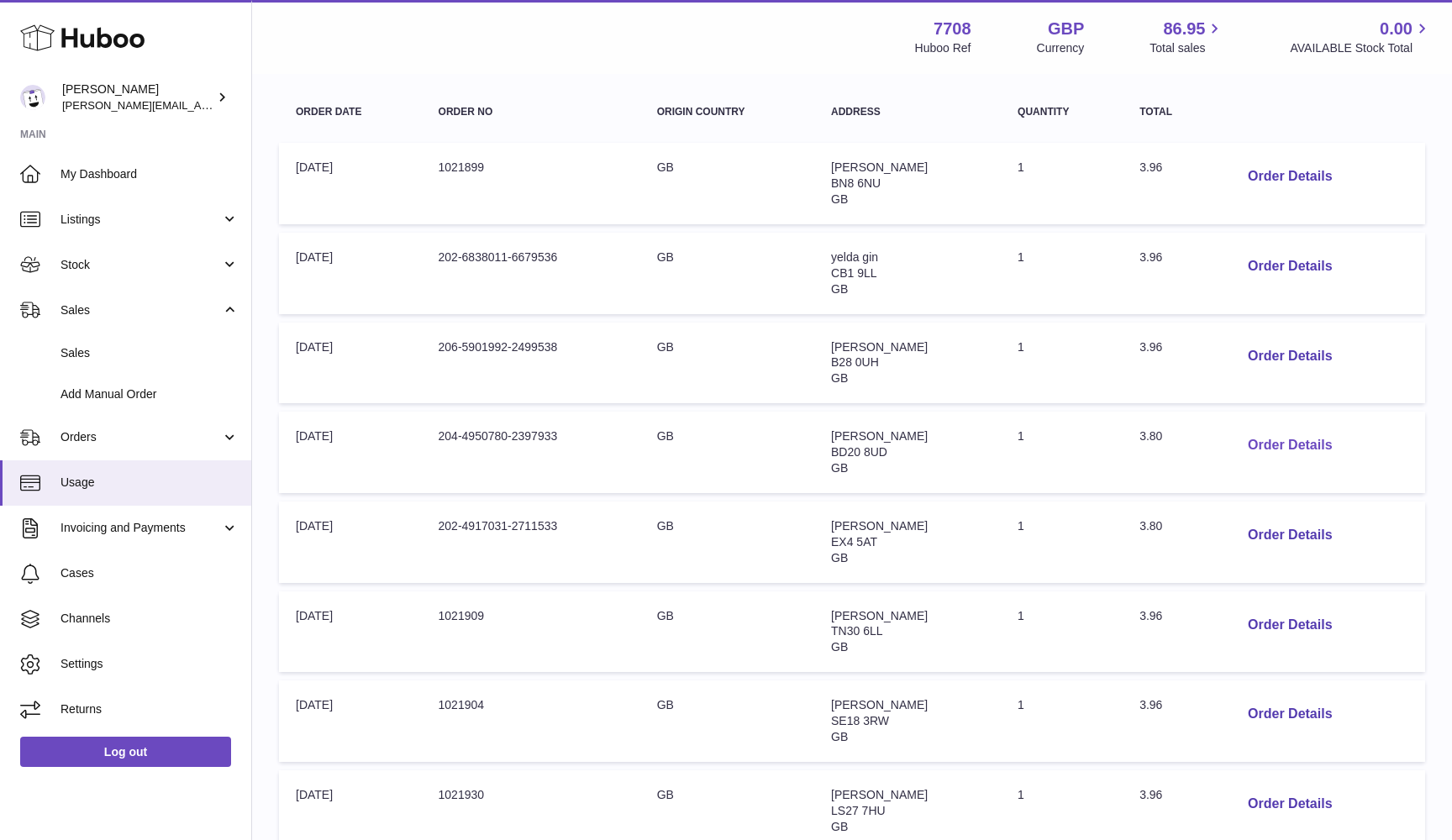
click at [1262, 436] on button "Order Details" at bounding box center [1289, 445] width 110 height 35
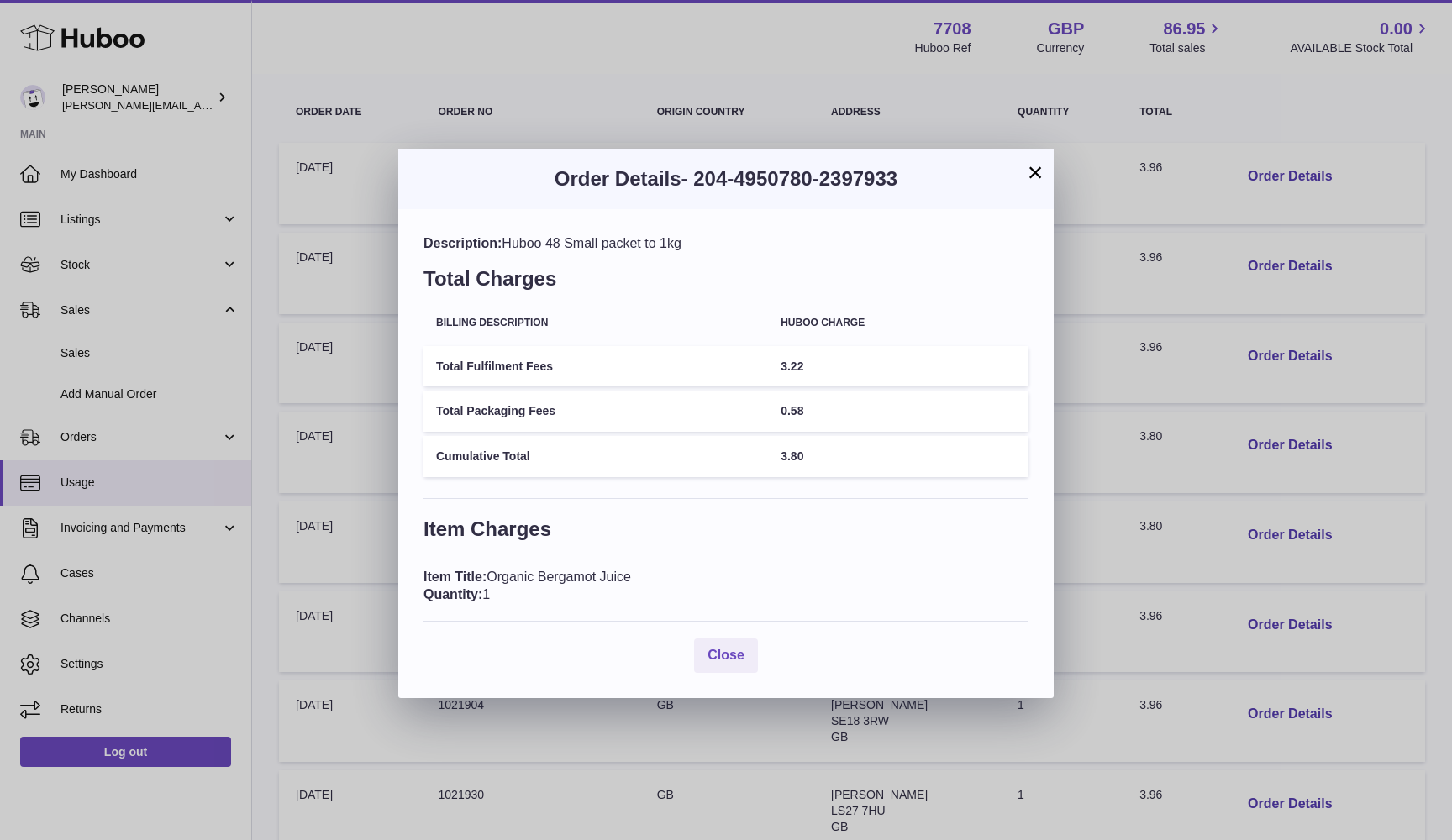
click at [1063, 248] on div "× Order Details - 204-4950780-2397933 Description: Huboo 48 Small packet to 1kg…" at bounding box center [726, 420] width 1452 height 840
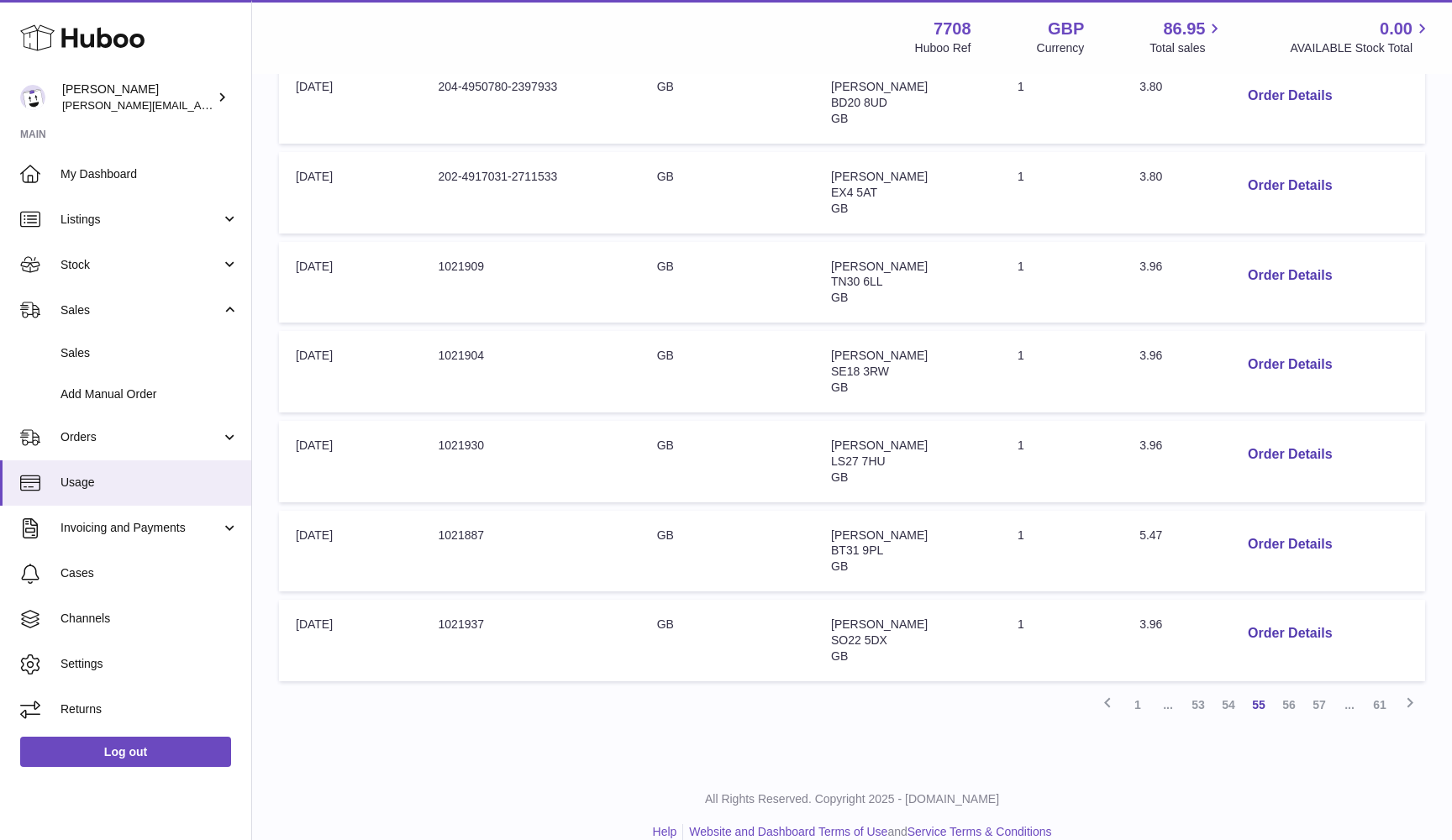
scroll to position [607, 0]
click at [460, 253] on td "Order no: 1021909" at bounding box center [531, 283] width 218 height 82
copy td "1021909"
click at [457, 336] on td "Order no: 1021904" at bounding box center [531, 372] width 218 height 82
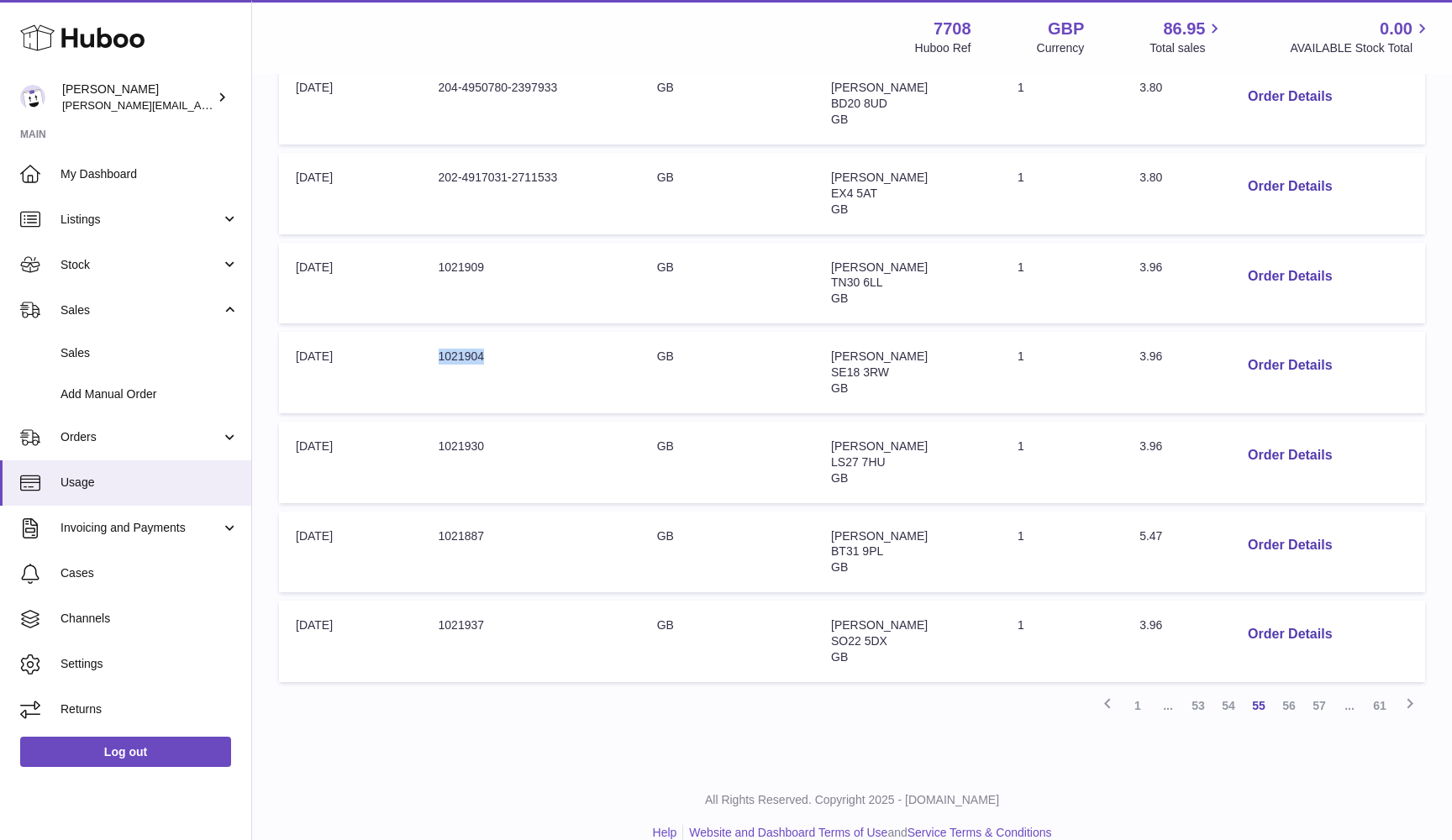
click at [457, 336] on td "Order no: 1021904" at bounding box center [531, 372] width 218 height 82
copy td "1021904"
click at [452, 428] on td "Order no: 1021930" at bounding box center [531, 462] width 218 height 82
copy td "1021930"
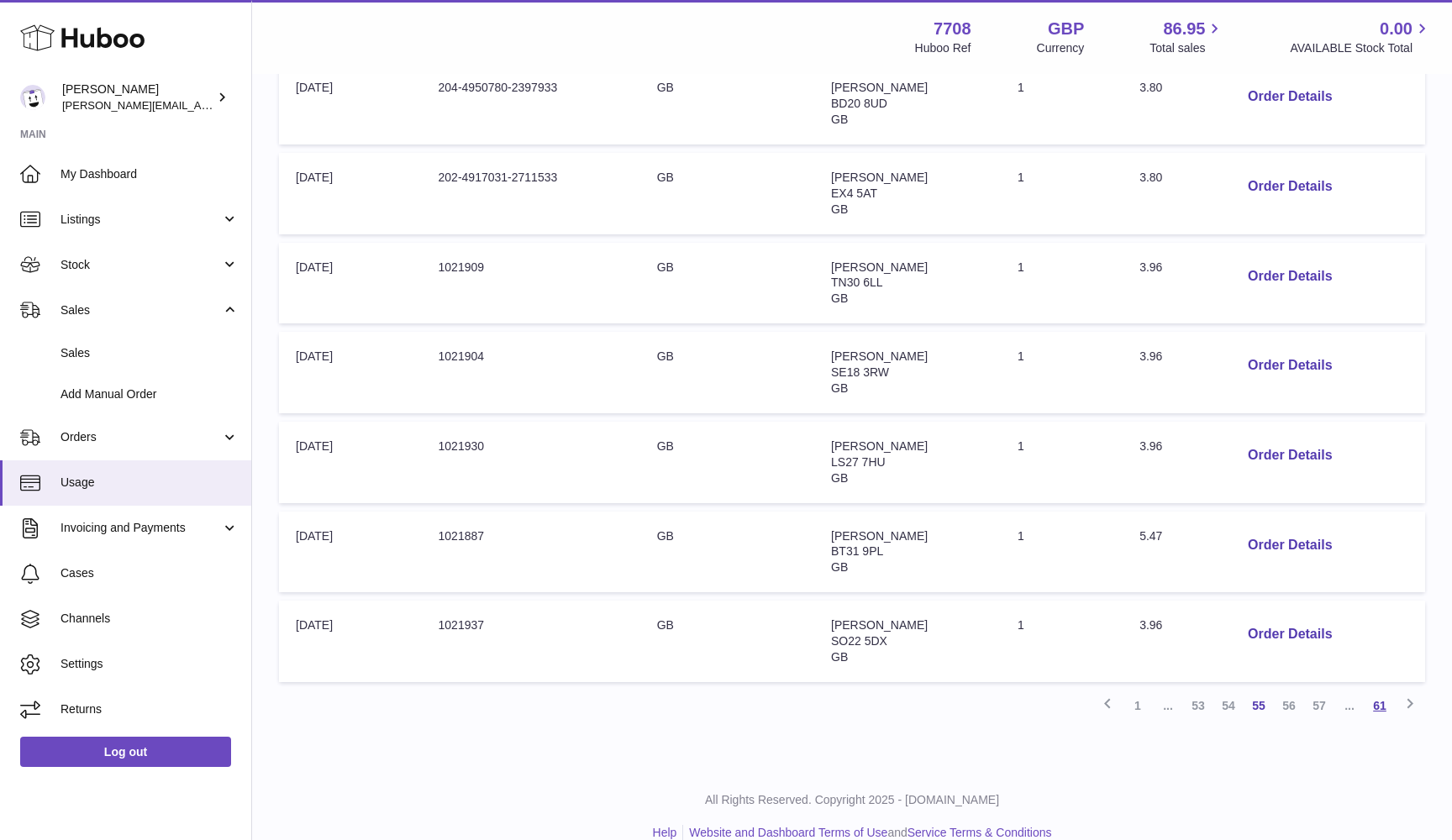
click at [1373, 690] on link "61" at bounding box center [1379, 705] width 31 height 31
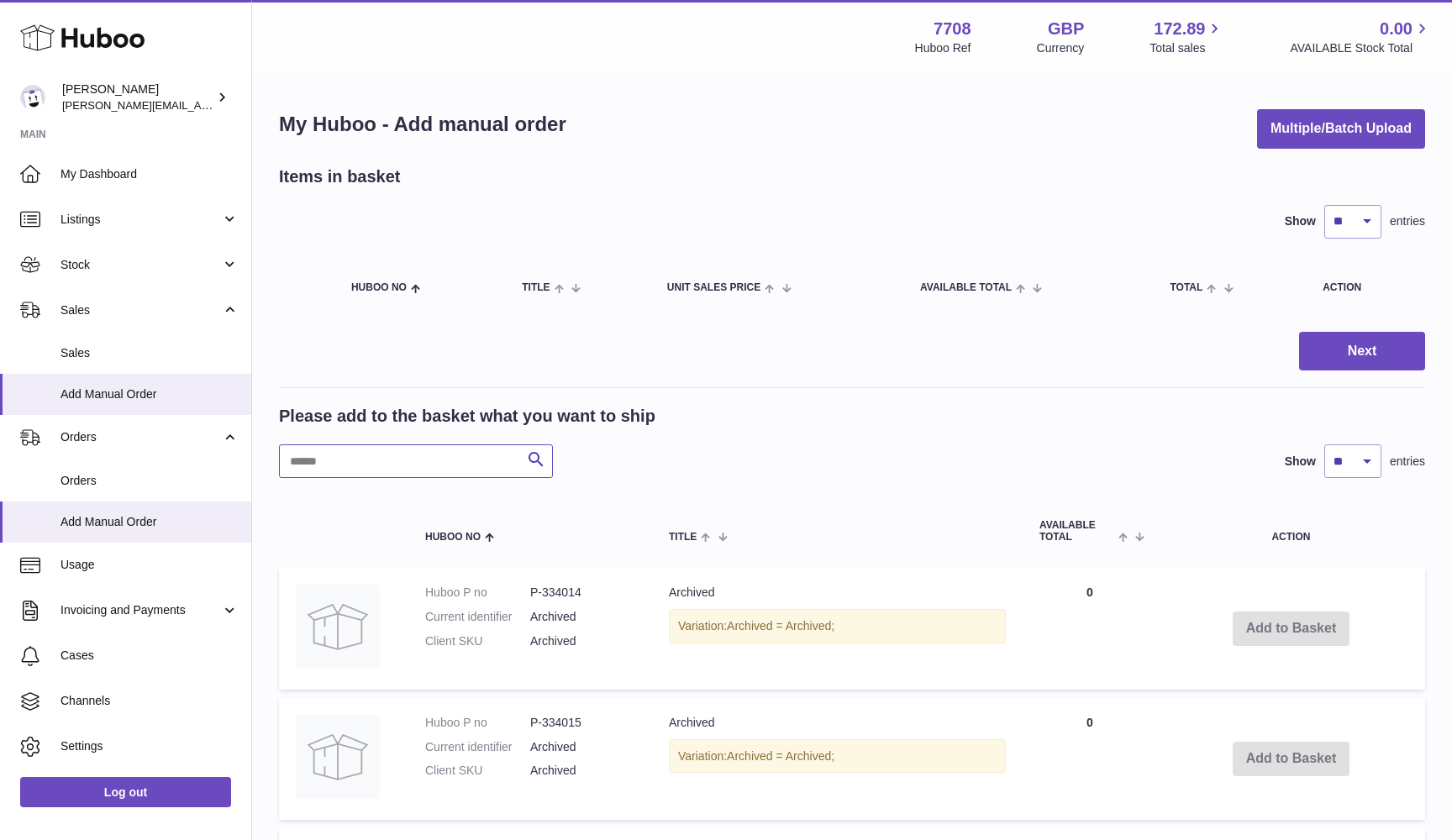
click at [330, 459] on input "text" at bounding box center [416, 461] width 274 height 34
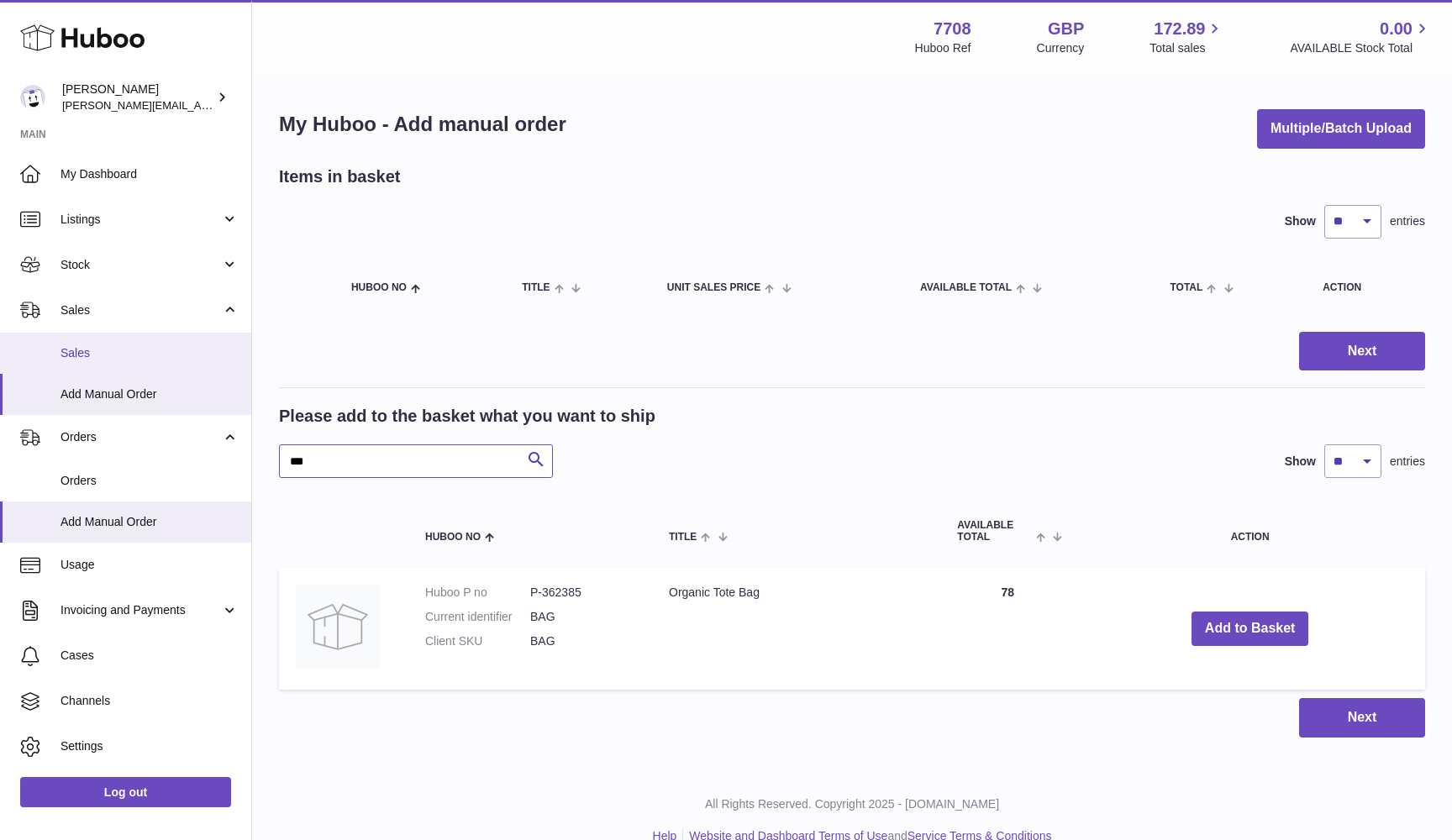
type input "***"
click at [73, 359] on link "Sales" at bounding box center [125, 353] width 252 height 41
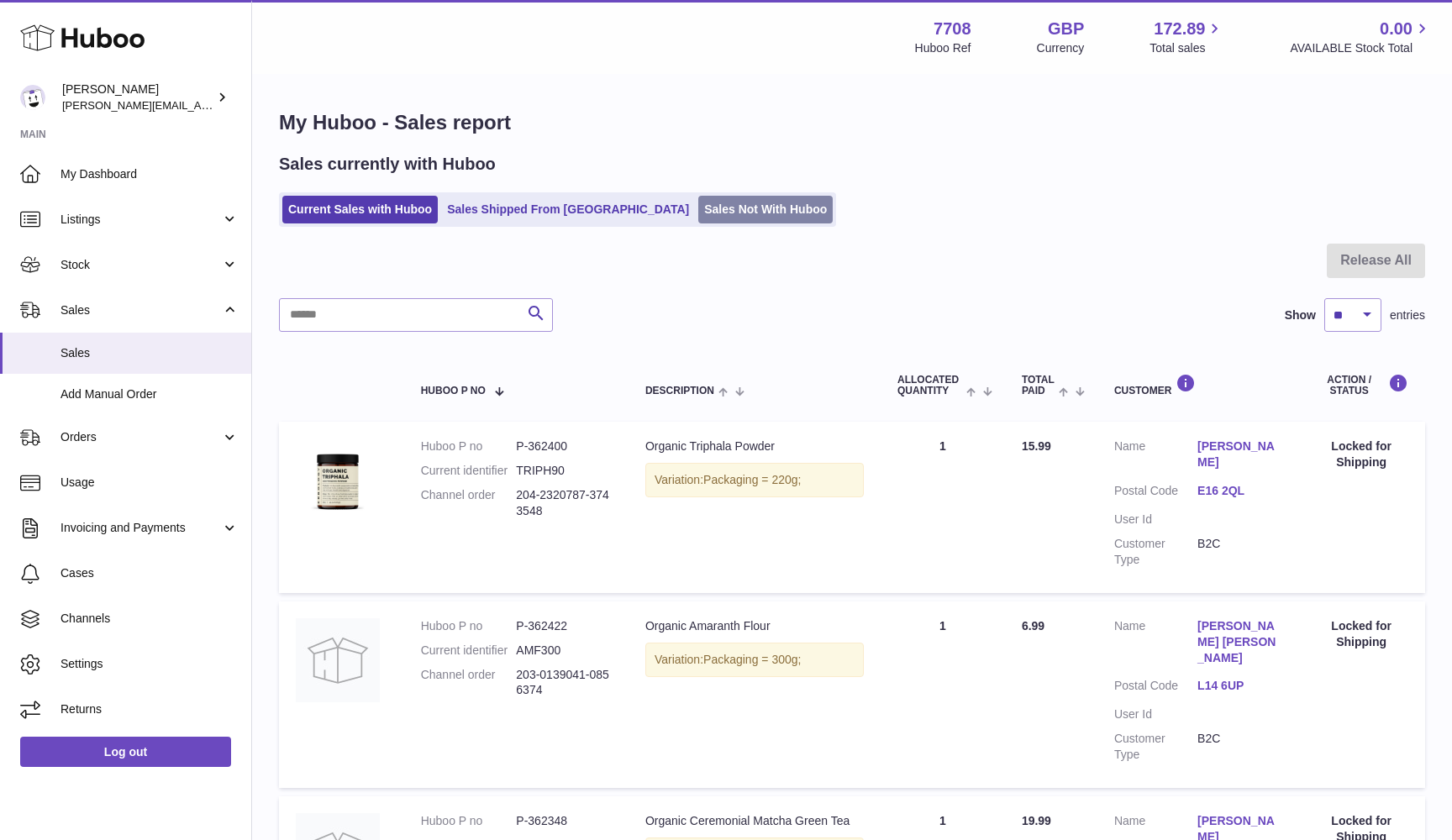
click at [698, 206] on link "Sales Not With Huboo" at bounding box center [765, 209] width 134 height 28
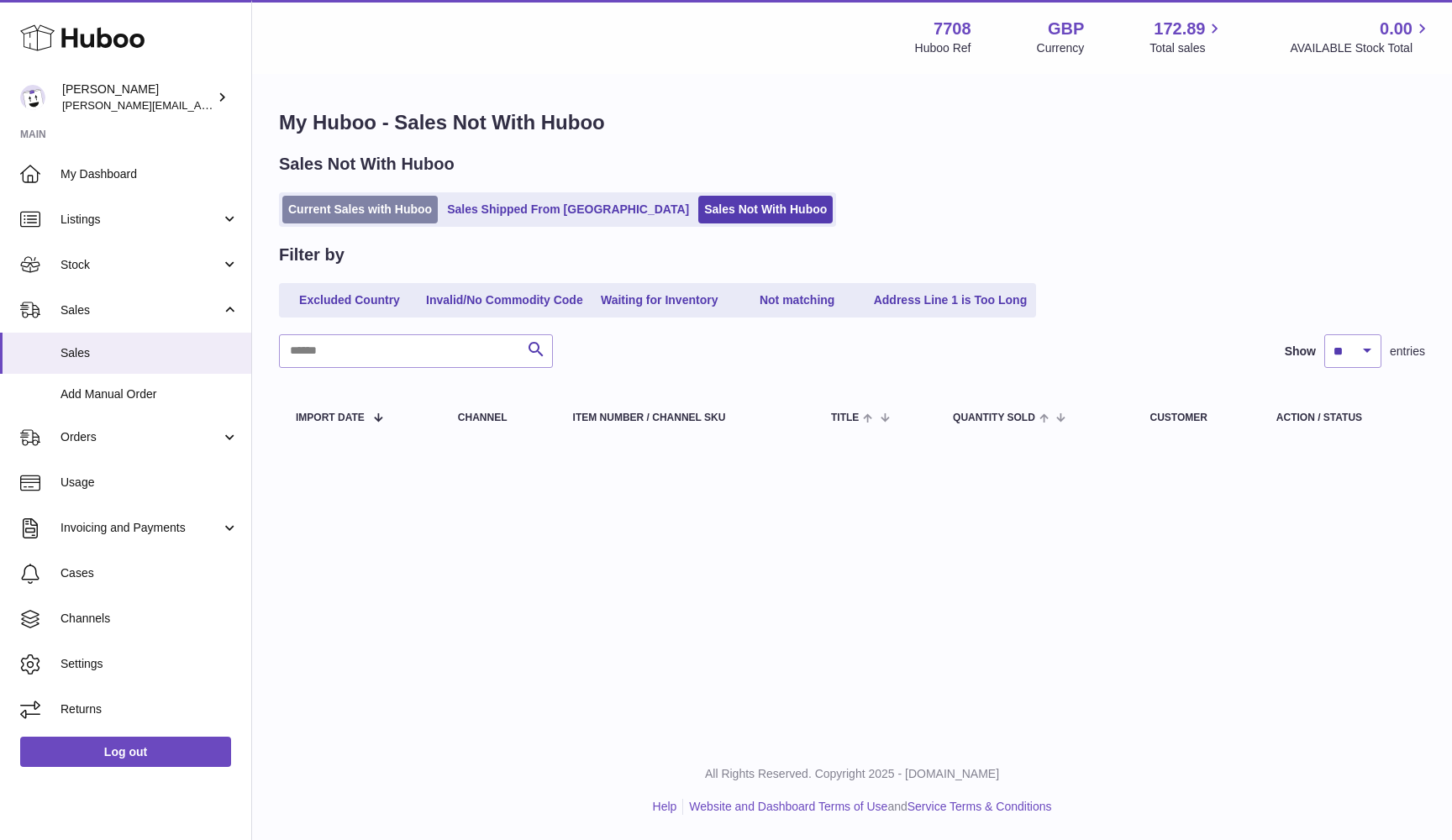
click at [368, 203] on link "Current Sales with Huboo" at bounding box center [360, 209] width 156 height 28
